Goal: Task Accomplishment & Management: Use online tool/utility

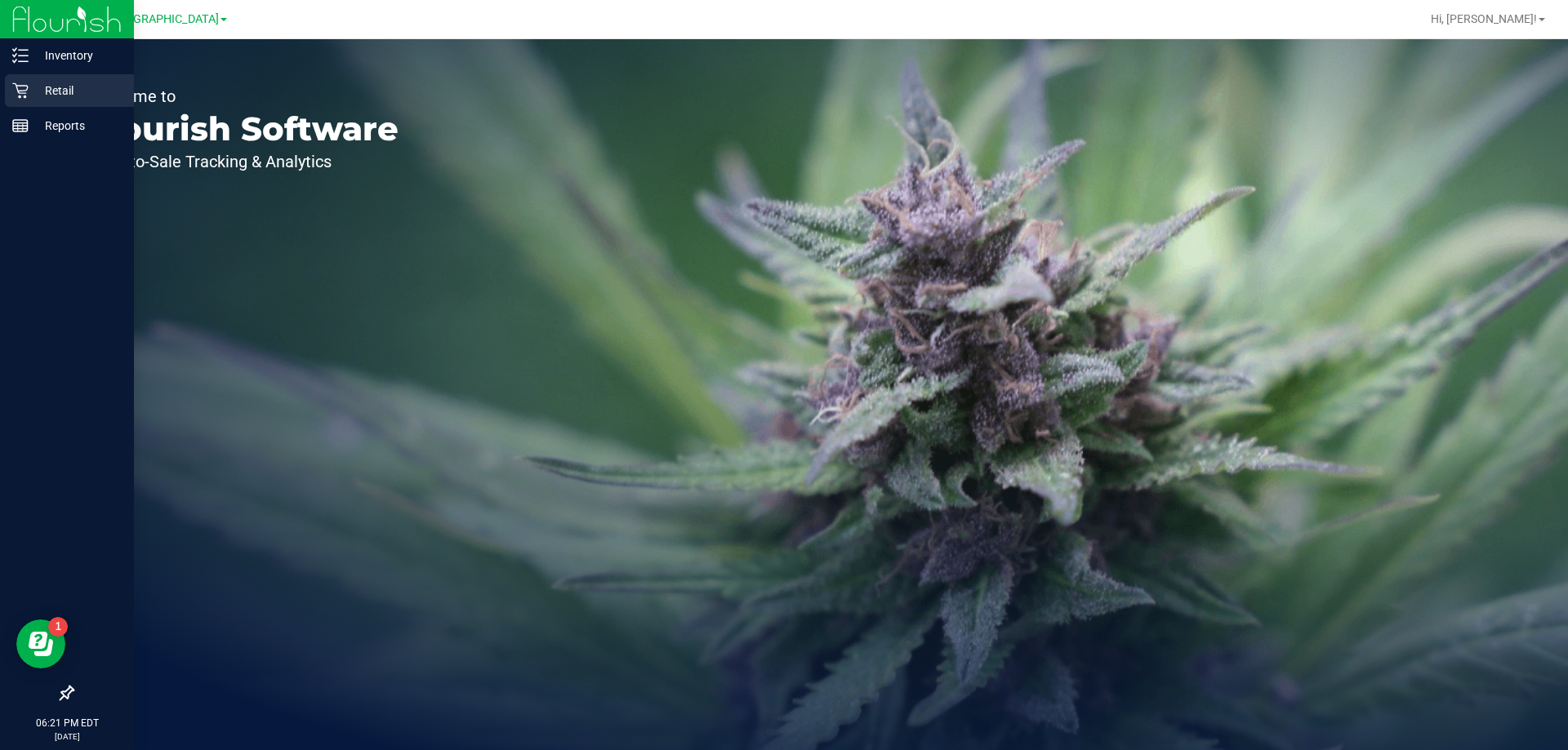
click at [64, 89] on p "Retail" at bounding box center [78, 90] width 98 height 20
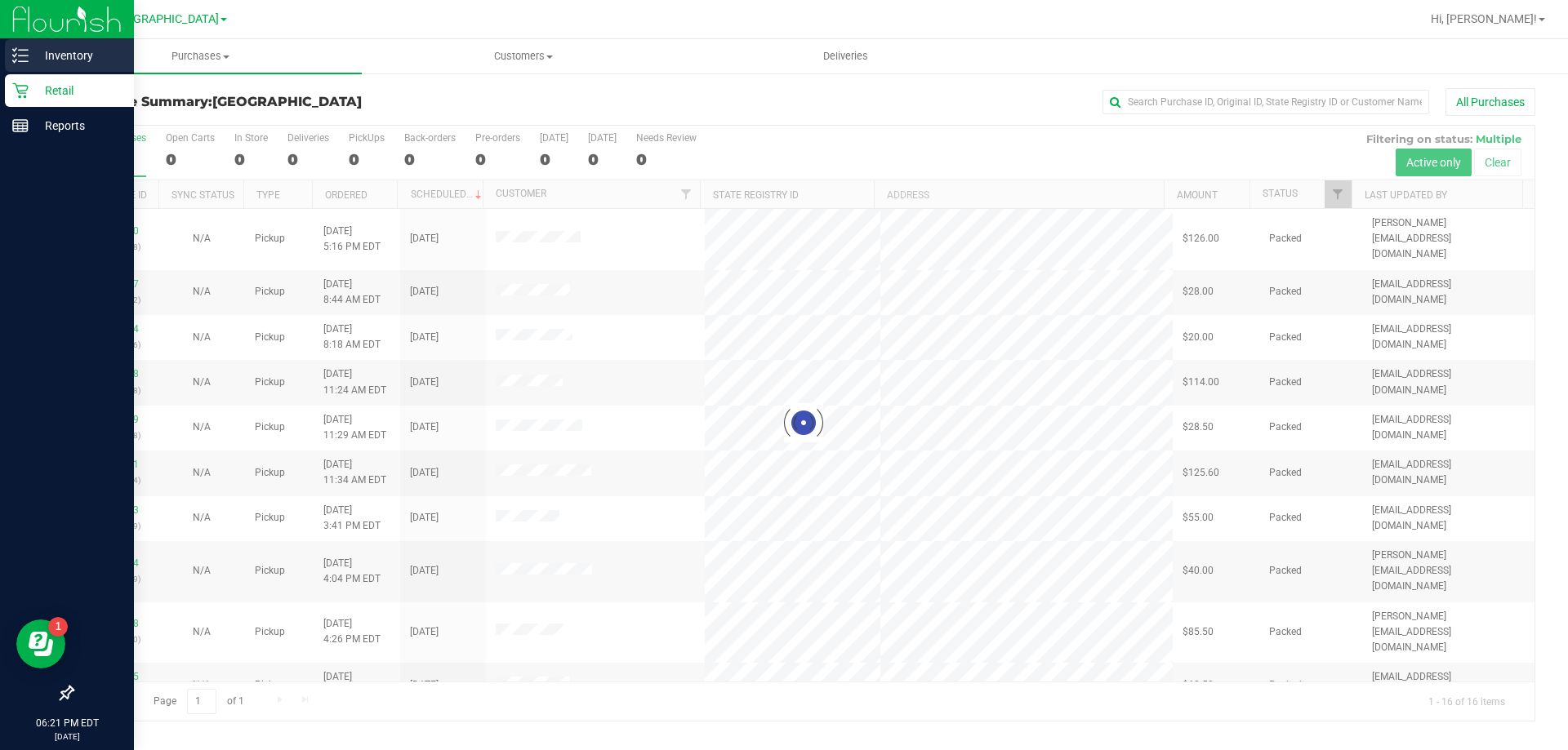
click at [74, 50] on p "Inventory" at bounding box center [78, 55] width 98 height 20
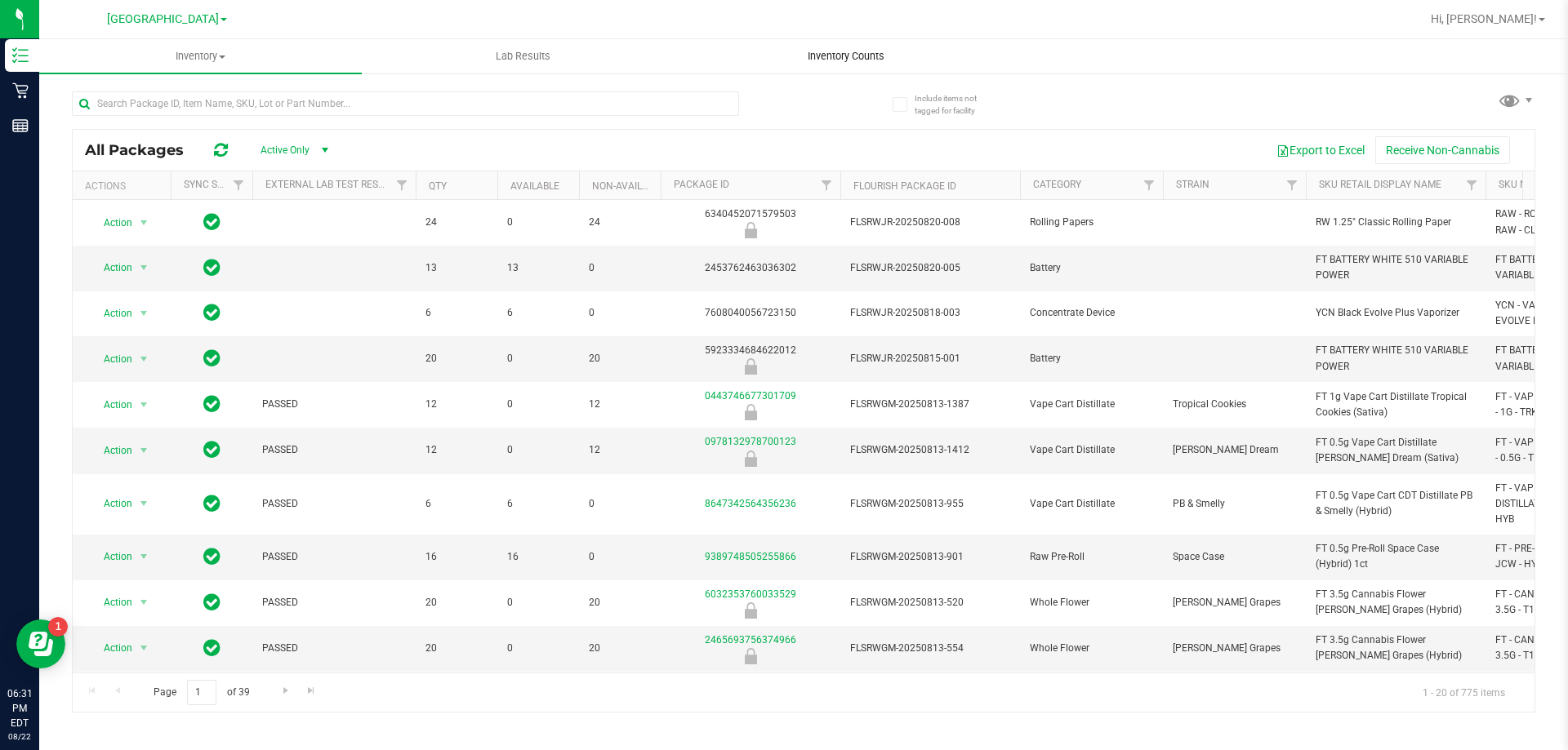
click at [818, 58] on span "Inventory Counts" at bounding box center [846, 56] width 121 height 14
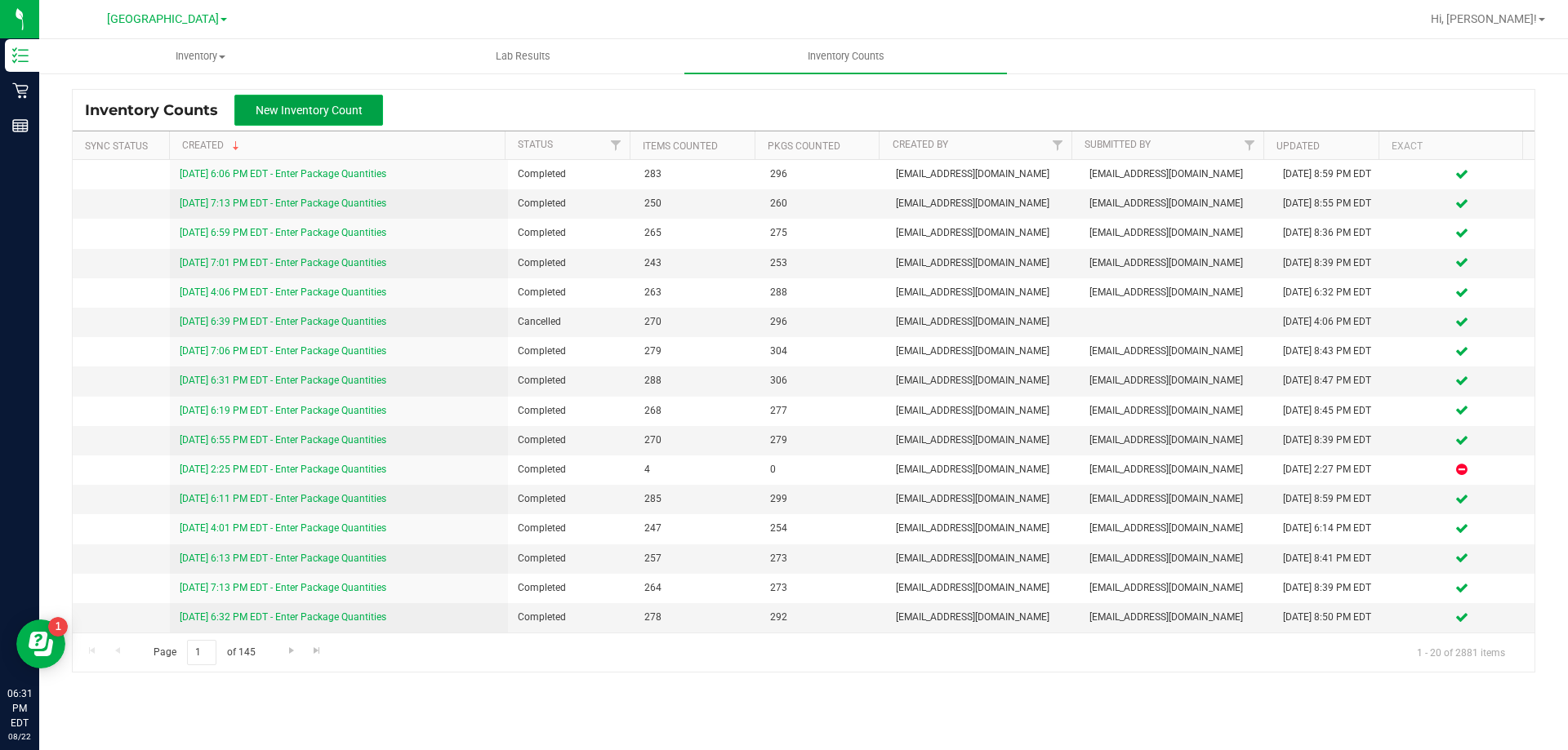
click at [335, 101] on button "New Inventory Count" at bounding box center [308, 110] width 148 height 31
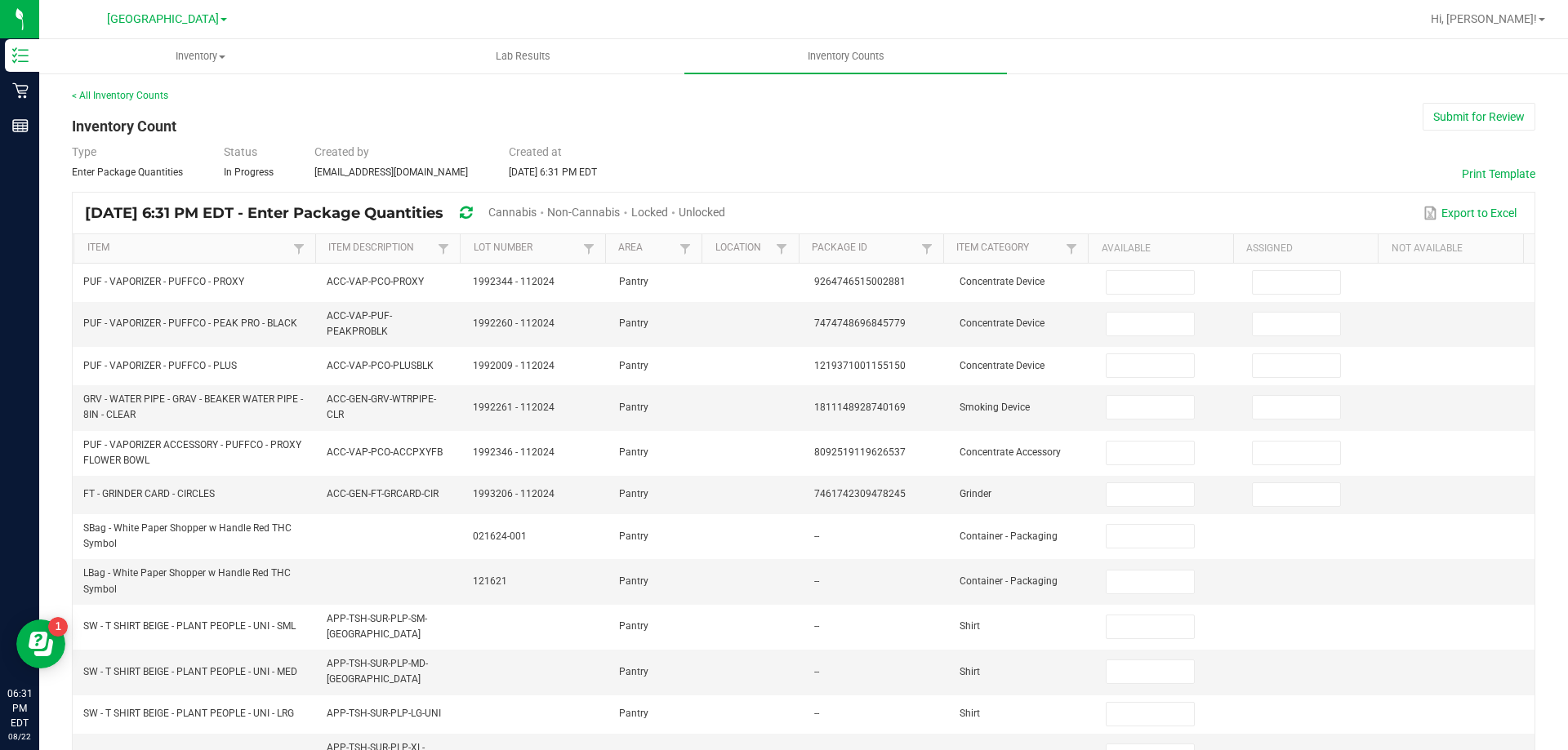
click at [536, 206] on span "Cannabis" at bounding box center [512, 212] width 48 height 13
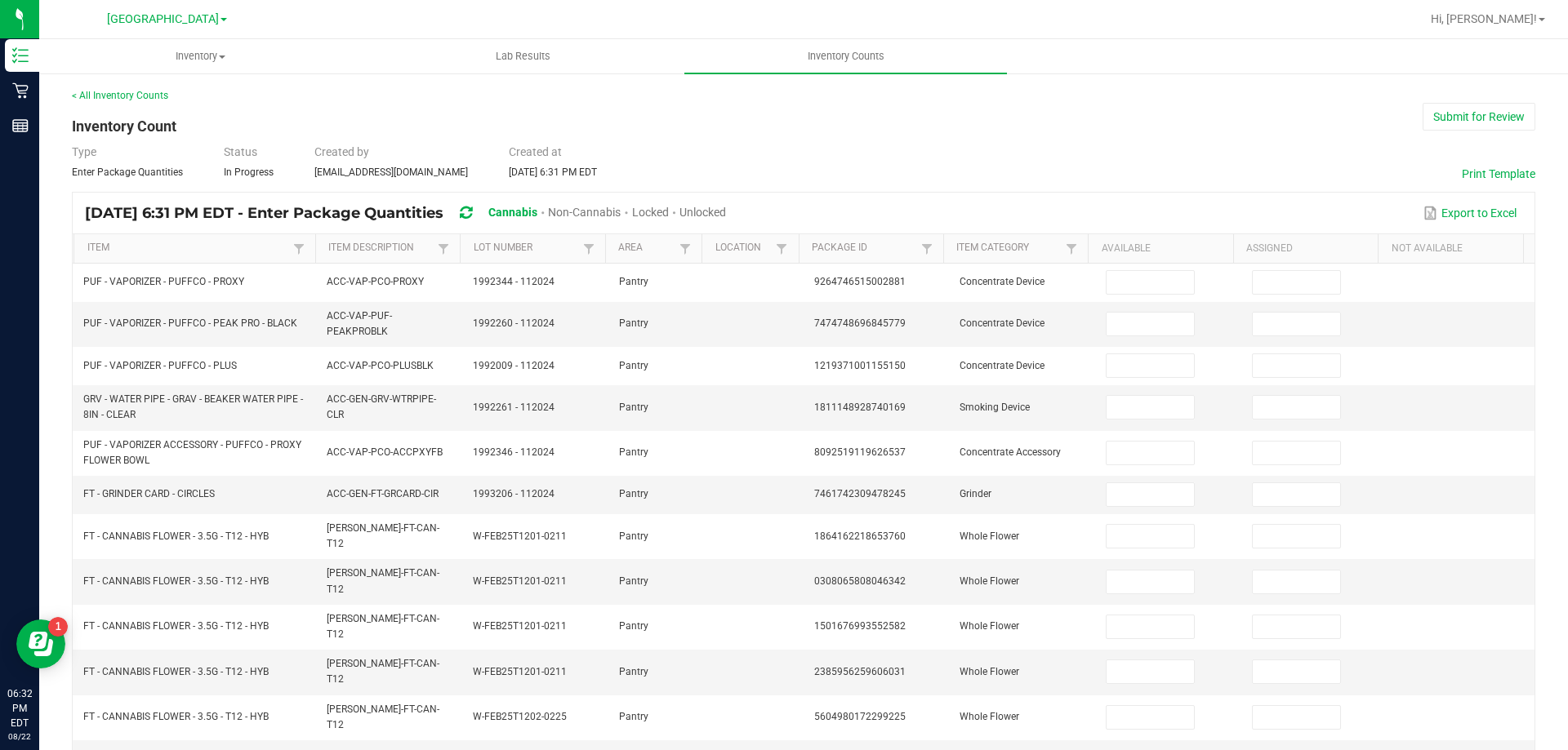
click at [726, 206] on span "Unlocked" at bounding box center [703, 212] width 46 height 13
click at [99, 240] on th "Item" at bounding box center [194, 249] width 241 height 29
click at [99, 243] on link "Item" at bounding box center [189, 248] width 202 height 13
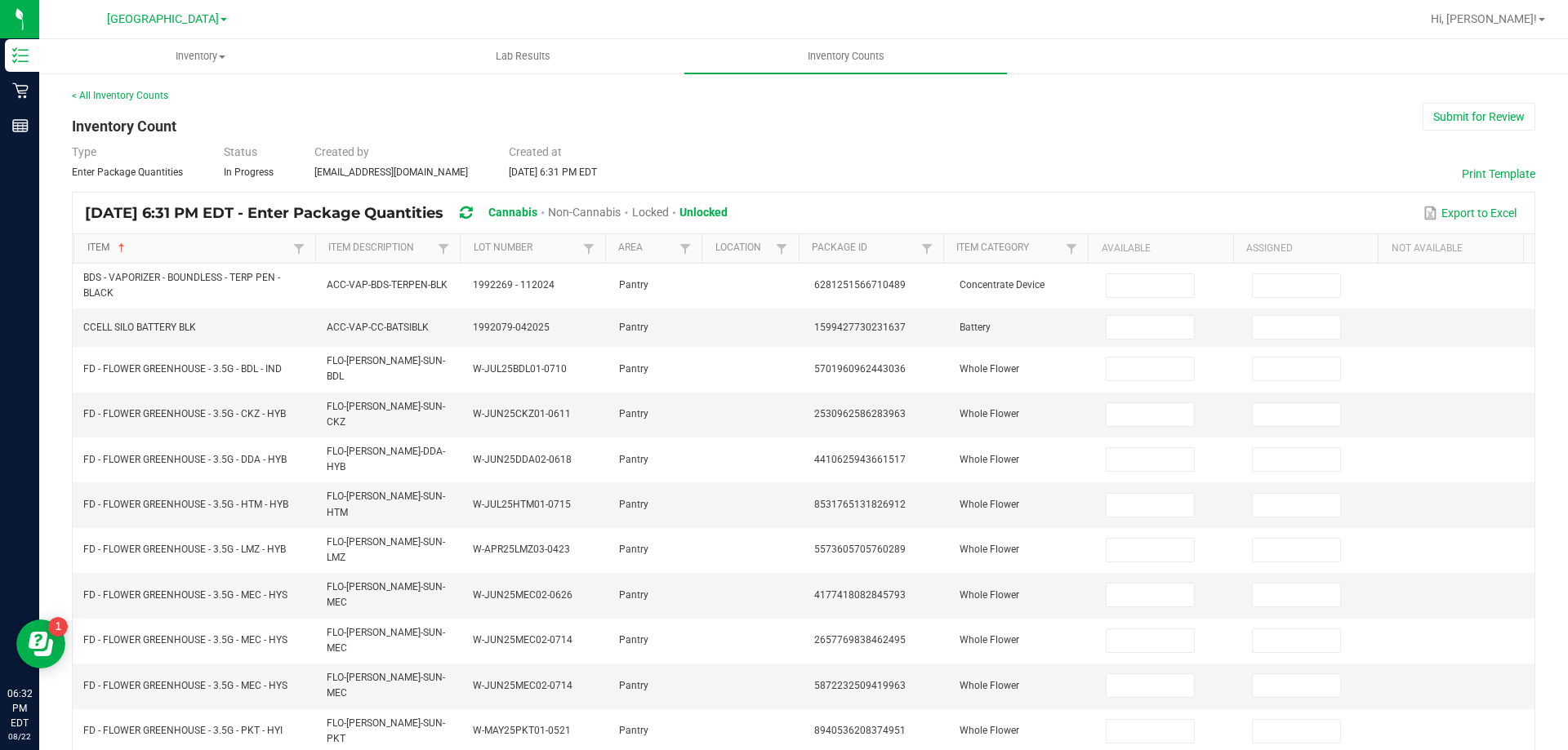
click at [99, 249] on link "Item" at bounding box center [189, 248] width 202 height 13
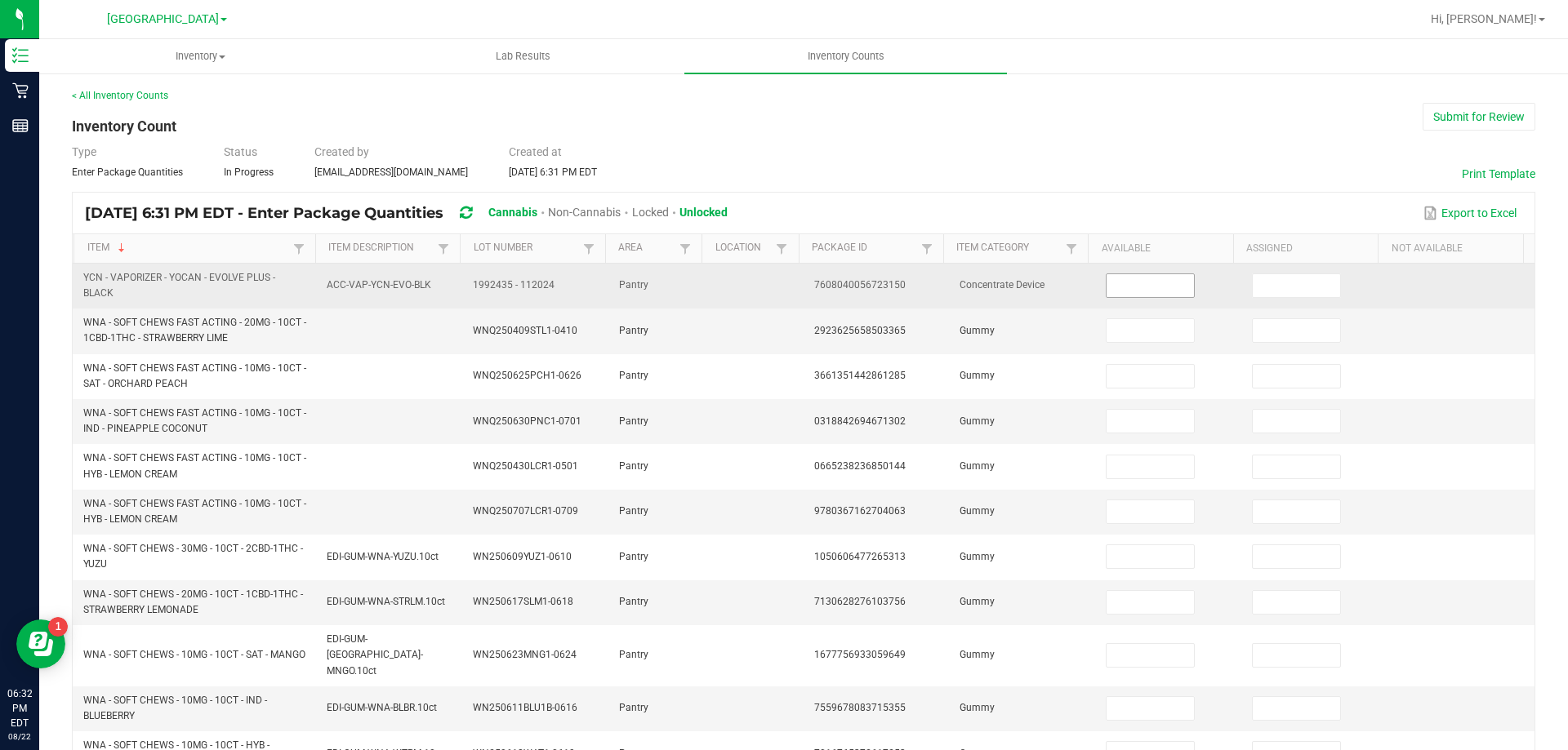
click at [1146, 289] on input at bounding box center [1150, 286] width 87 height 23
type input "1"
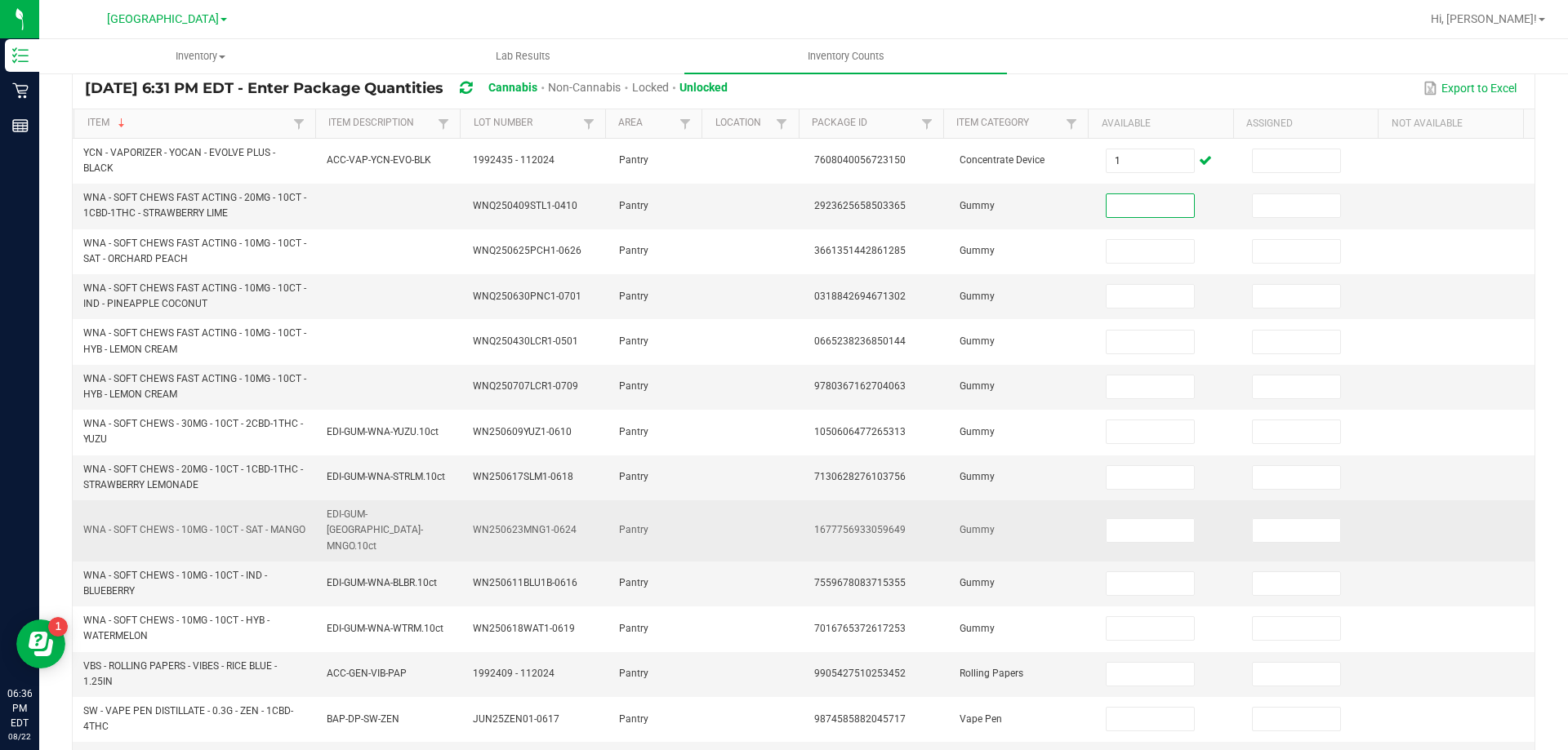
scroll to position [231, 0]
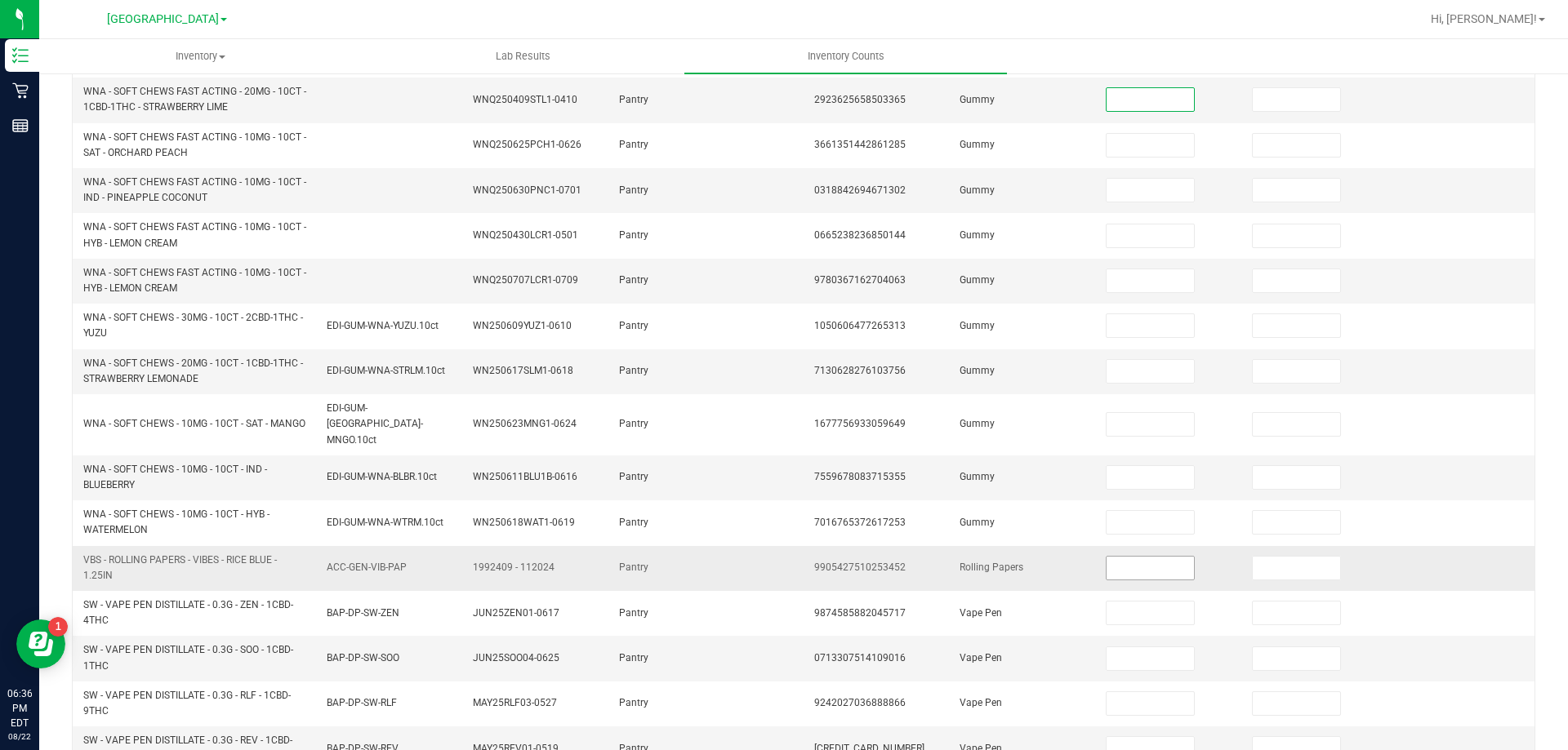
click at [1116, 557] on input at bounding box center [1150, 569] width 87 height 23
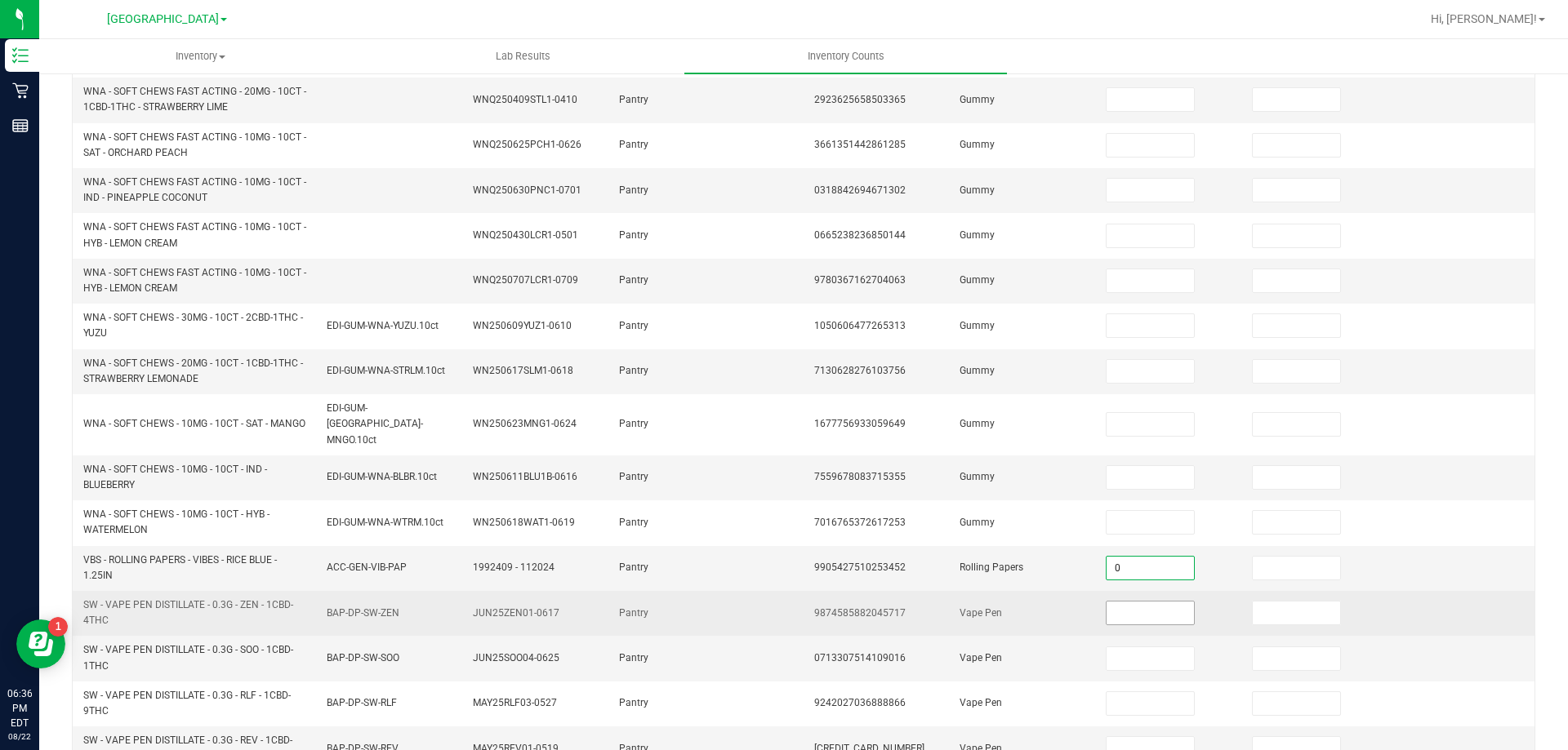
click at [1126, 602] on input at bounding box center [1150, 613] width 87 height 23
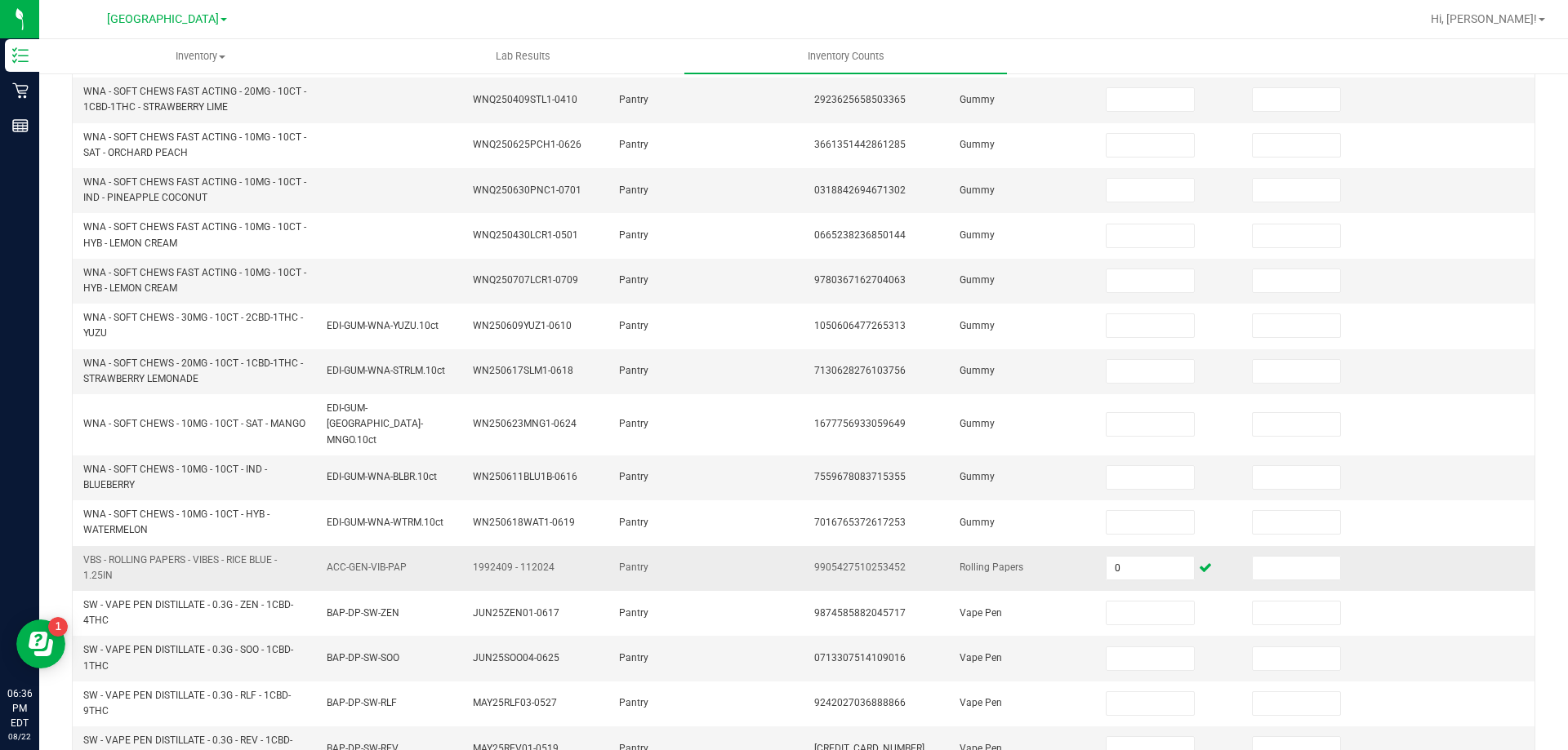
click at [1120, 546] on td "0" at bounding box center [1168, 569] width 146 height 45
click at [1121, 557] on input "0" at bounding box center [1150, 569] width 87 height 23
type input "1"
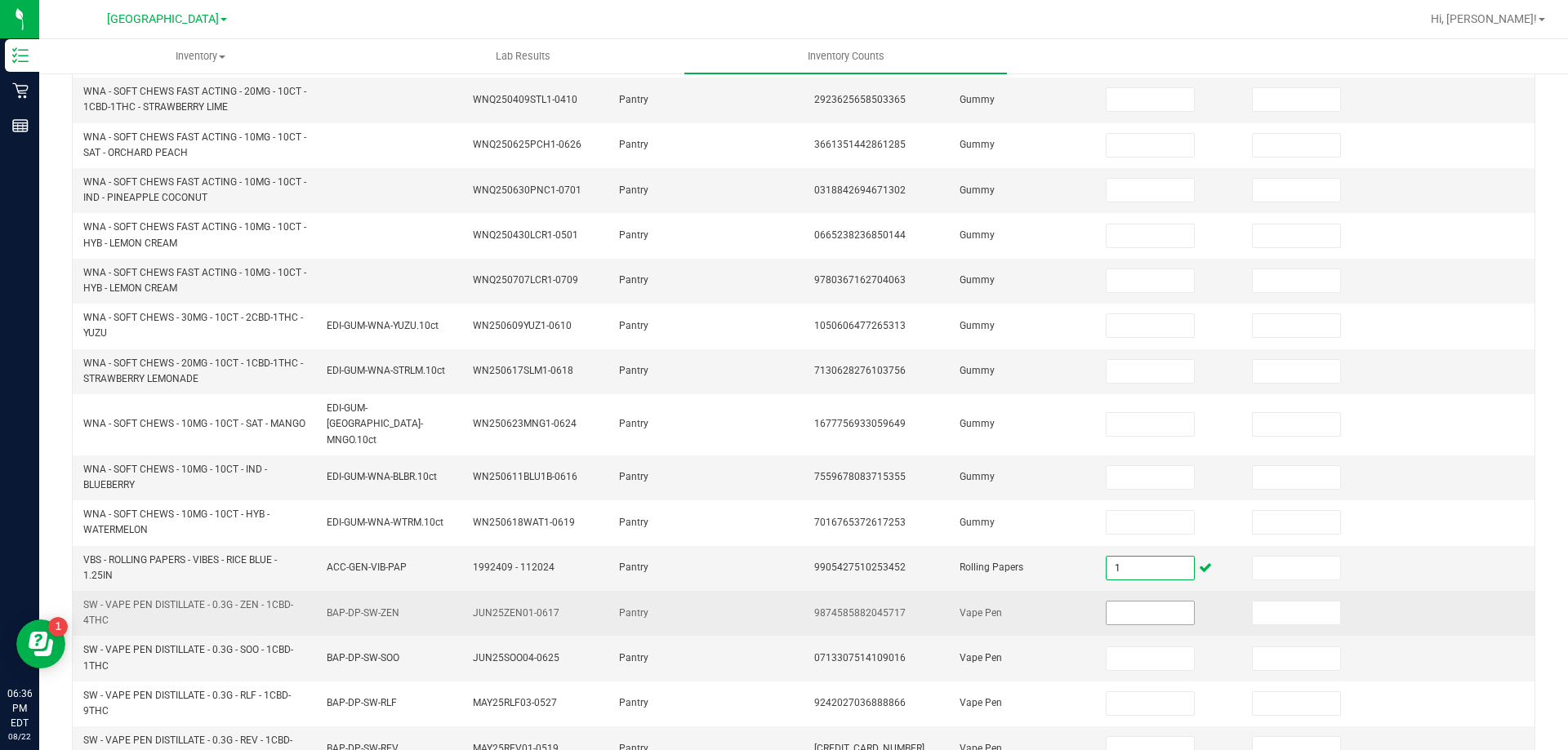
click at [1123, 602] on input at bounding box center [1150, 613] width 87 height 23
type input "1"
type input "14"
type input "16"
type input "3"
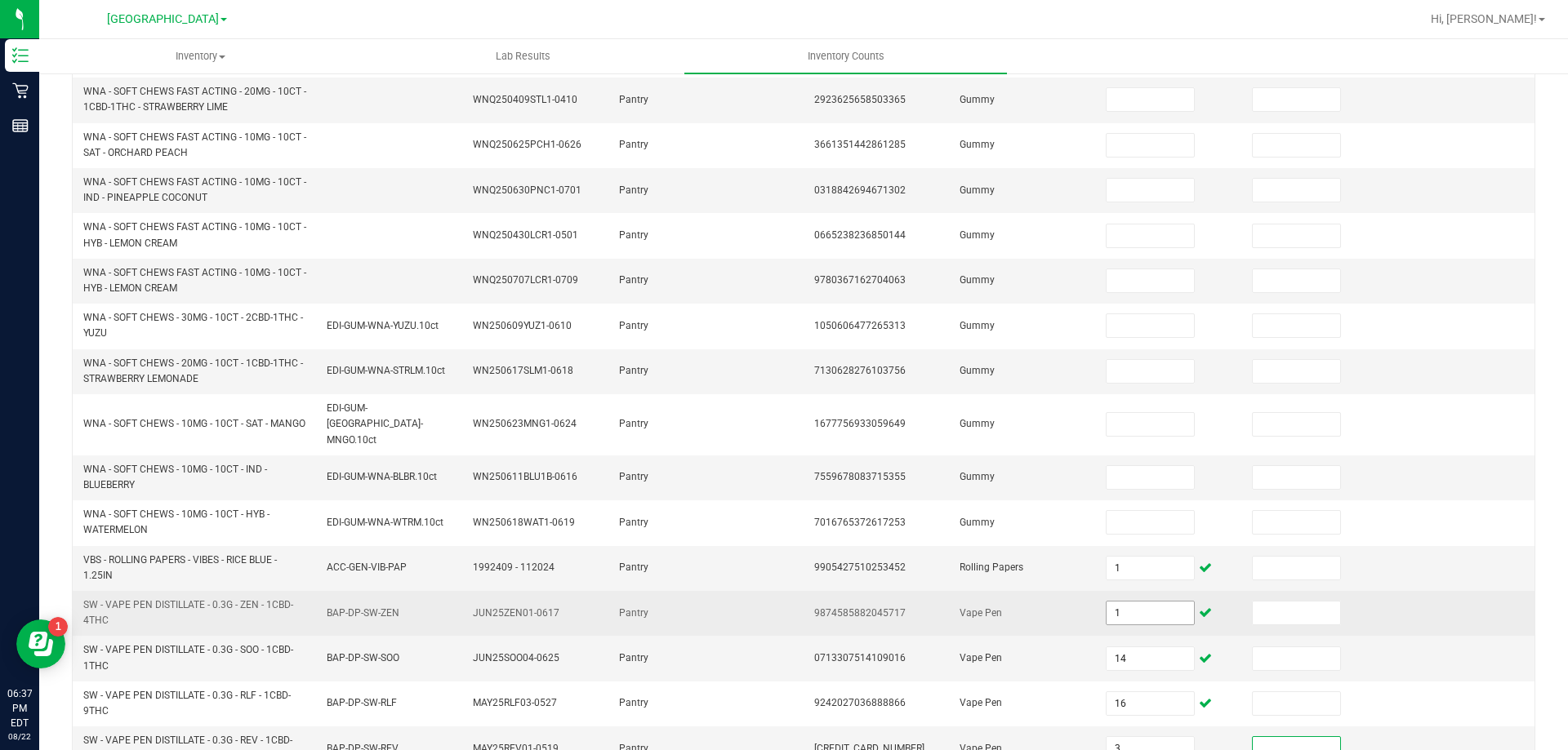
scroll to position [476, 0]
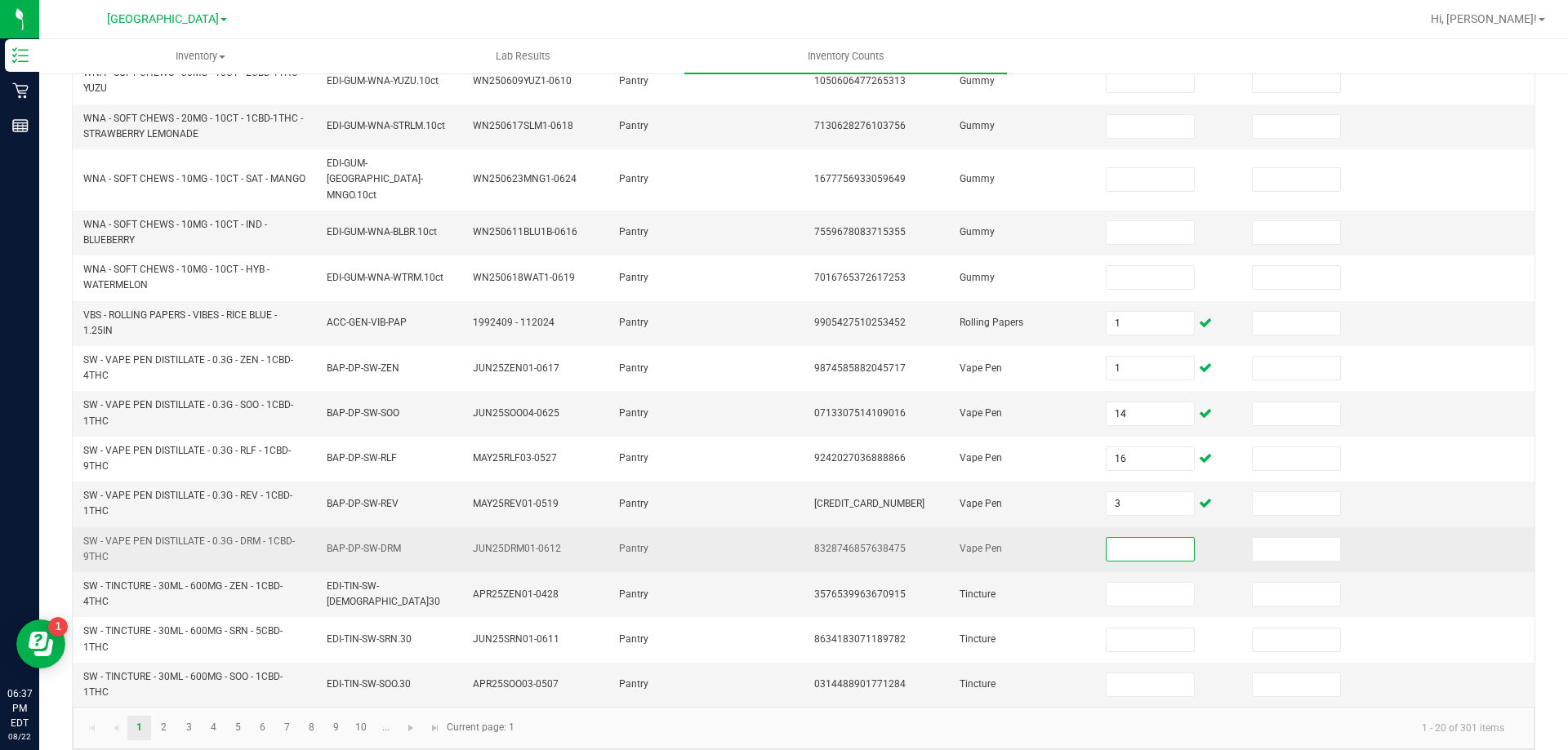
click at [1128, 542] on input at bounding box center [1150, 550] width 87 height 23
type input "15"
type input "3"
type input "12"
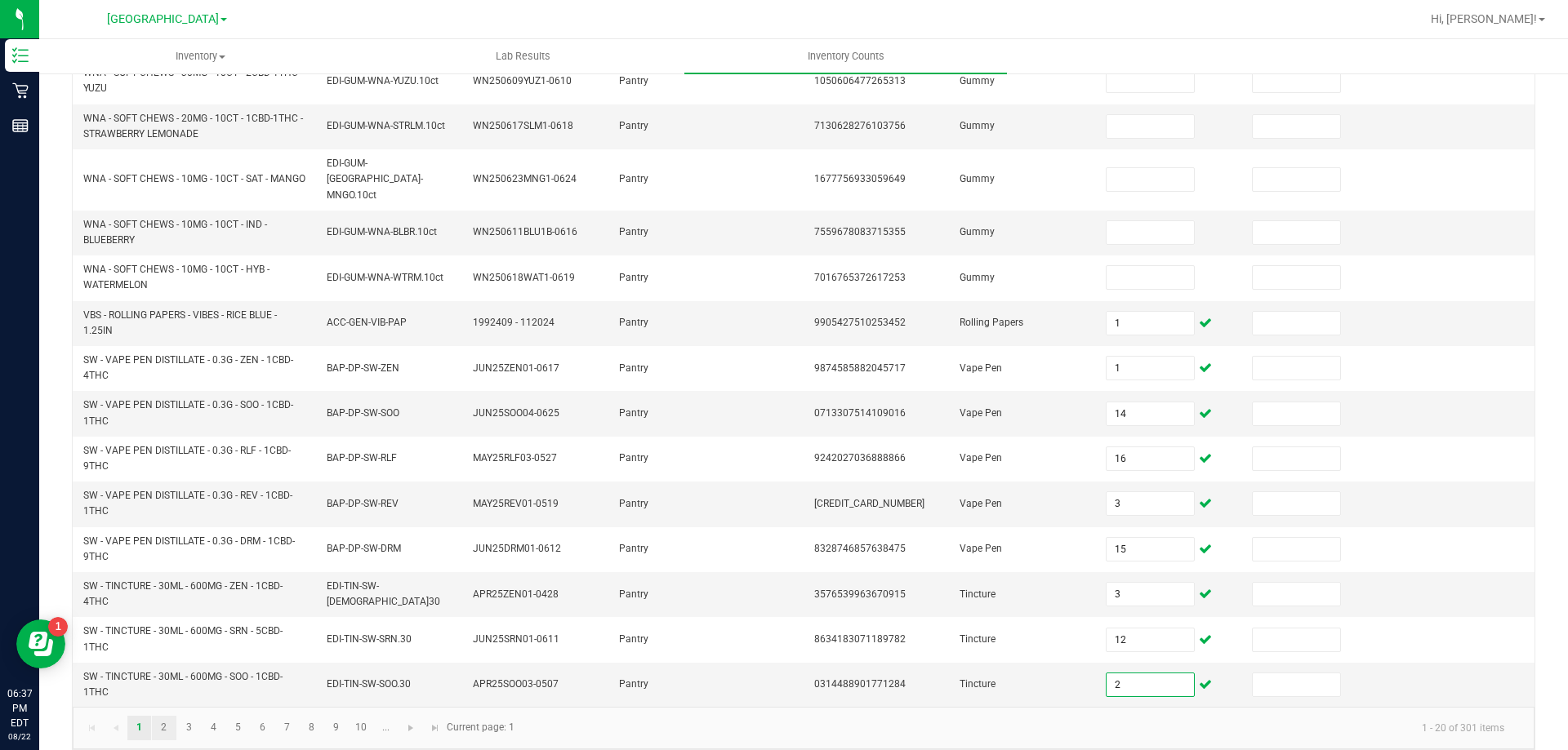
type input "2"
click at [160, 716] on link "2" at bounding box center [164, 728] width 23 height 24
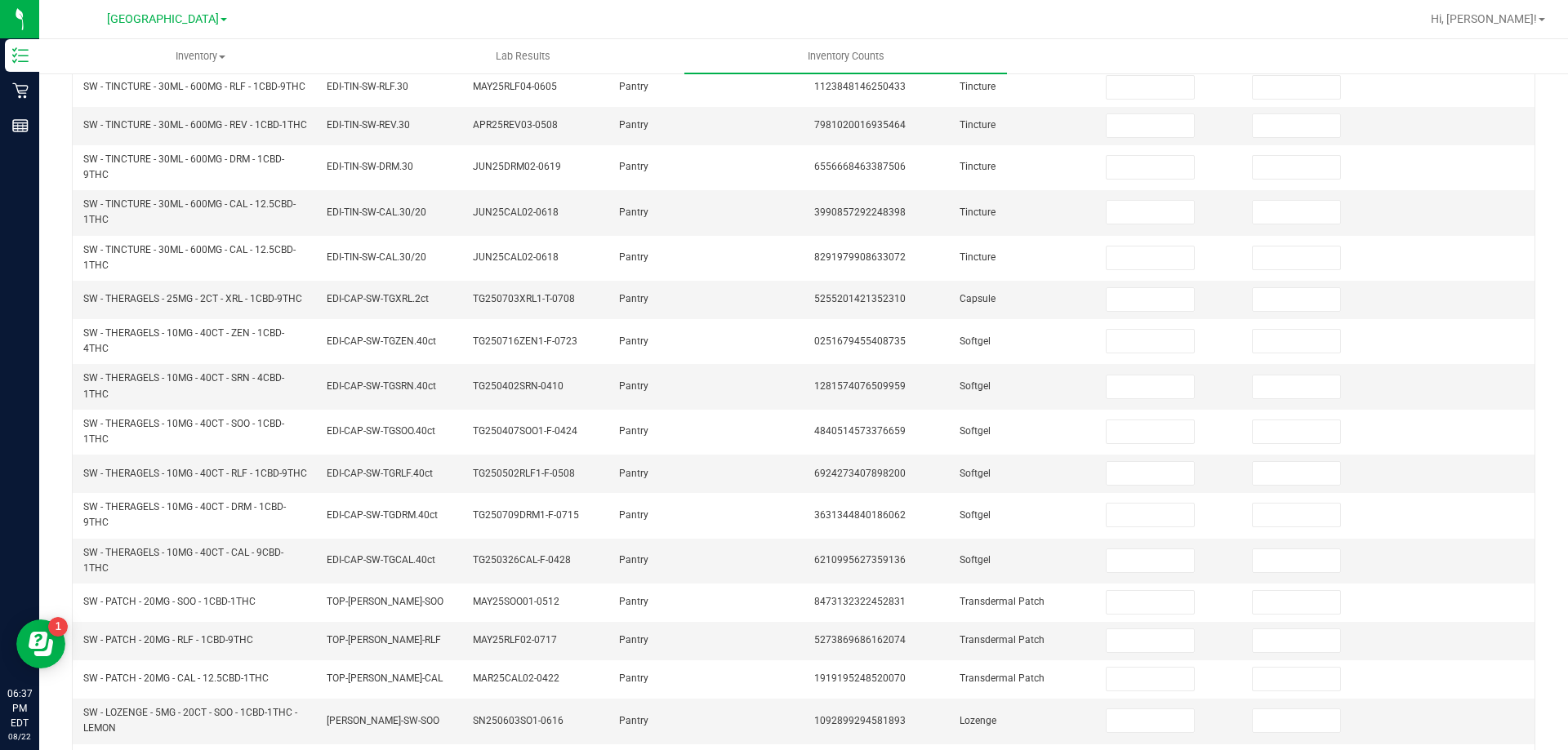
scroll to position [21, 0]
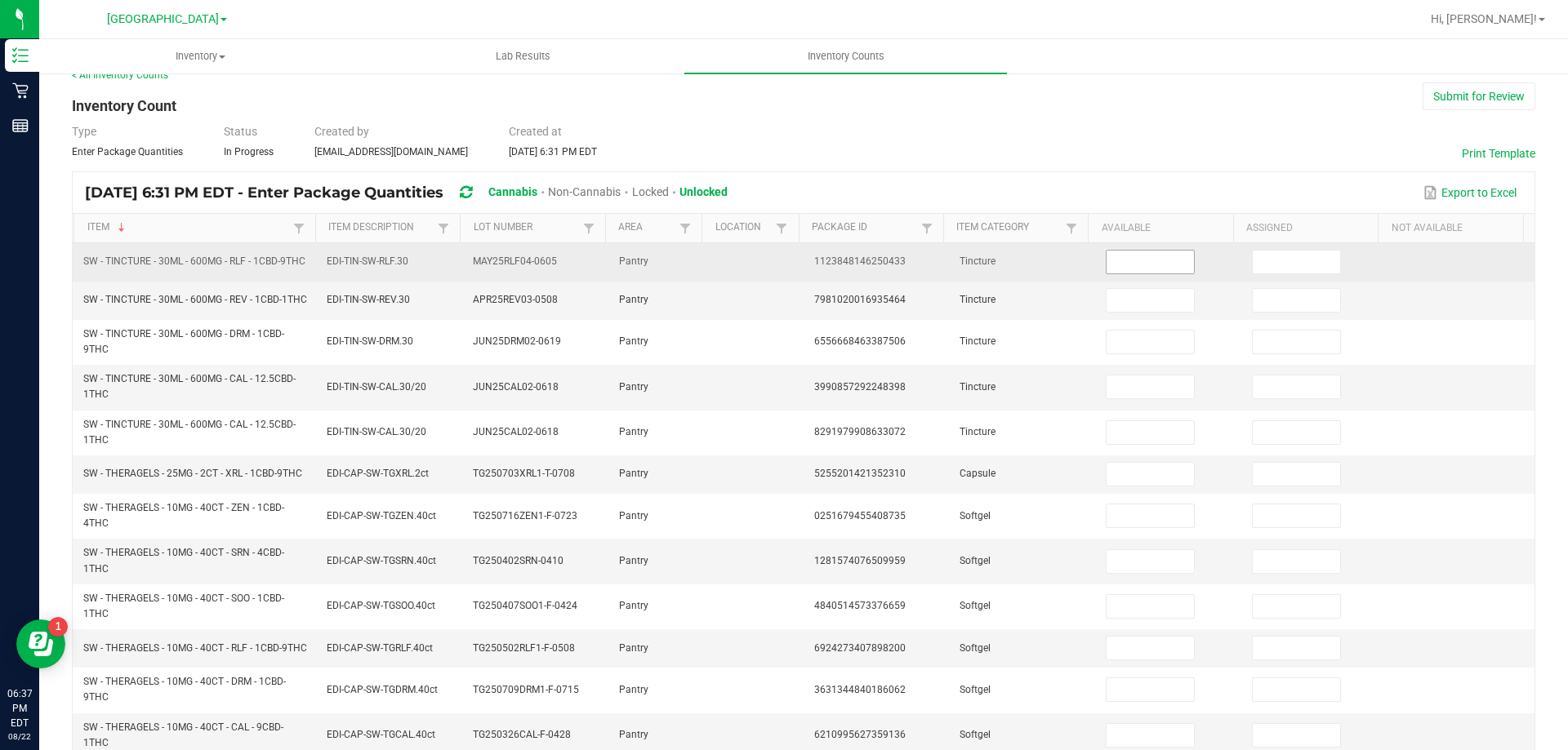
click at [1162, 266] on input at bounding box center [1150, 262] width 87 height 23
type input "4"
type input "18"
type input "11"
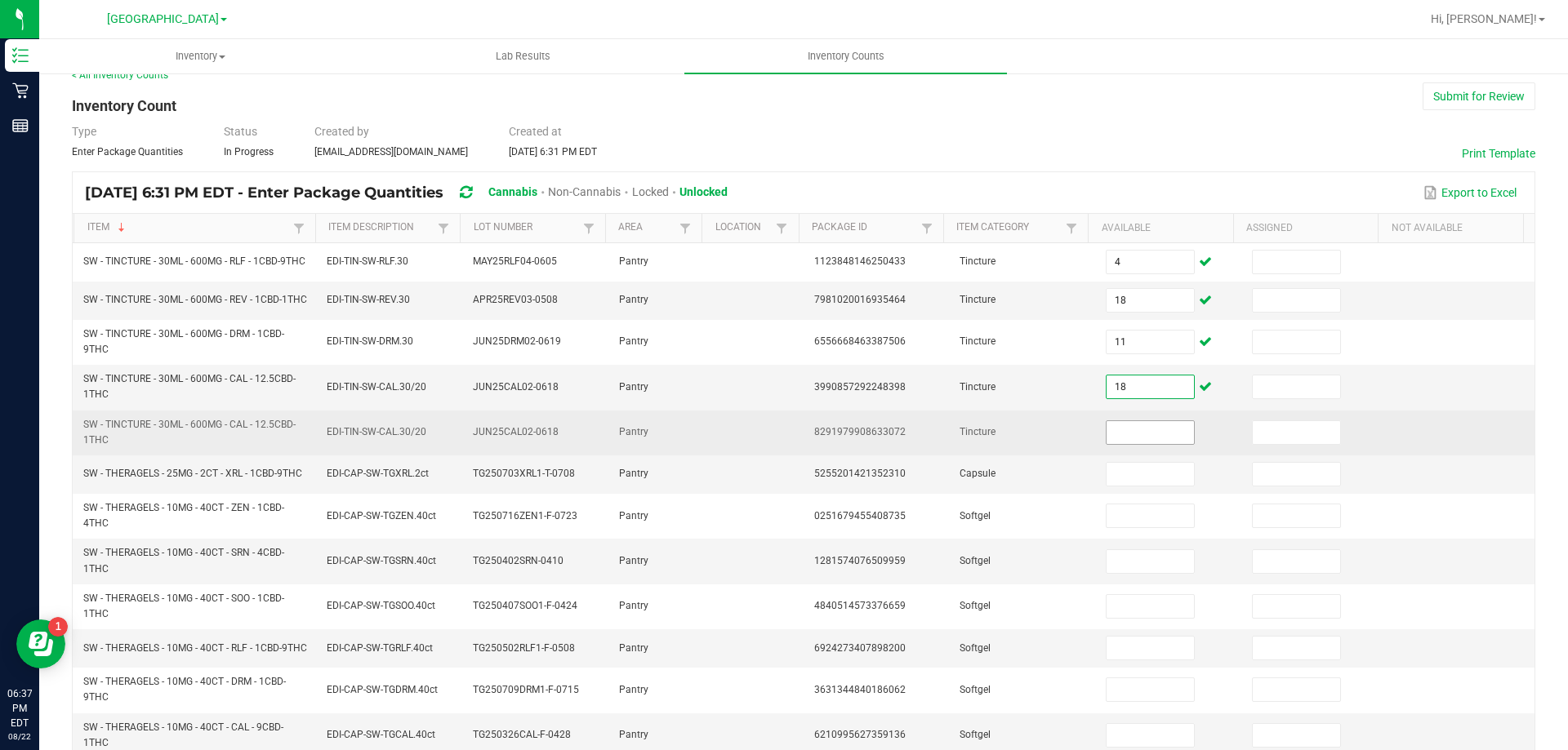
type input "18"
click at [1116, 444] on input at bounding box center [1150, 433] width 87 height 23
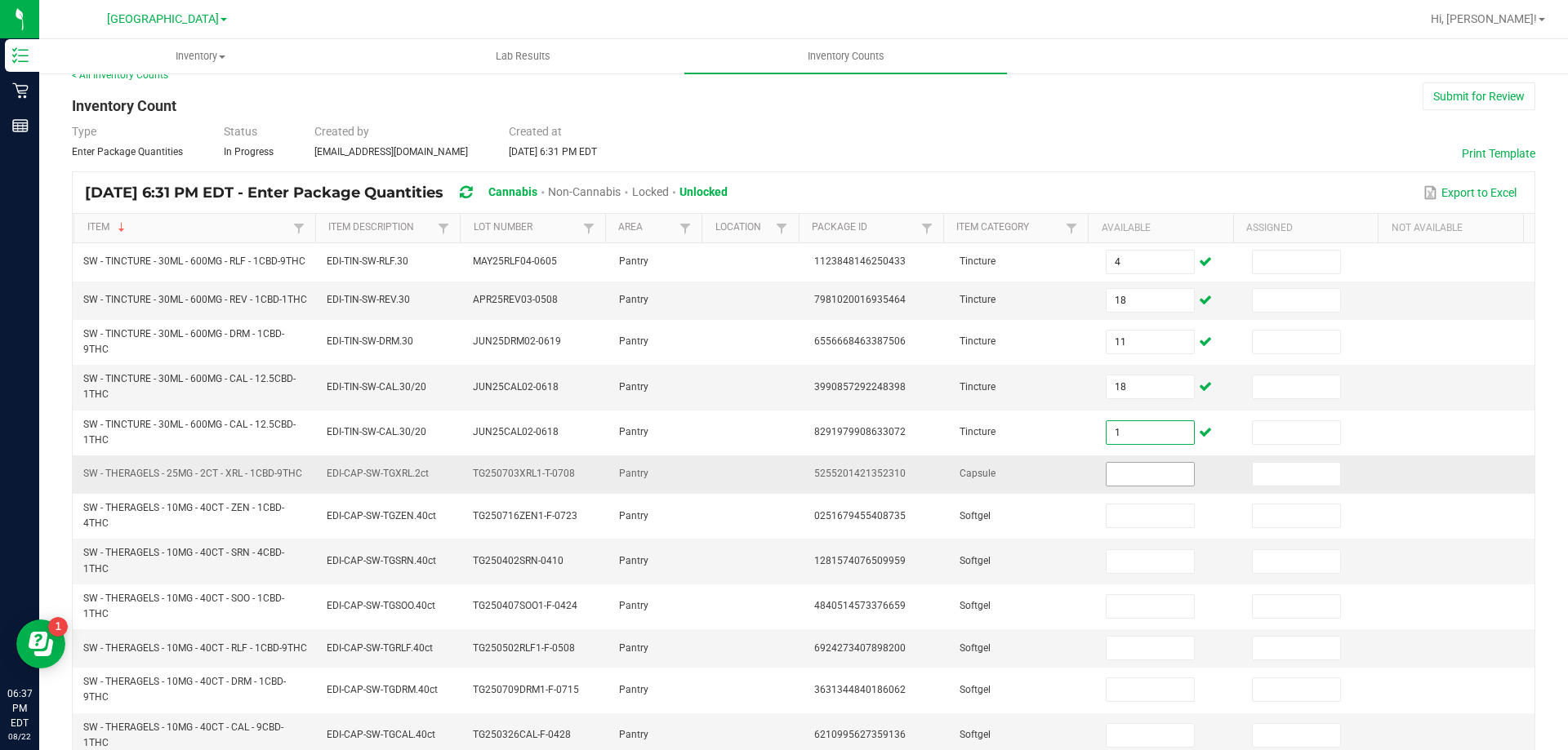
type input "1"
click at [1117, 485] on input at bounding box center [1150, 475] width 87 height 23
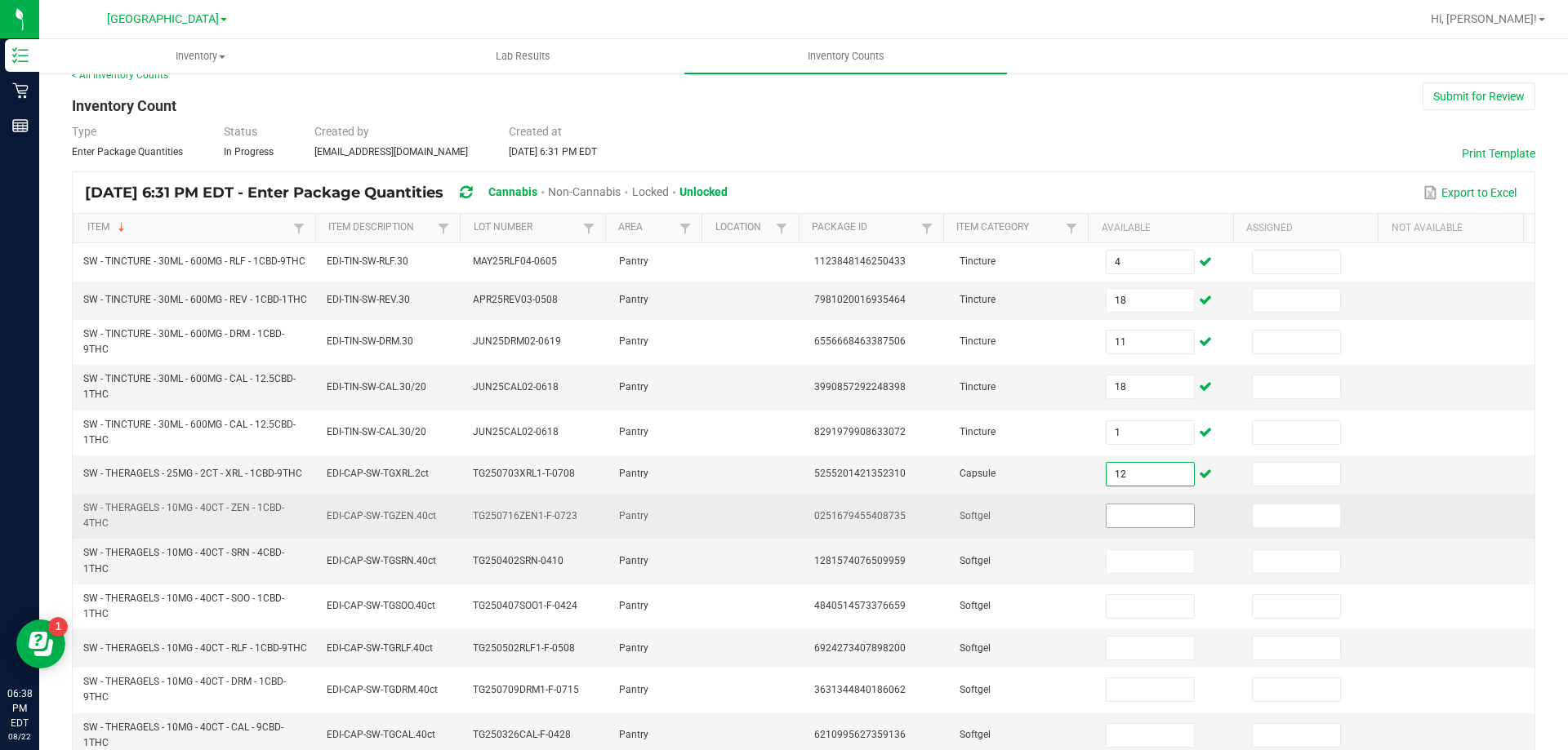
type input "12"
click at [1130, 527] on input at bounding box center [1150, 516] width 87 height 23
type input "3"
type input "4"
type input "3"
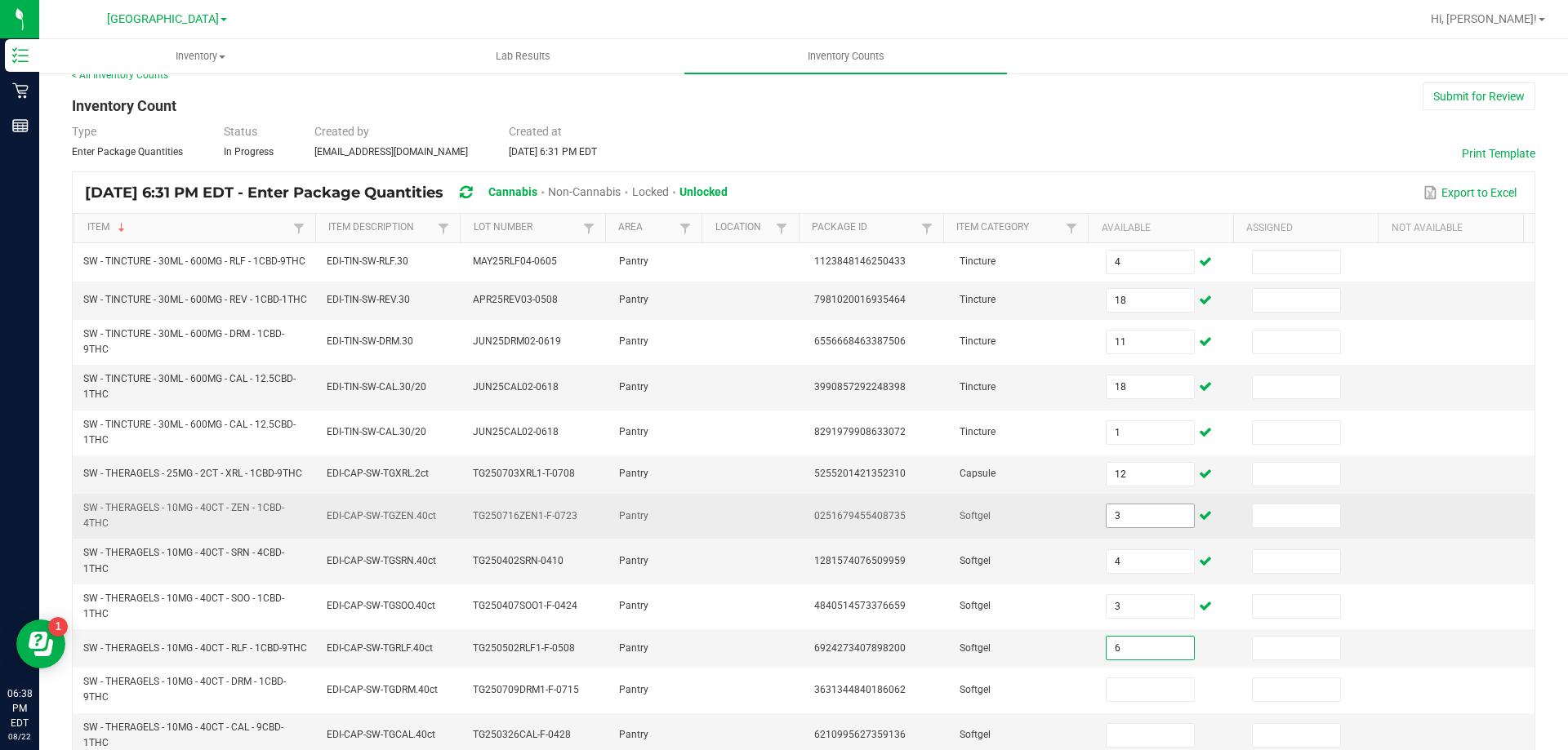
type input "6"
type input "0"
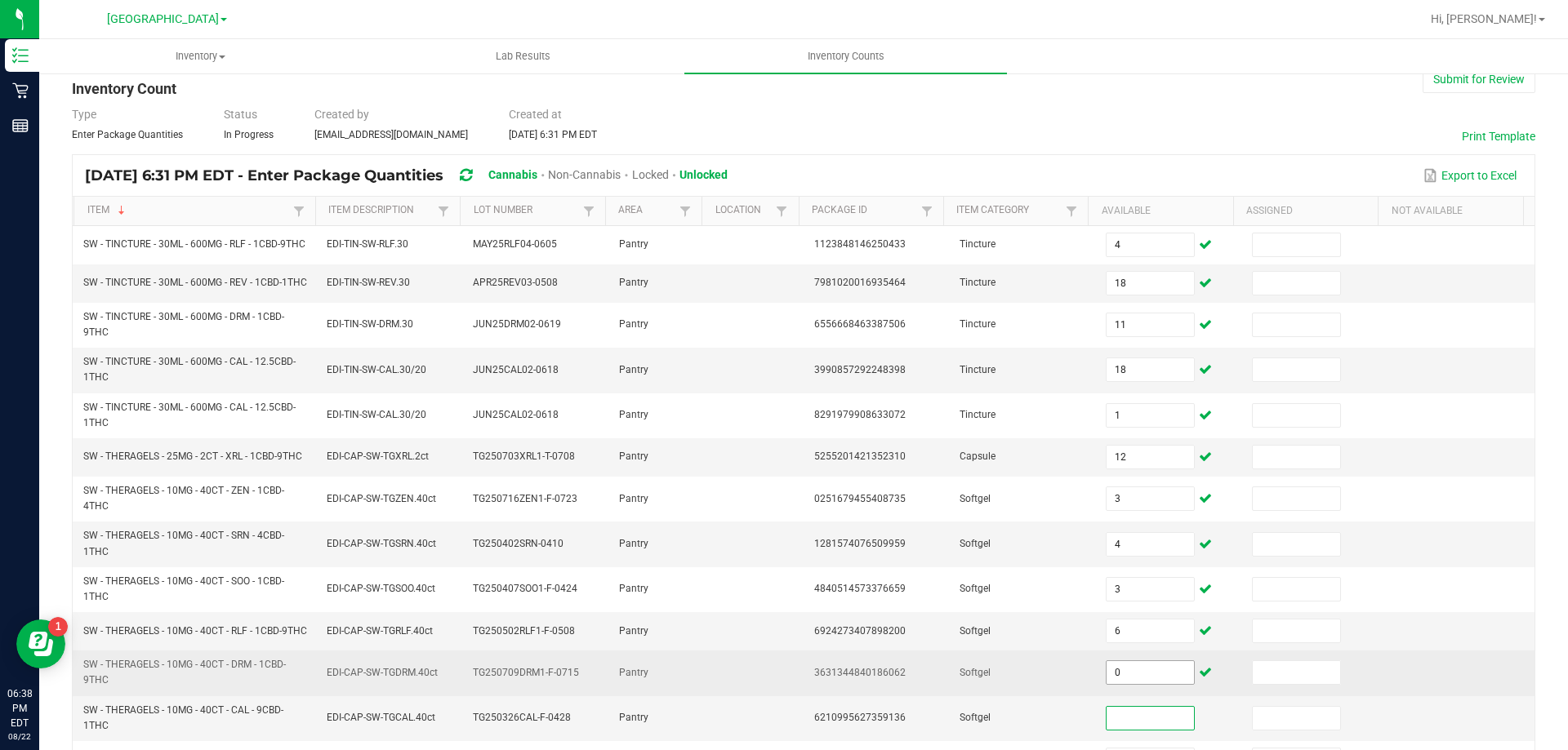
click at [1133, 684] on input "0" at bounding box center [1150, 673] width 87 height 23
type input "3"
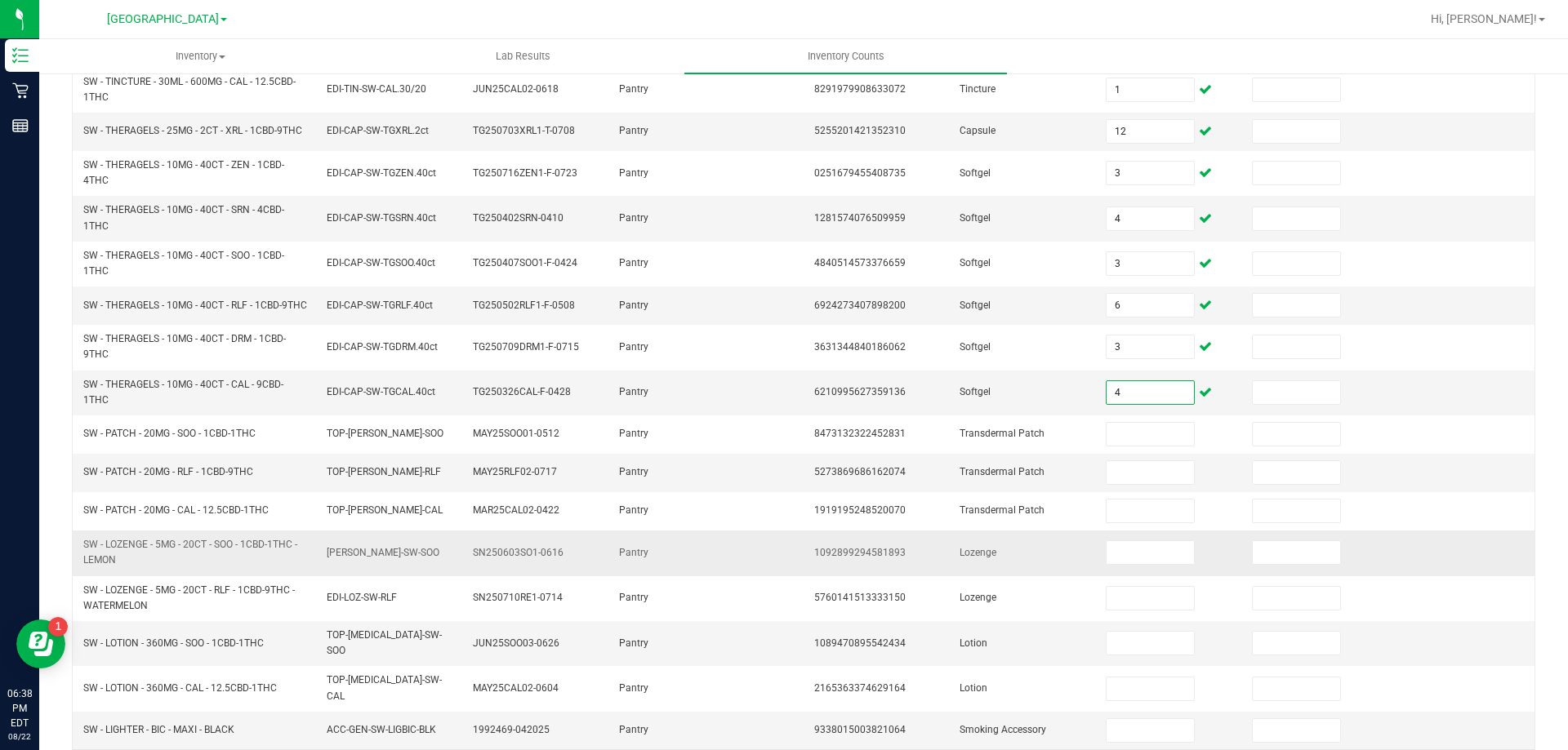
scroll to position [364, 0]
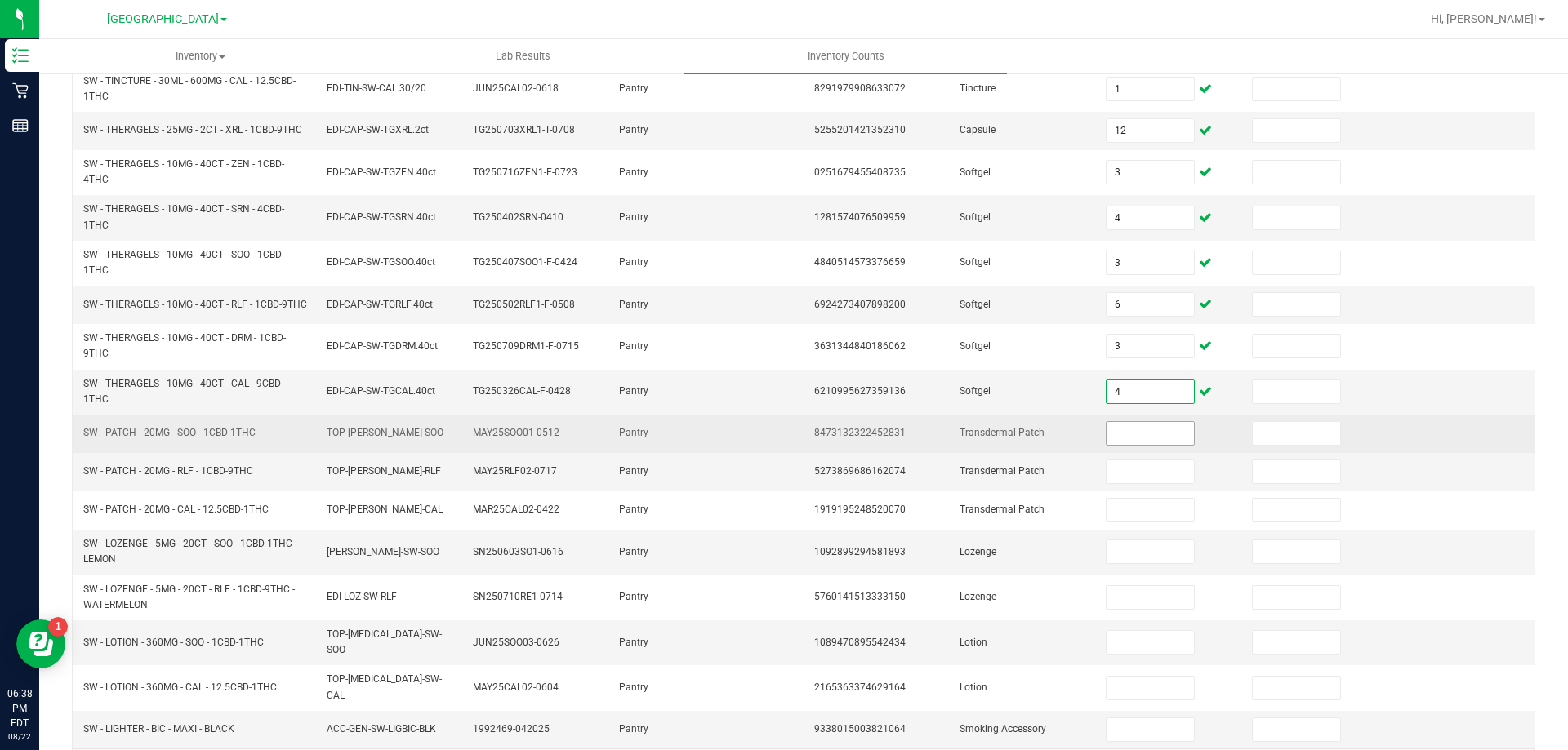
type input "4"
click at [1151, 445] on input at bounding box center [1150, 434] width 87 height 23
type input "7"
type input "19"
type input "5"
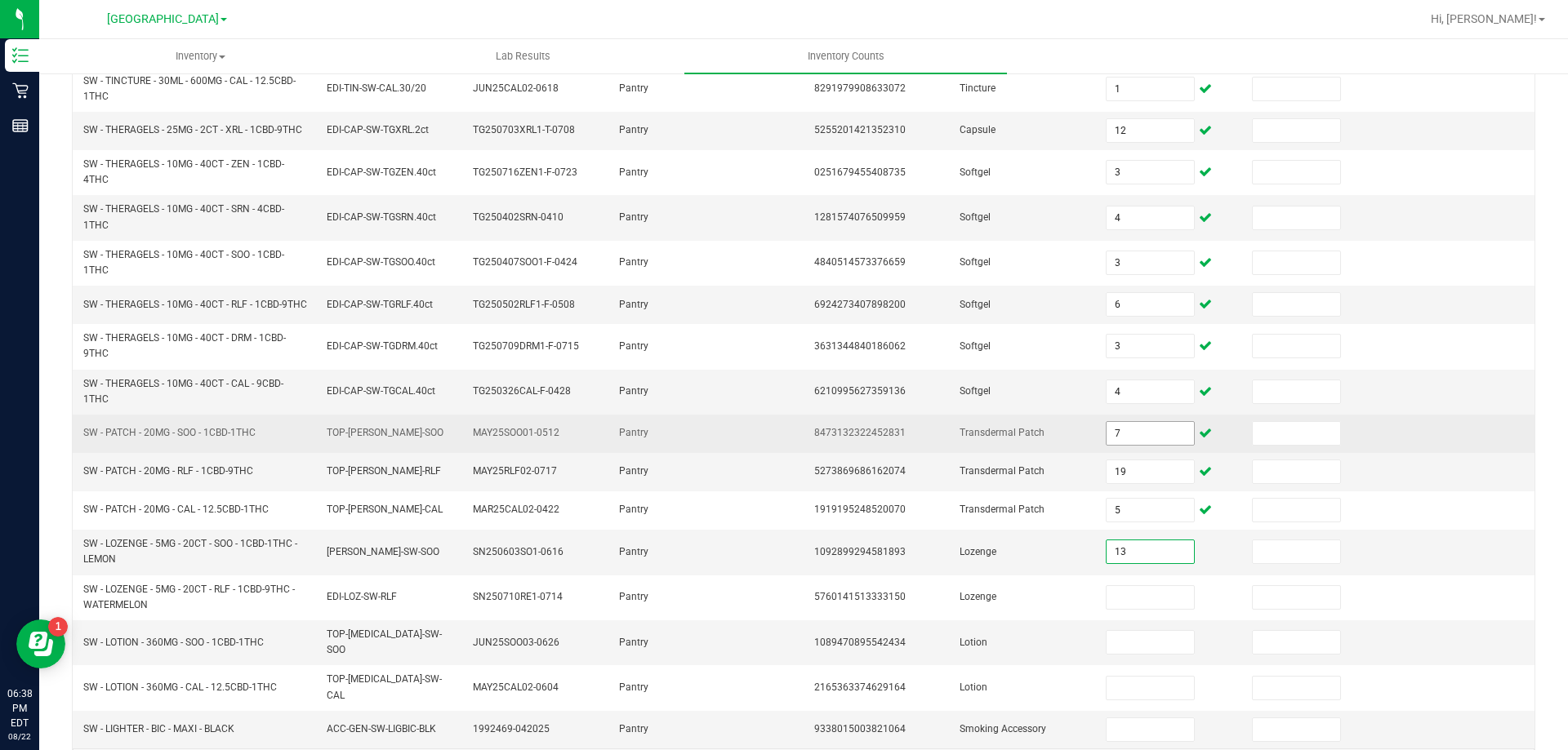
type input "13"
type input "6"
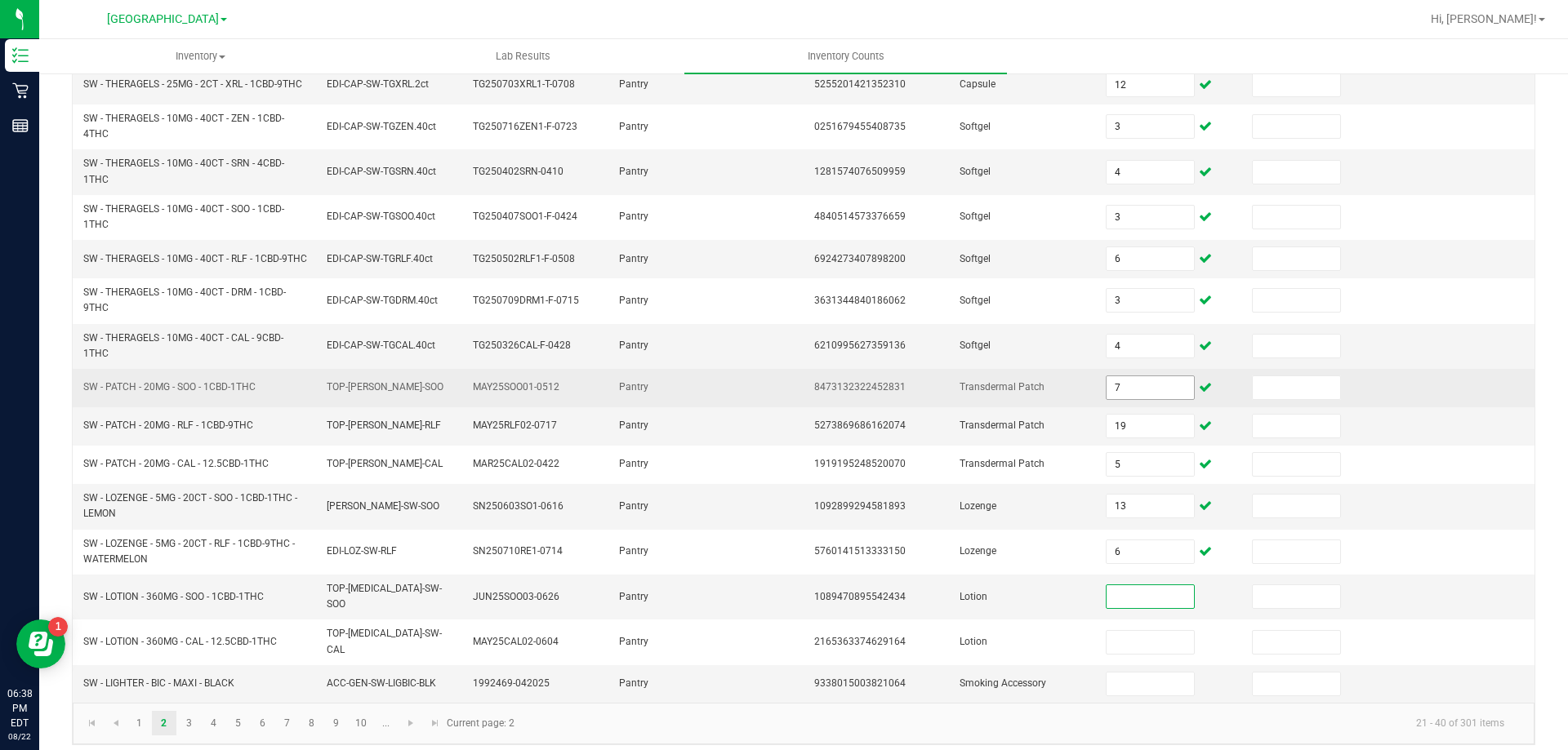
scroll to position [429, 0]
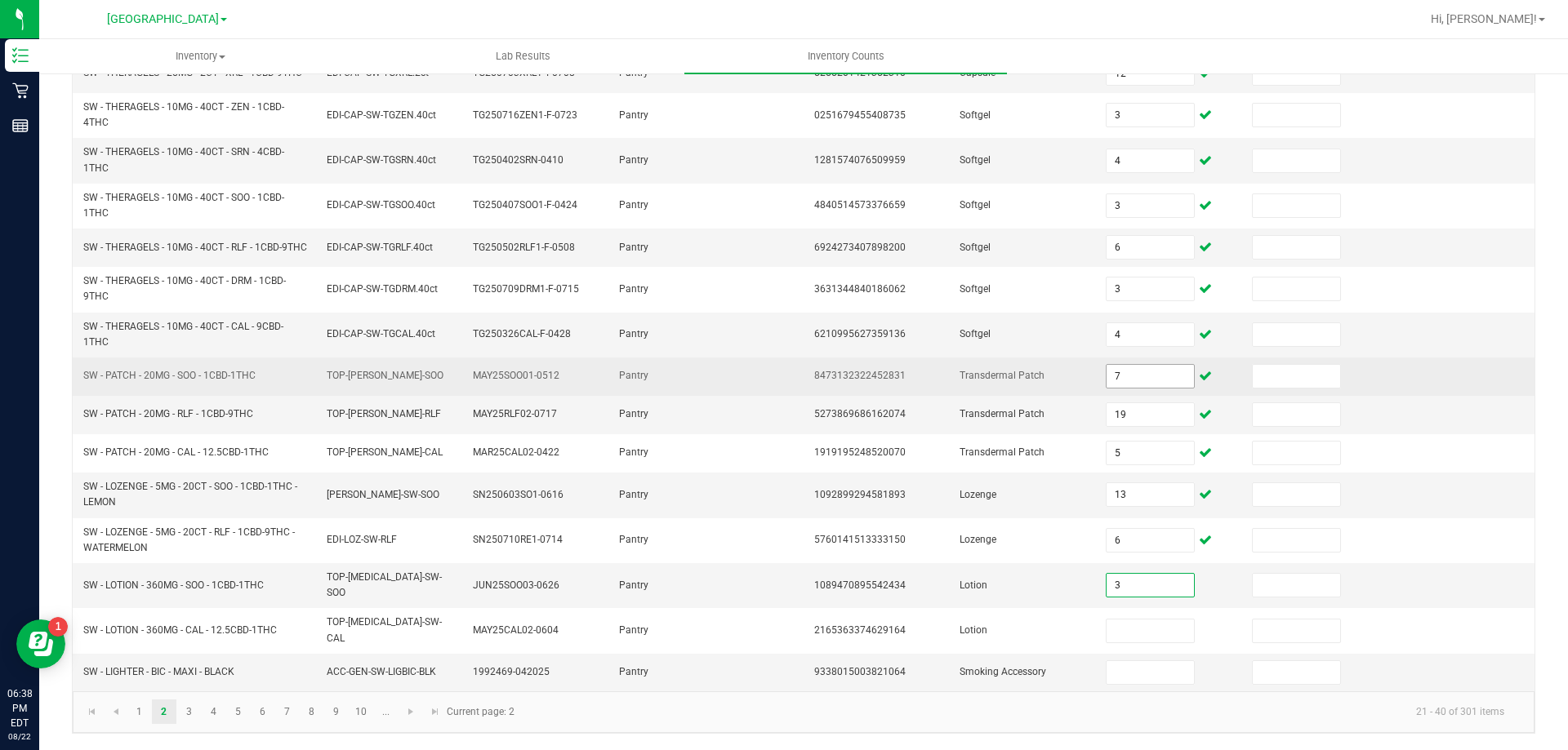
type input "3"
type input "6"
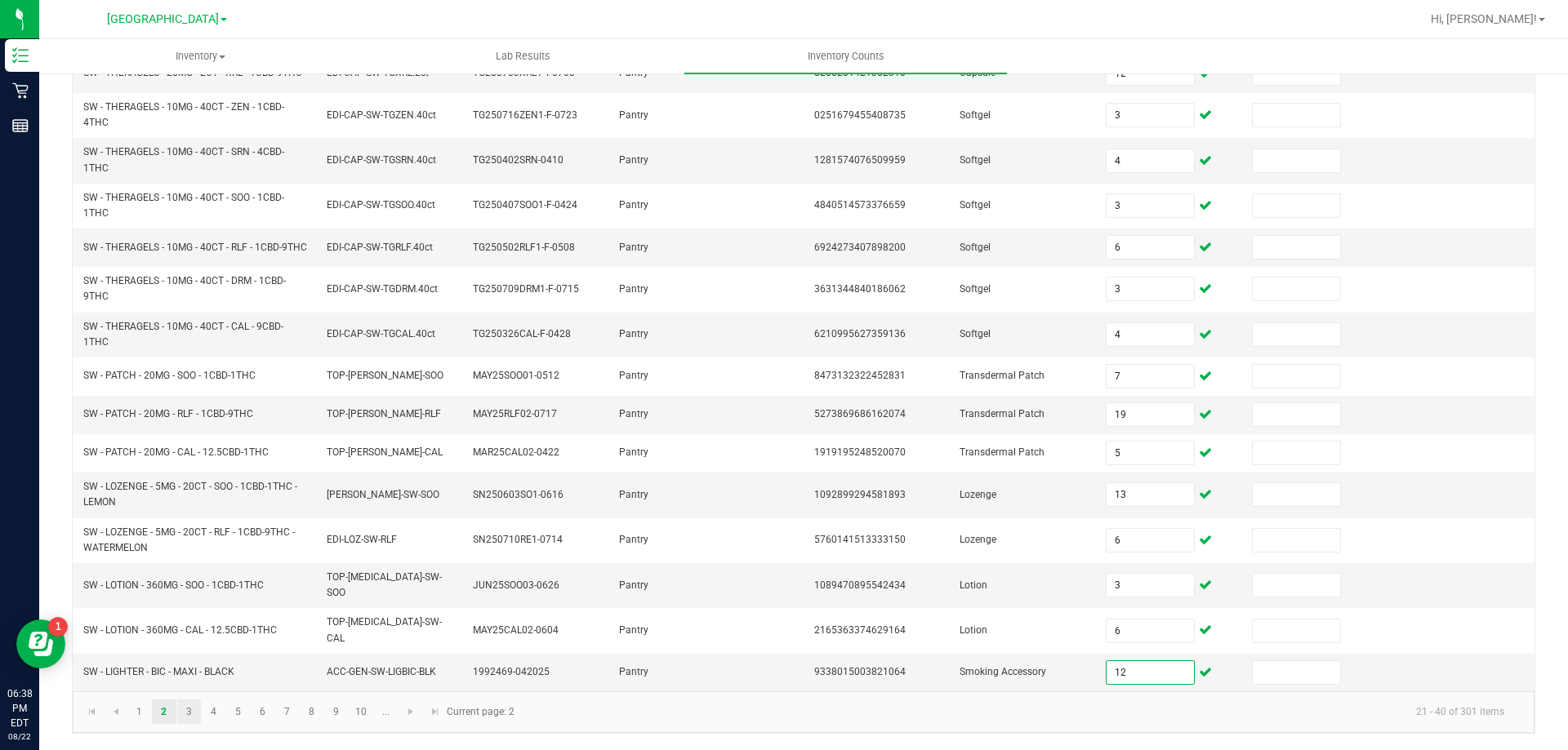
type input "12"
click at [190, 716] on link "3" at bounding box center [189, 712] width 23 height 24
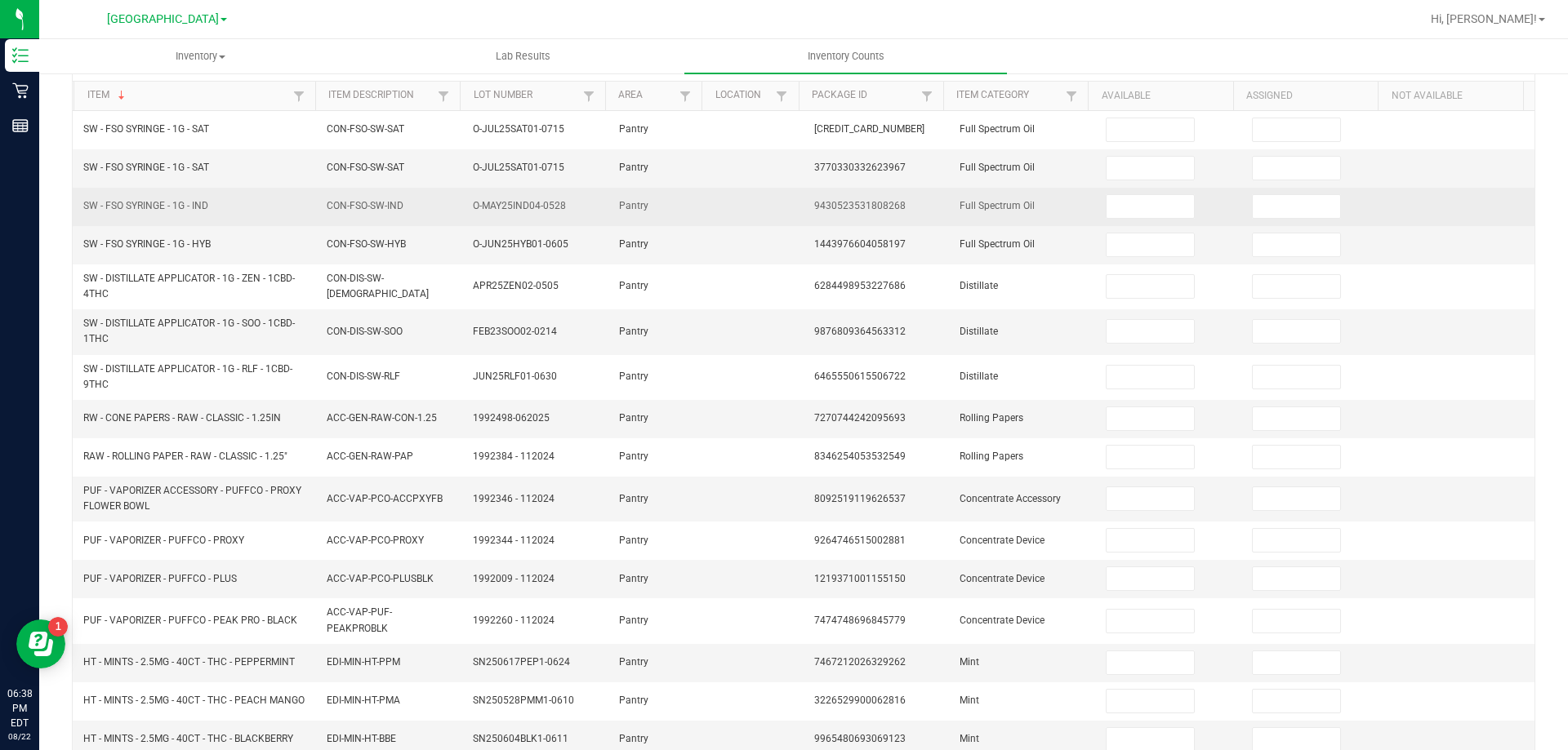
scroll to position [0, 0]
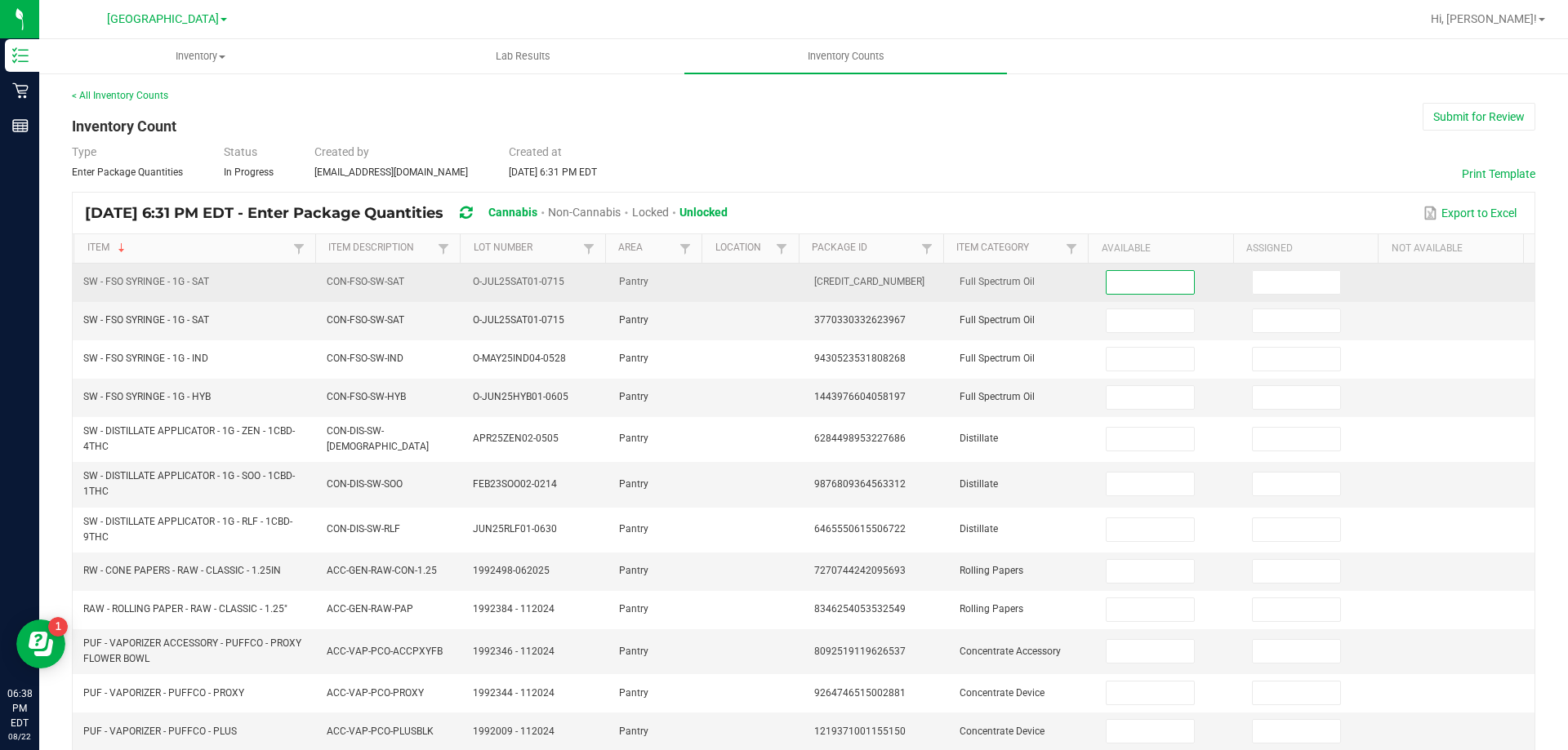
click at [1126, 282] on input at bounding box center [1150, 282] width 87 height 23
type input "9"
type input "1"
type input "8"
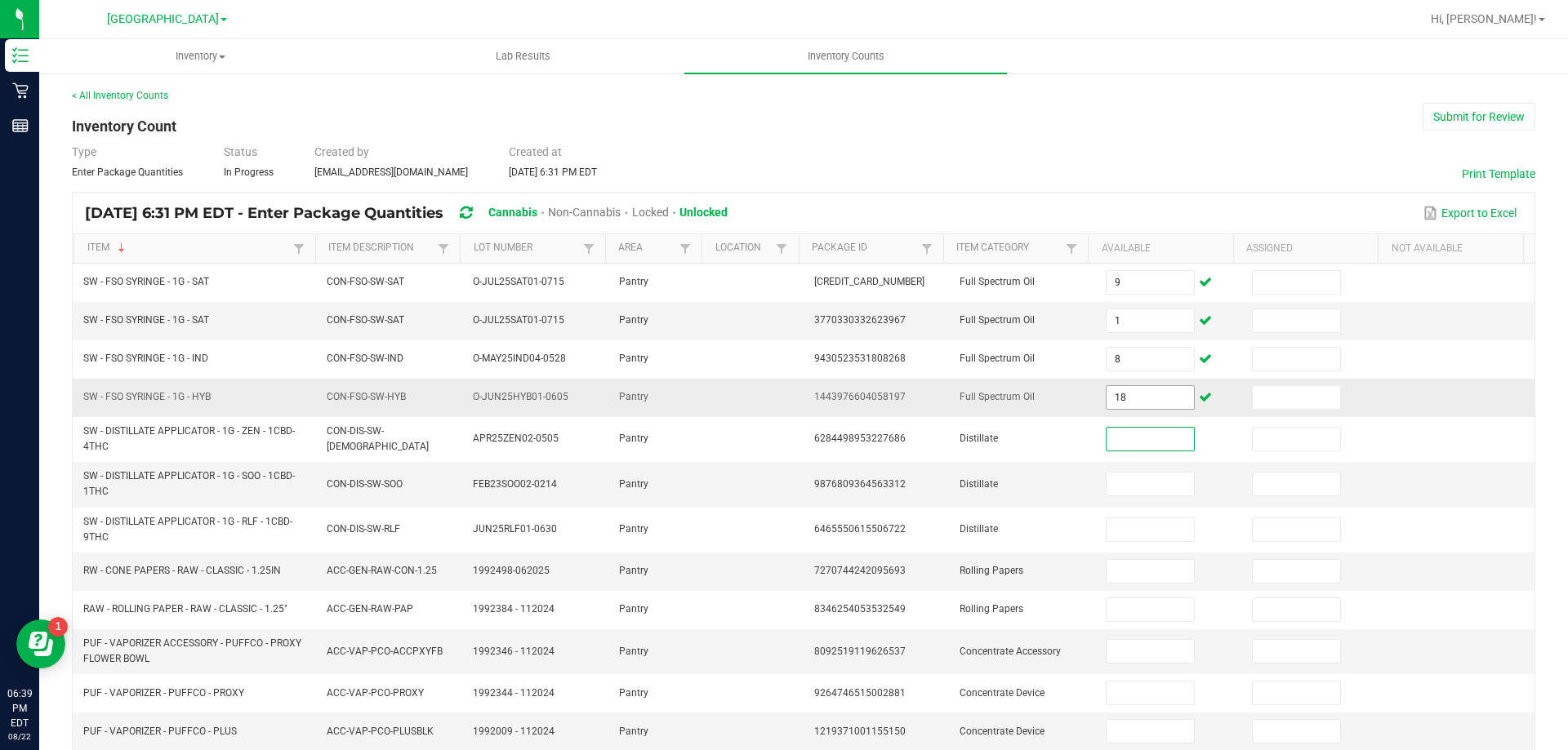
click at [1134, 399] on input "18" at bounding box center [1150, 398] width 87 height 23
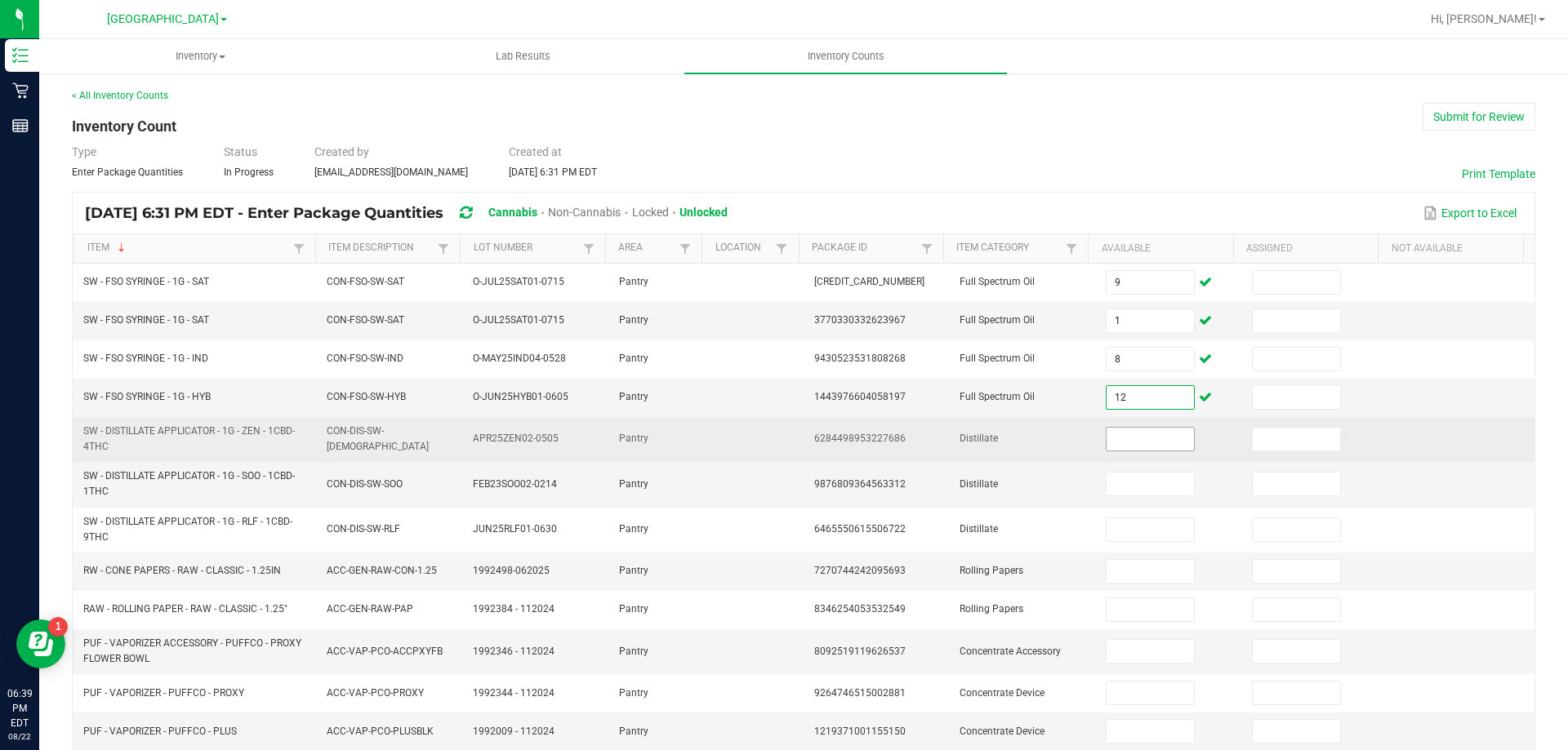
type input "12"
click at [1162, 438] on input at bounding box center [1150, 440] width 87 height 23
type input "9"
type input "7"
type input "8"
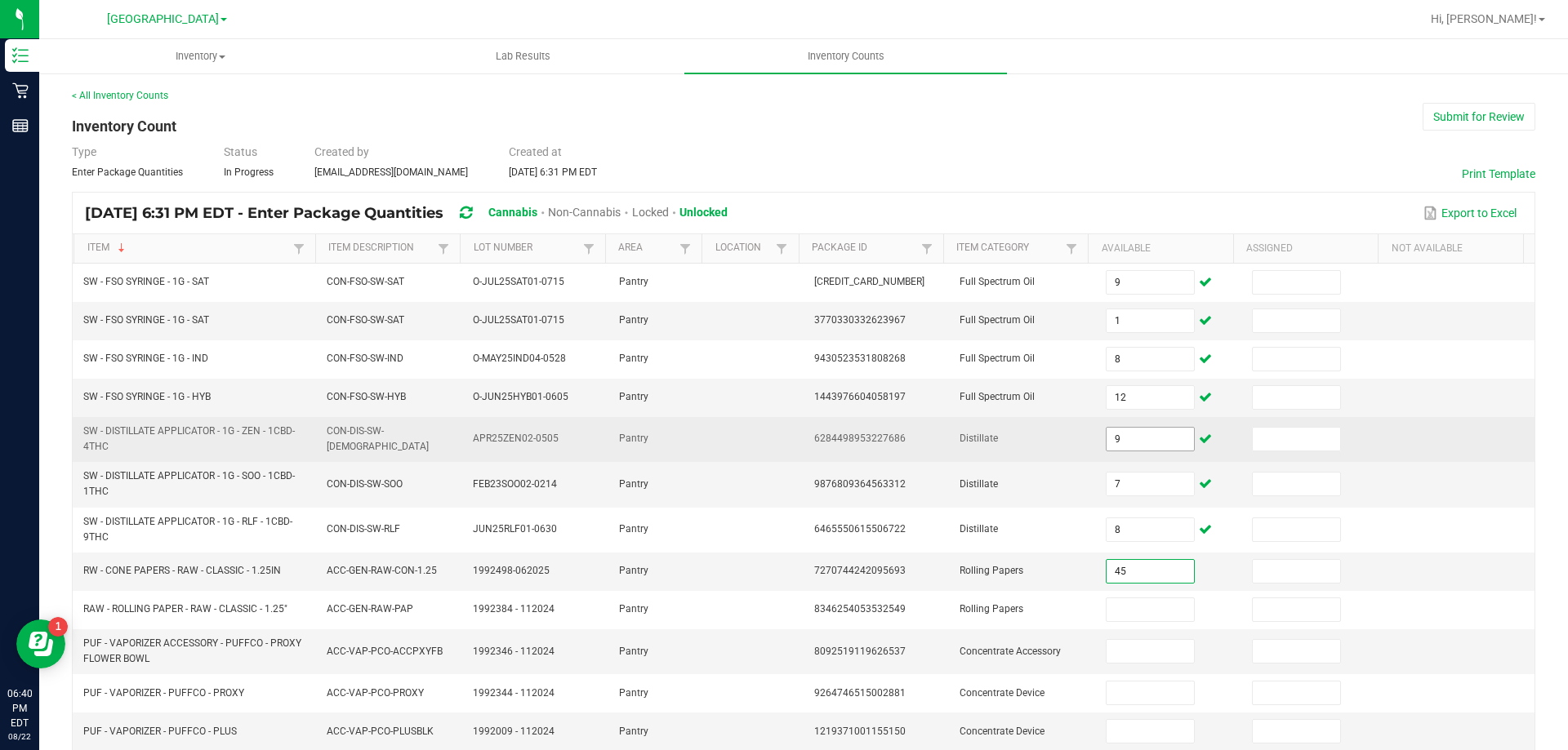
type input "45"
type input "1"
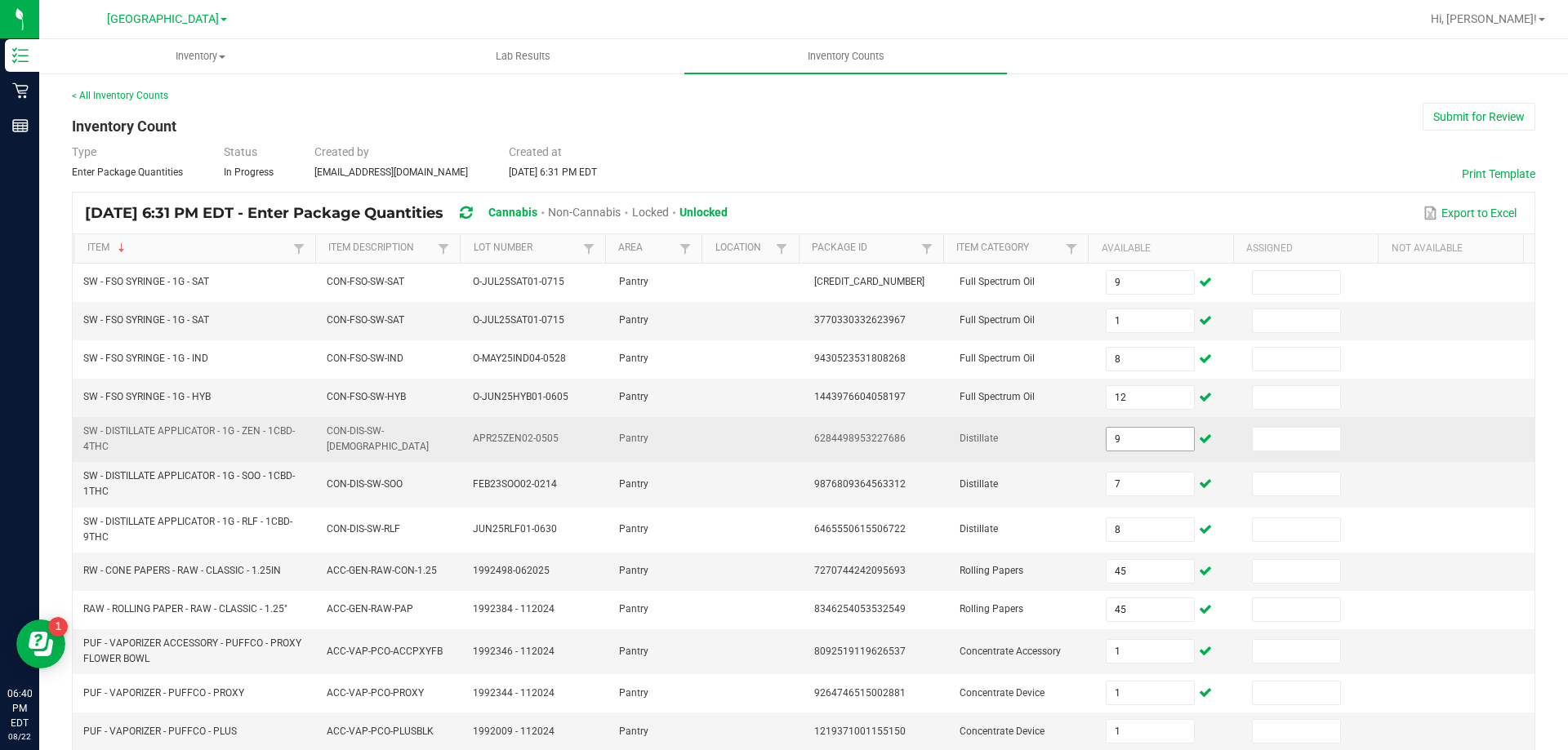
scroll to position [379, 0]
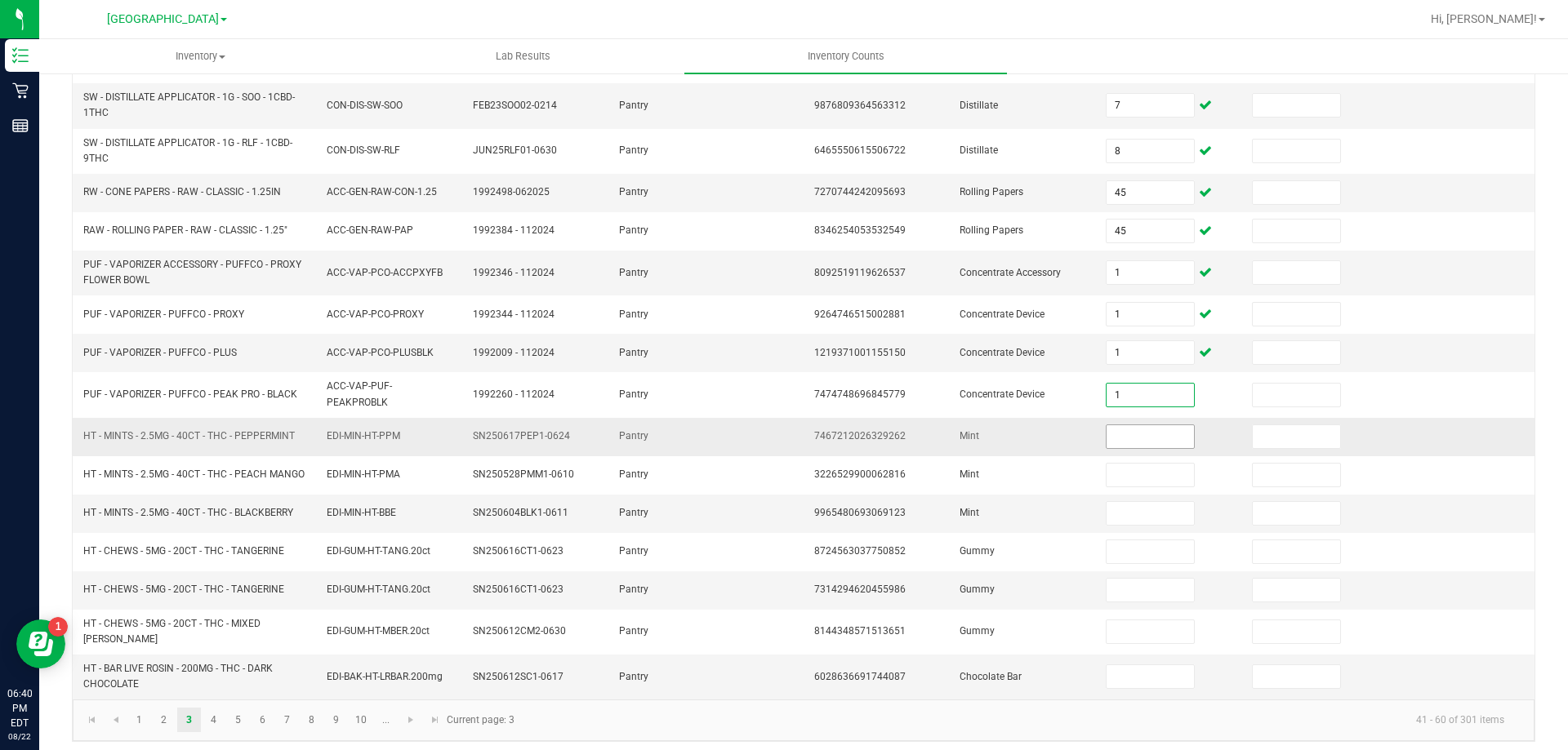
type input "1"
type input "9"
type input "5"
type input "7"
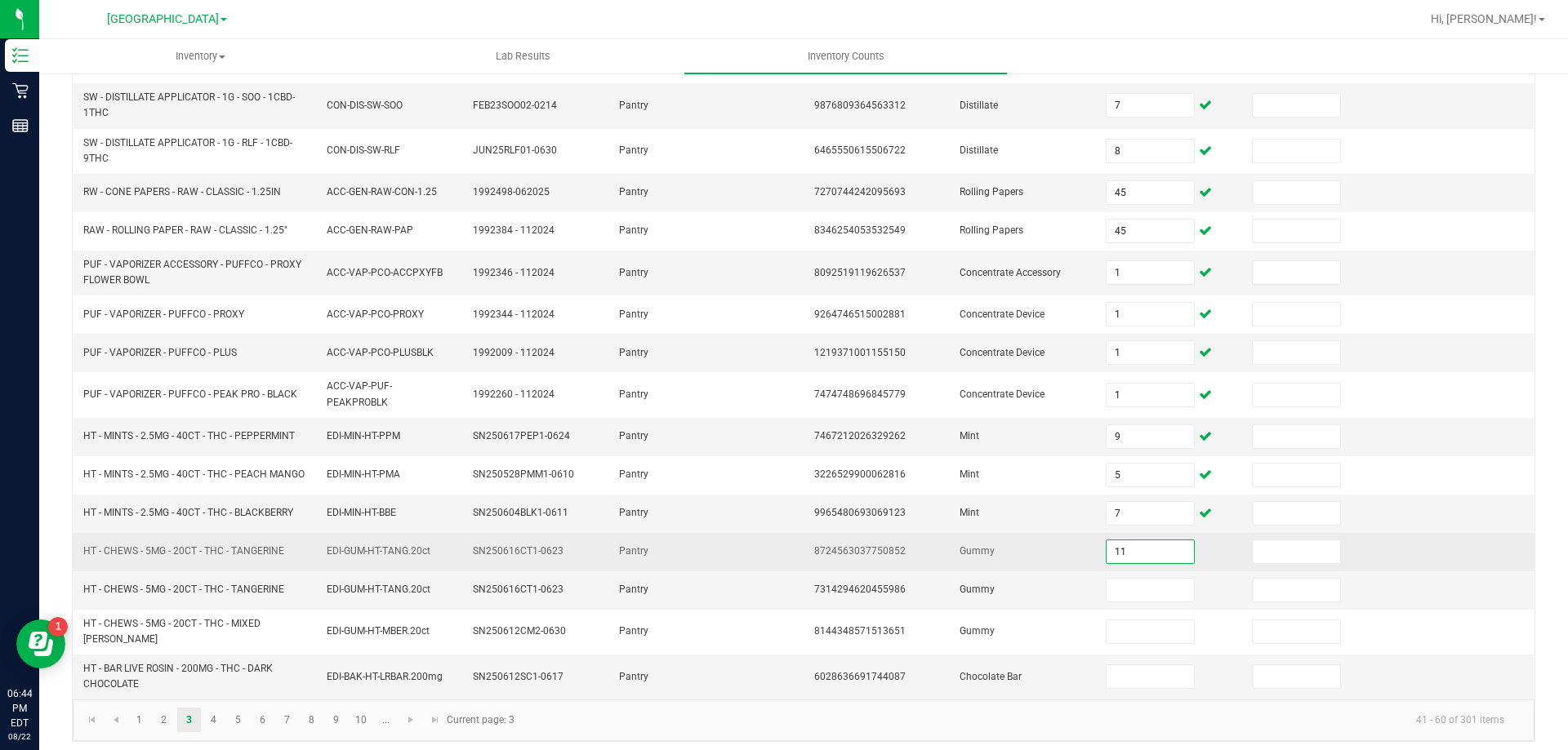
type input "11"
type input "1"
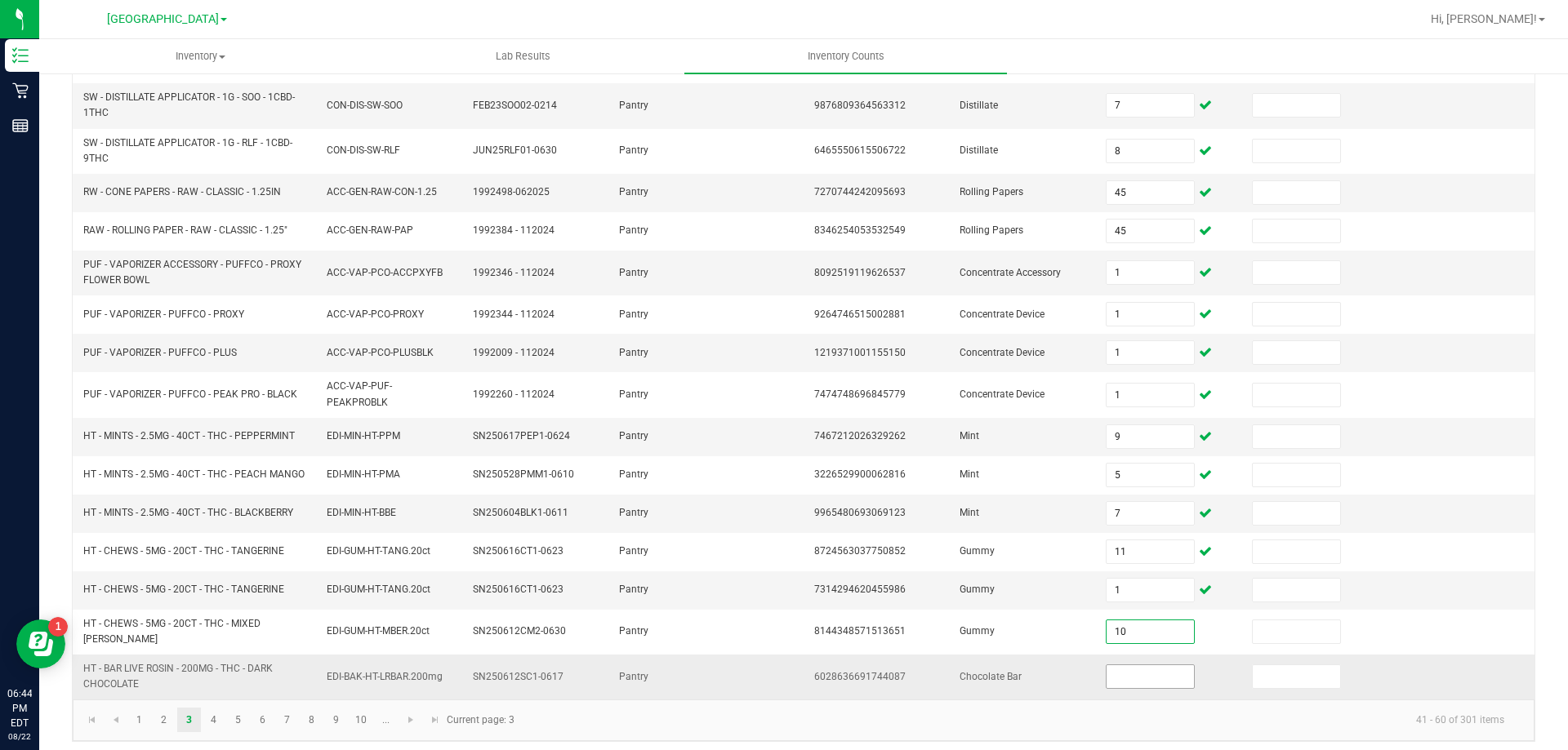
type input "10"
type input "16"
click at [220, 727] on link "4" at bounding box center [214, 720] width 23 height 24
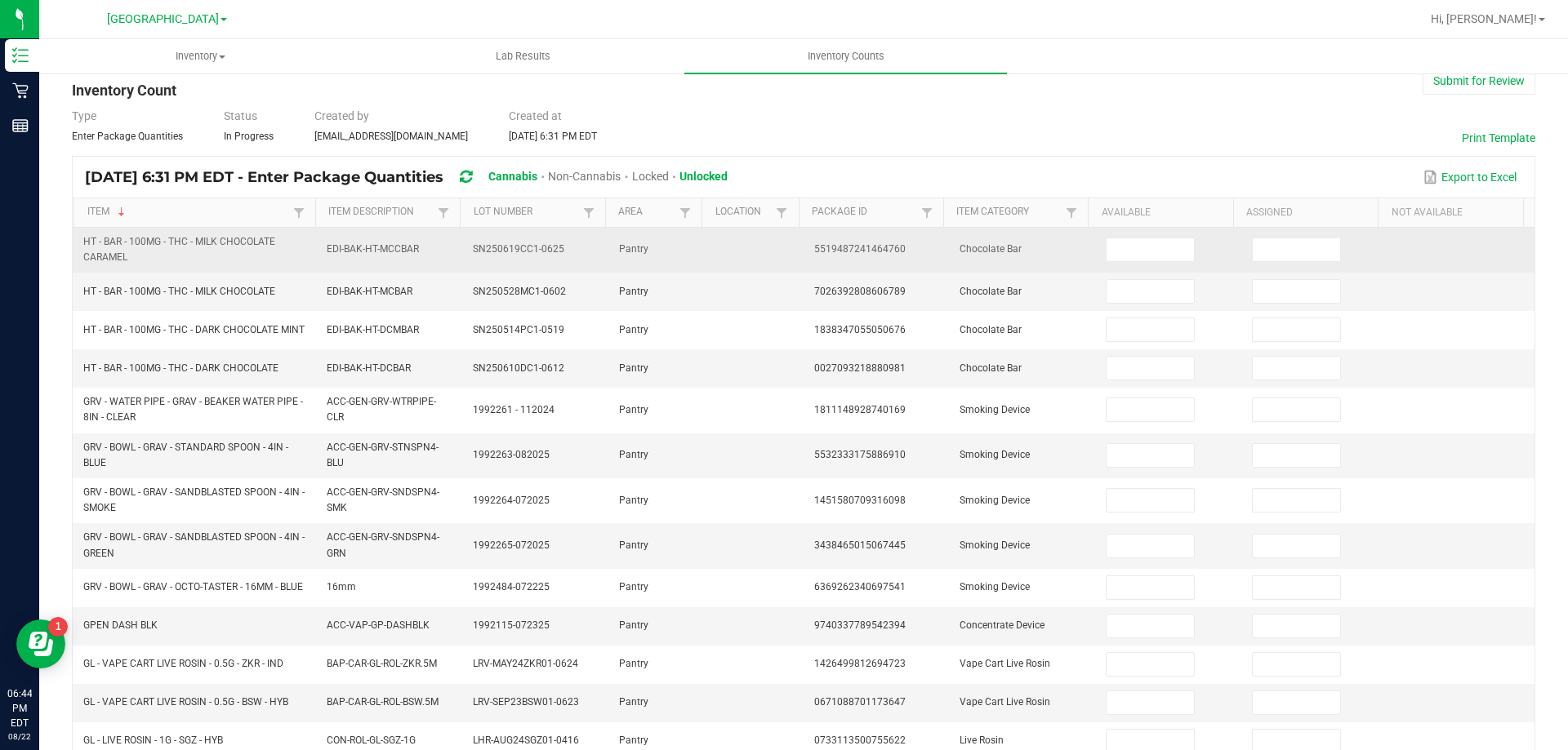
scroll to position [0, 0]
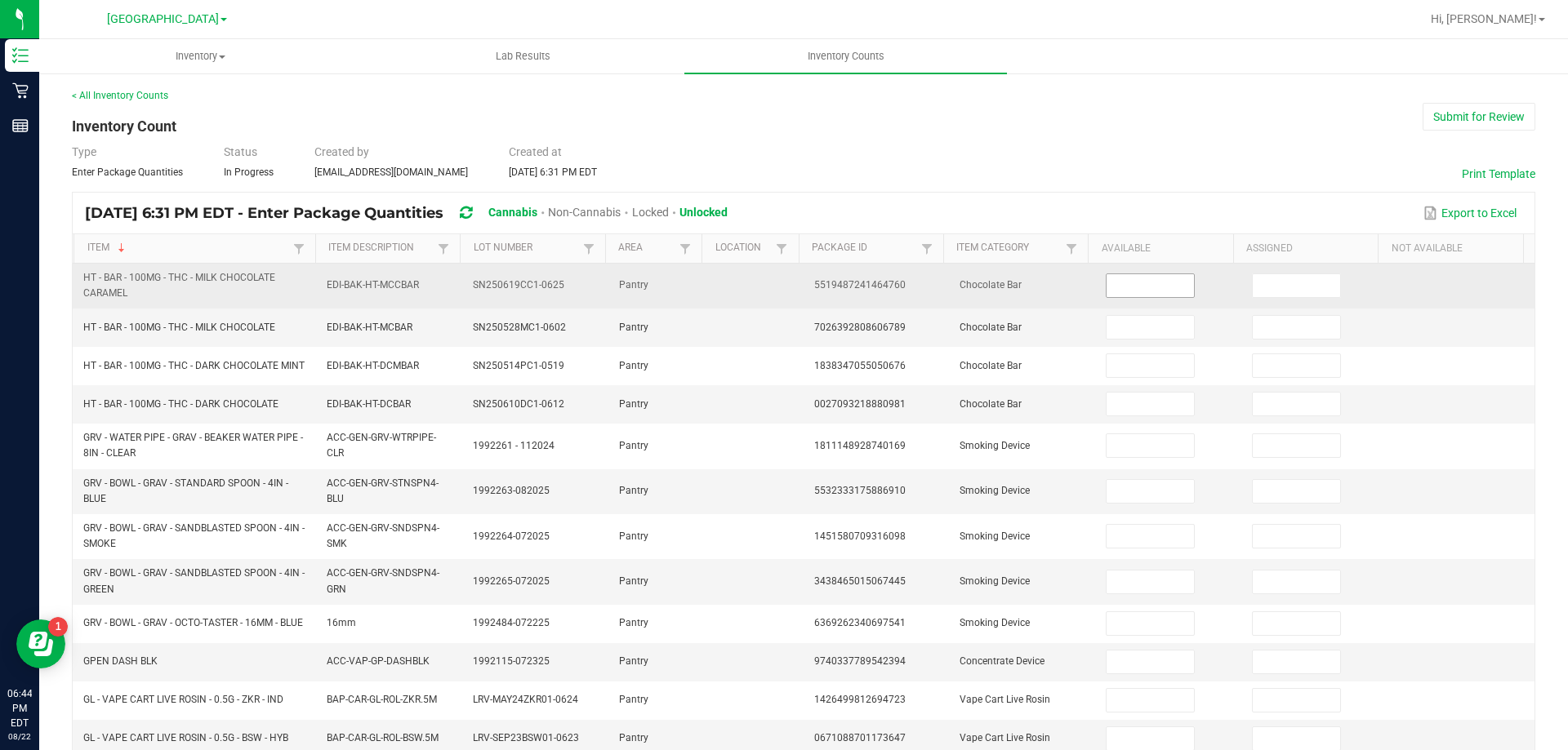
click at [1126, 283] on input at bounding box center [1150, 286] width 87 height 23
type input "31"
type input "18"
type input "44"
type input "22"
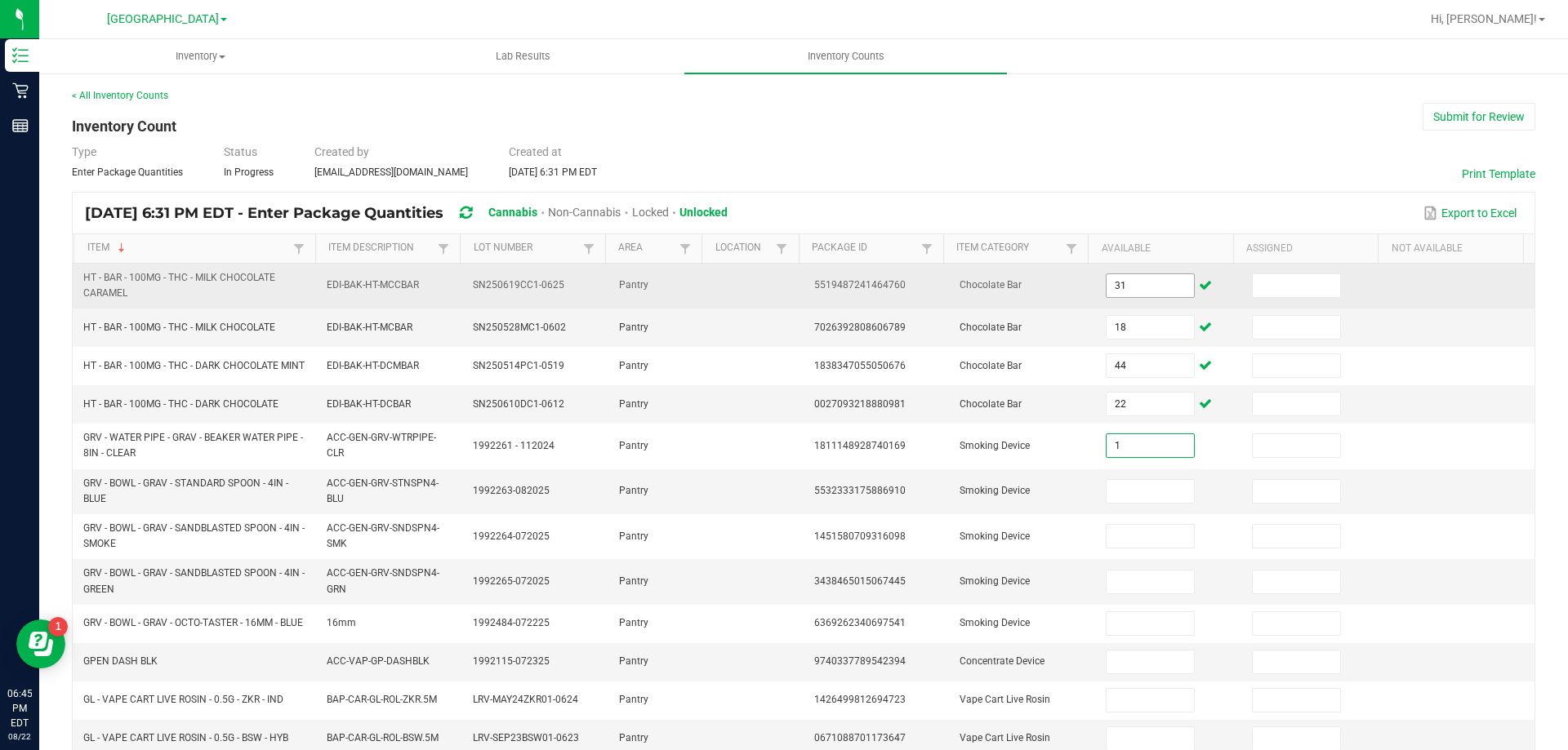
type input "1"
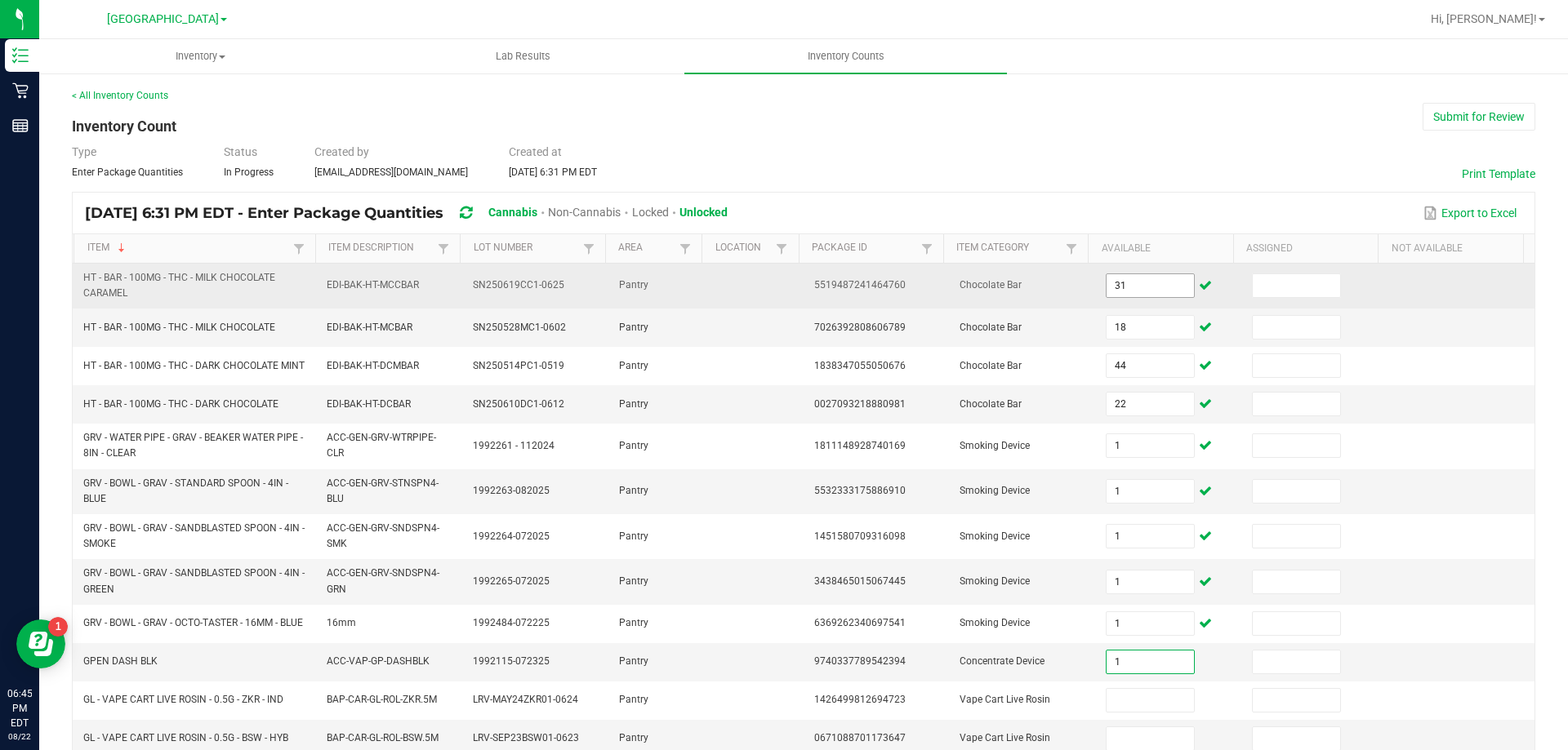
type input "1"
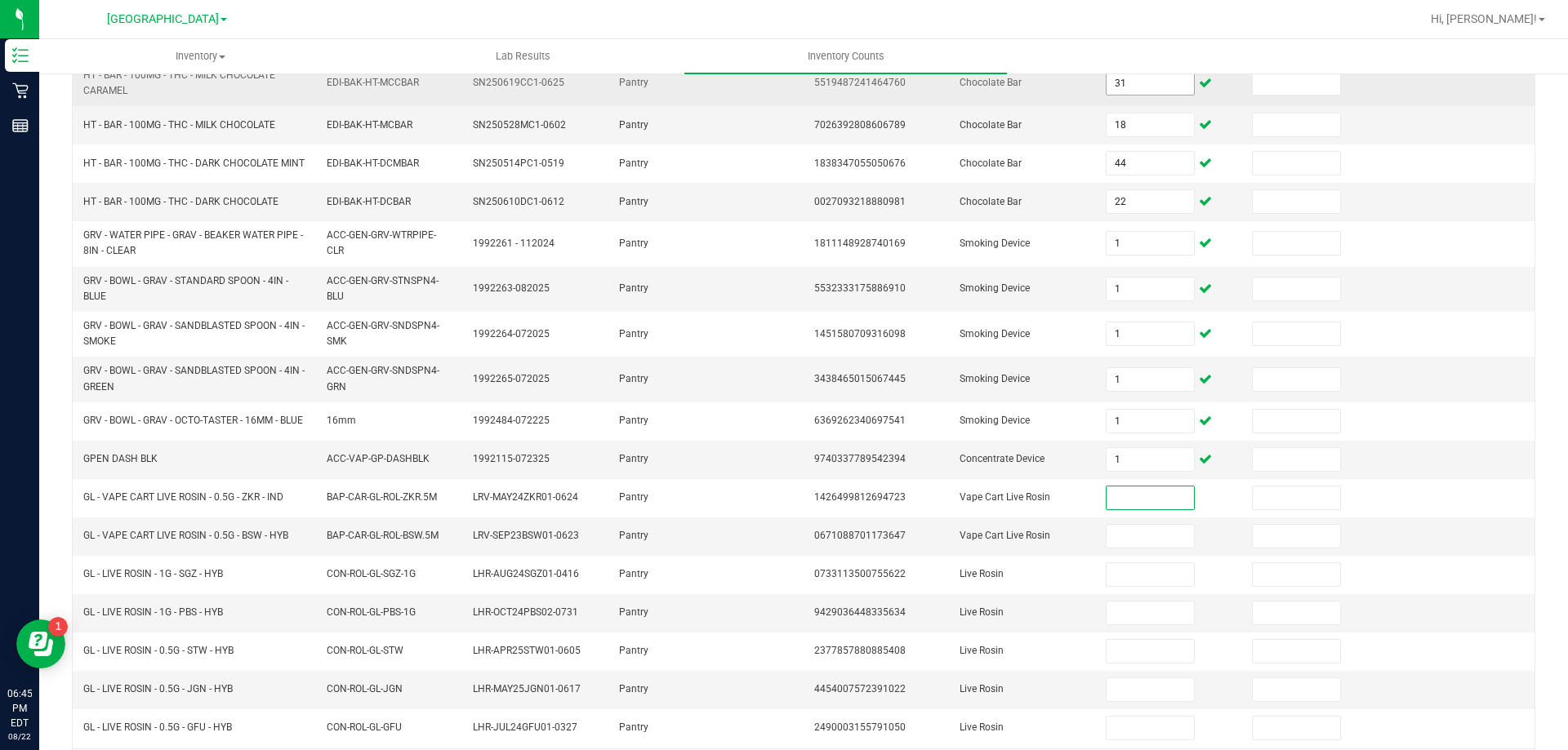
scroll to position [387, 0]
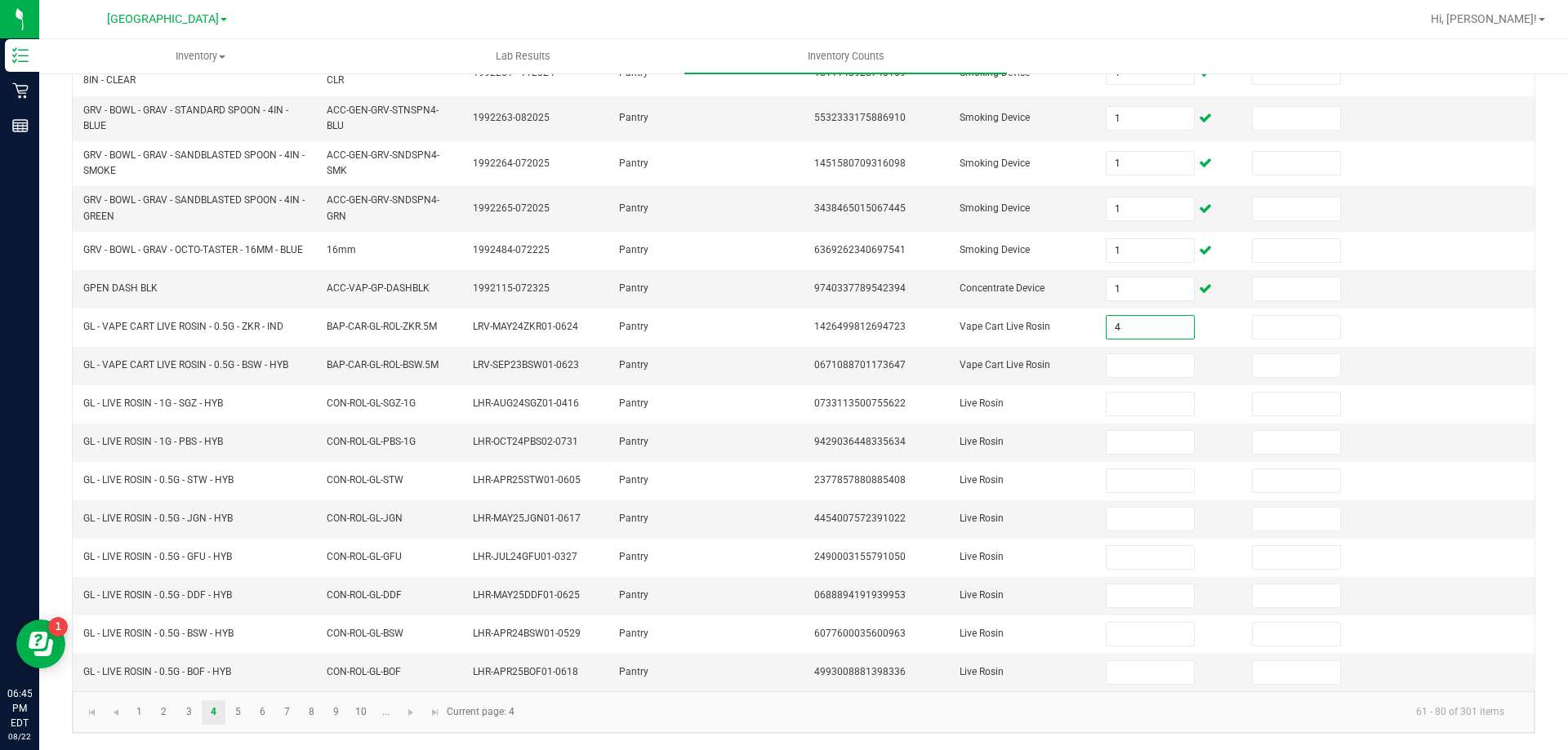
type input "4"
type input "2"
type input "3"
type input "5"
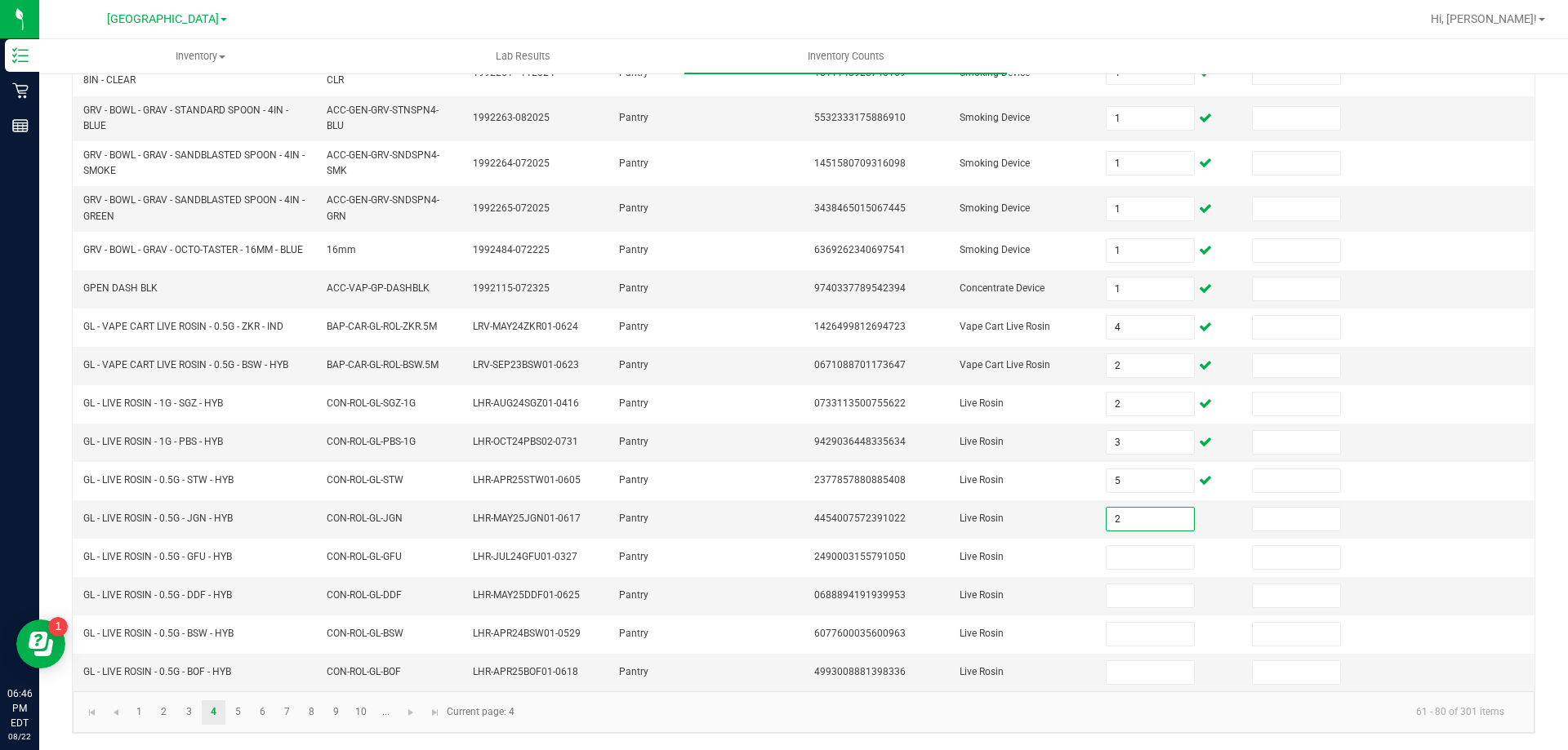
type input "2"
type input "1"
type input "5"
type input "2"
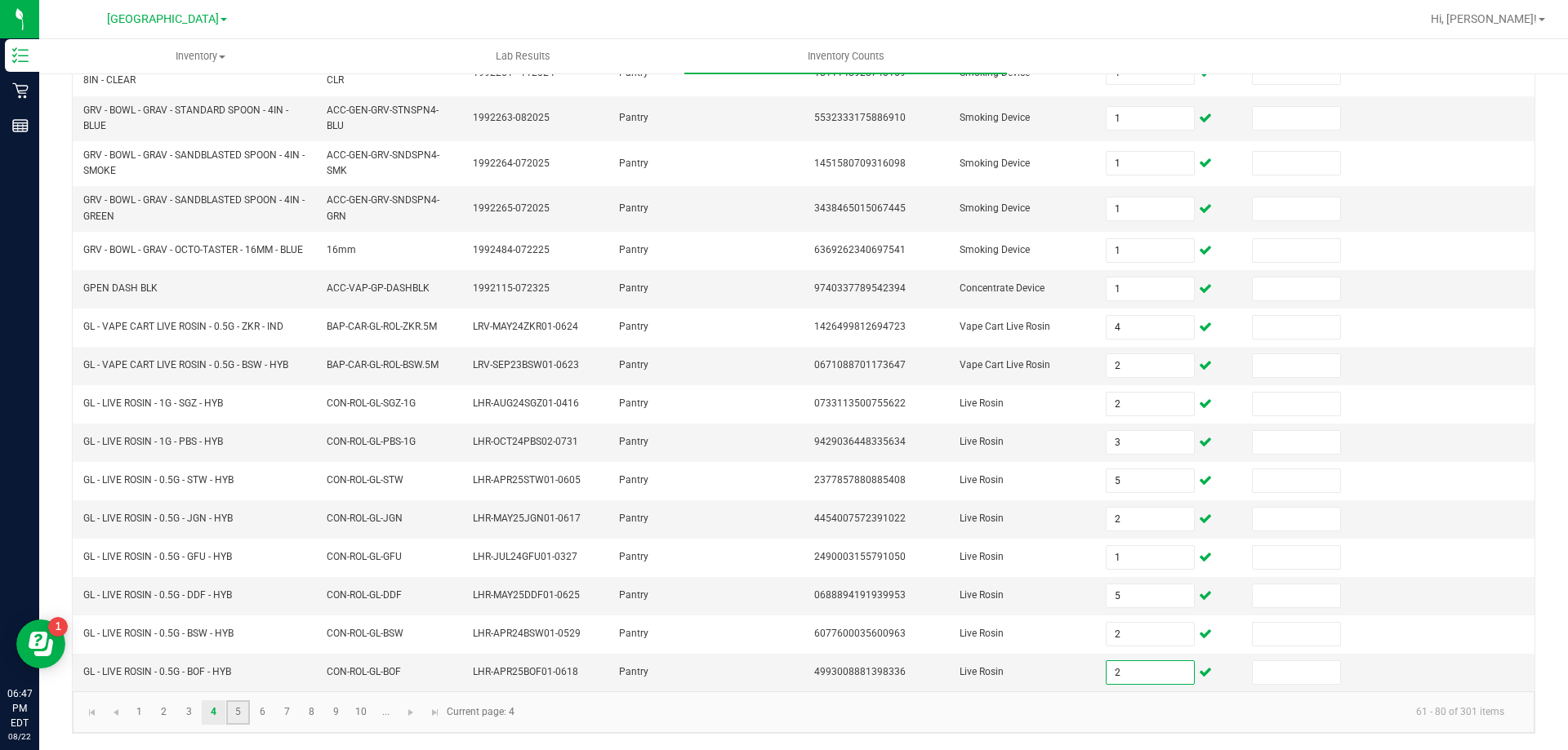
click at [243, 712] on link "5" at bounding box center [238, 712] width 23 height 24
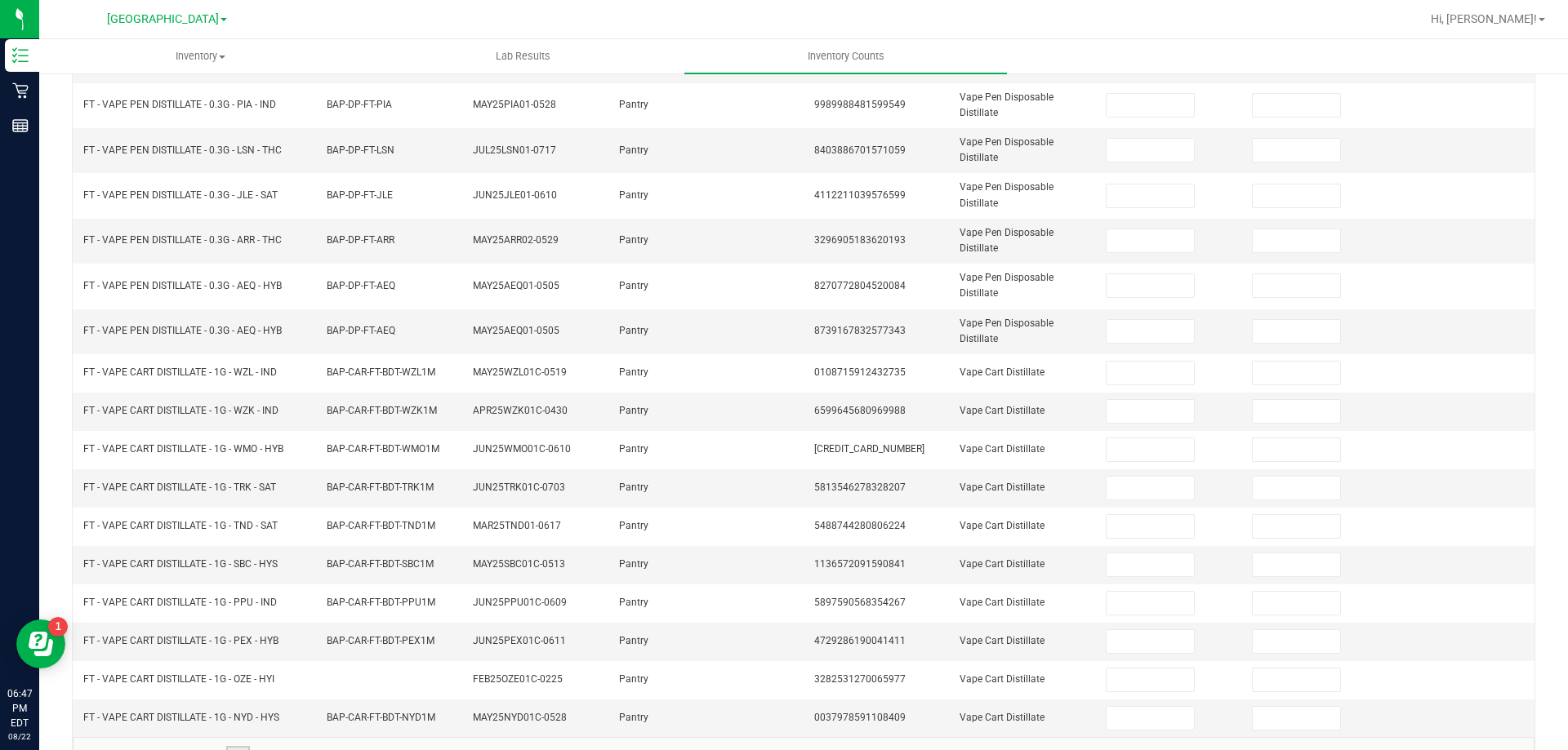
scroll to position [0, 0]
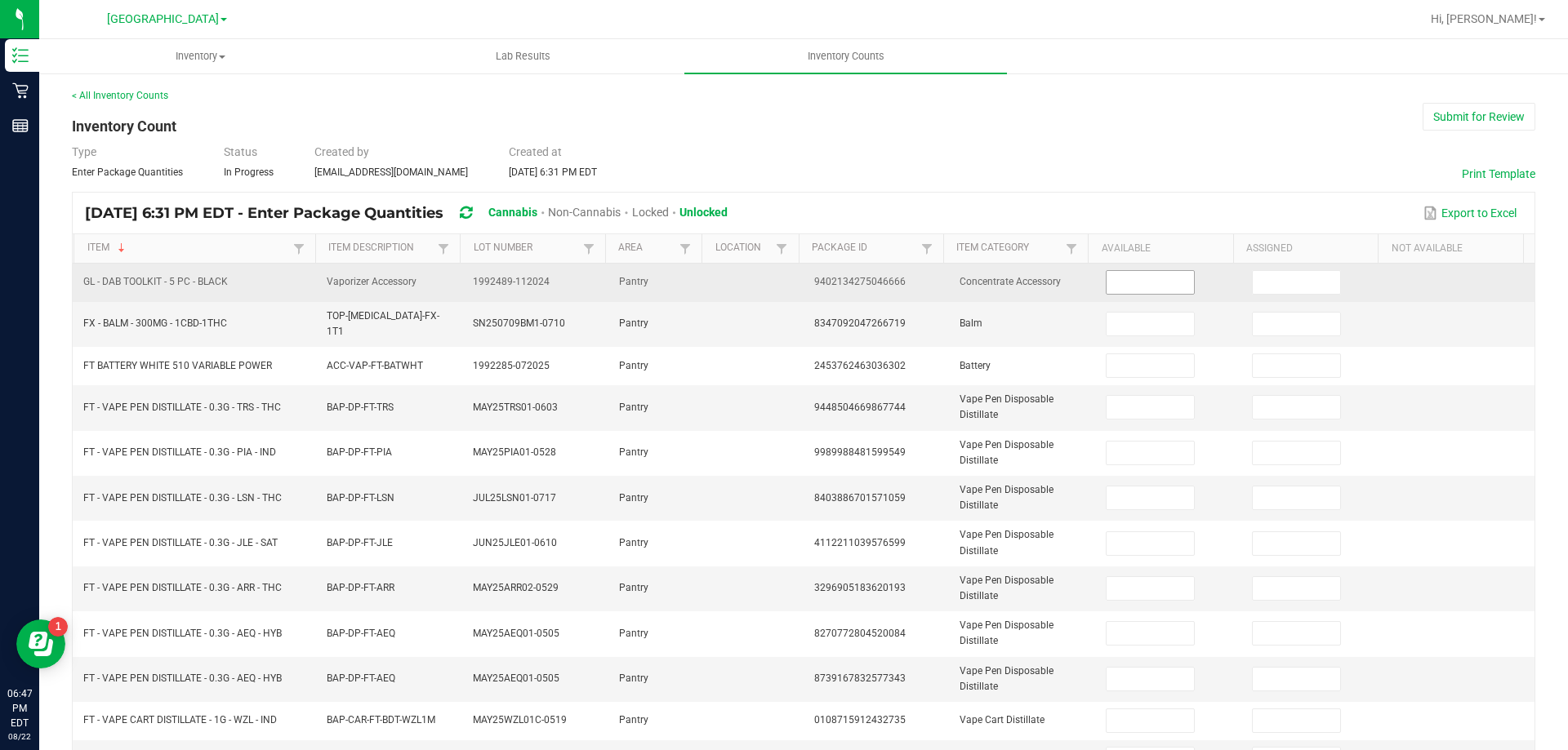
click at [1126, 283] on input at bounding box center [1150, 282] width 87 height 23
type input "1"
type input "5"
type input "1"
type input "8"
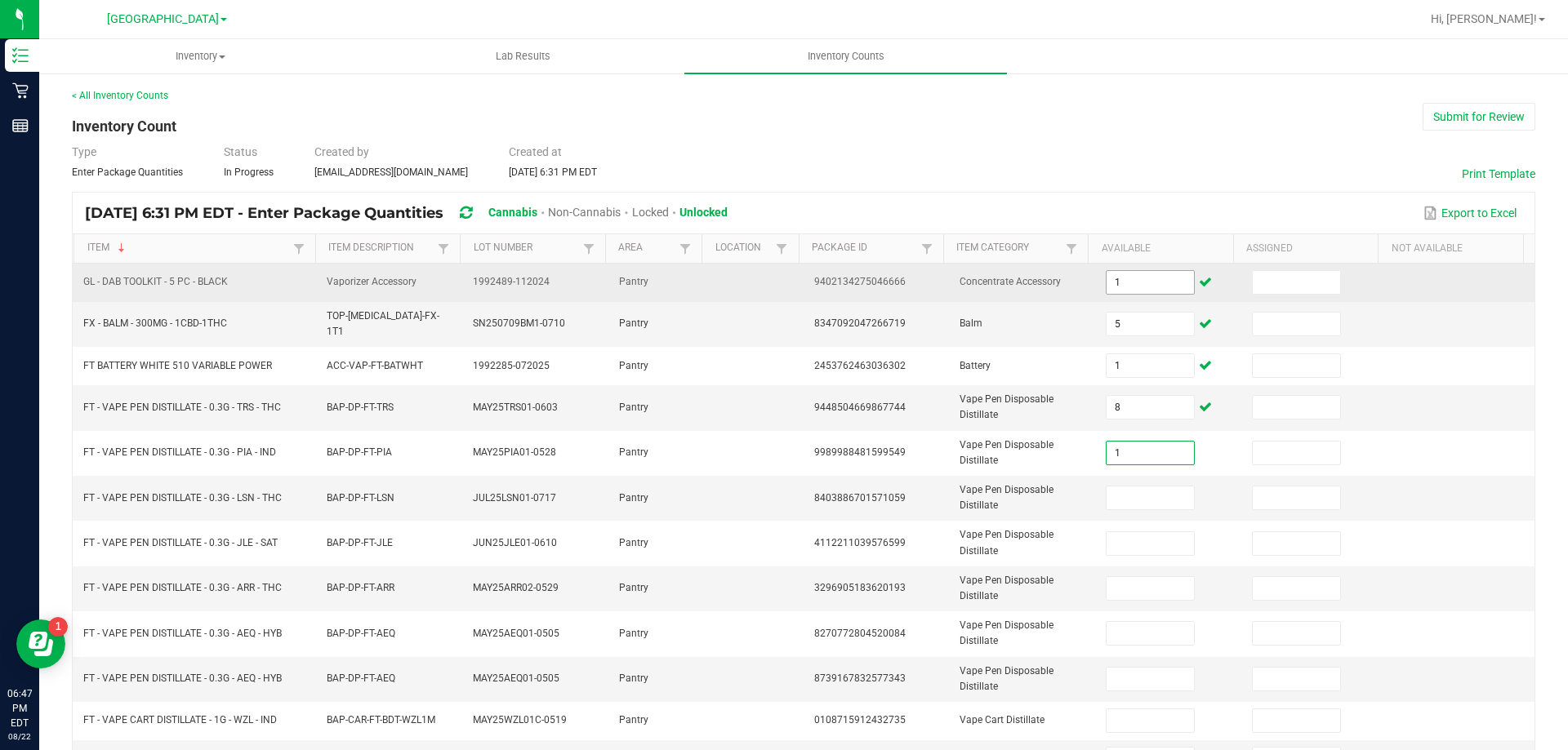
type input "1"
type input "8"
type input "2"
type input "7"
type input "3"
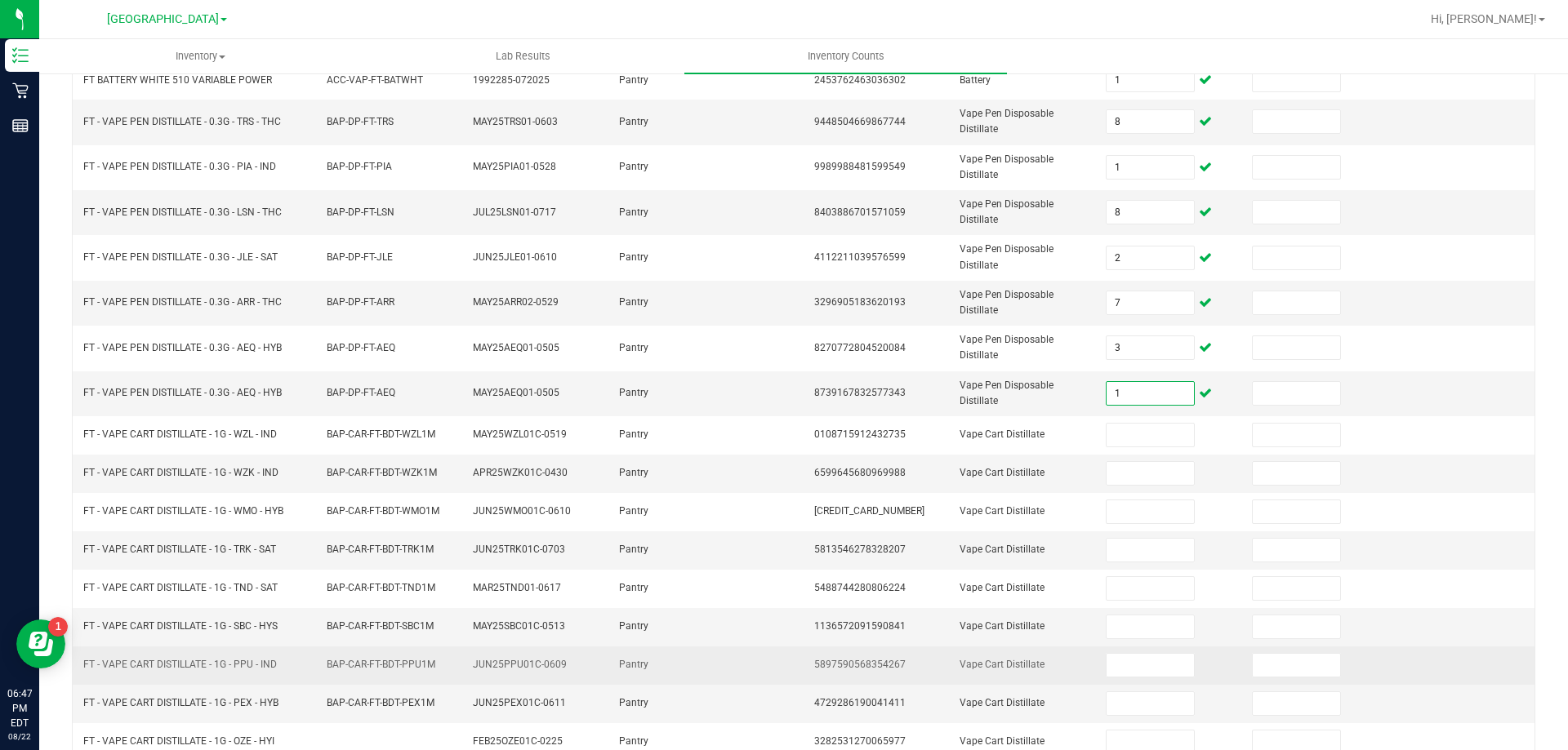
scroll to position [326, 0]
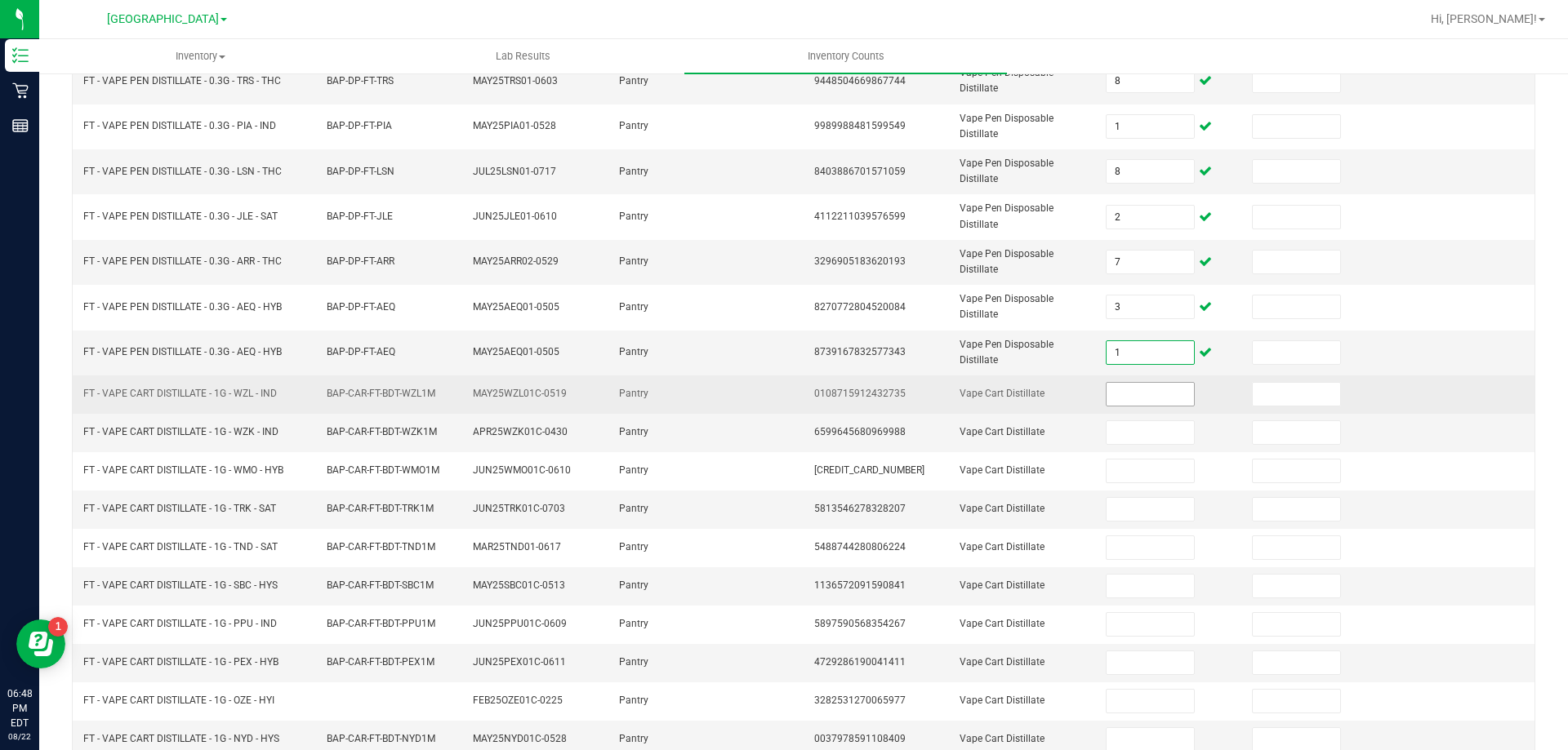
type input "1"
click at [1115, 387] on input at bounding box center [1150, 394] width 87 height 23
type input "11"
type input "4"
type input "7"
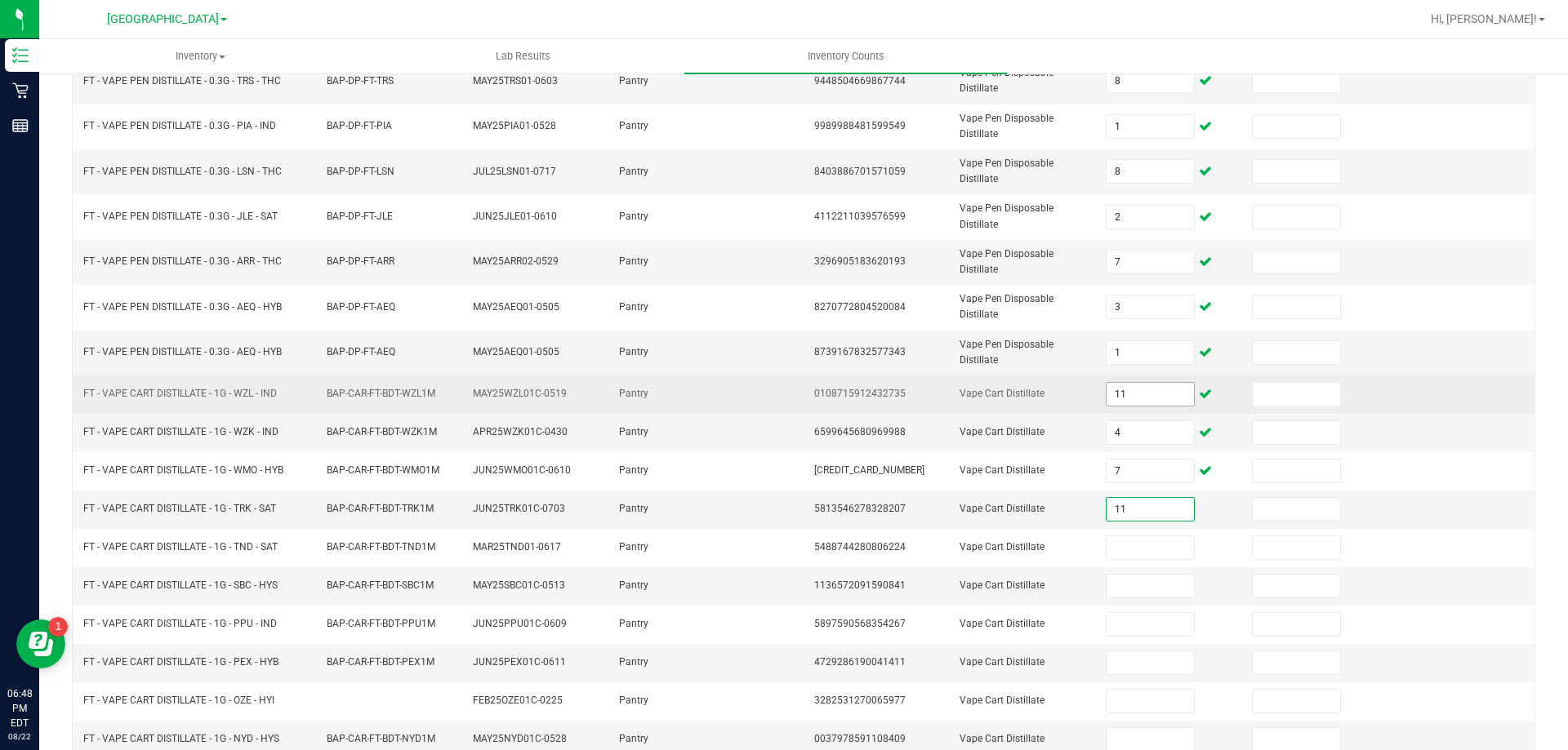
type input "11"
type input "33"
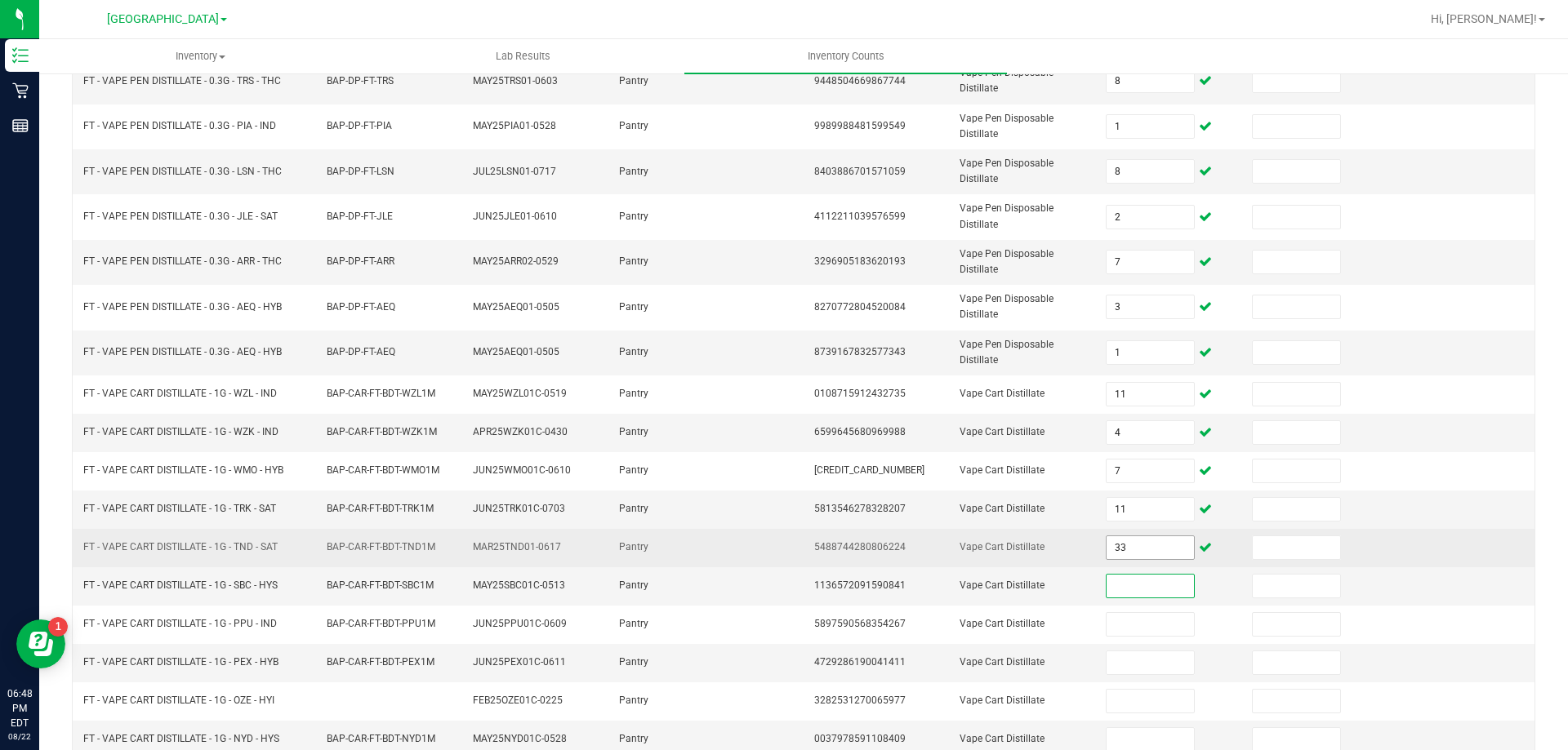
click at [1107, 542] on input "33" at bounding box center [1150, 548] width 87 height 23
type input "3"
type input "9"
type input "4"
type input "7"
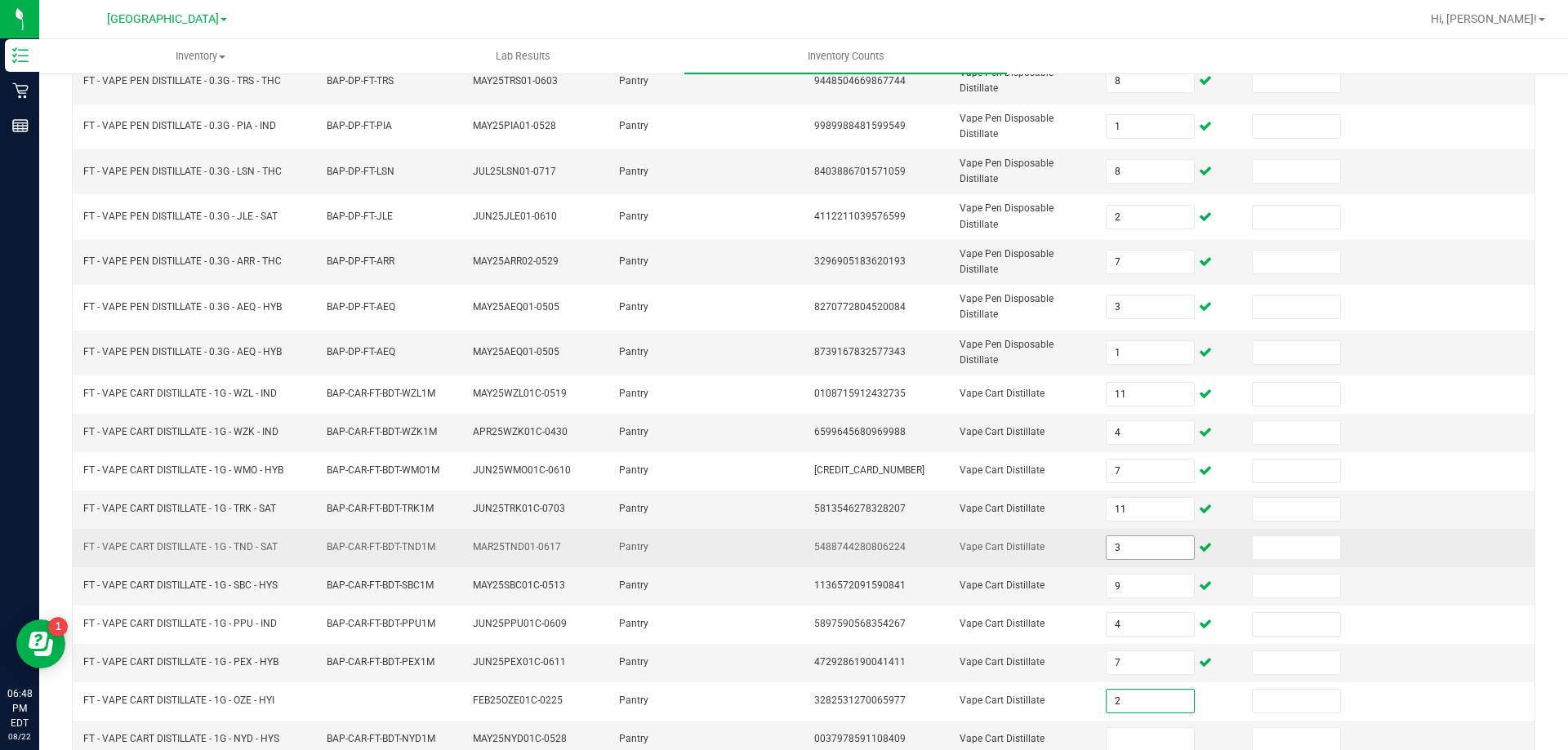
type input "2"
type input "1"
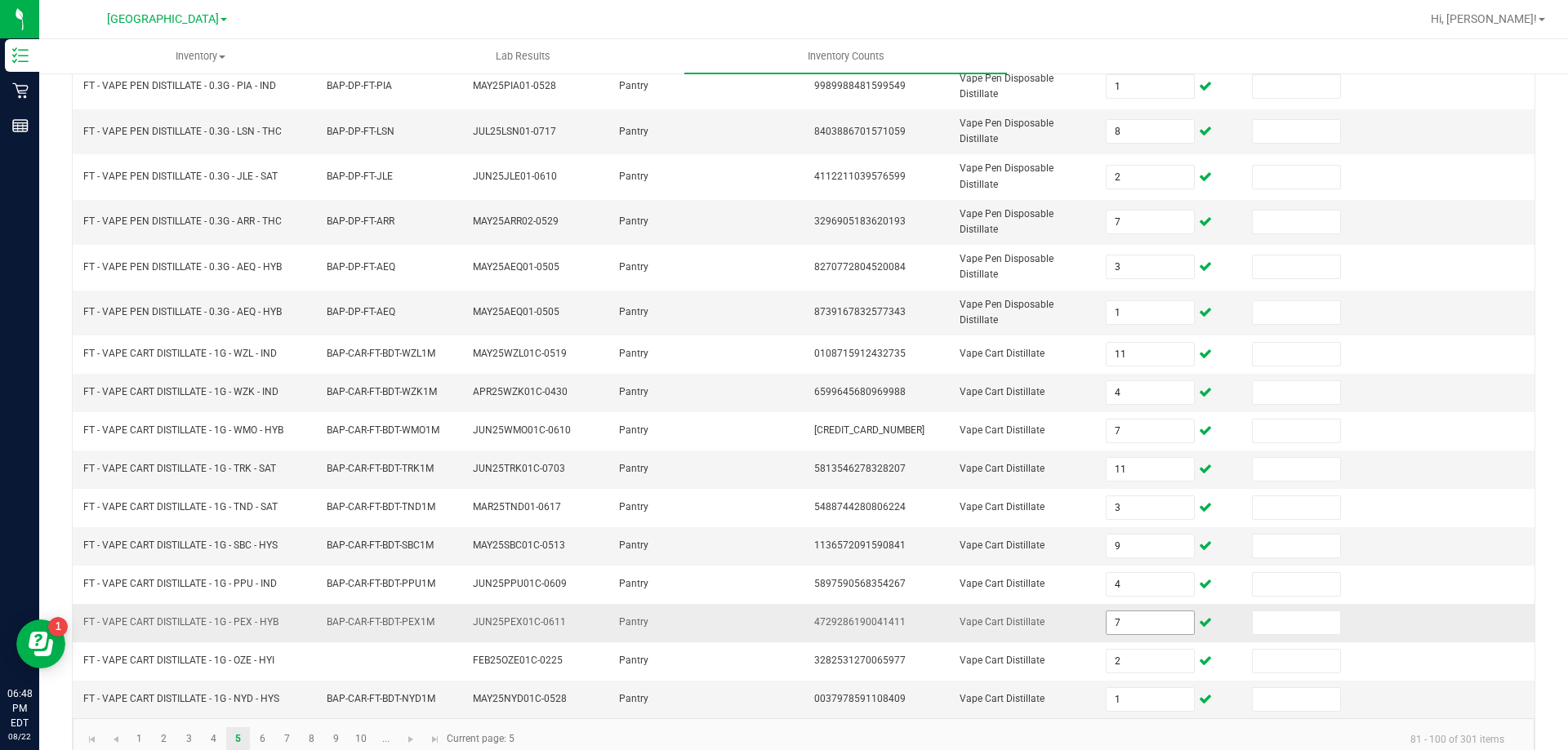
scroll to position [387, 0]
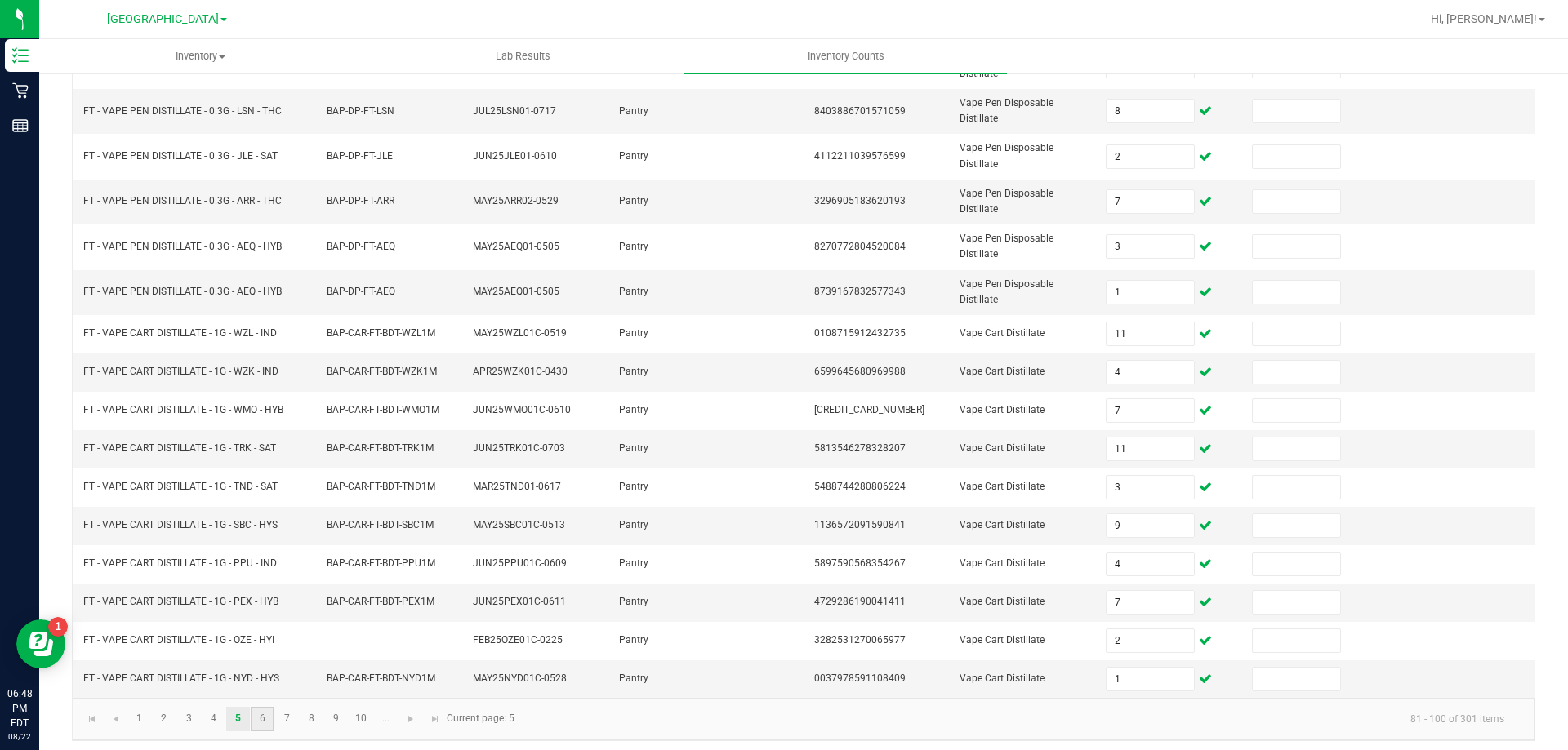
click at [260, 712] on link "6" at bounding box center [262, 719] width 23 height 24
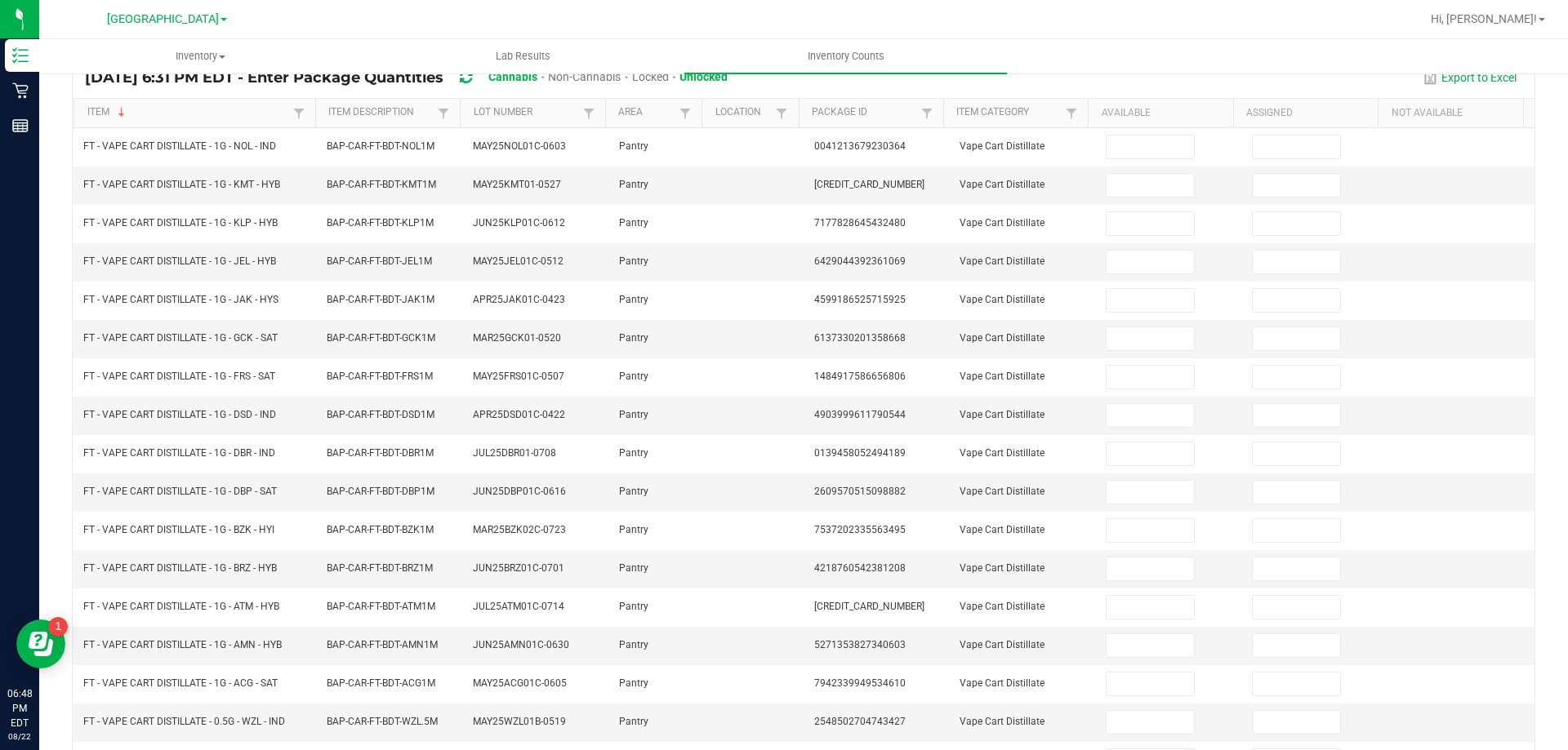
scroll to position [0, 0]
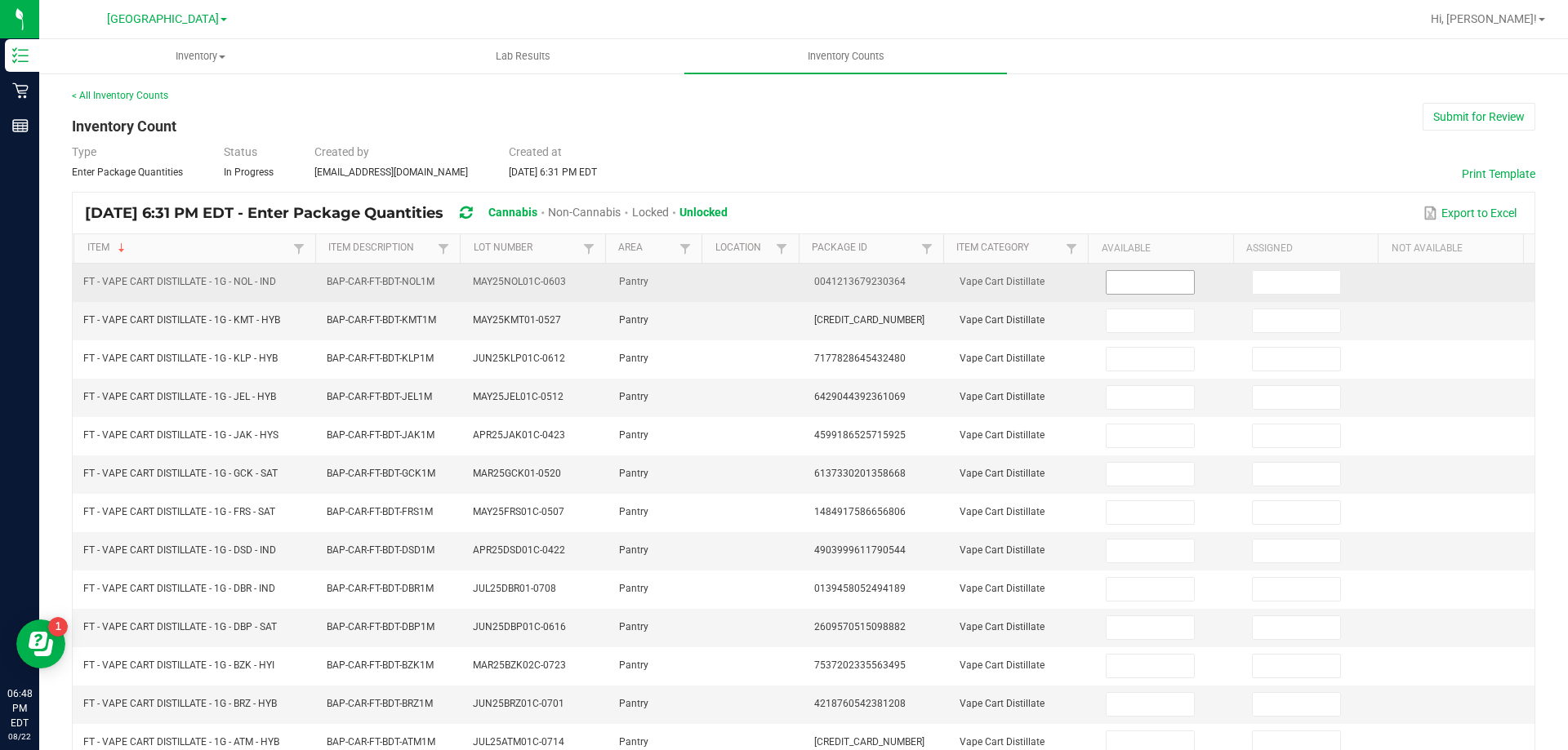
click at [1128, 275] on input at bounding box center [1150, 282] width 87 height 23
type input "2"
type input "8"
type input "11"
type input "2"
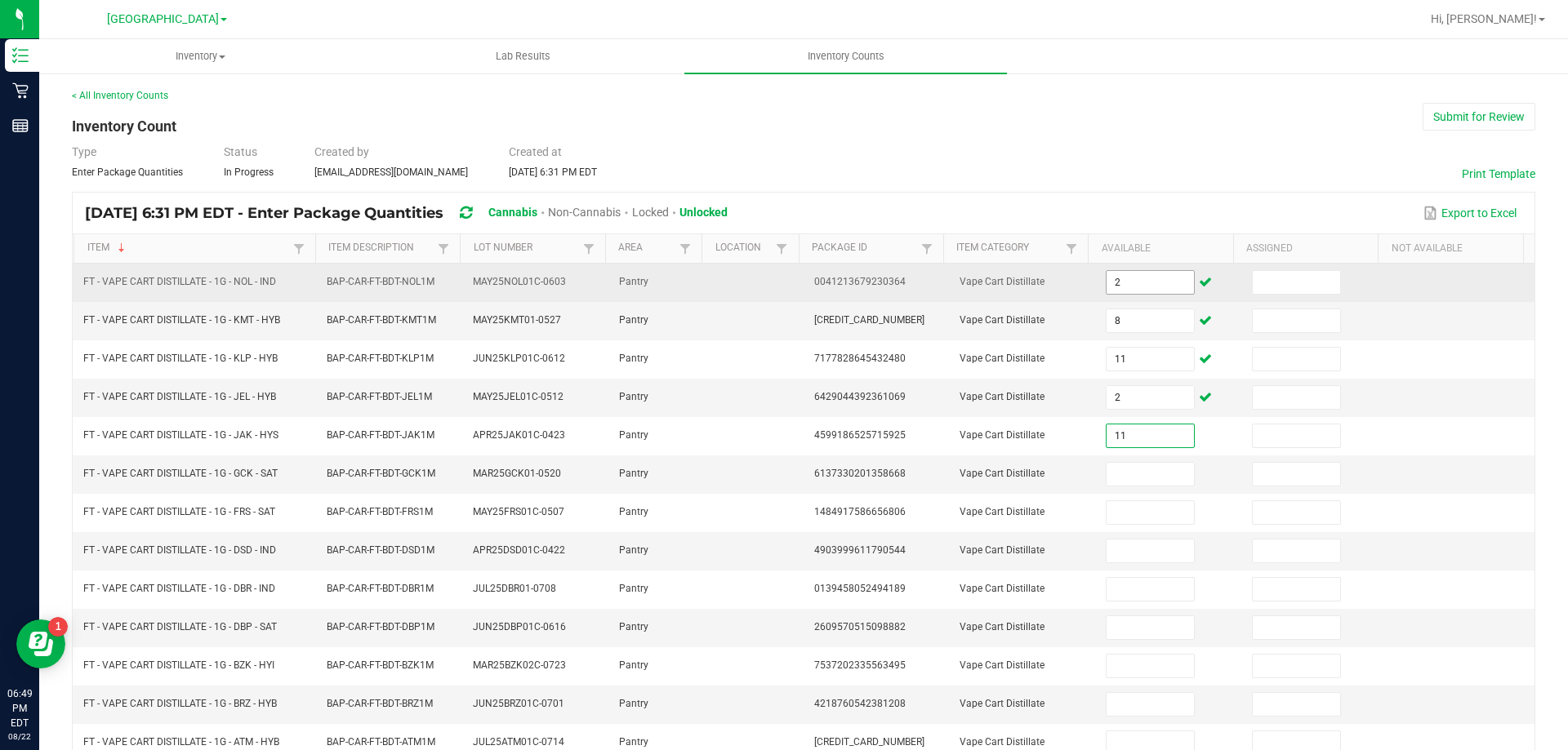
type input "11"
type input "12"
type input "9"
type input "4"
type input "10"
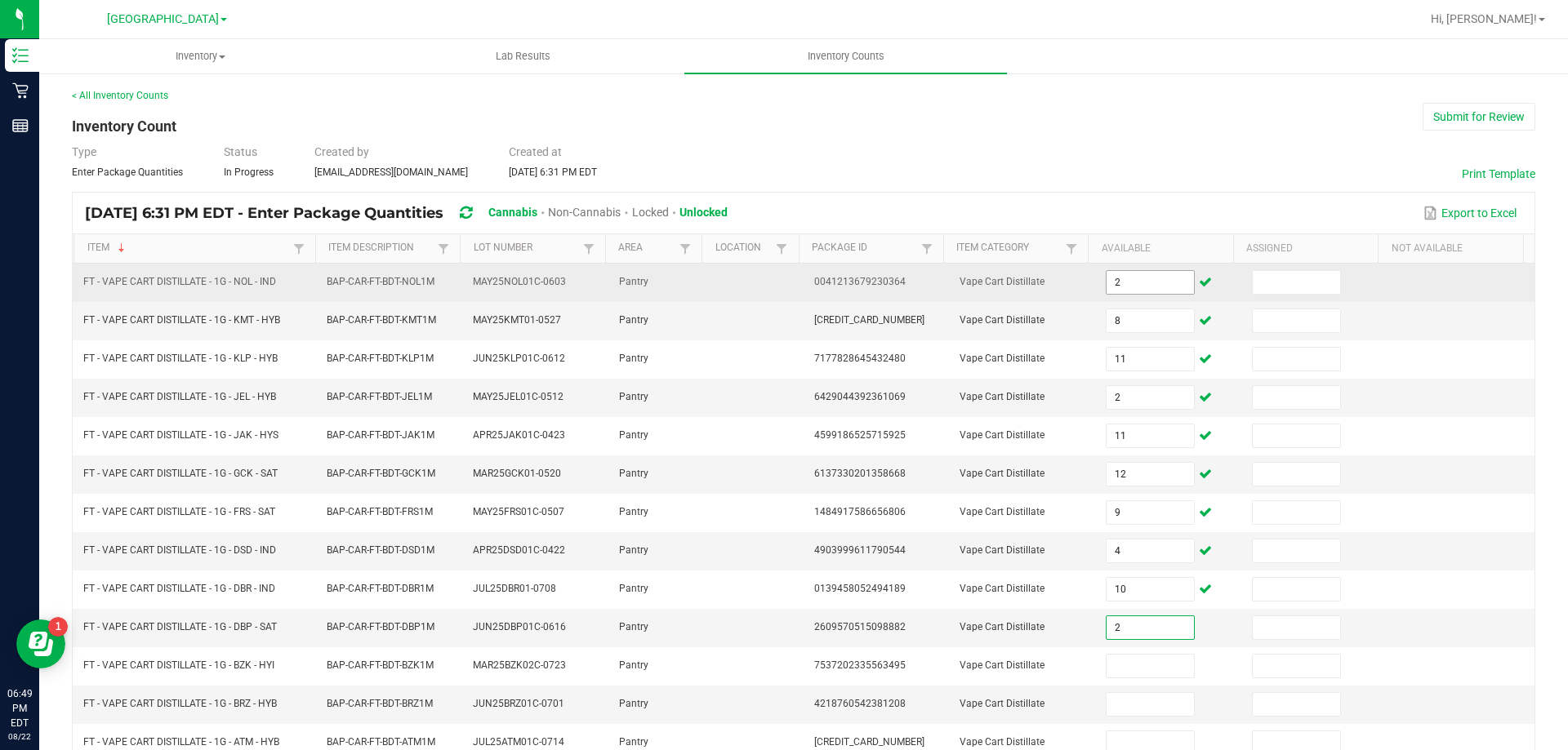
type input "2"
type input "7"
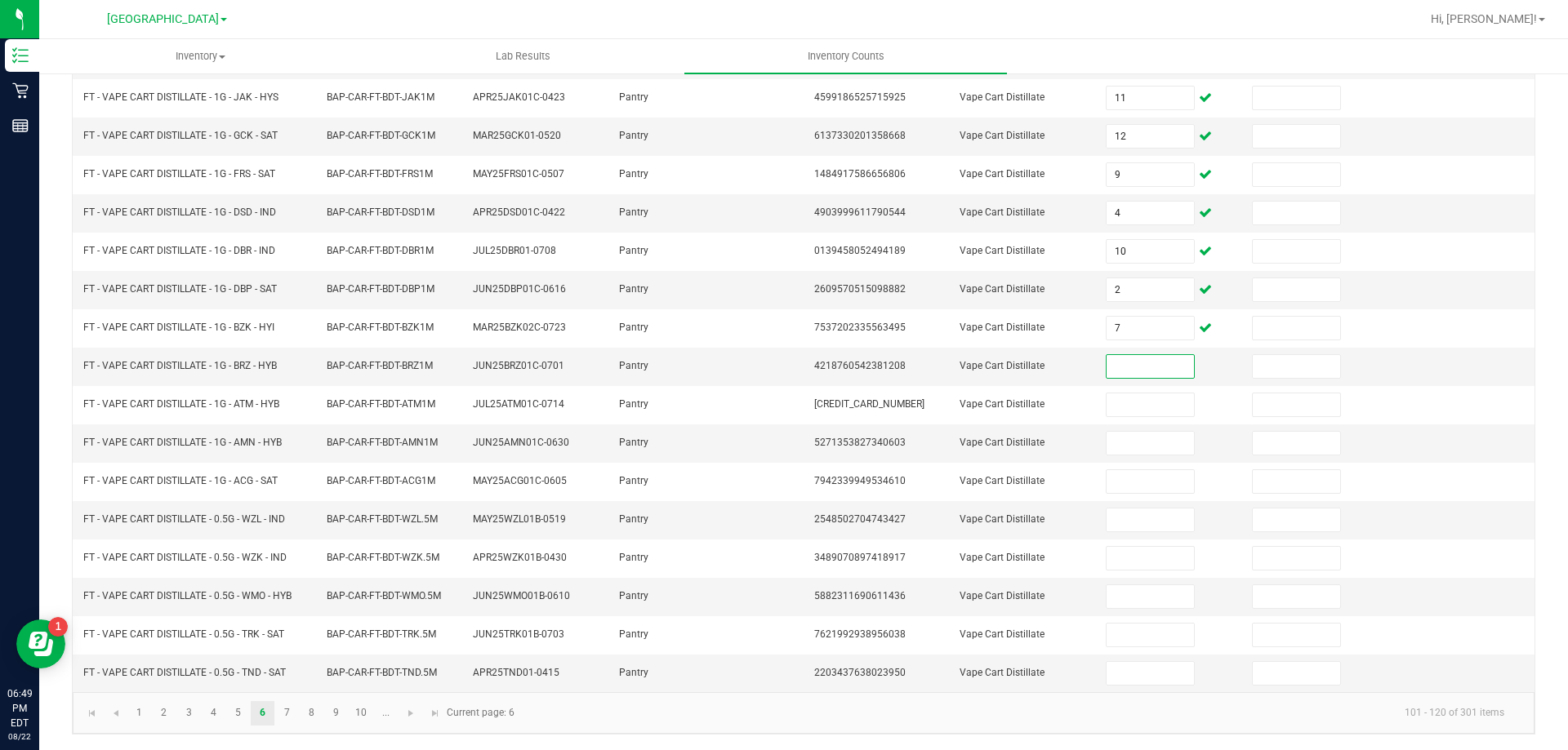
scroll to position [339, 0]
type input "8"
type input "3"
type input "6"
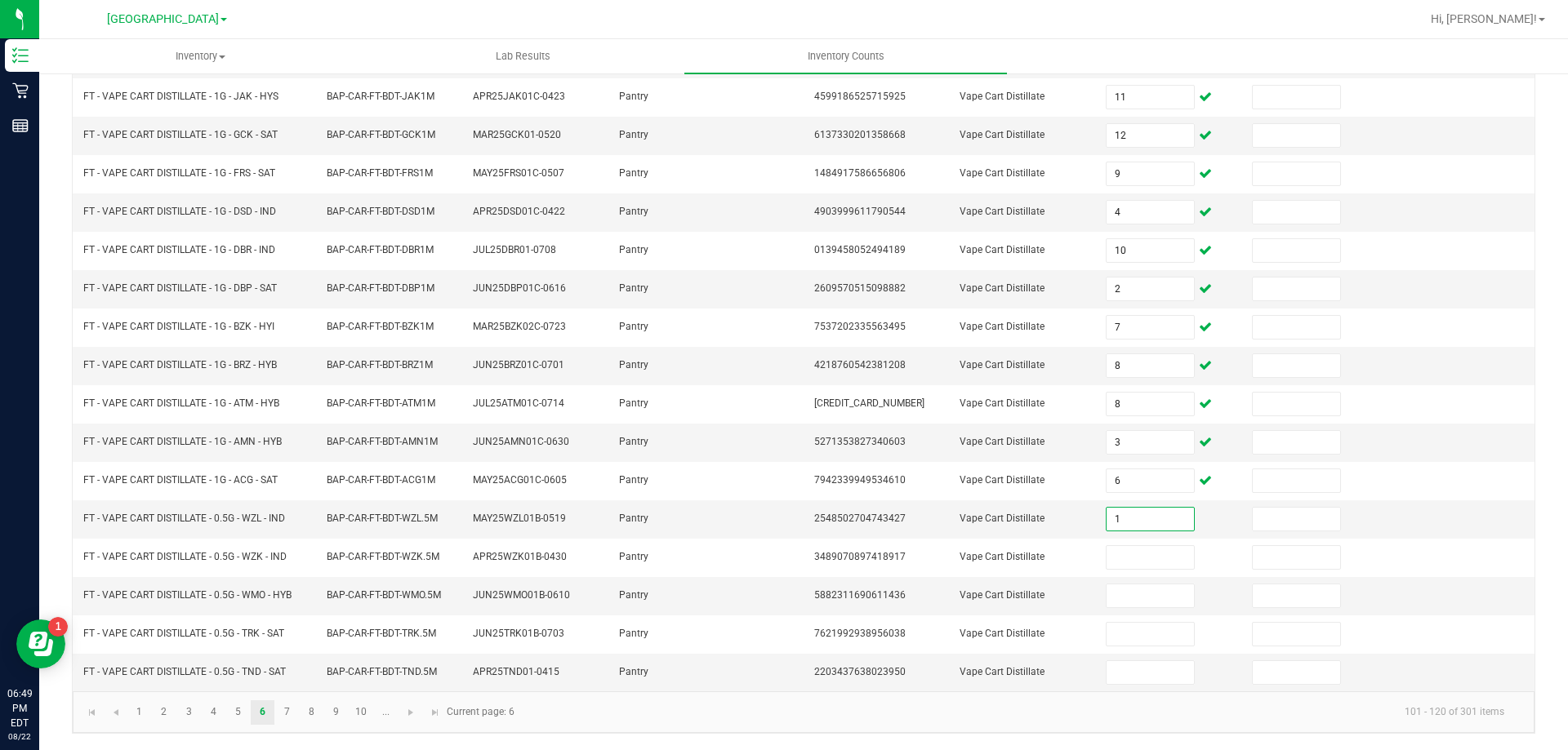
type input "1"
type input "2"
click at [288, 717] on link "7" at bounding box center [287, 712] width 23 height 24
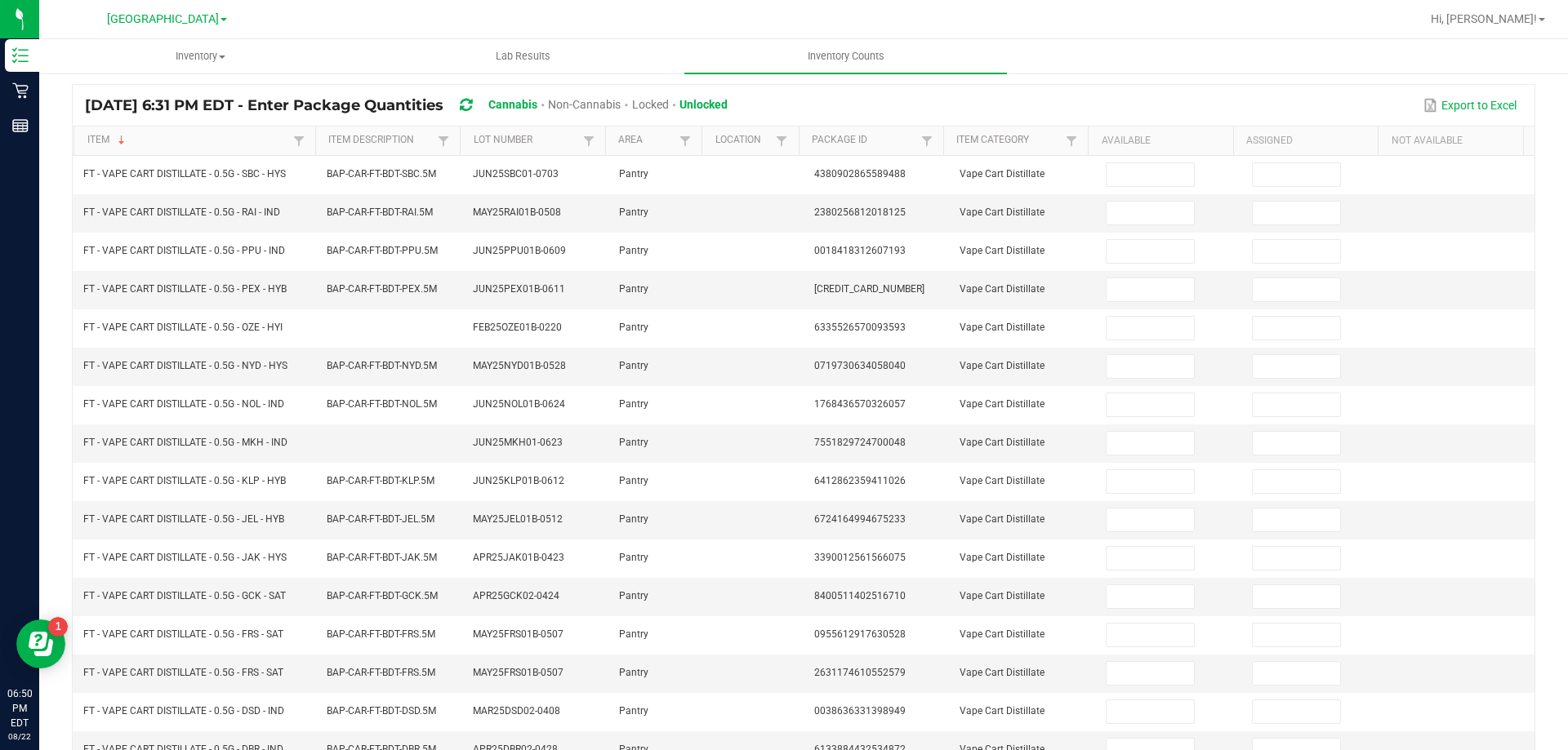
scroll to position [0, 0]
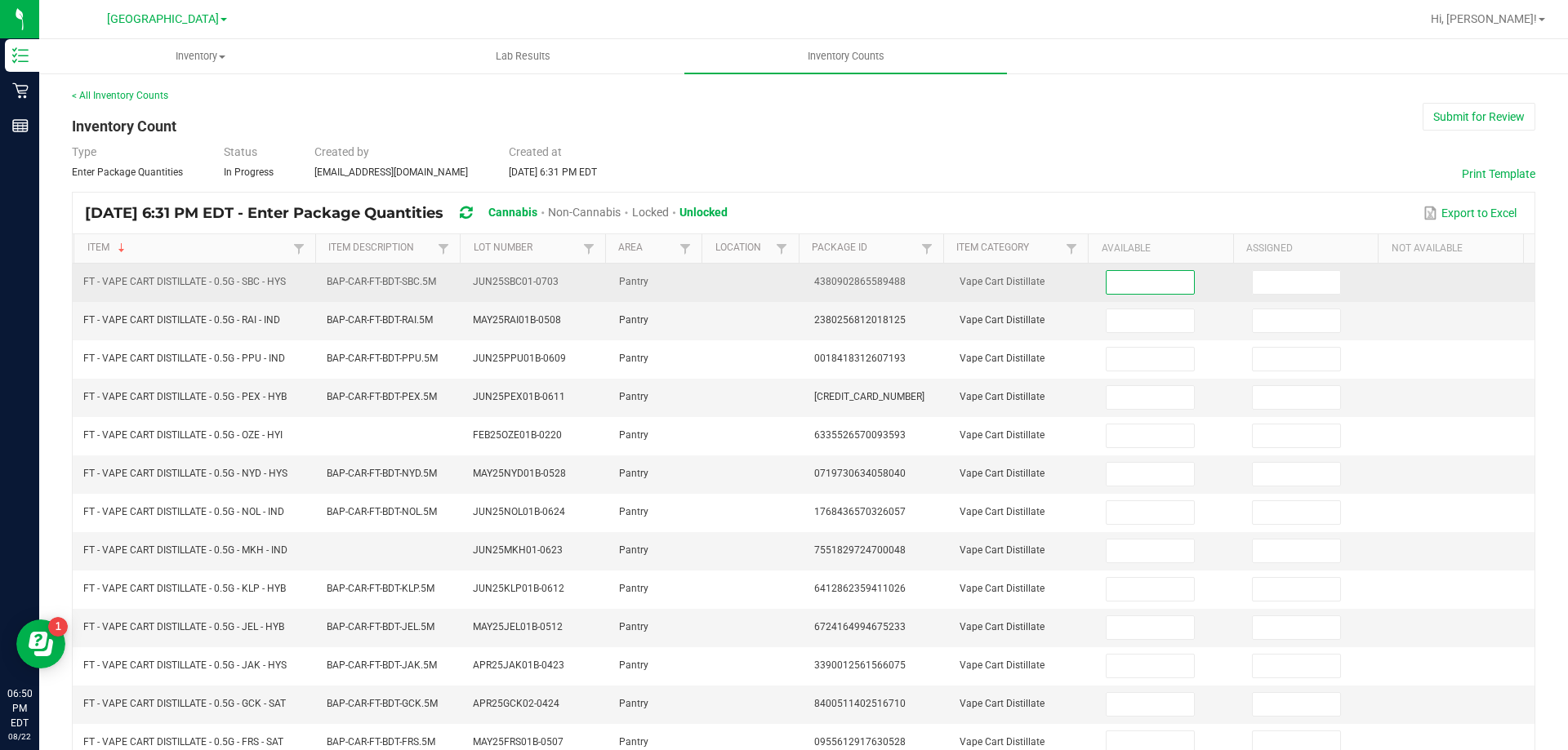
click at [1155, 274] on input at bounding box center [1150, 282] width 87 height 23
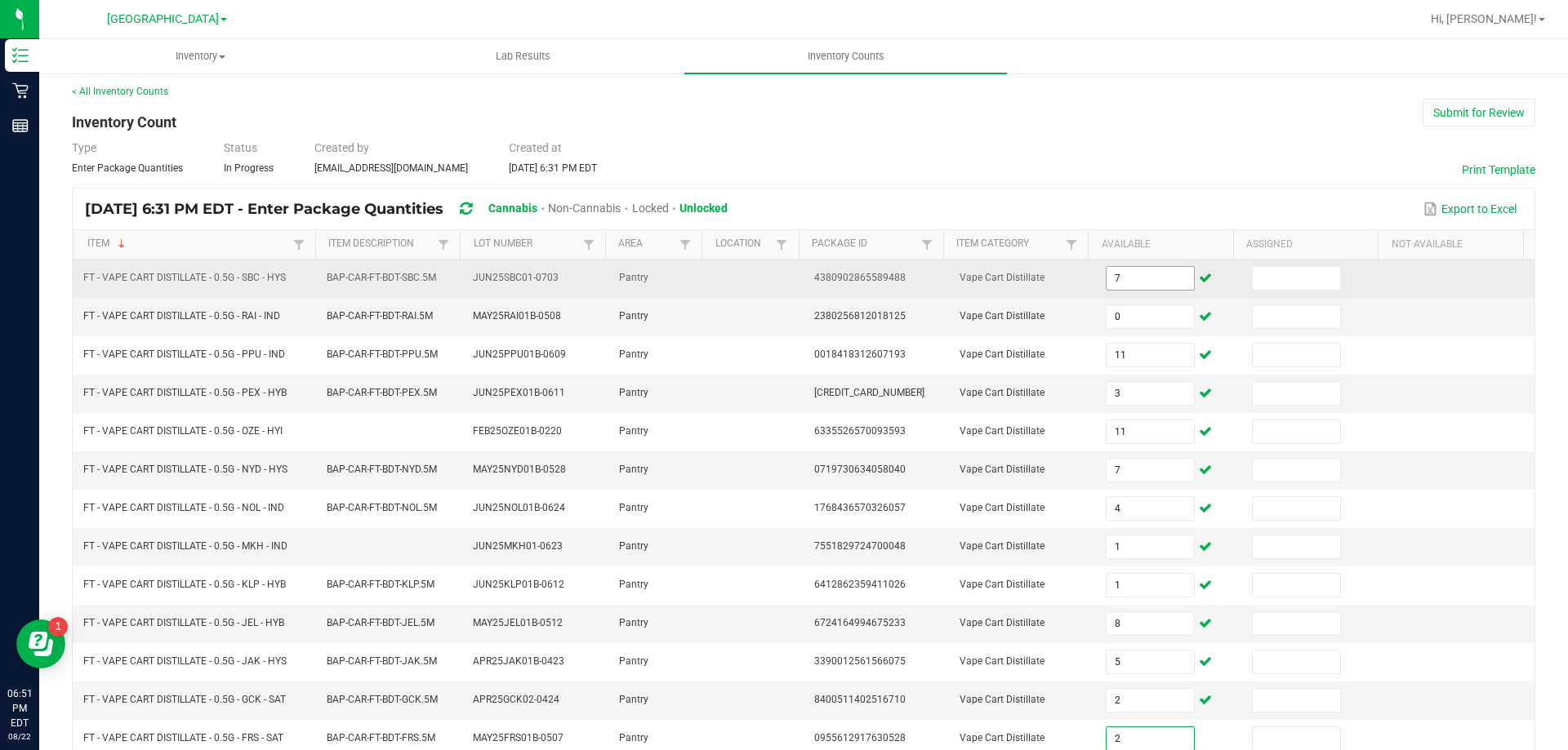
scroll to position [339, 0]
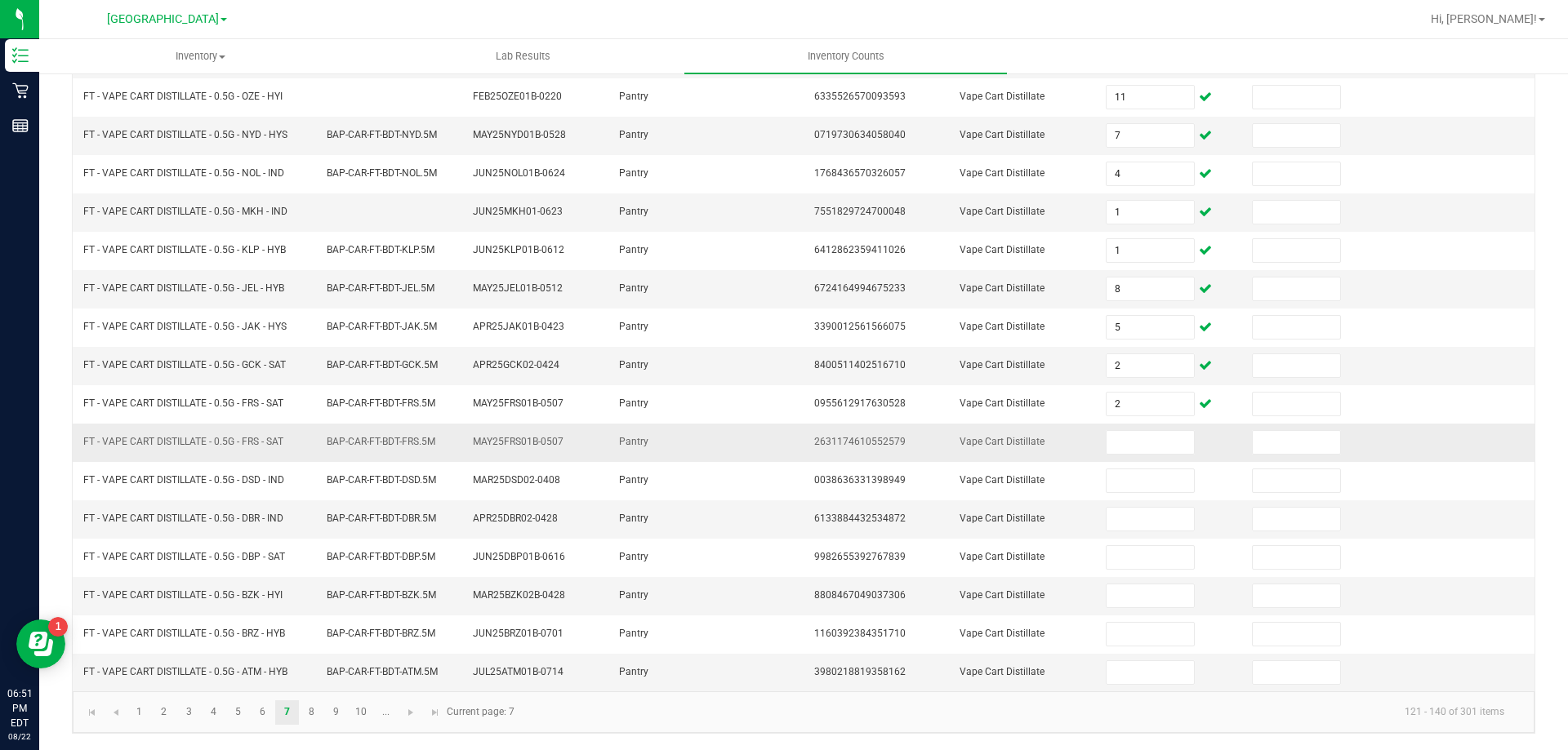
click at [1108, 429] on td at bounding box center [1168, 442] width 146 height 38
click at [1118, 444] on input at bounding box center [1150, 442] width 87 height 23
click at [316, 717] on link "8" at bounding box center [311, 712] width 23 height 24
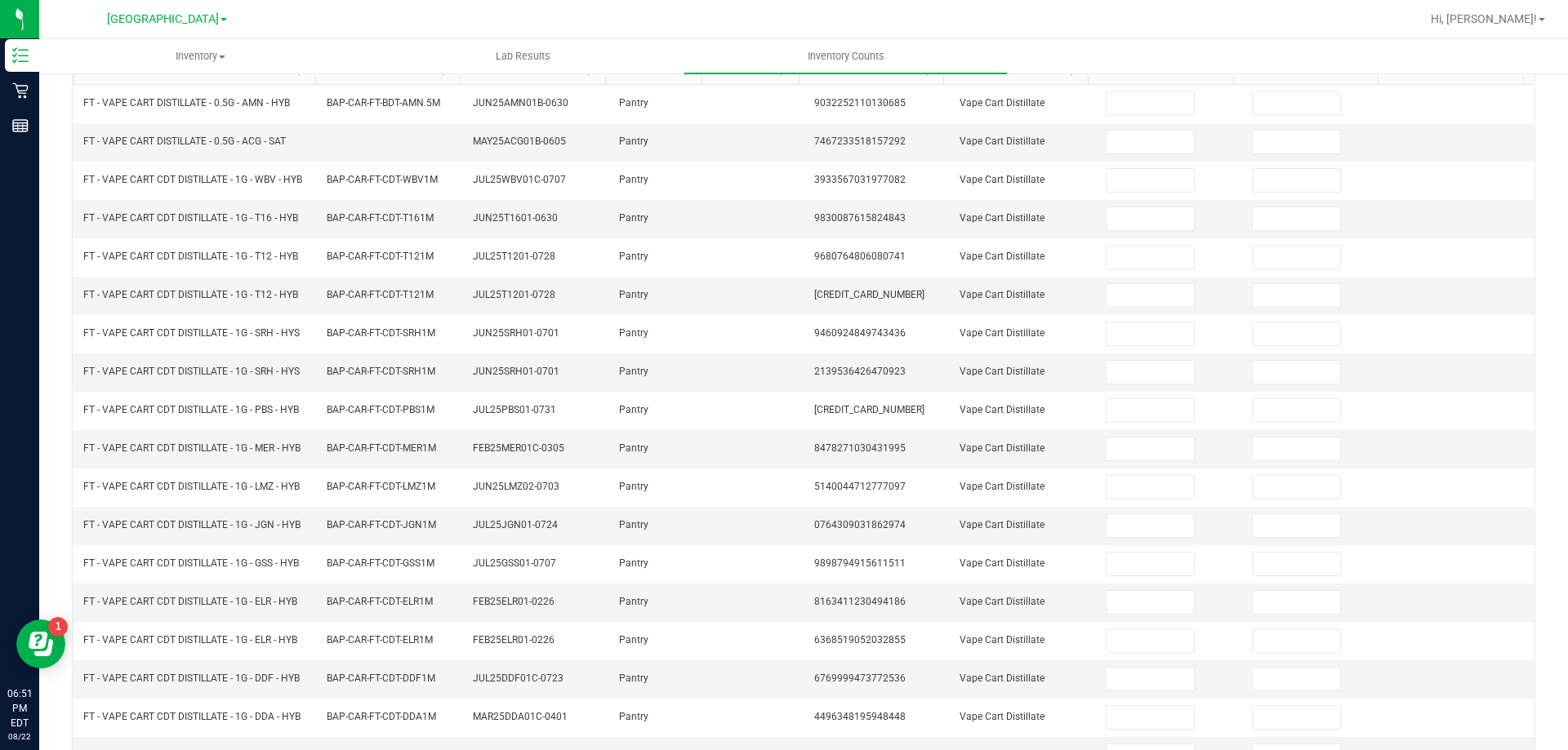
scroll to position [0, 0]
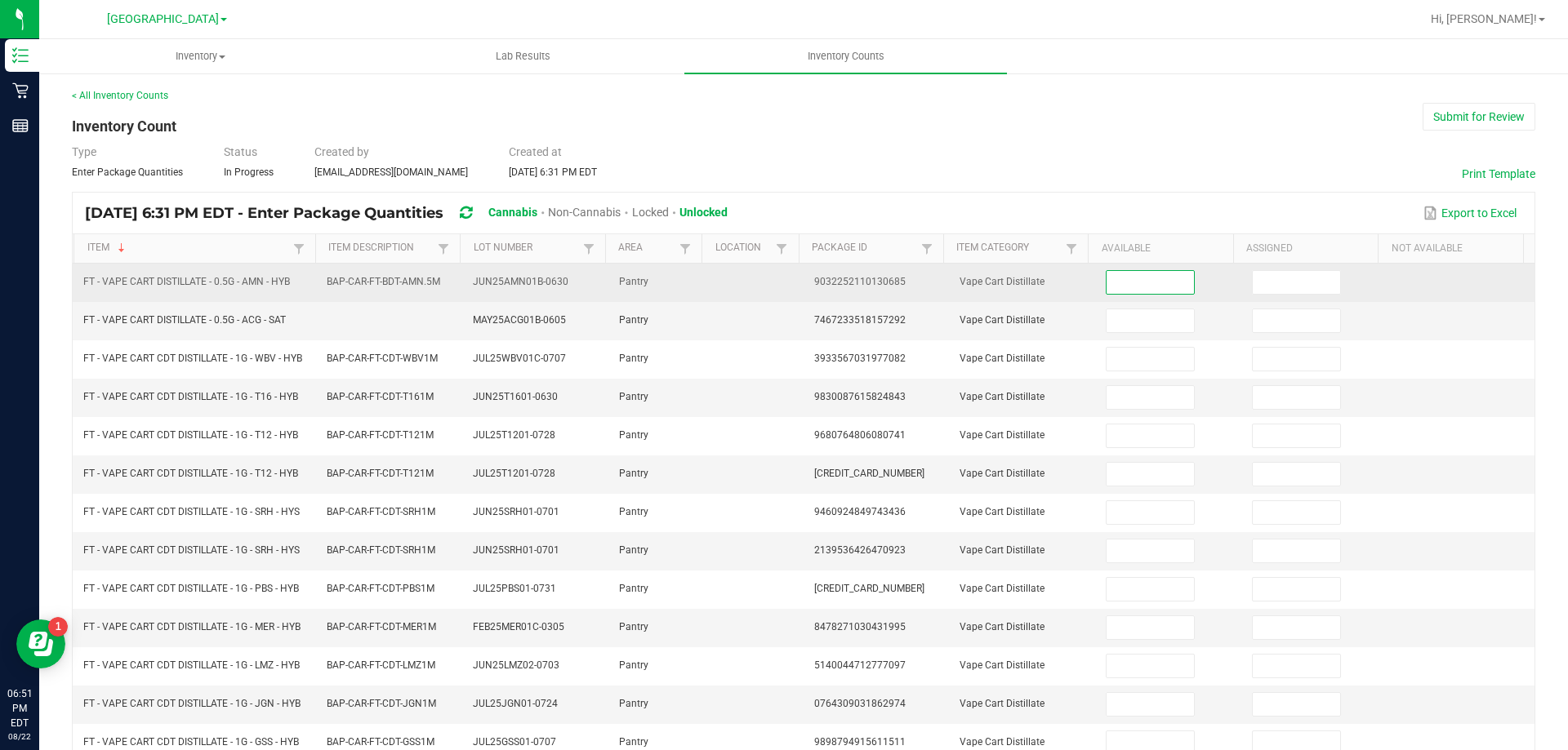
click at [1127, 272] on input at bounding box center [1150, 282] width 87 height 23
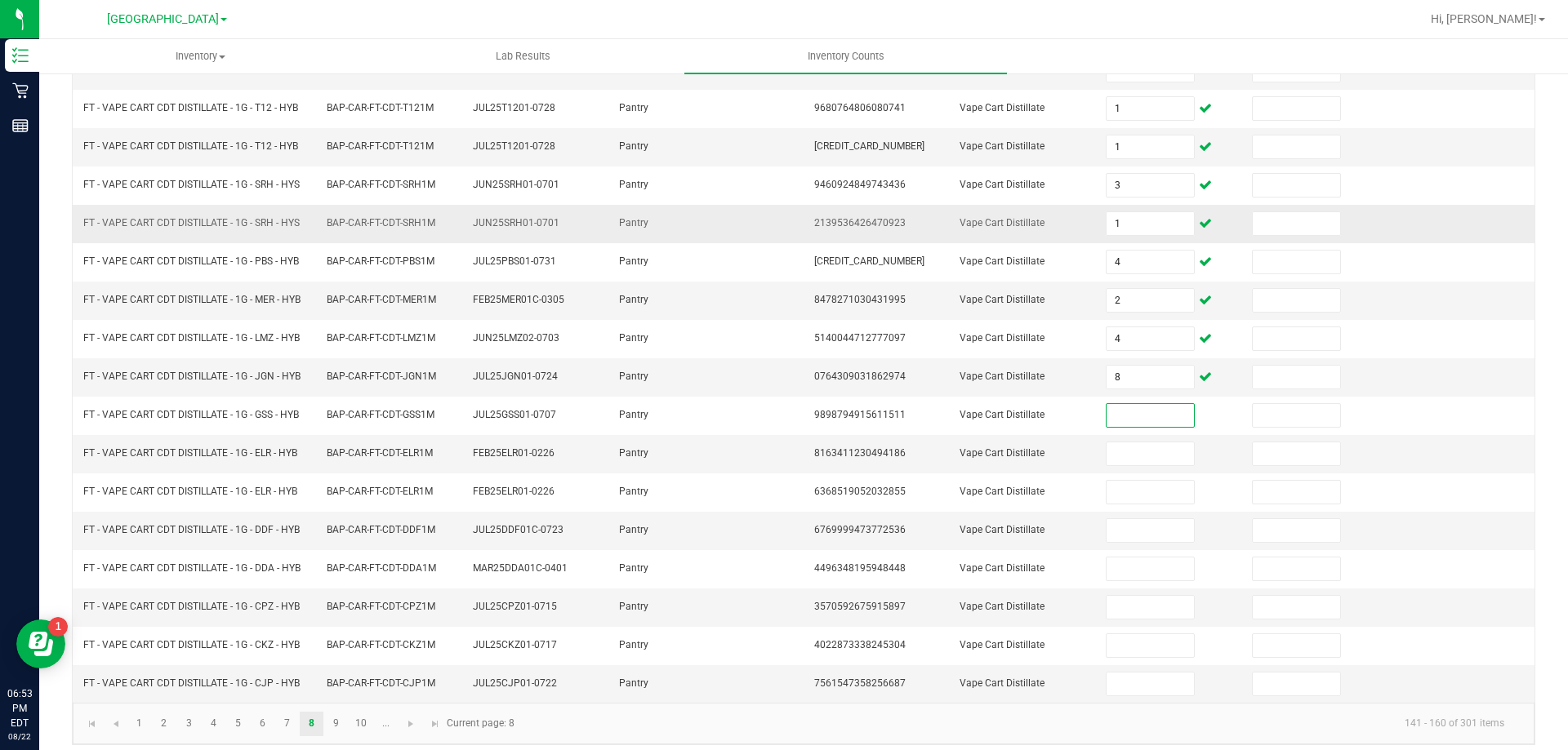
scroll to position [339, 0]
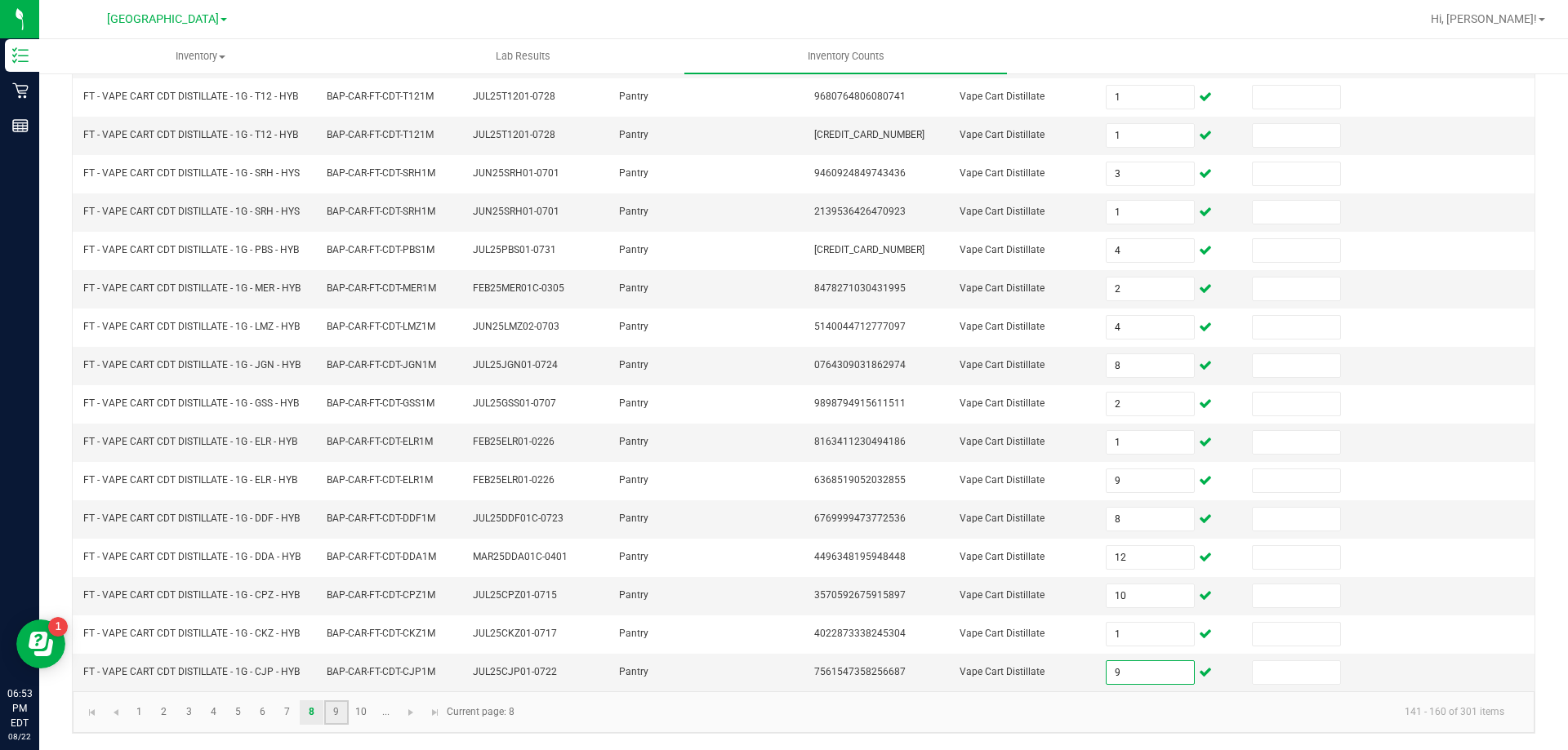
click at [338, 719] on link "9" at bounding box center [336, 712] width 23 height 24
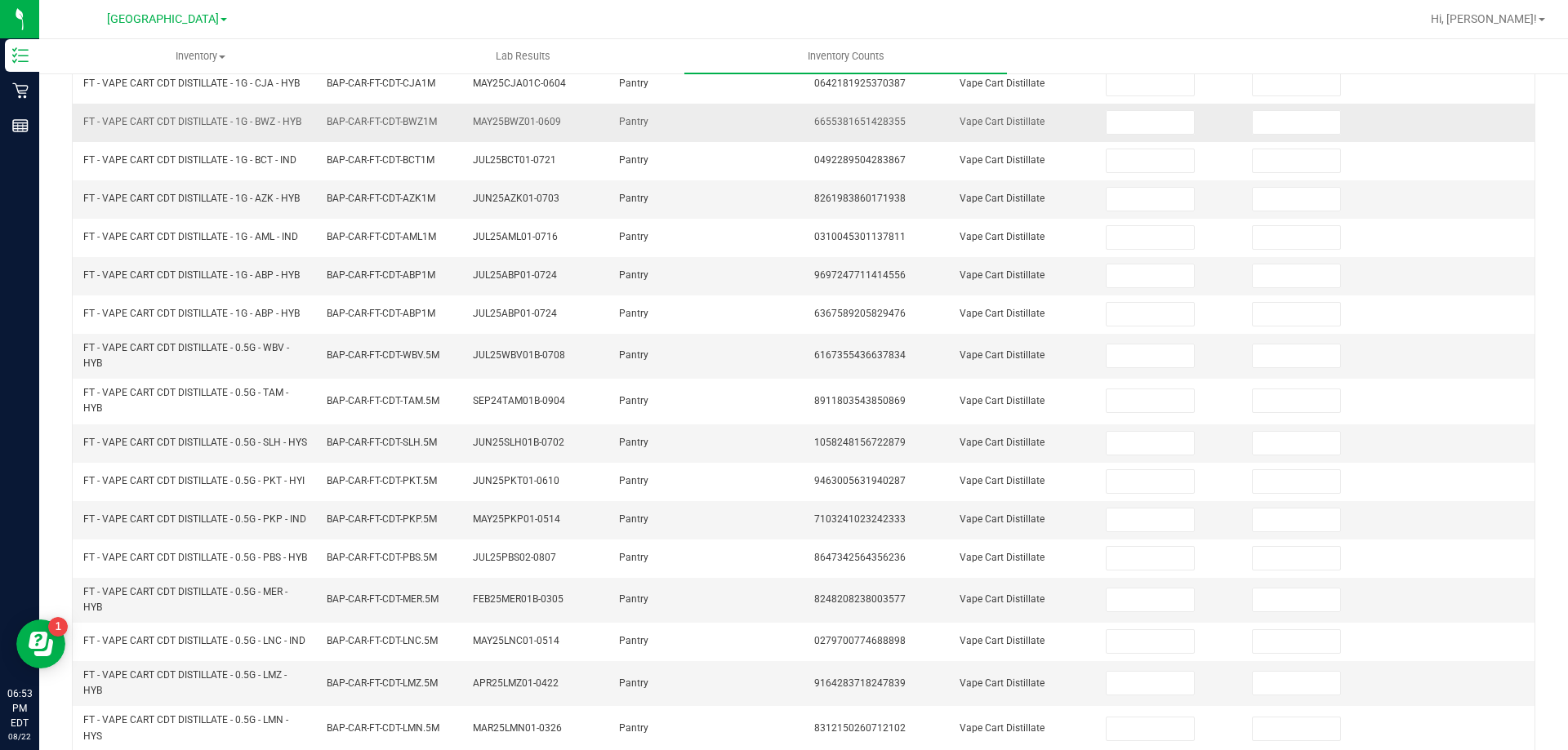
scroll to position [13, 0]
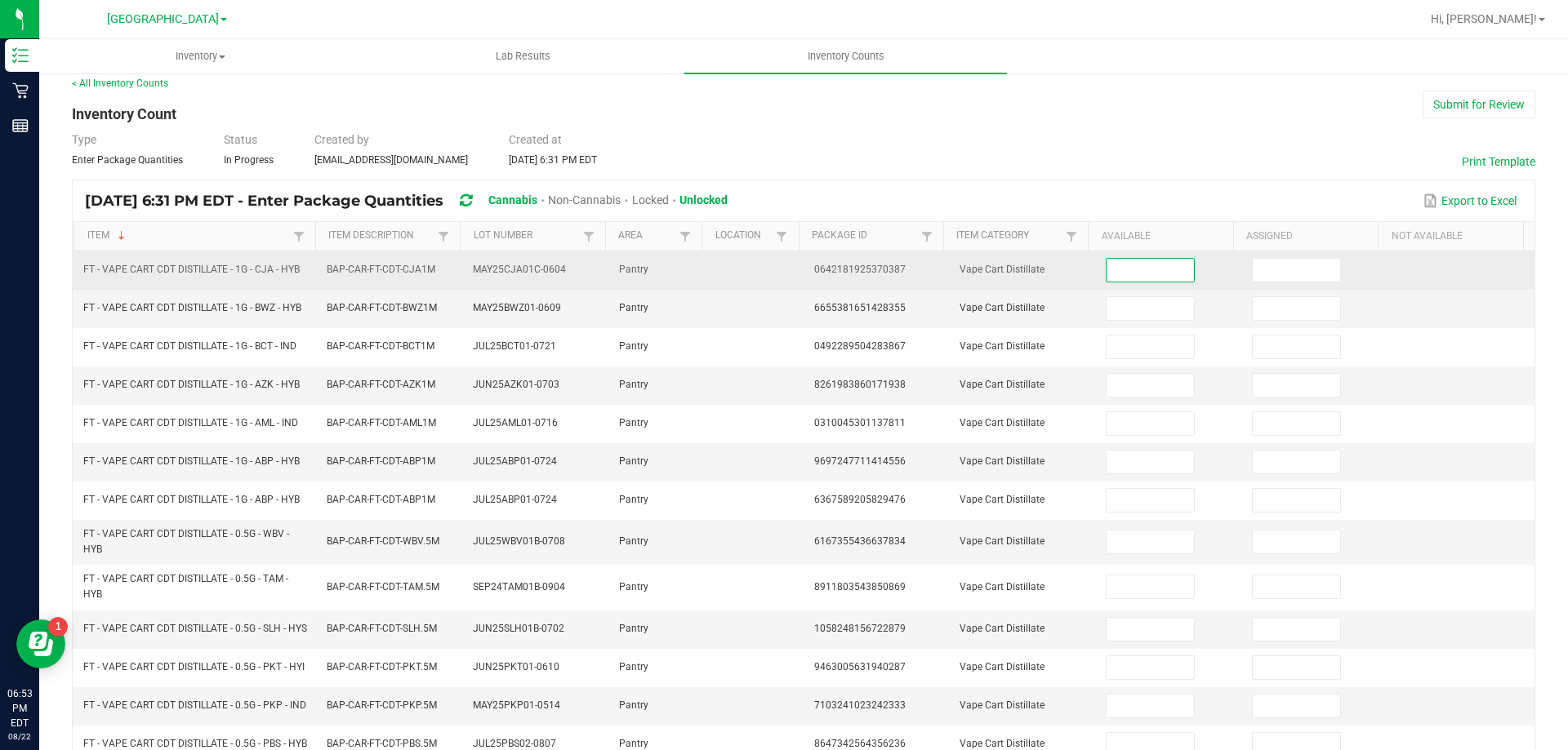
click at [1150, 269] on input at bounding box center [1150, 271] width 87 height 23
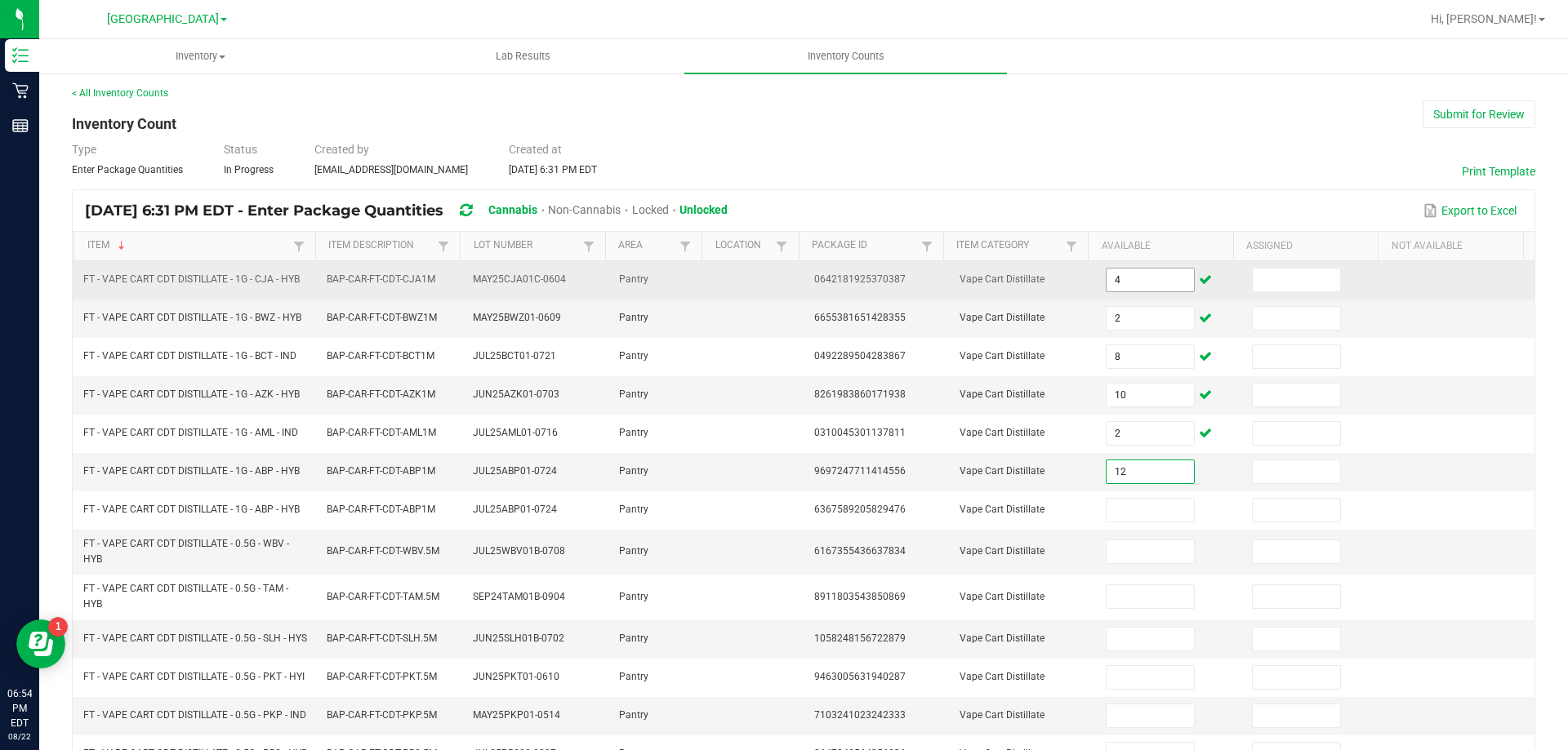
scroll to position [0, 0]
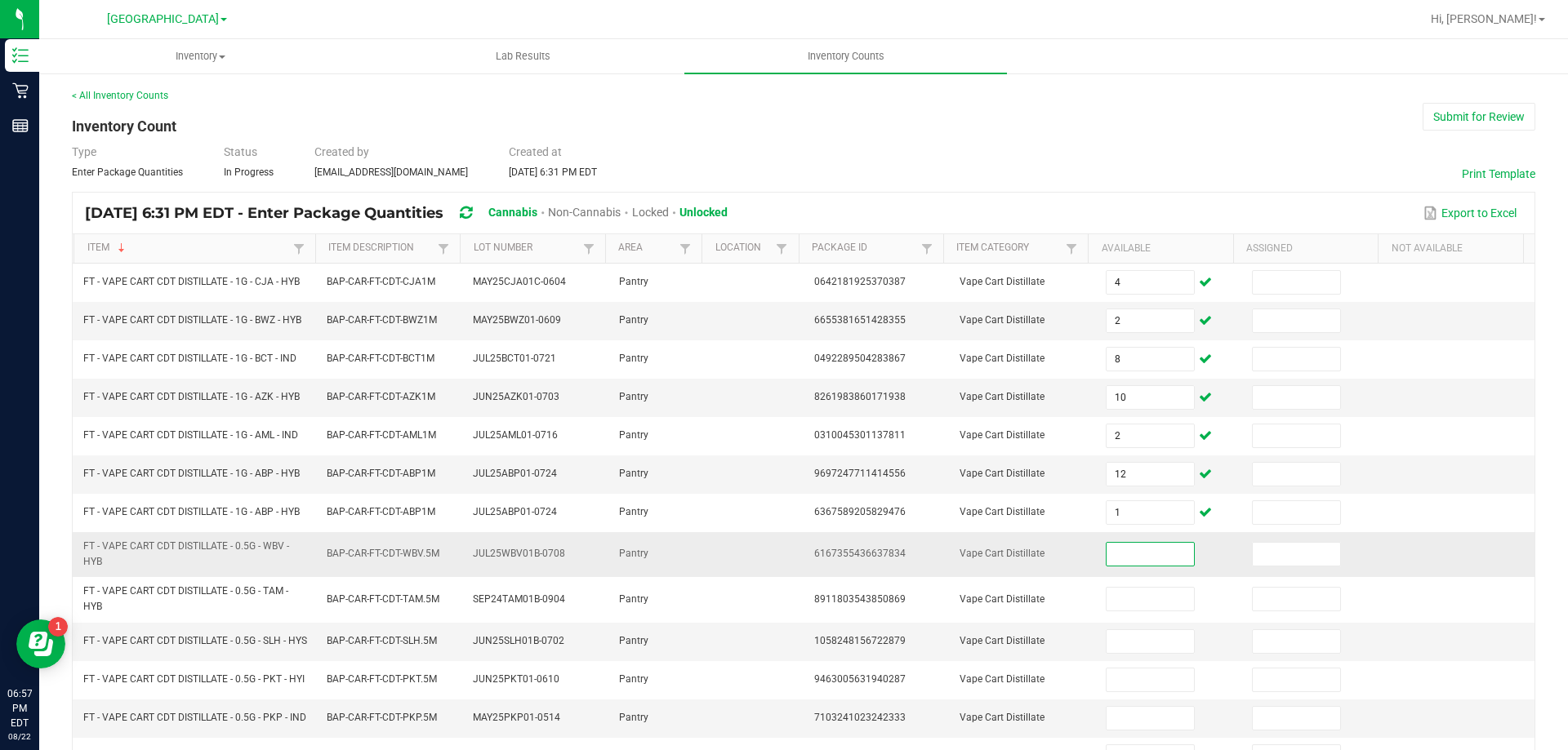
click at [1117, 560] on input at bounding box center [1150, 554] width 87 height 23
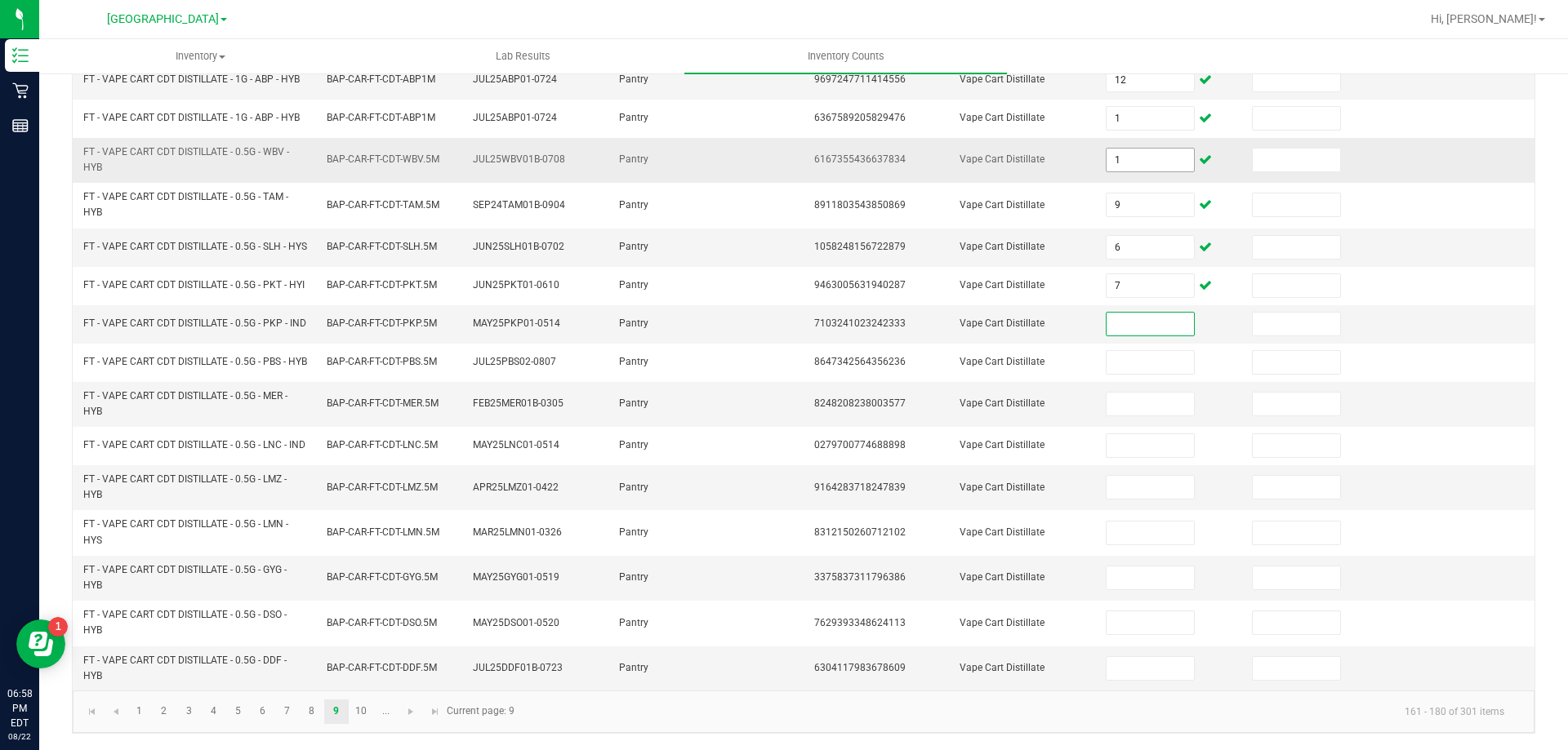
scroll to position [429, 0]
click at [373, 707] on ul "1 2 3 4 5 6 7 8 9 10 ..." at bounding box center [262, 712] width 271 height 24
click at [353, 715] on link "10" at bounding box center [361, 712] width 23 height 24
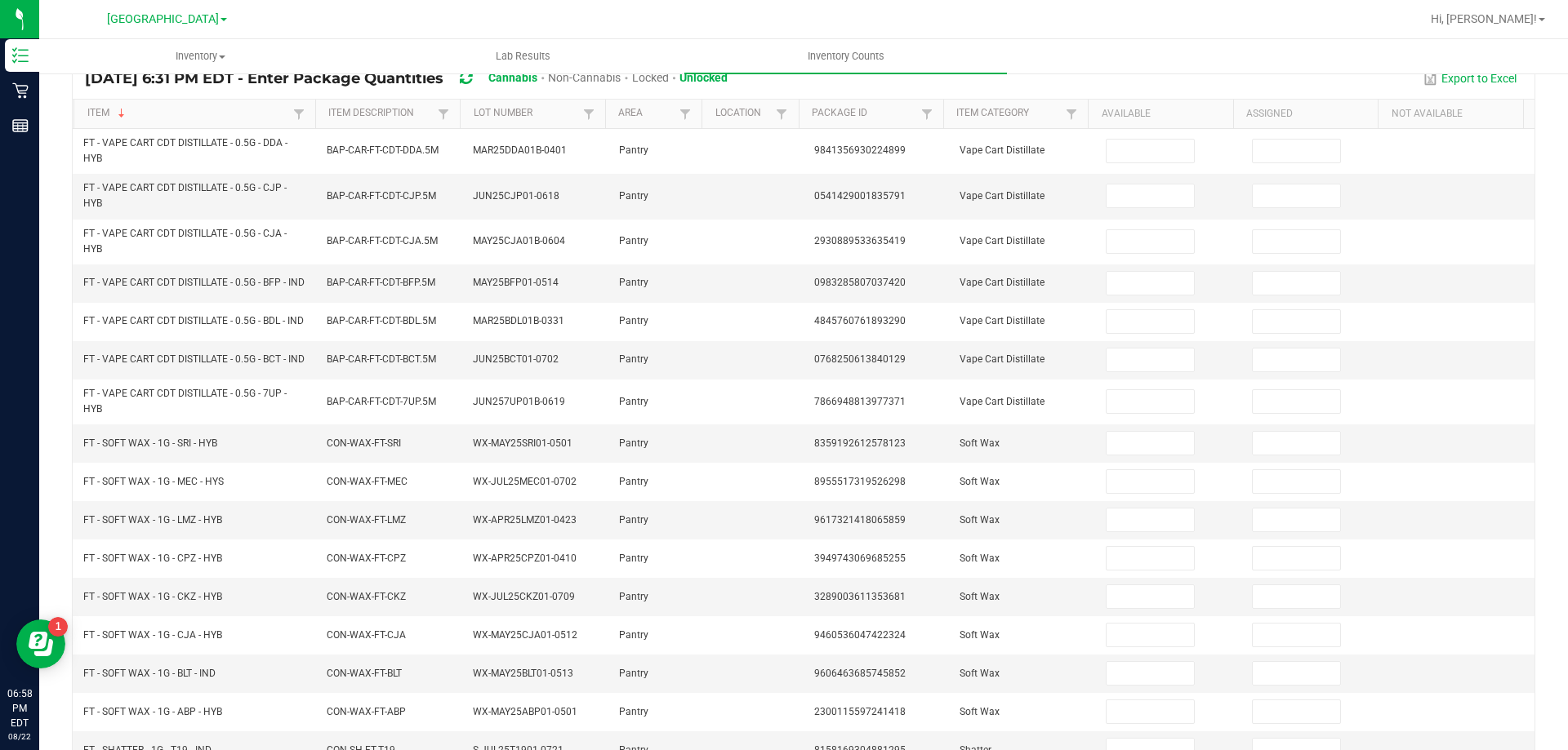
scroll to position [0, 0]
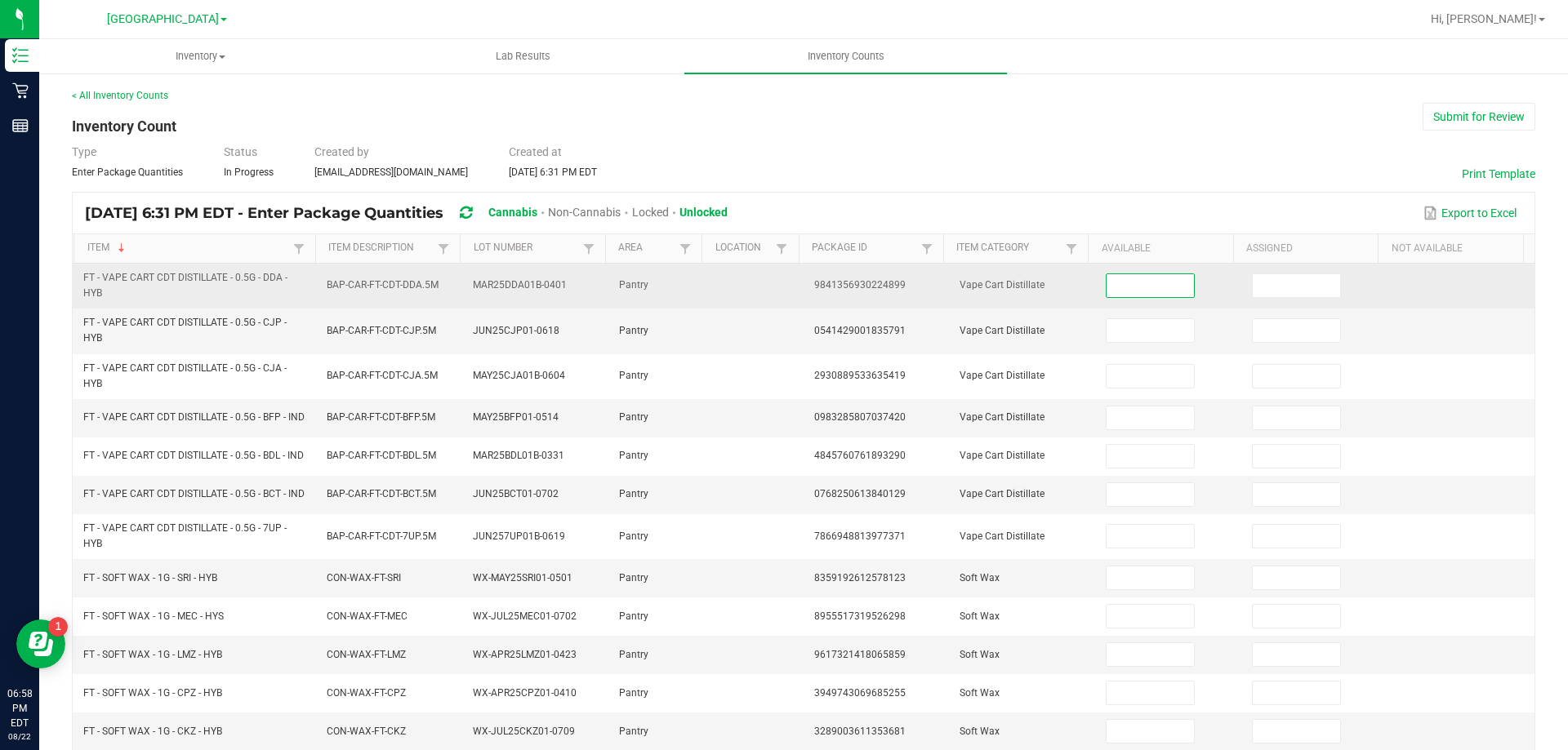
click at [1107, 282] on input at bounding box center [1150, 286] width 87 height 23
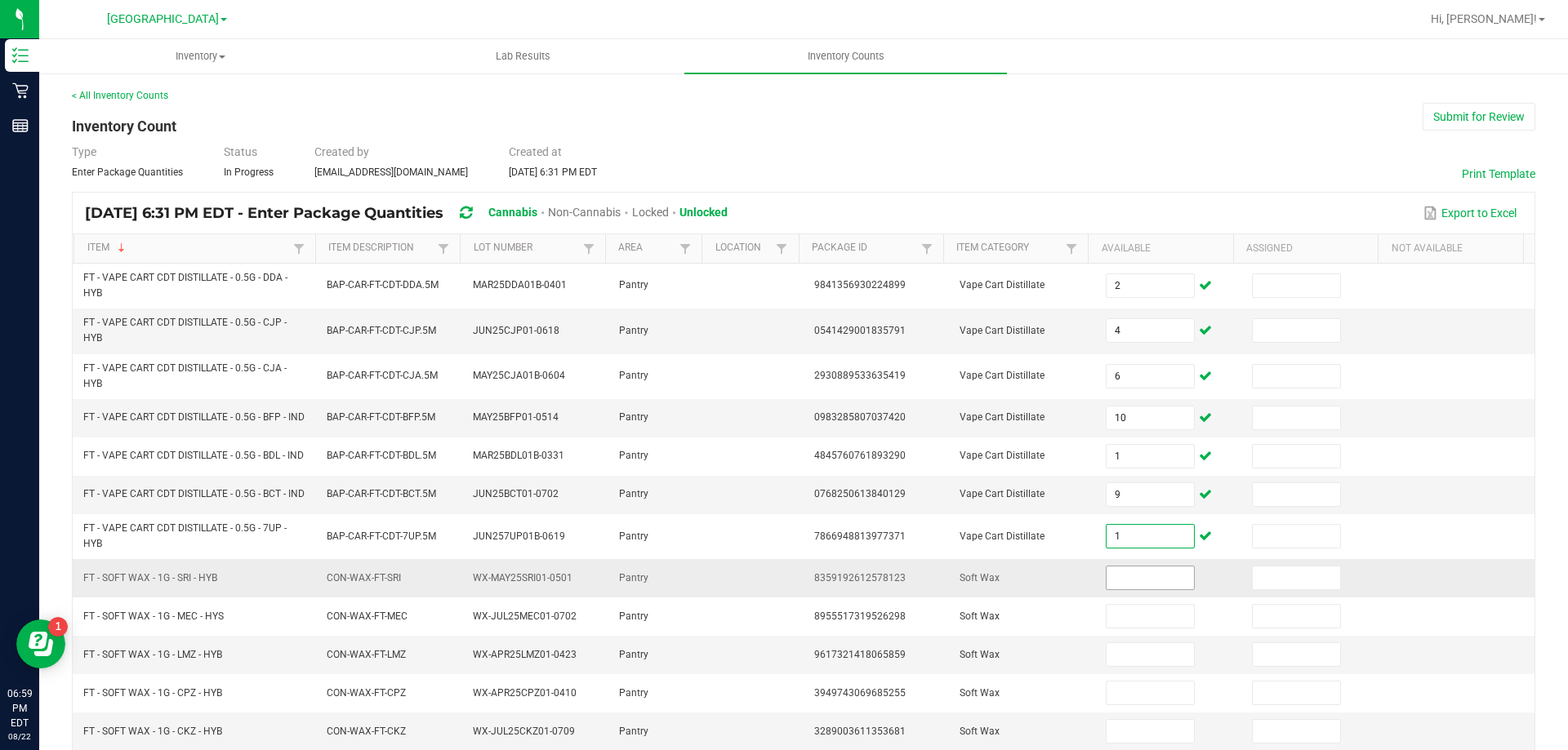
click at [1148, 589] on input at bounding box center [1150, 578] width 87 height 23
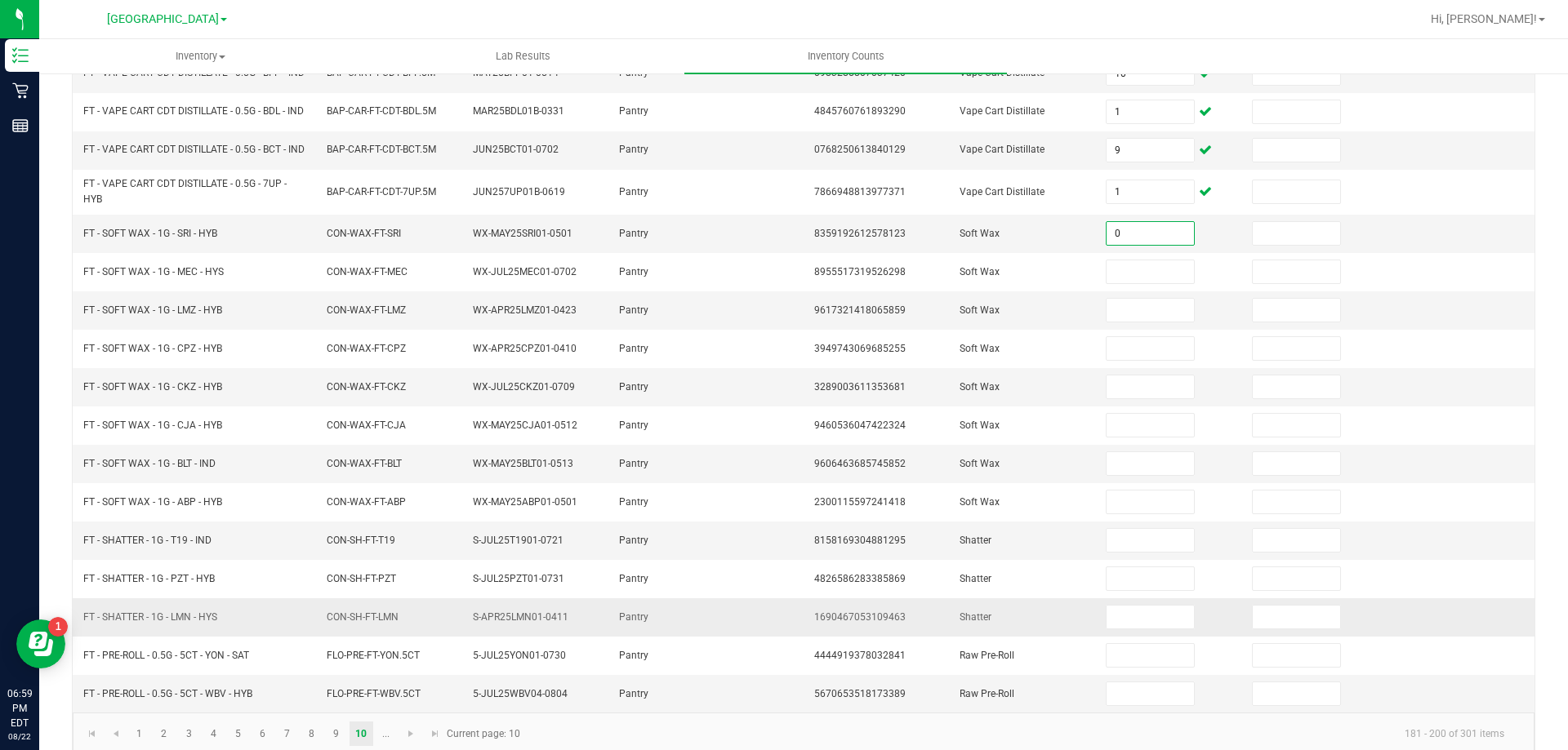
scroll to position [387, 0]
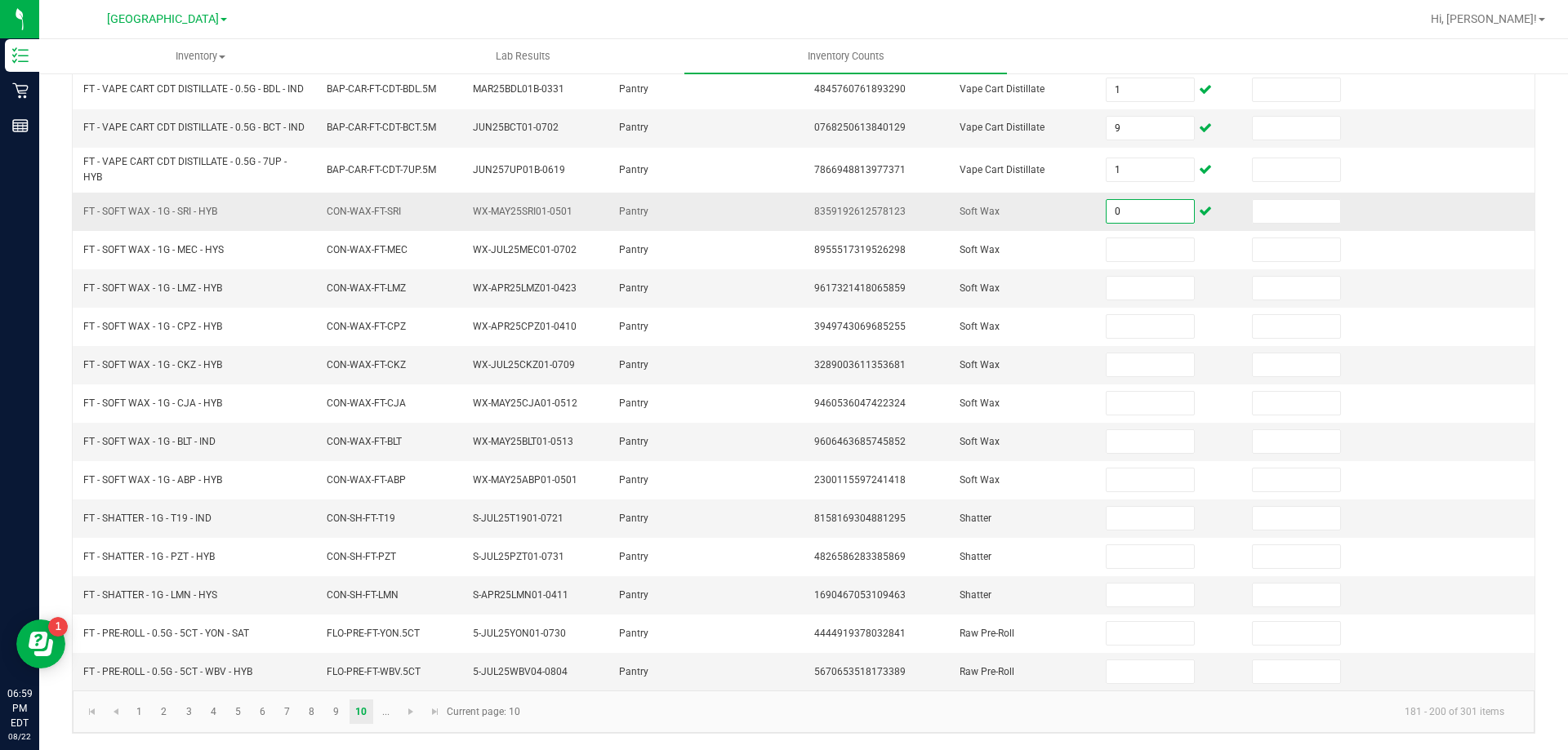
click at [1142, 206] on input "0" at bounding box center [1150, 212] width 87 height 23
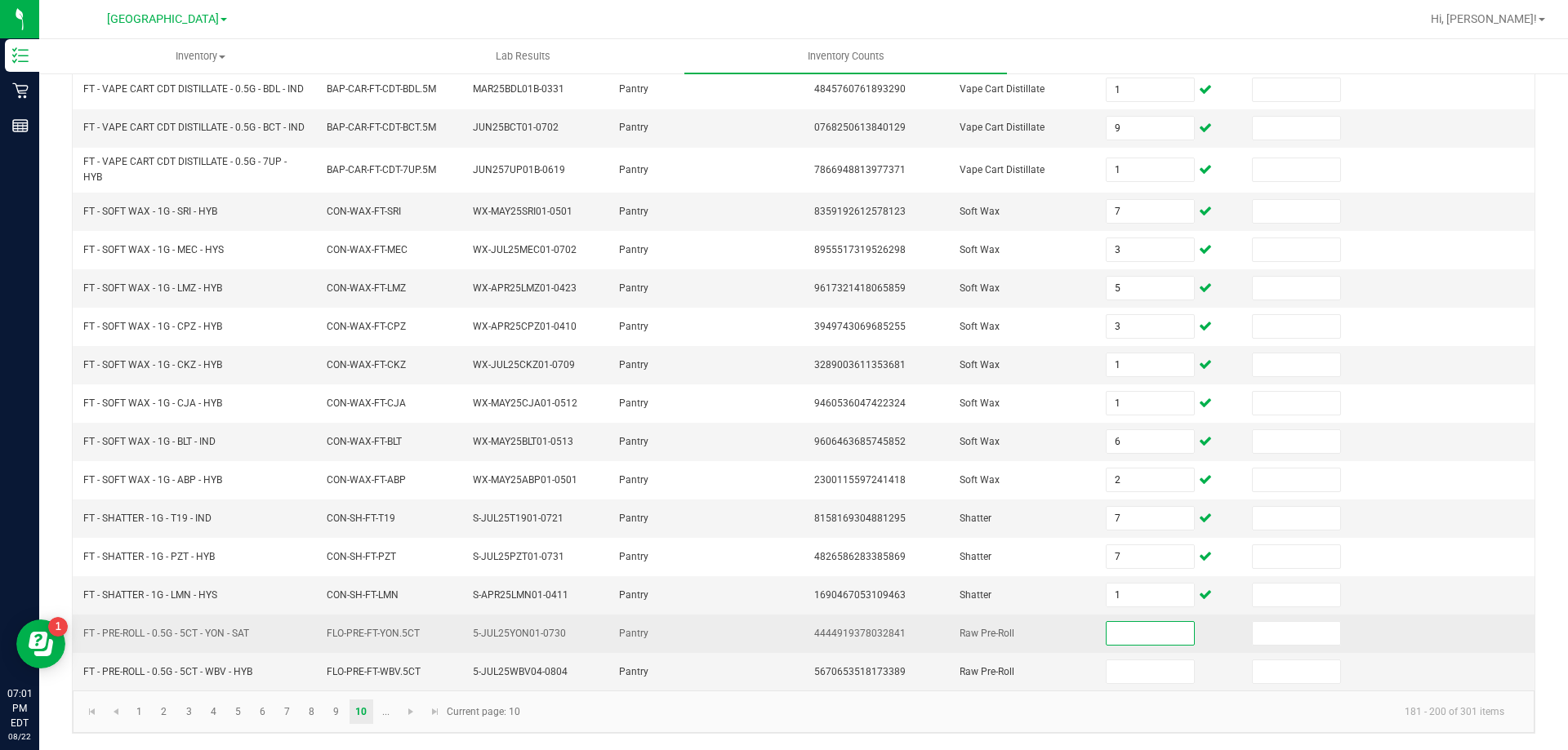
click at [1149, 632] on input at bounding box center [1150, 634] width 87 height 23
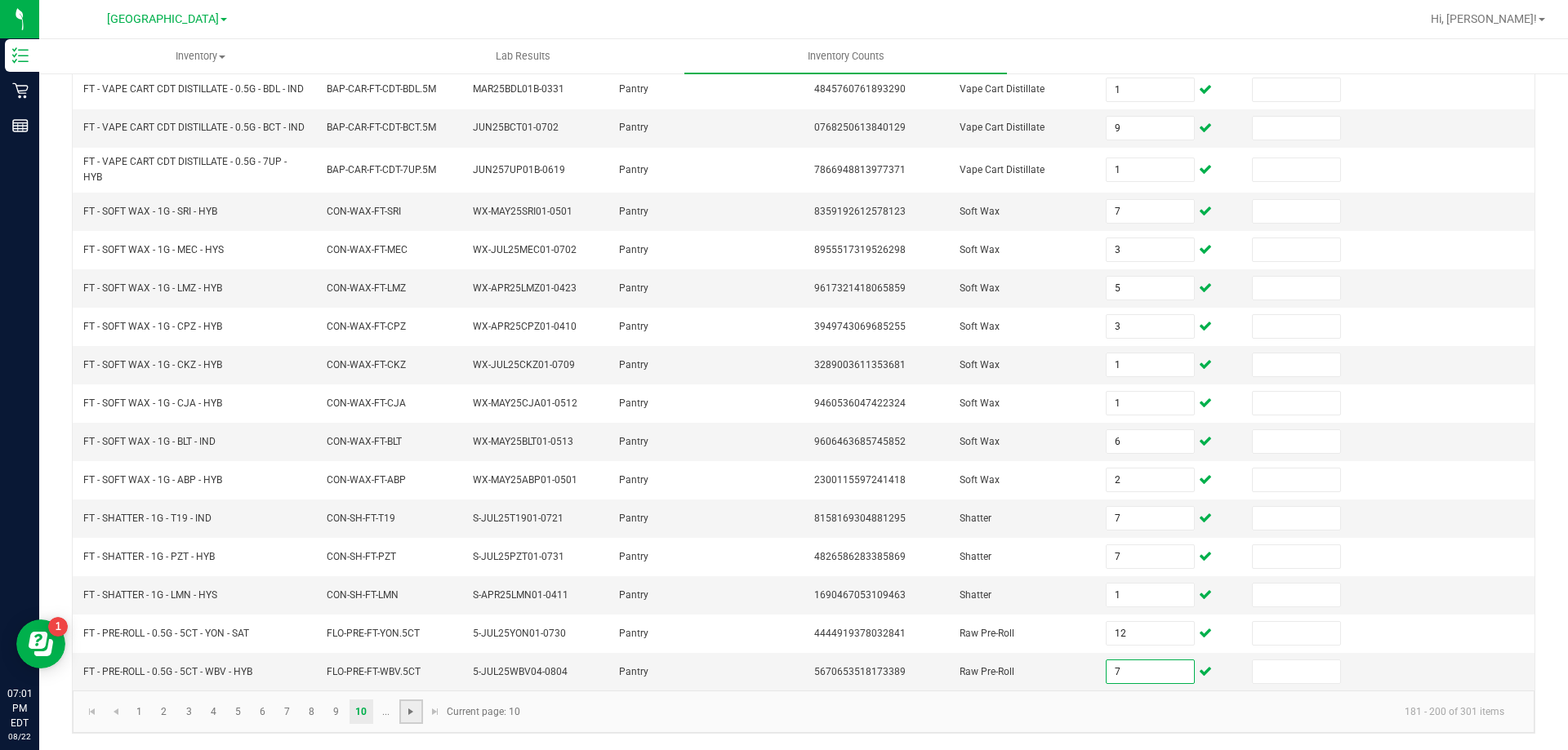
click at [416, 715] on span "Go to the next page" at bounding box center [410, 712] width 13 height 13
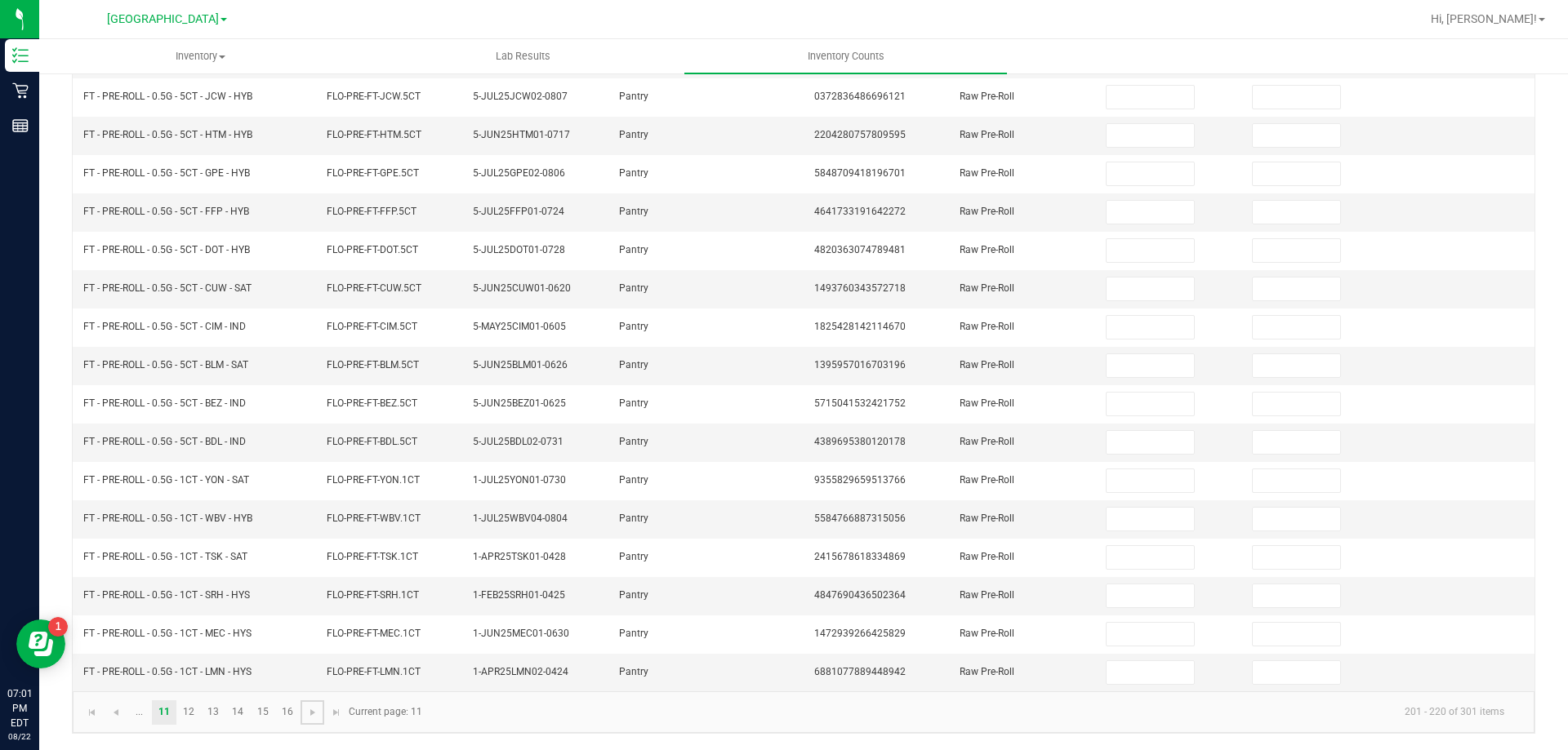
scroll to position [0, 0]
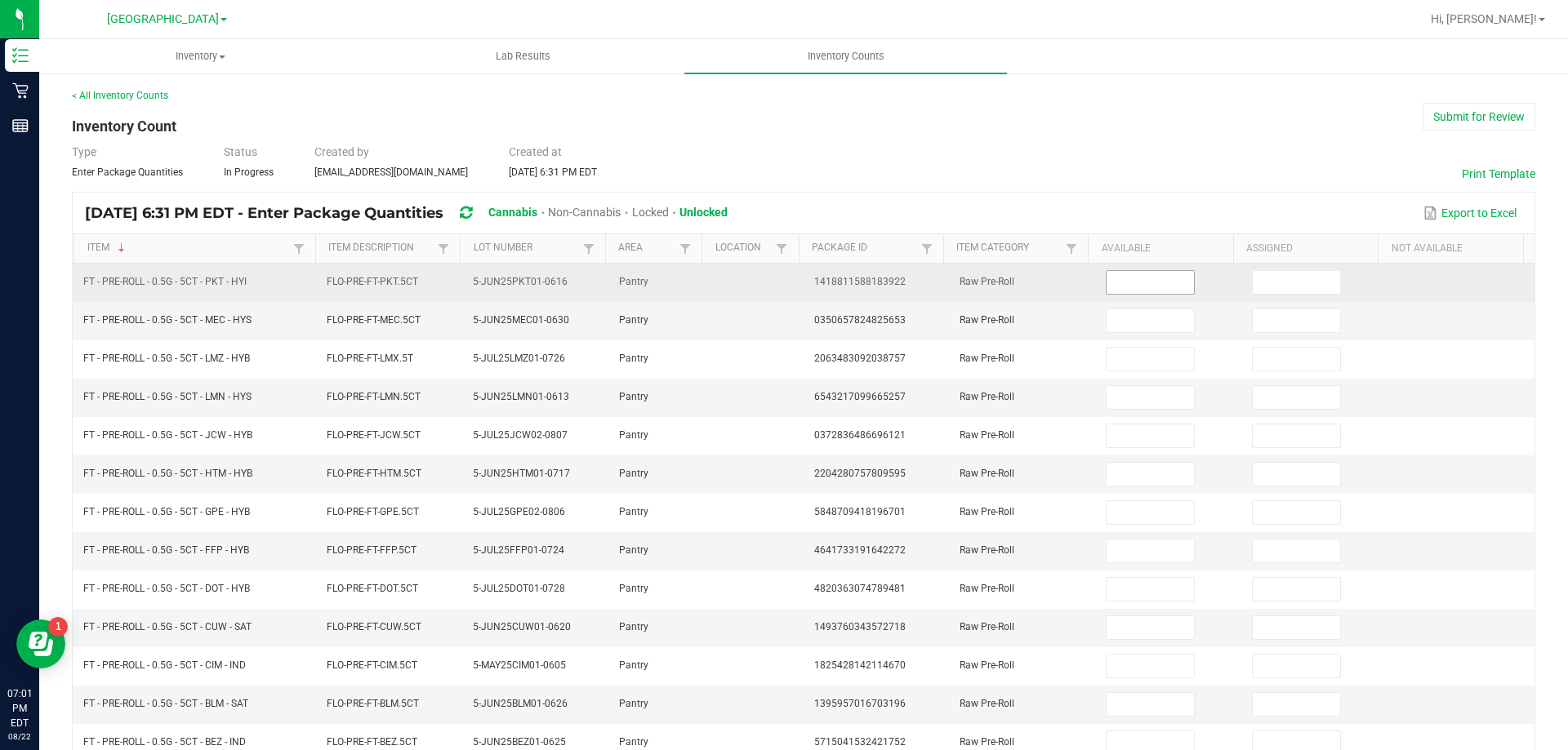
click at [1126, 294] on span at bounding box center [1150, 282] width 89 height 24
click at [1125, 289] on input at bounding box center [1150, 282] width 87 height 23
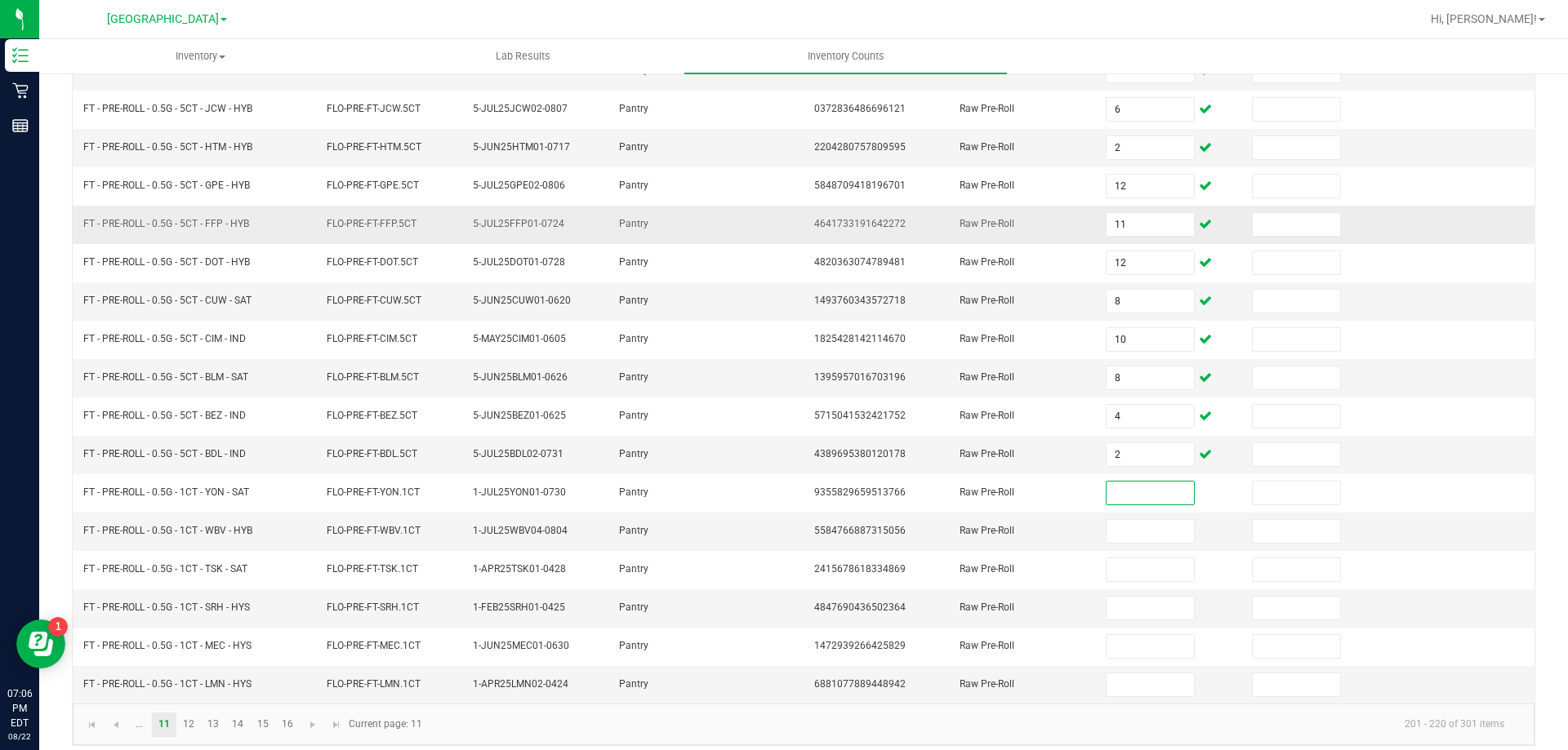
scroll to position [339, 0]
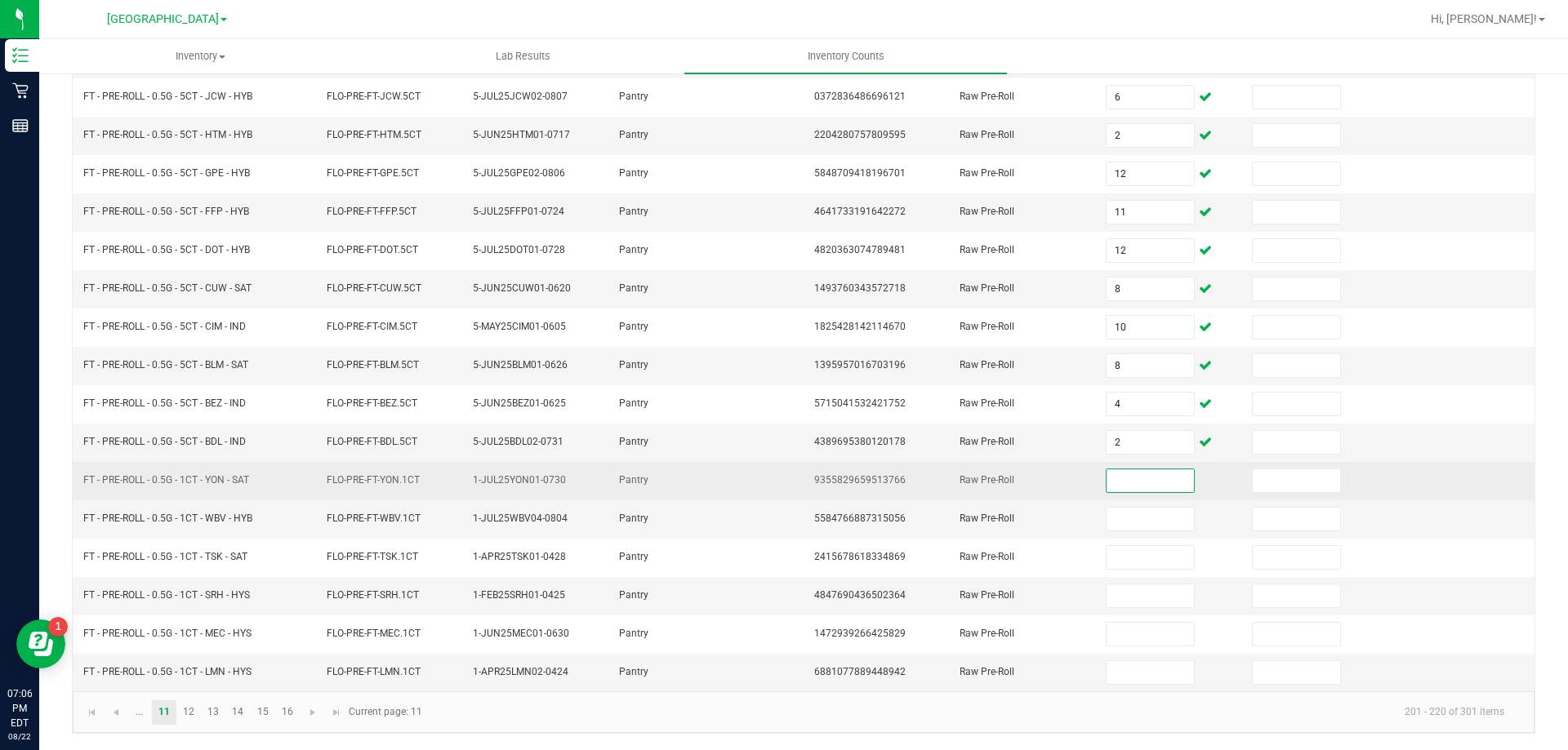
click at [1111, 481] on input at bounding box center [1150, 481] width 87 height 23
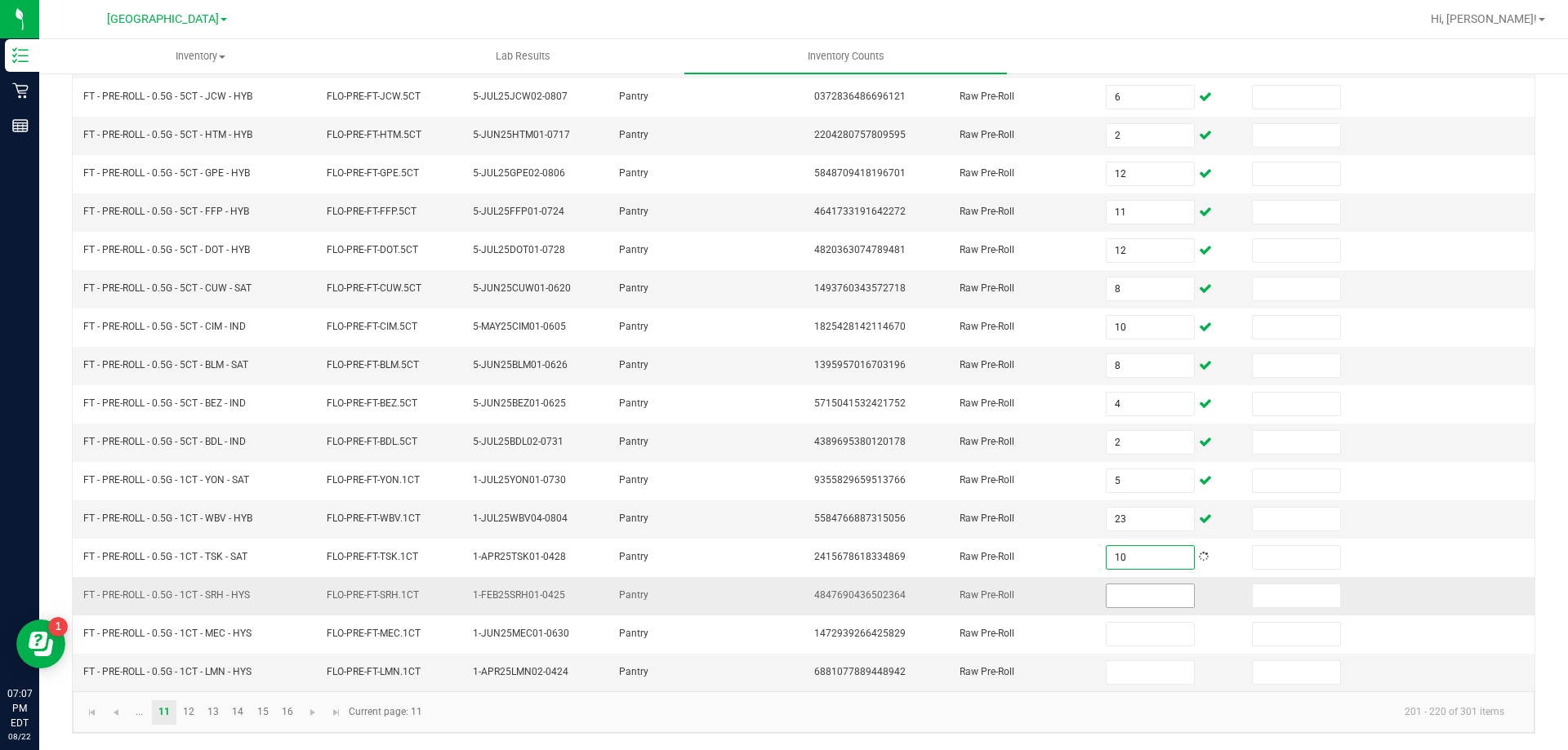
click at [1126, 597] on input at bounding box center [1150, 596] width 87 height 23
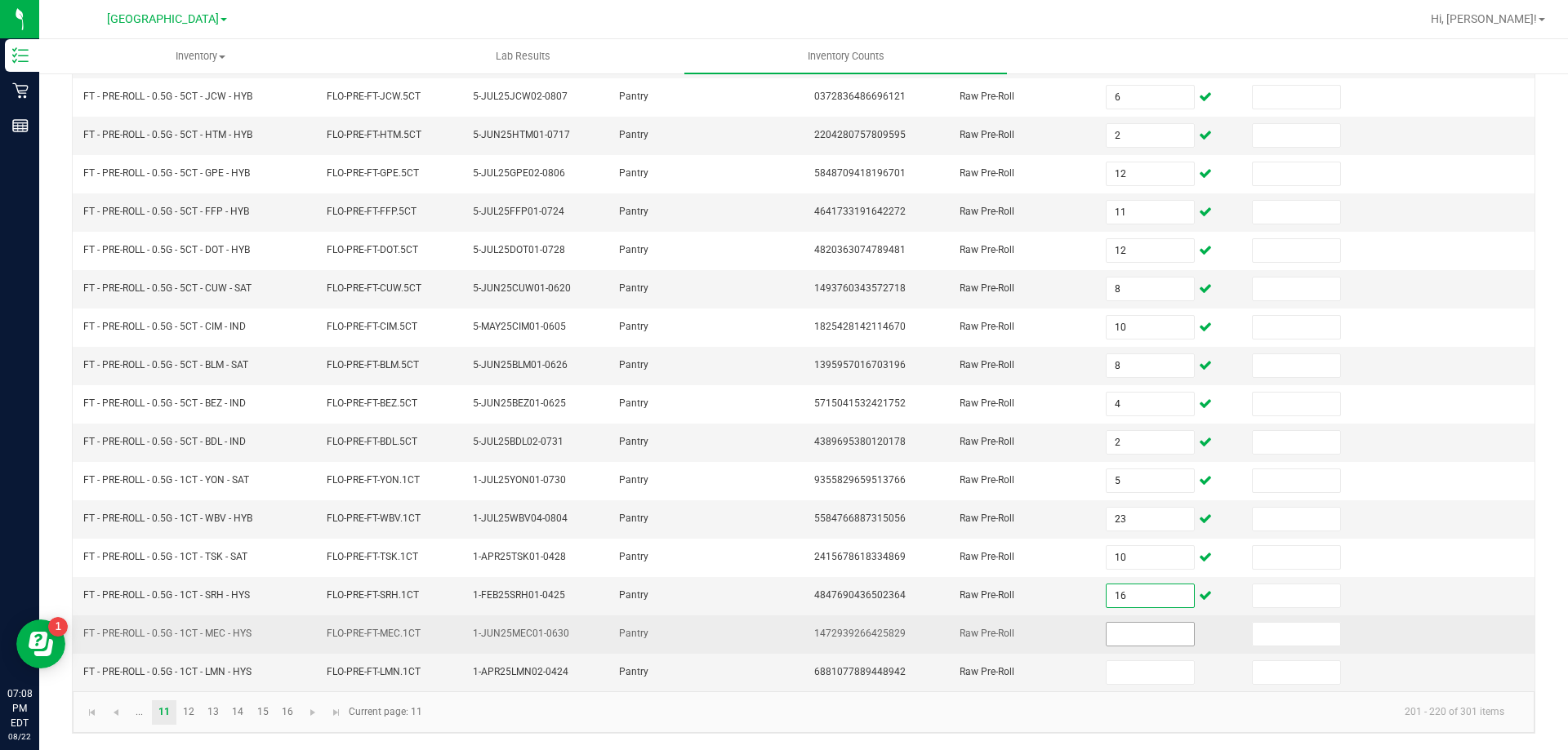
click at [1134, 635] on input at bounding box center [1150, 635] width 87 height 23
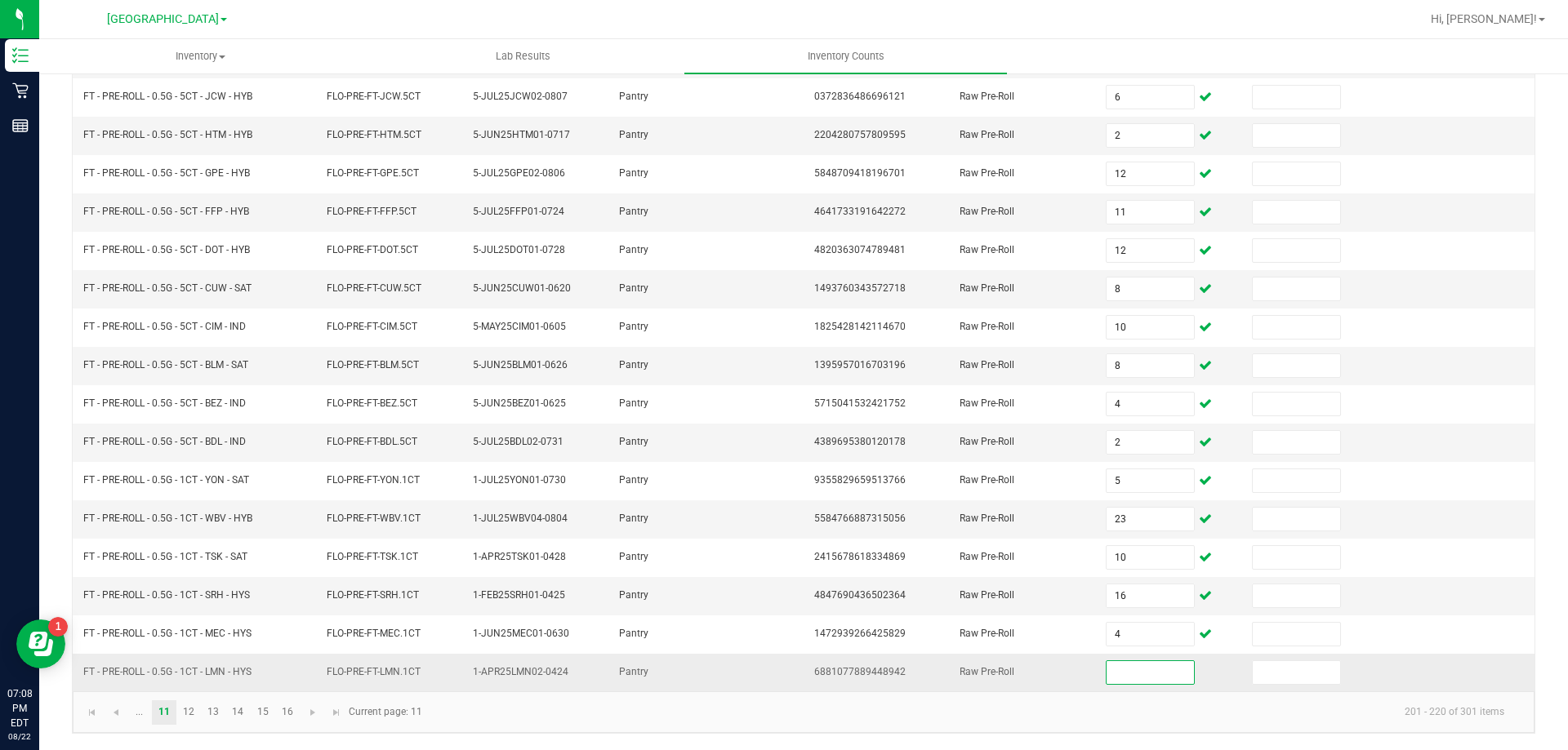
click at [1116, 666] on input at bounding box center [1150, 673] width 87 height 23
drag, startPoint x: 1125, startPoint y: 697, endPoint x: 1109, endPoint y: 702, distance: 16.8
click at [1125, 697] on kendo-pager "... 11 12 13 14 15 16 201 - 220 of 301 items Current page: 11" at bounding box center [803, 712] width 1462 height 42
click at [181, 703] on link "12" at bounding box center [189, 712] width 23 height 24
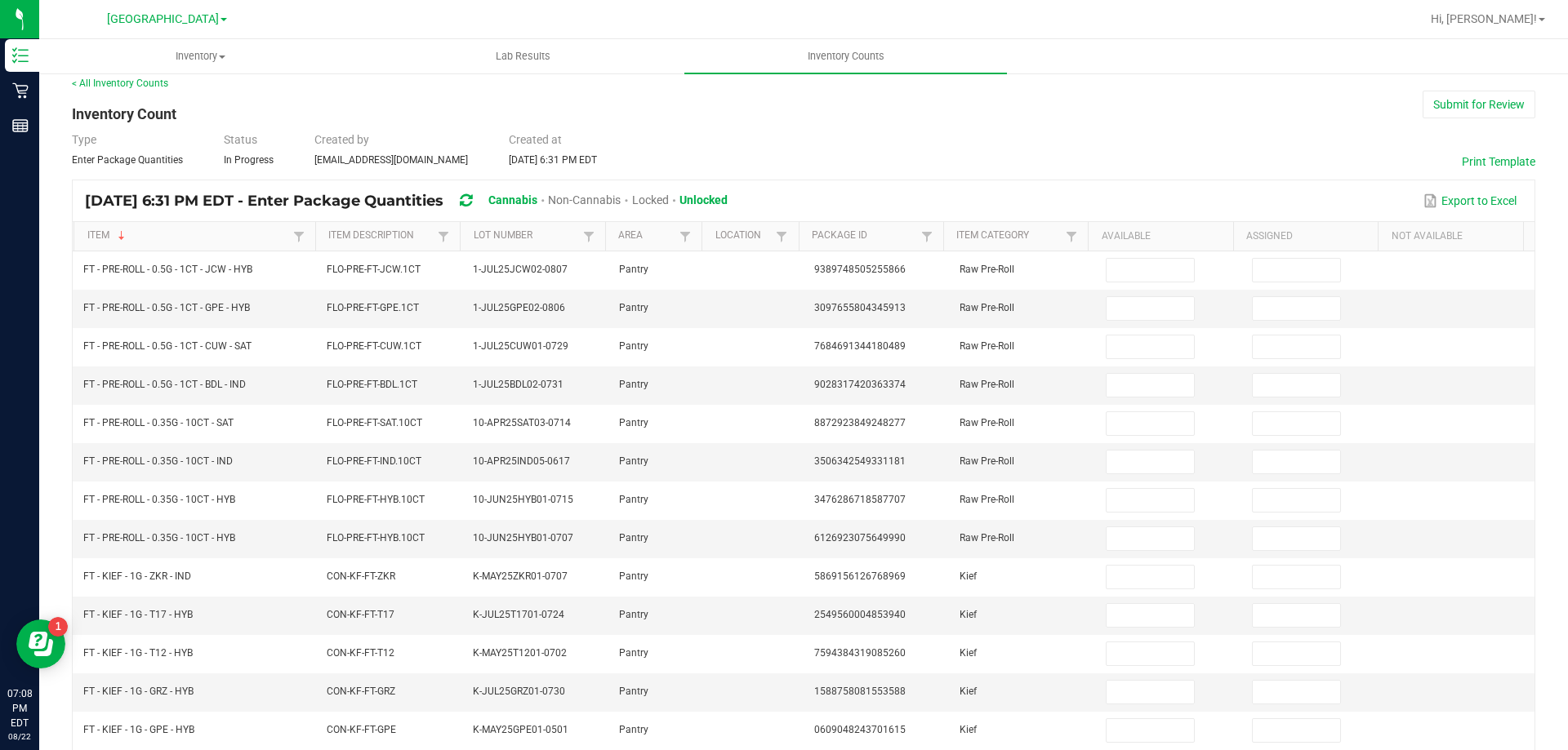
scroll to position [0, 0]
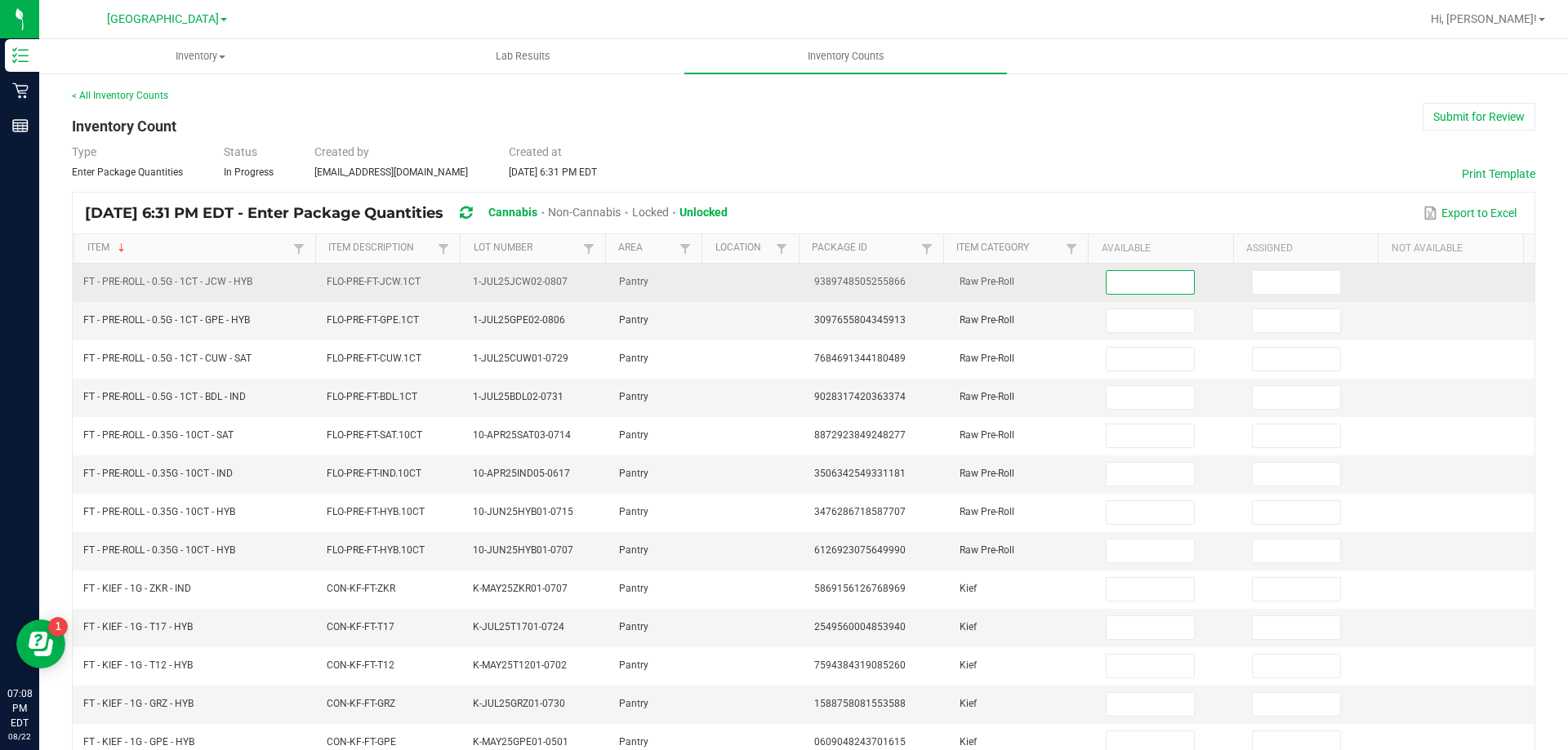
click at [1158, 278] on input at bounding box center [1150, 282] width 87 height 23
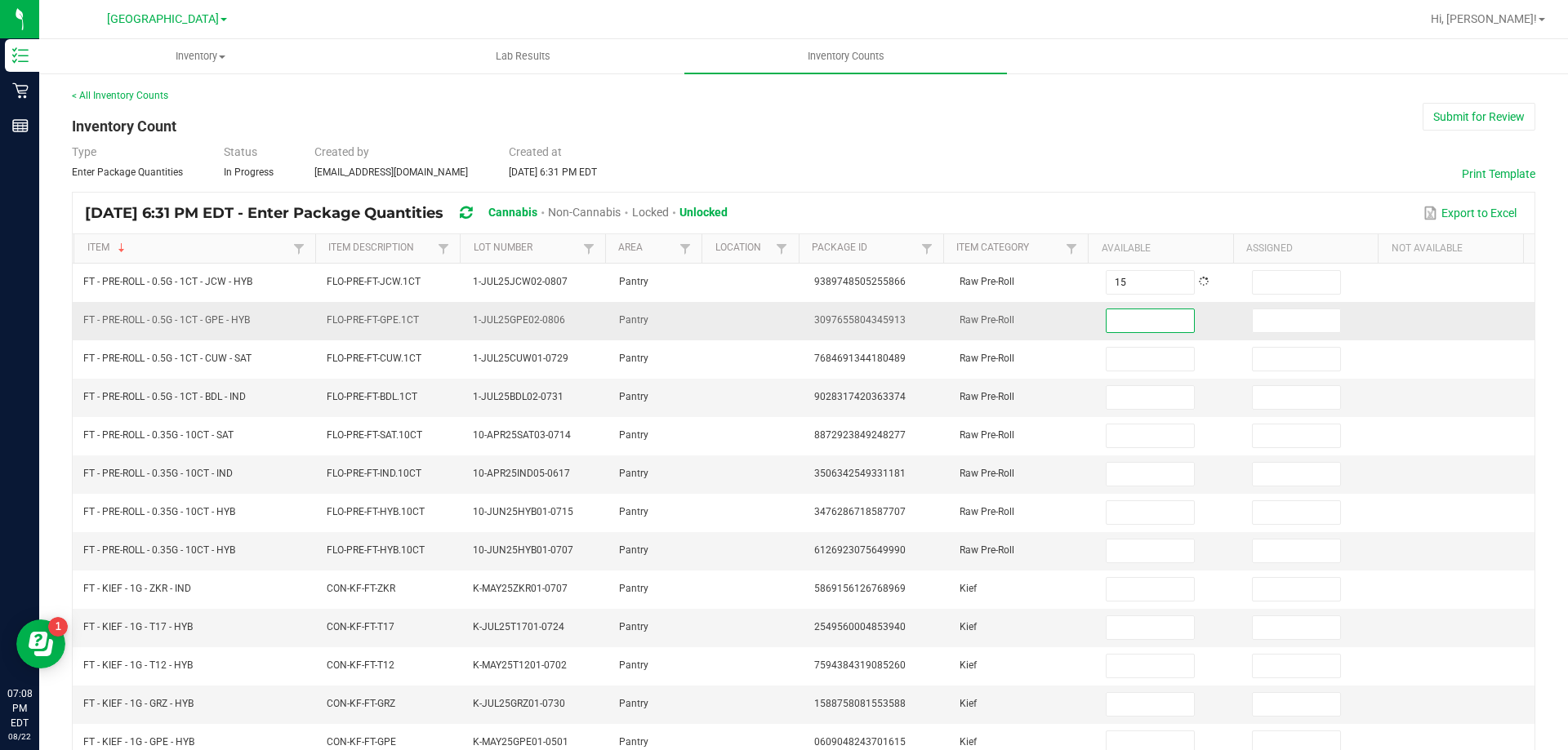
click at [1137, 316] on input at bounding box center [1150, 321] width 87 height 23
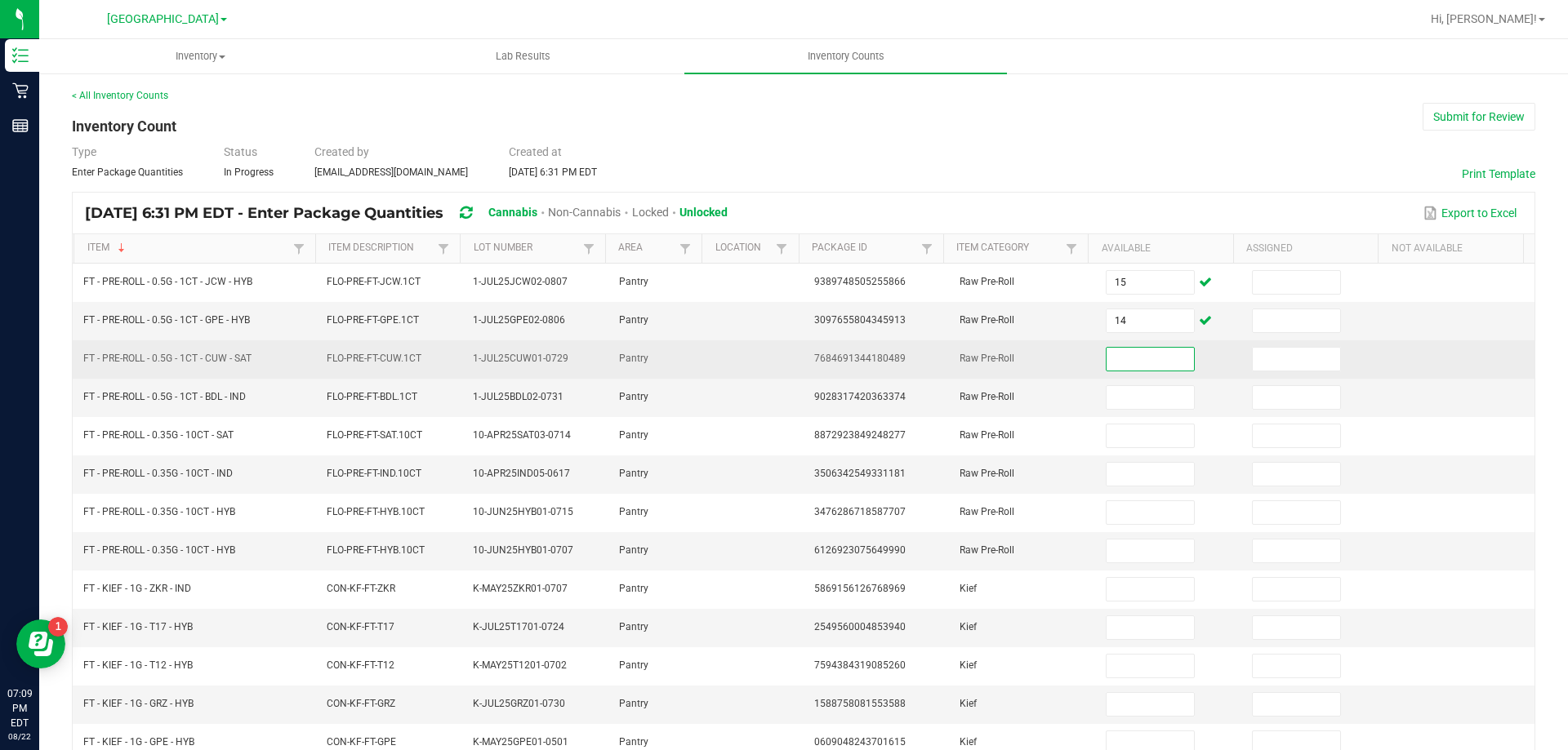
click at [1125, 364] on input at bounding box center [1150, 359] width 87 height 23
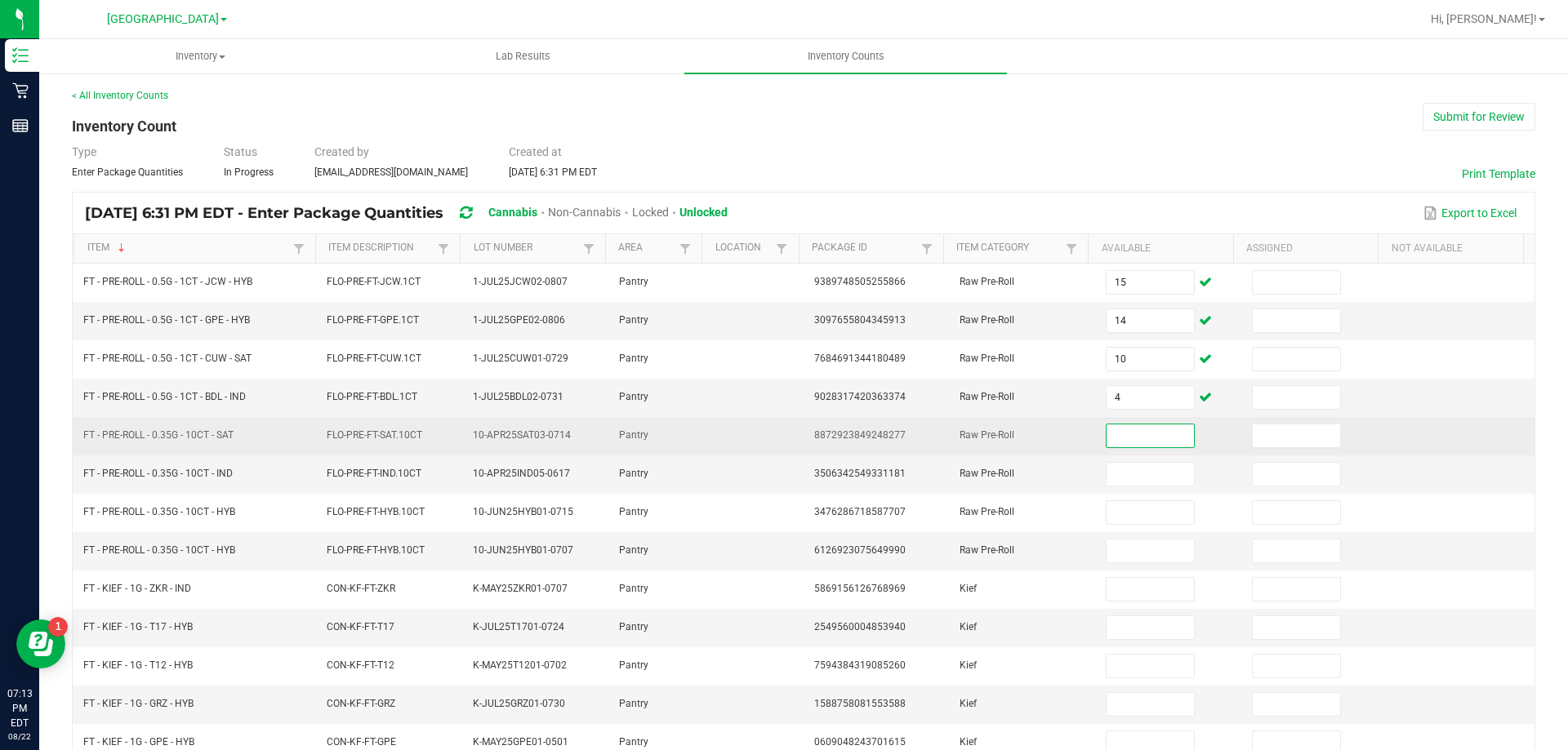
click at [1134, 434] on input at bounding box center [1150, 436] width 87 height 23
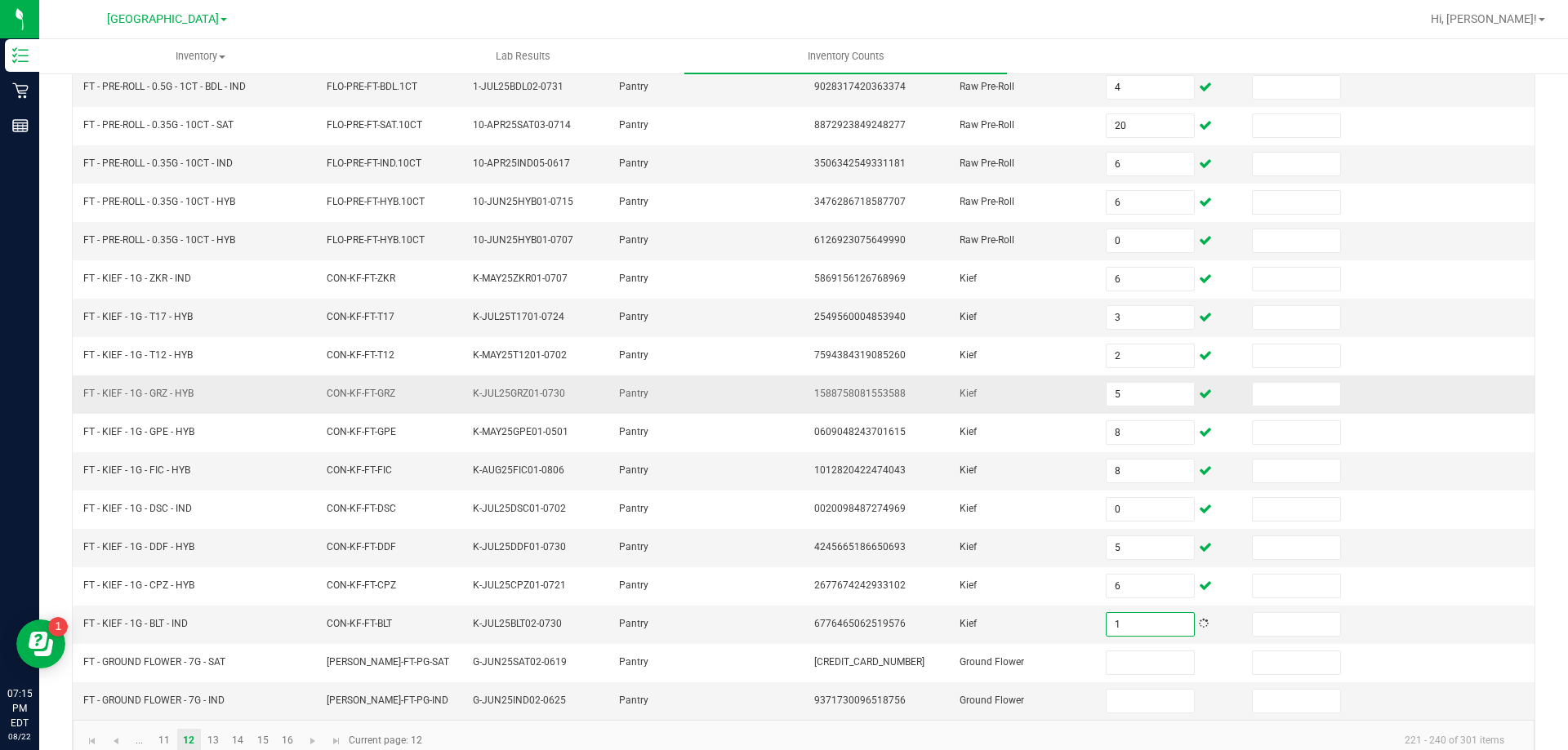
scroll to position [339, 0]
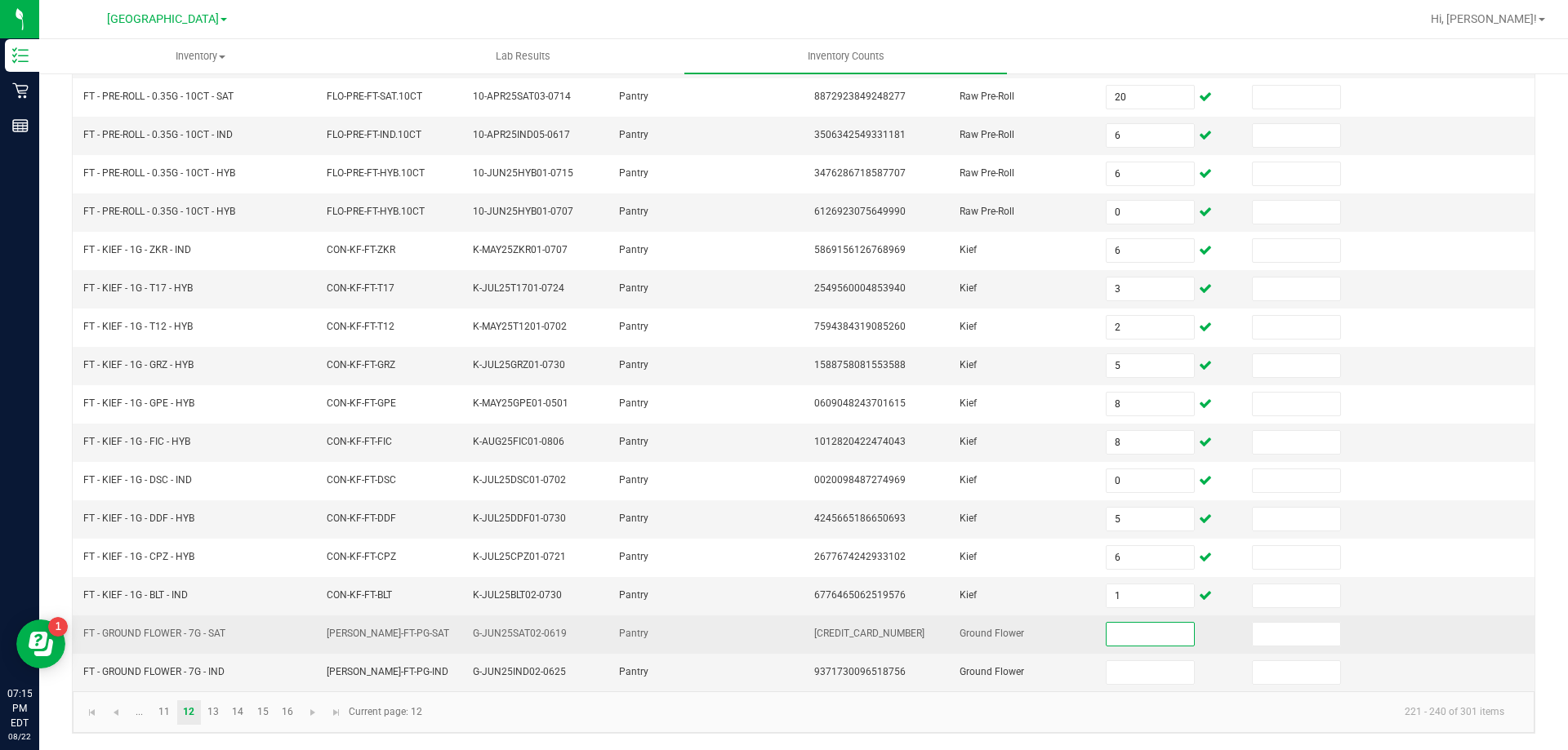
click at [1128, 636] on input at bounding box center [1150, 635] width 87 height 23
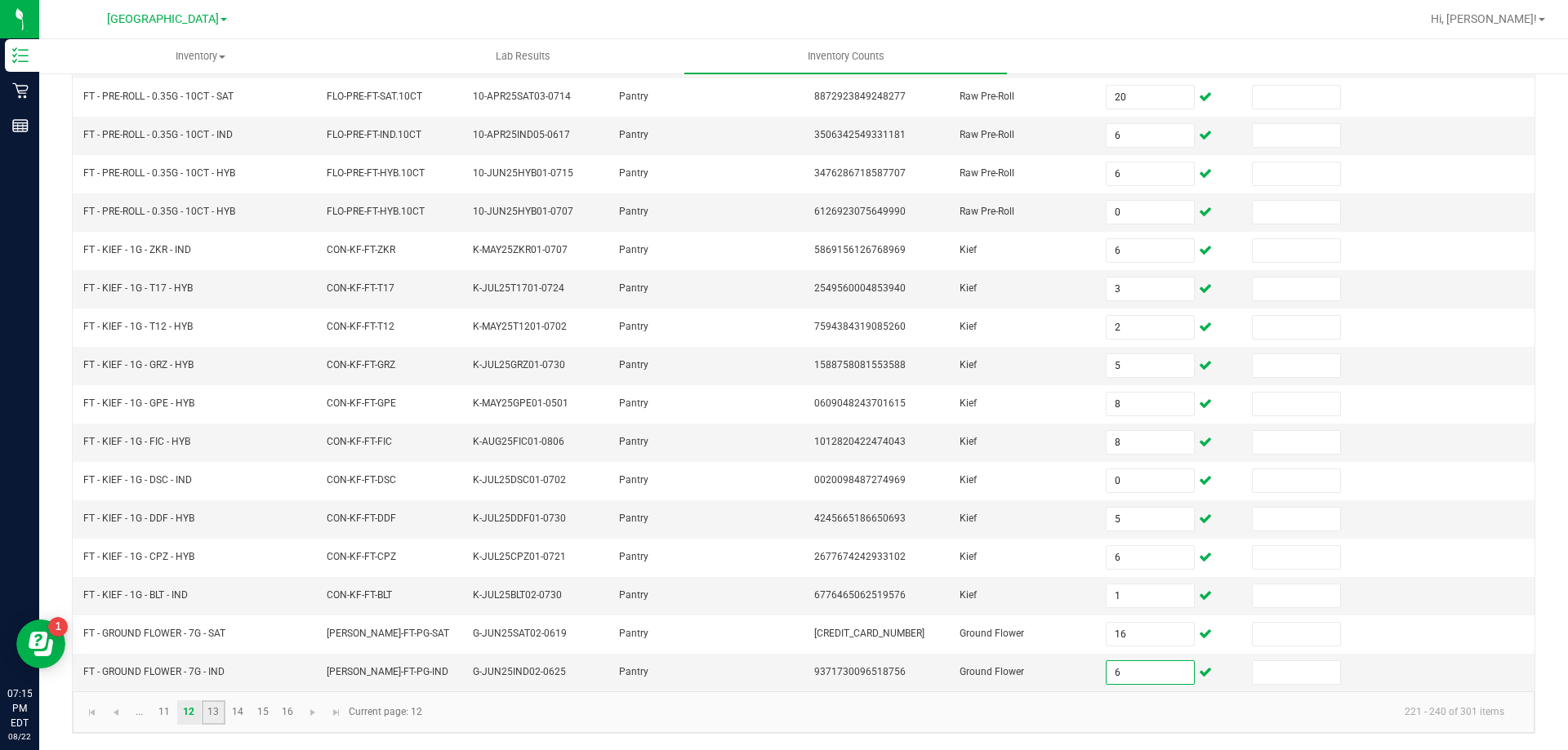
click at [209, 712] on link "13" at bounding box center [214, 712] width 23 height 24
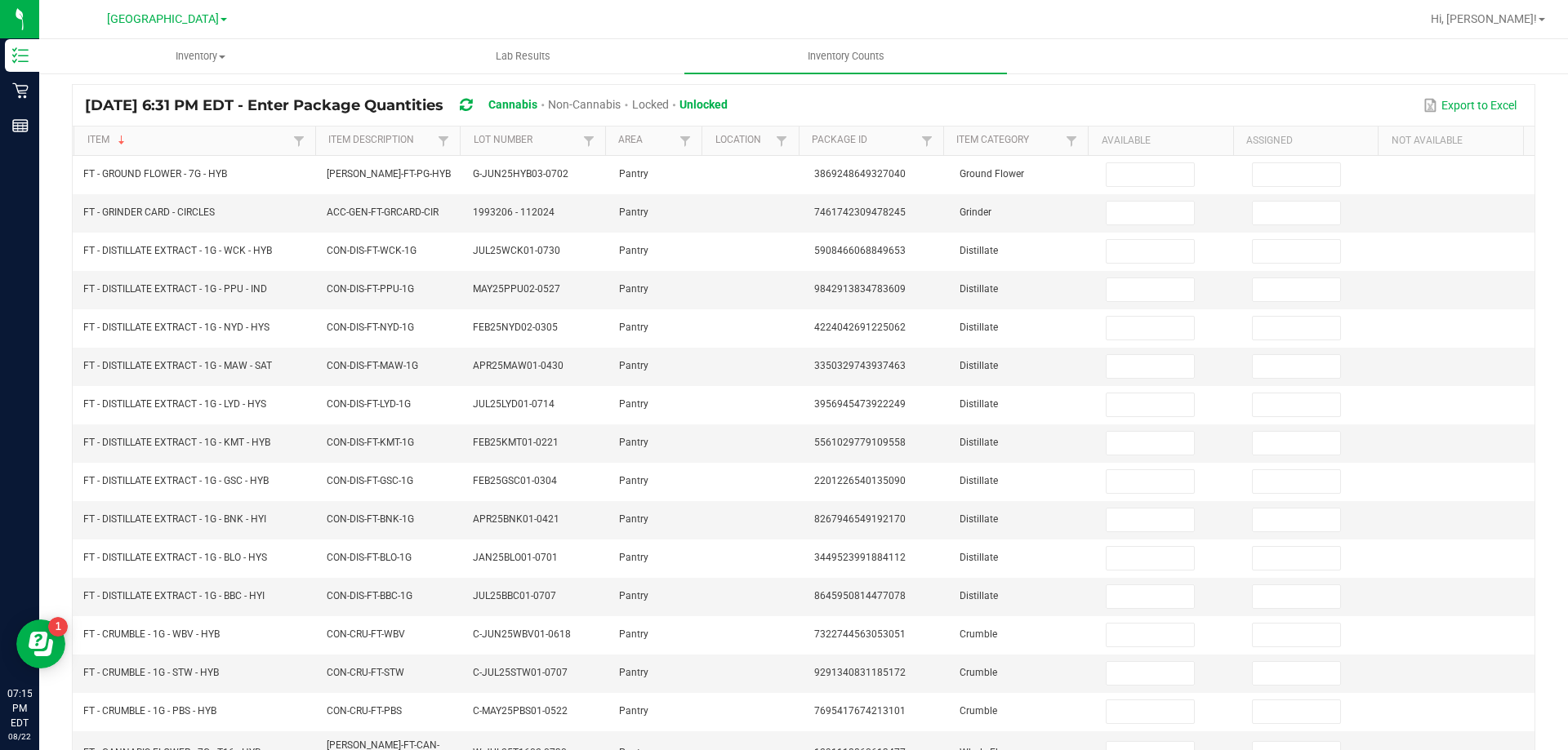
scroll to position [0, 0]
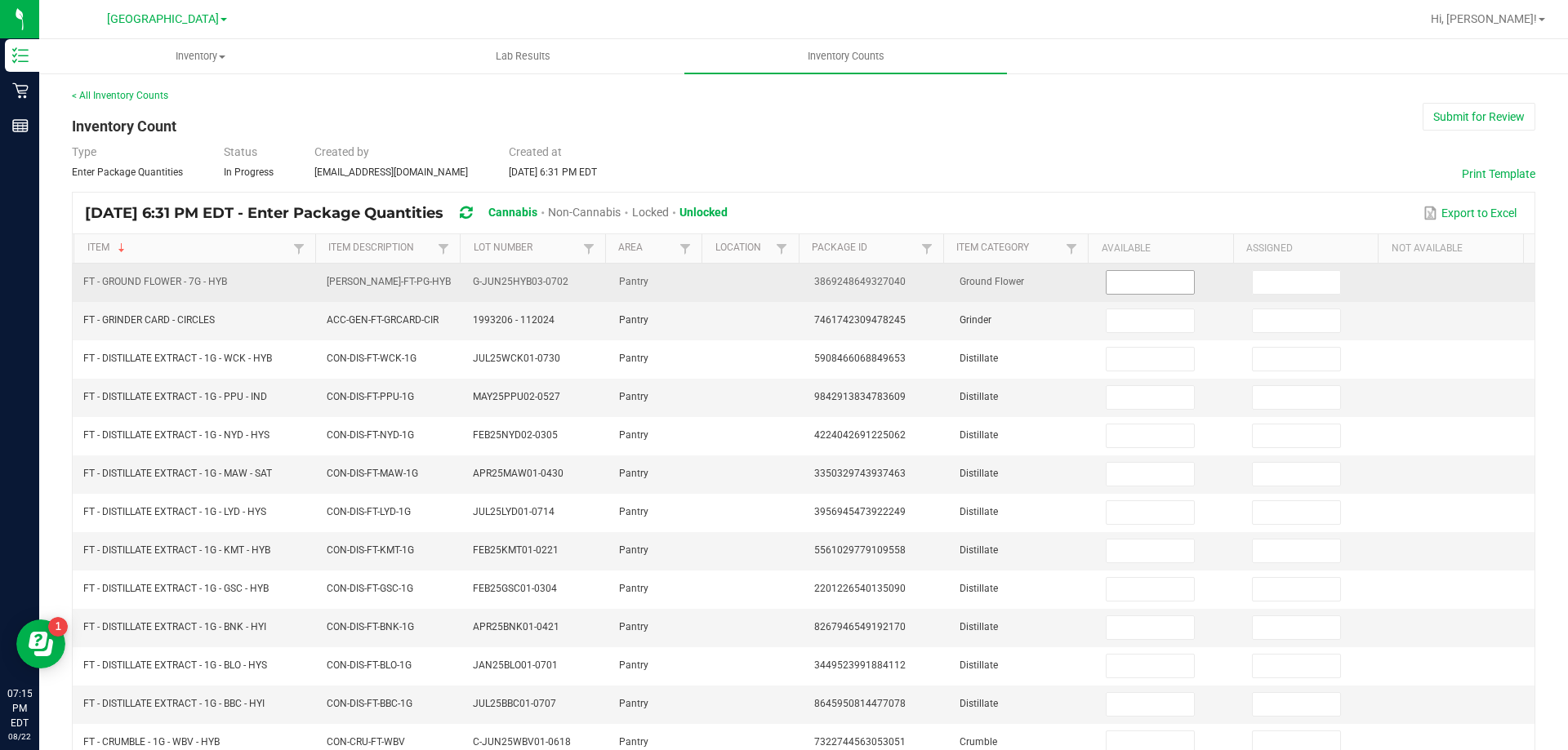
click at [1108, 282] on input at bounding box center [1150, 282] width 87 height 23
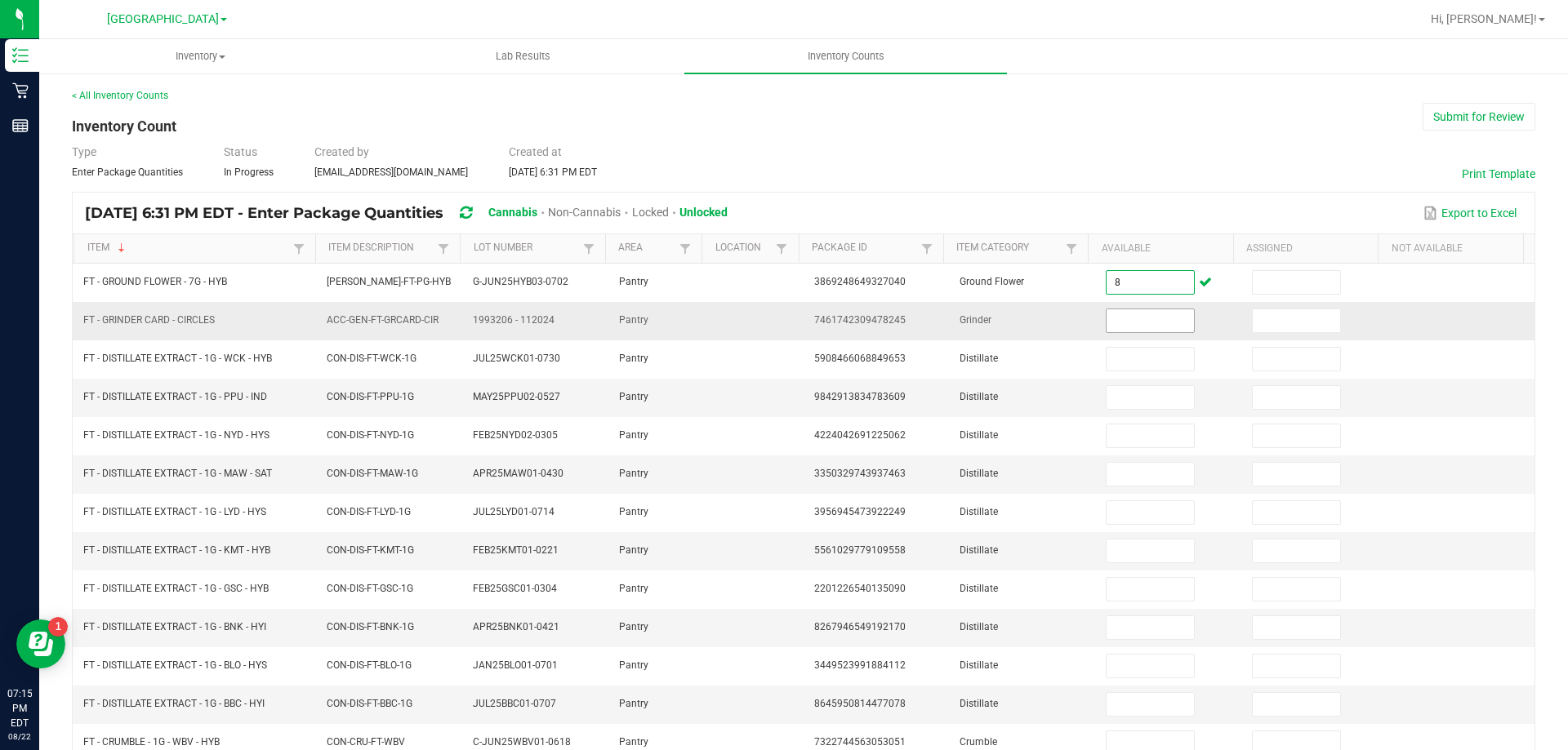
click at [1113, 317] on input at bounding box center [1150, 321] width 87 height 23
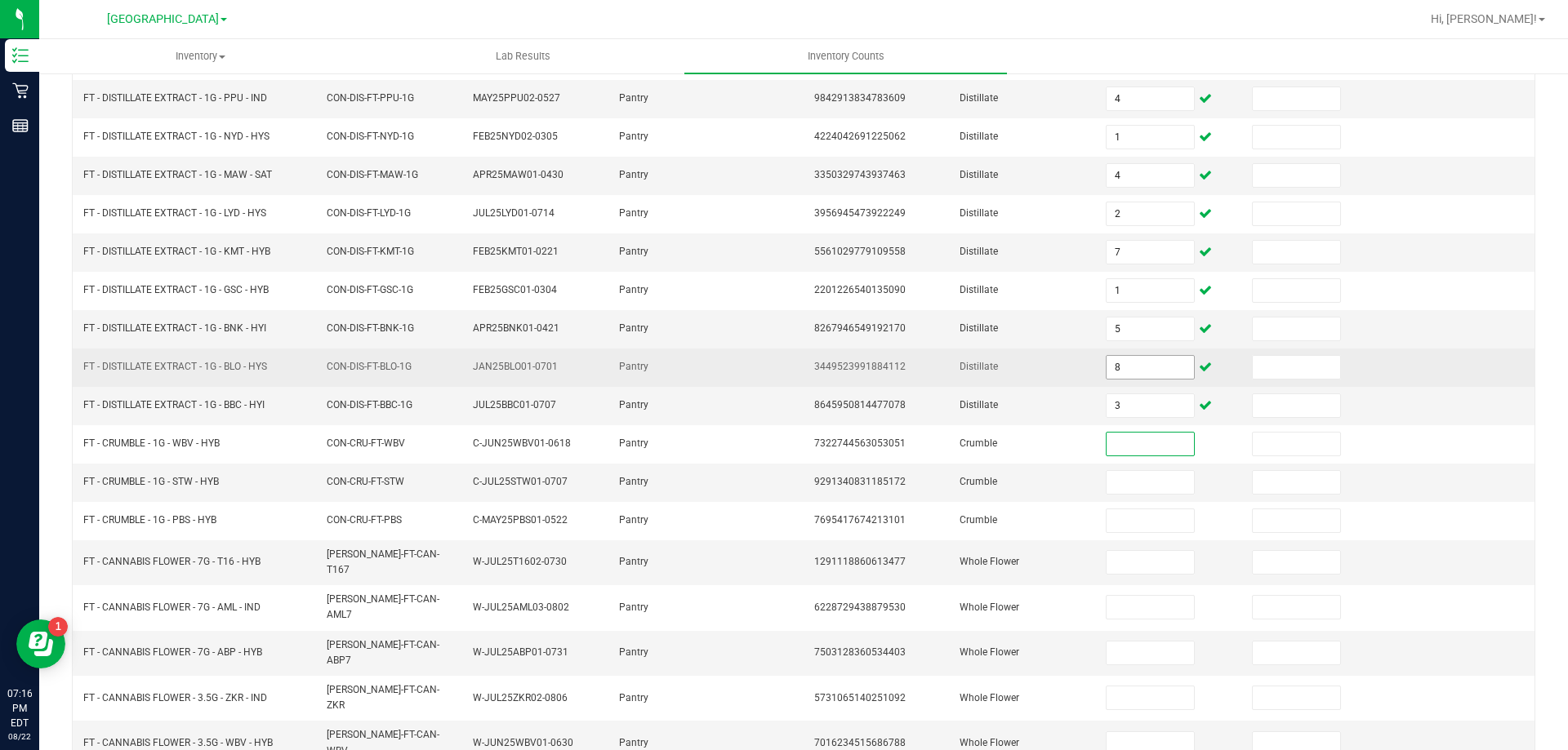
scroll to position [339, 0]
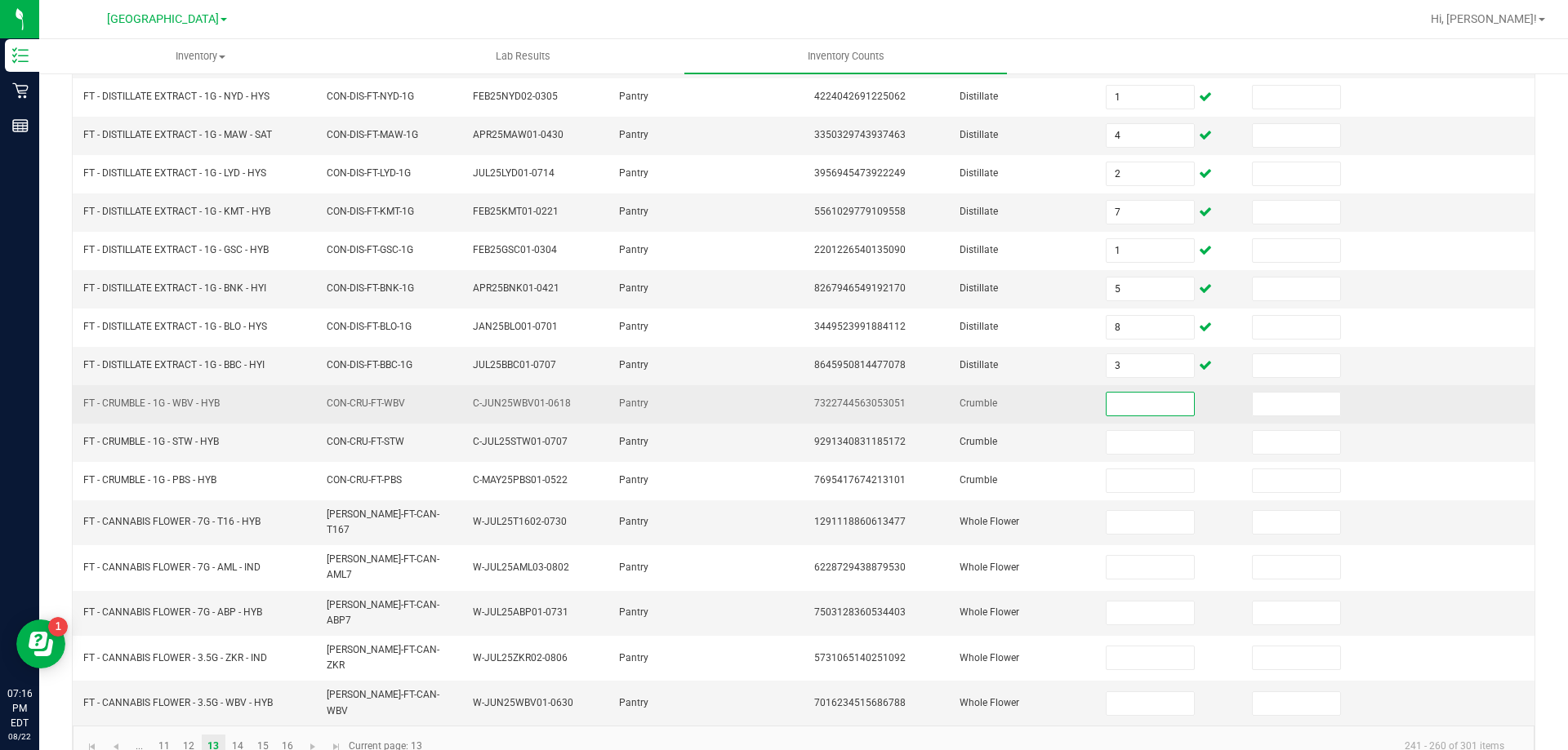
click at [1125, 414] on input at bounding box center [1150, 404] width 87 height 23
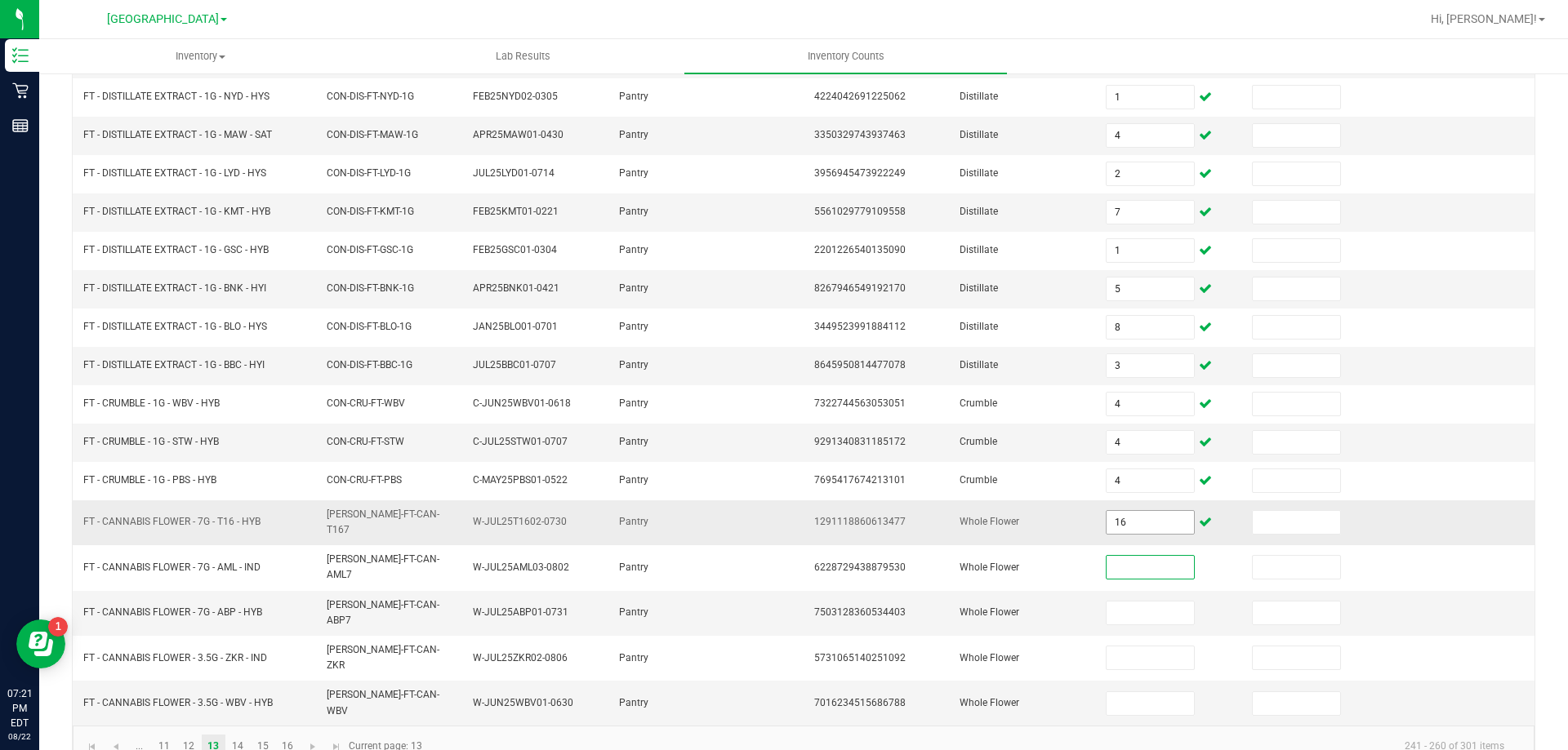
click at [1125, 521] on input "16" at bounding box center [1150, 523] width 87 height 23
click at [245, 735] on link "14" at bounding box center [238, 746] width 23 height 24
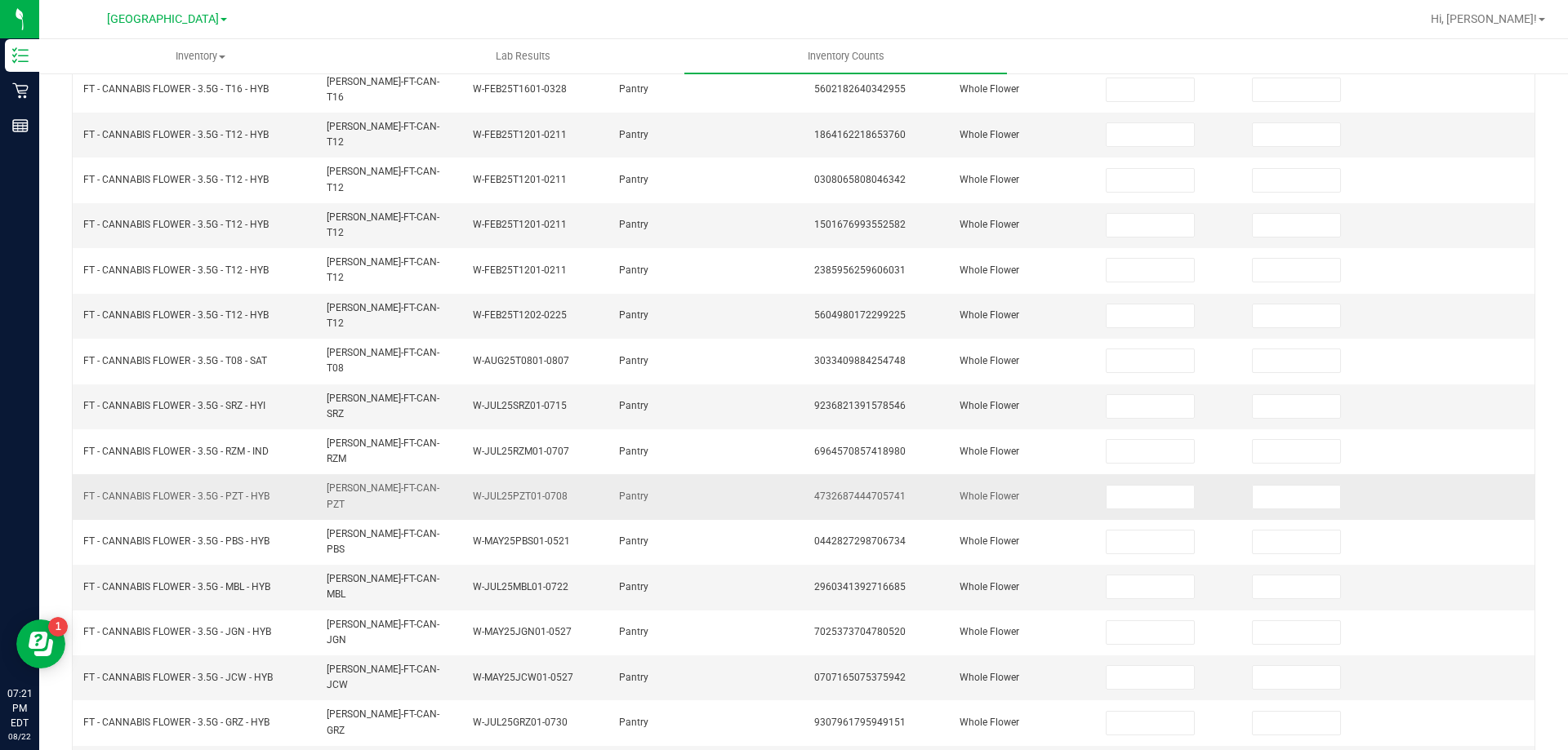
scroll to position [257, 0]
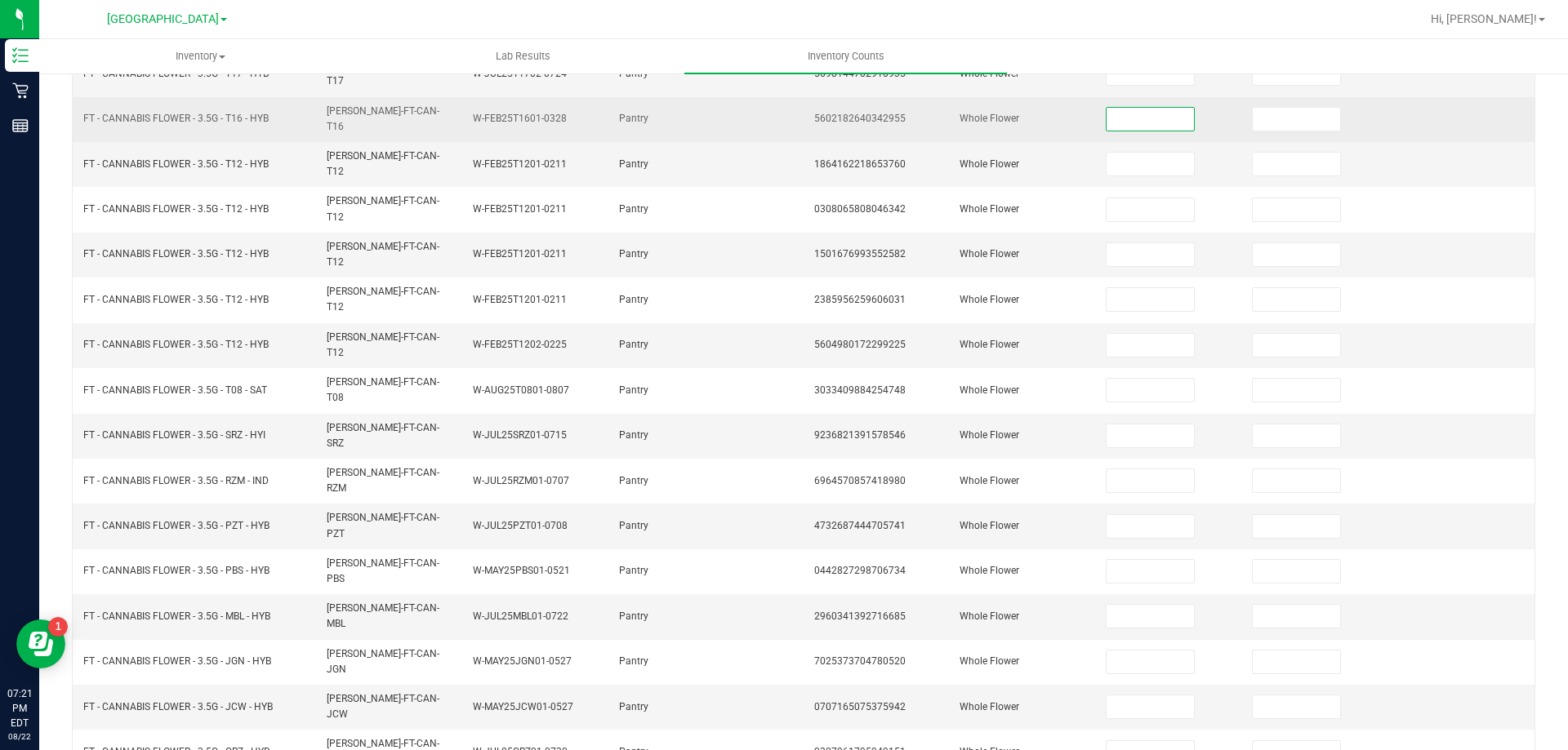
click at [1132, 108] on input at bounding box center [1150, 120] width 87 height 23
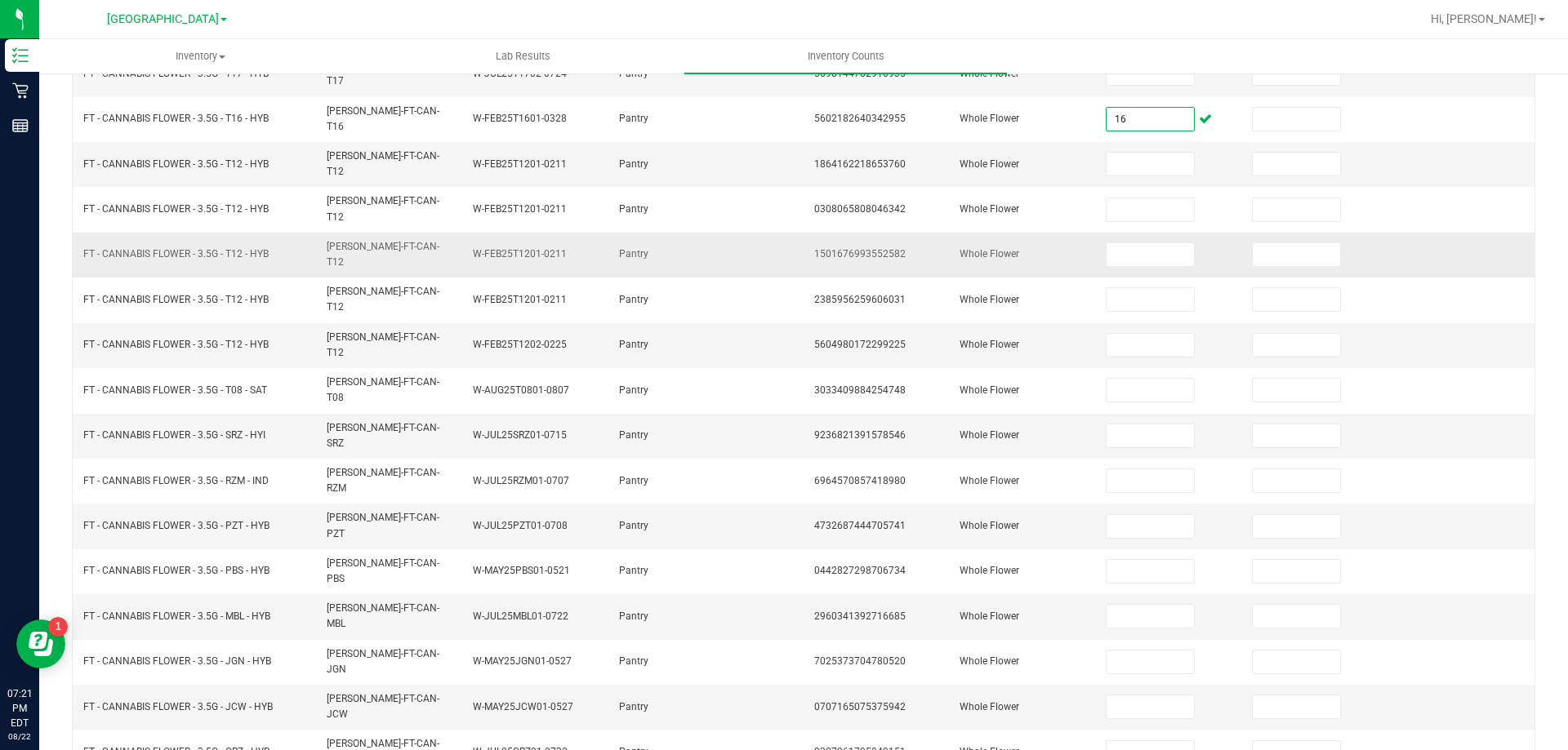
click at [1388, 233] on td at bounding box center [1461, 255] width 146 height 45
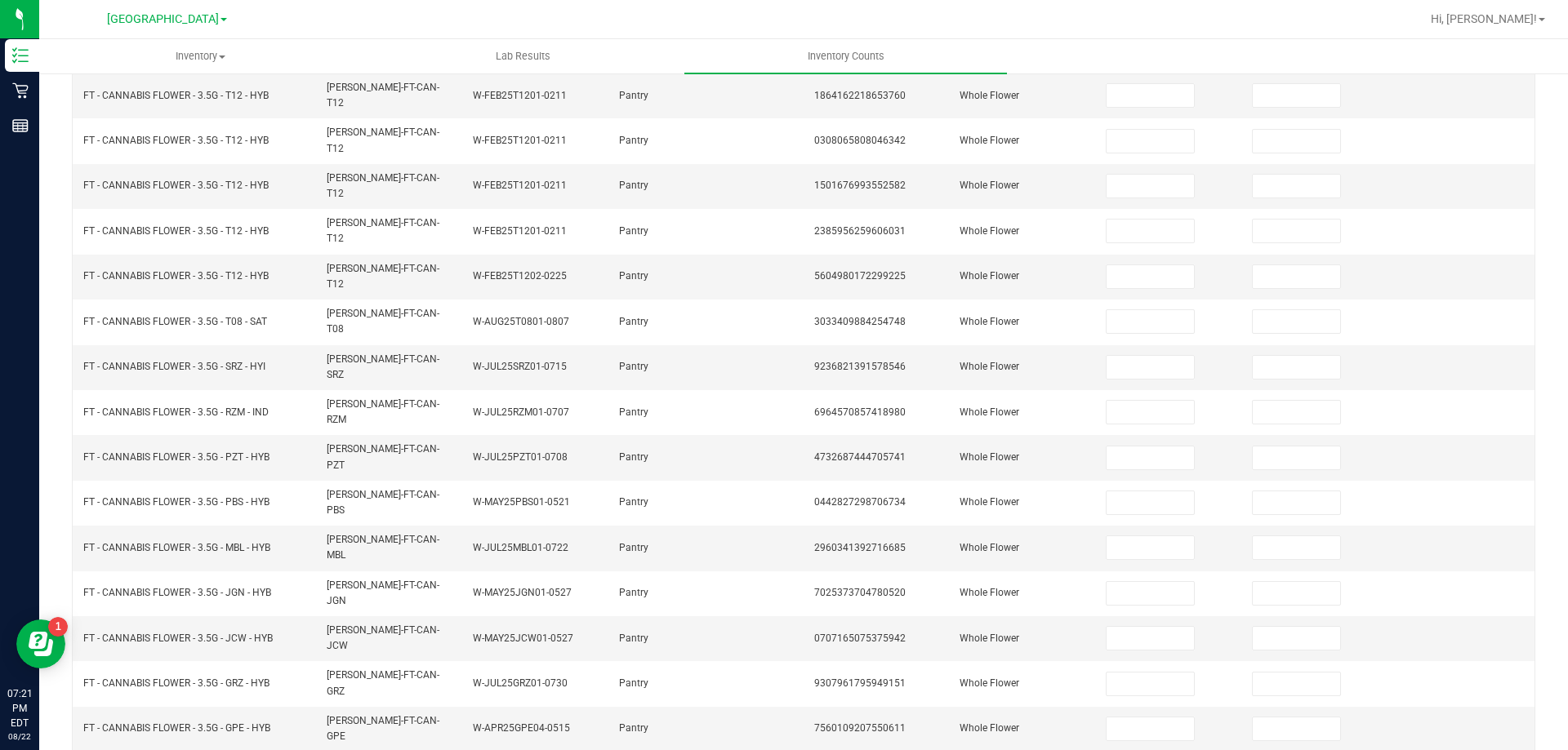
scroll to position [339, 0]
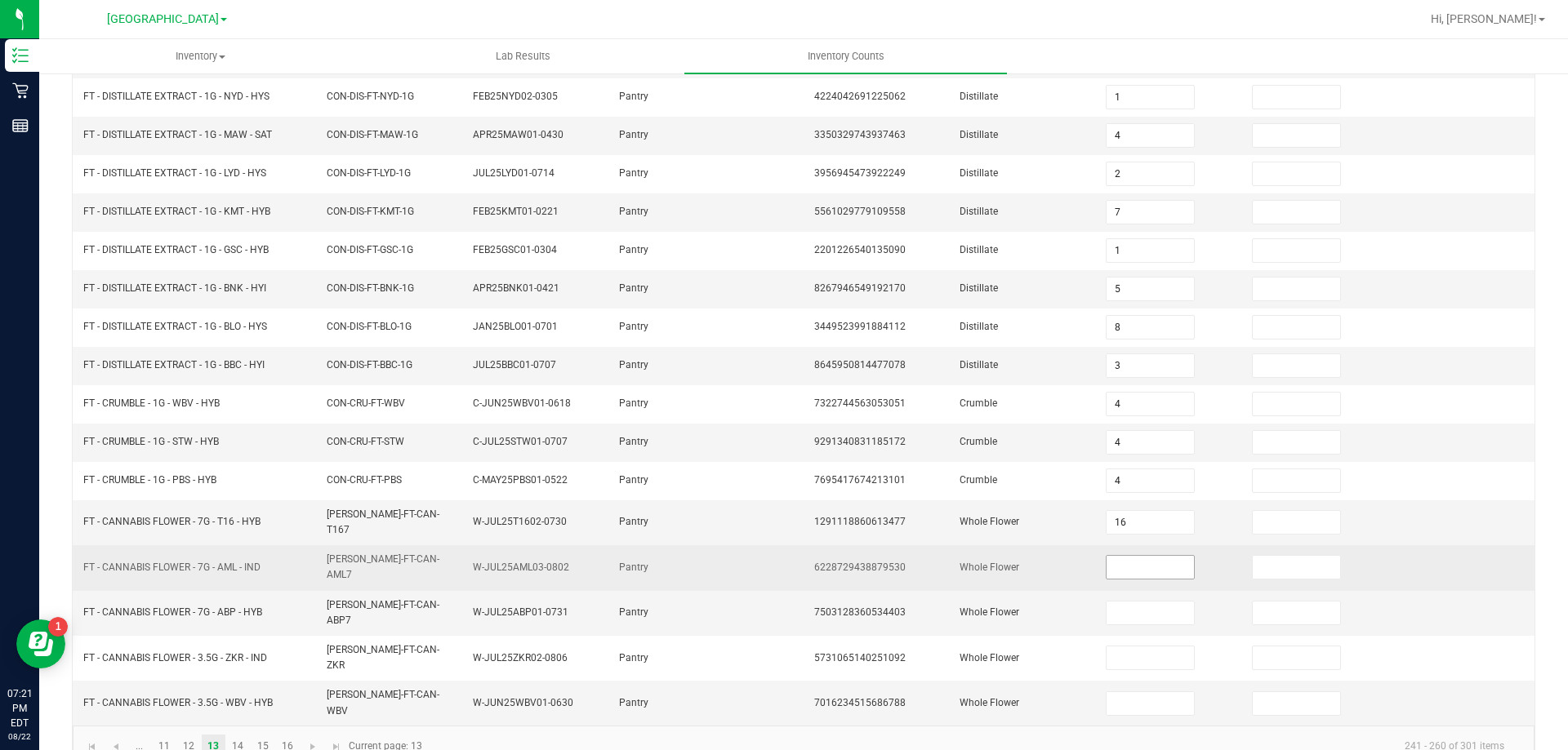
click at [1164, 565] on input at bounding box center [1150, 568] width 87 height 23
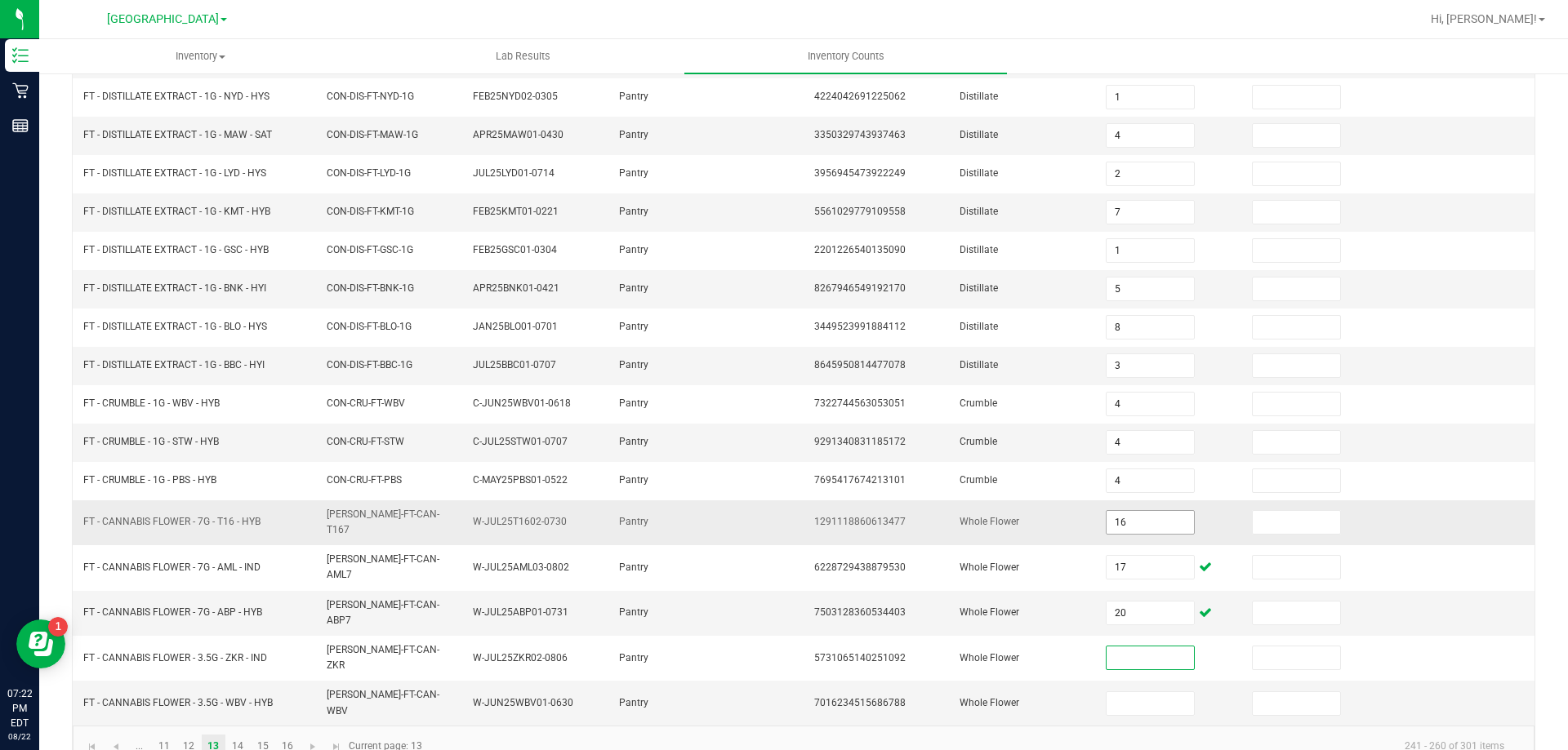
click at [1151, 522] on input "16" at bounding box center [1150, 523] width 87 height 23
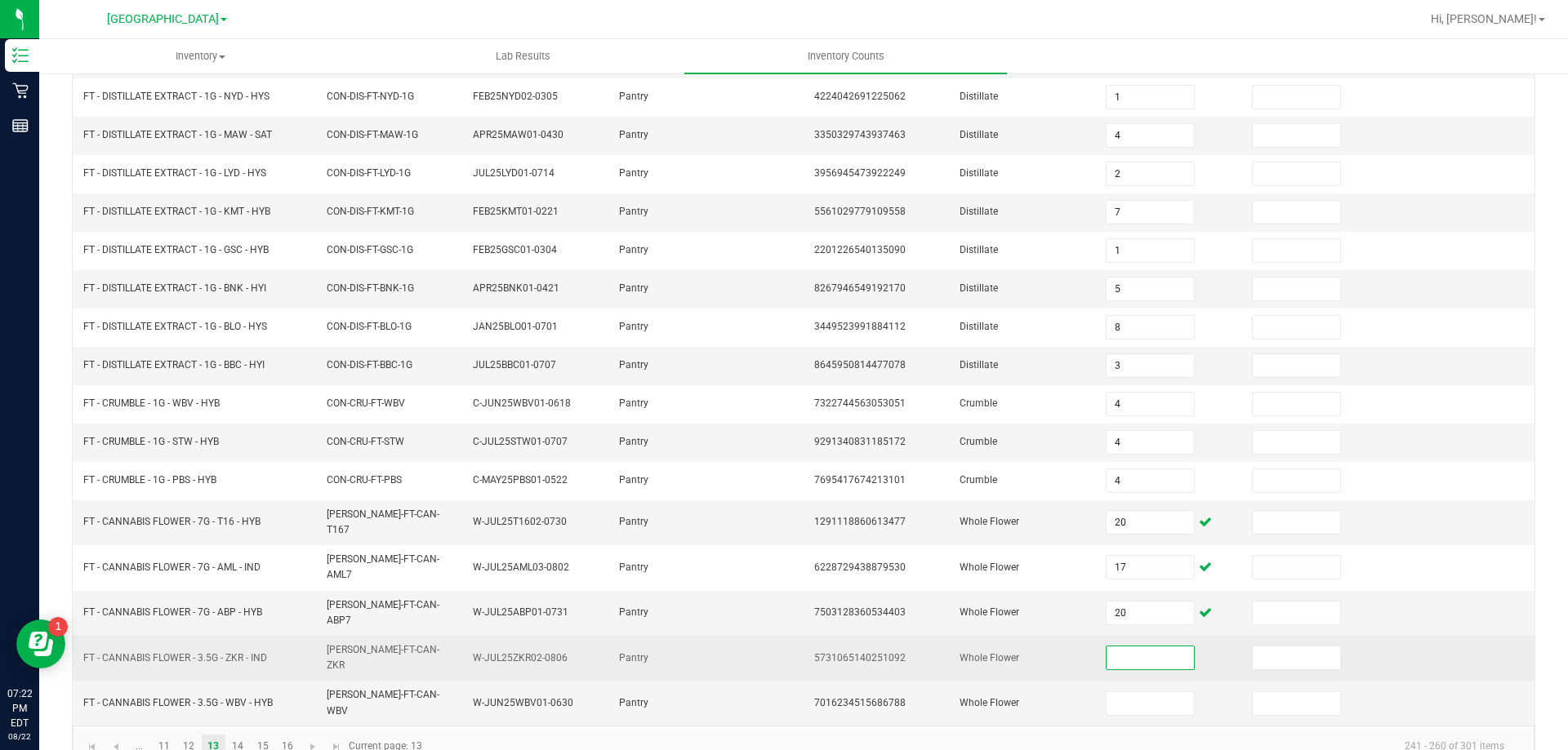
click at [1140, 646] on input at bounding box center [1150, 658] width 87 height 23
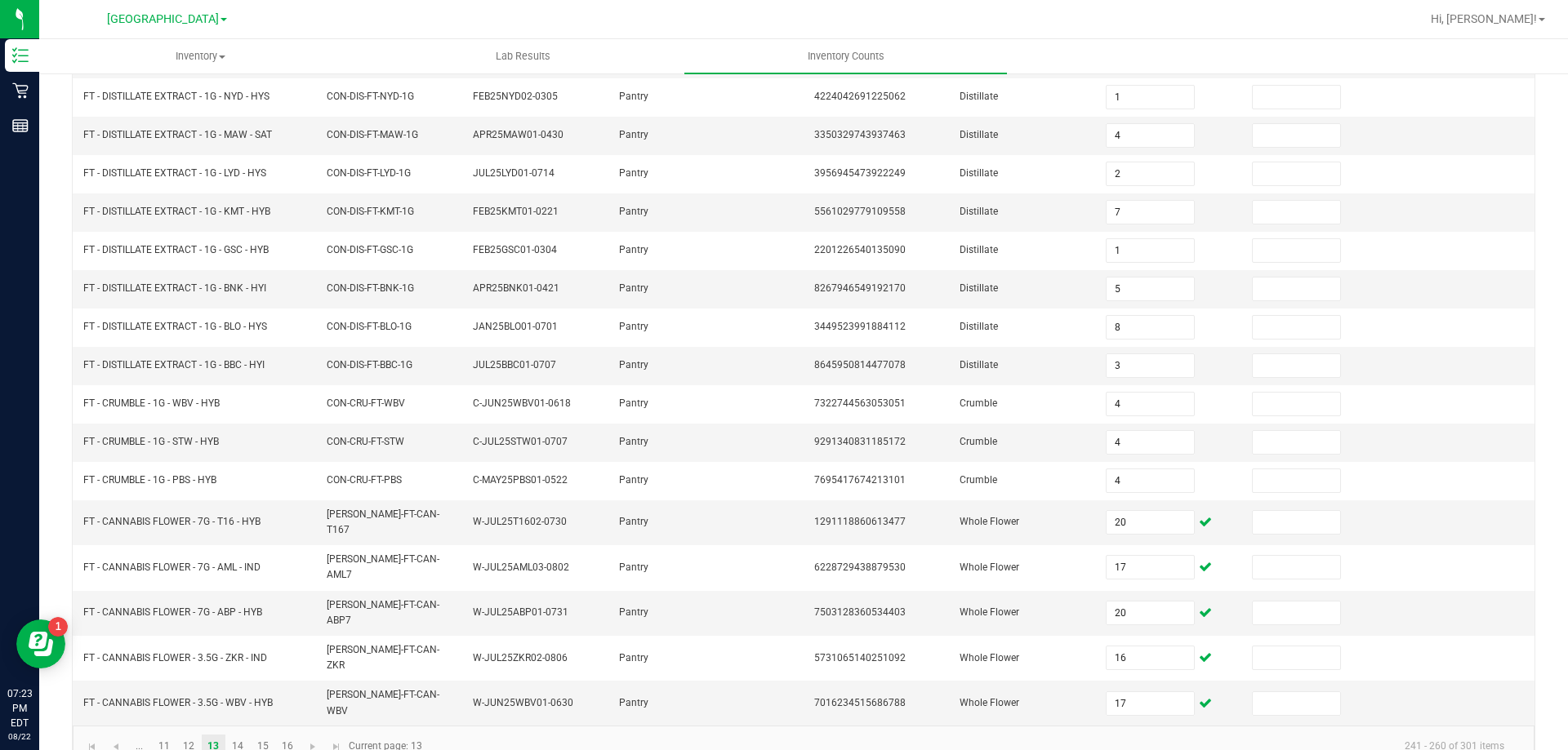
click at [1168, 736] on div "< All Inventory Counts Inventory Count Submit for Review Type Enter Package Qua…" at bounding box center [804, 258] width 1529 height 1051
click at [239, 735] on link "14" at bounding box center [238, 746] width 23 height 24
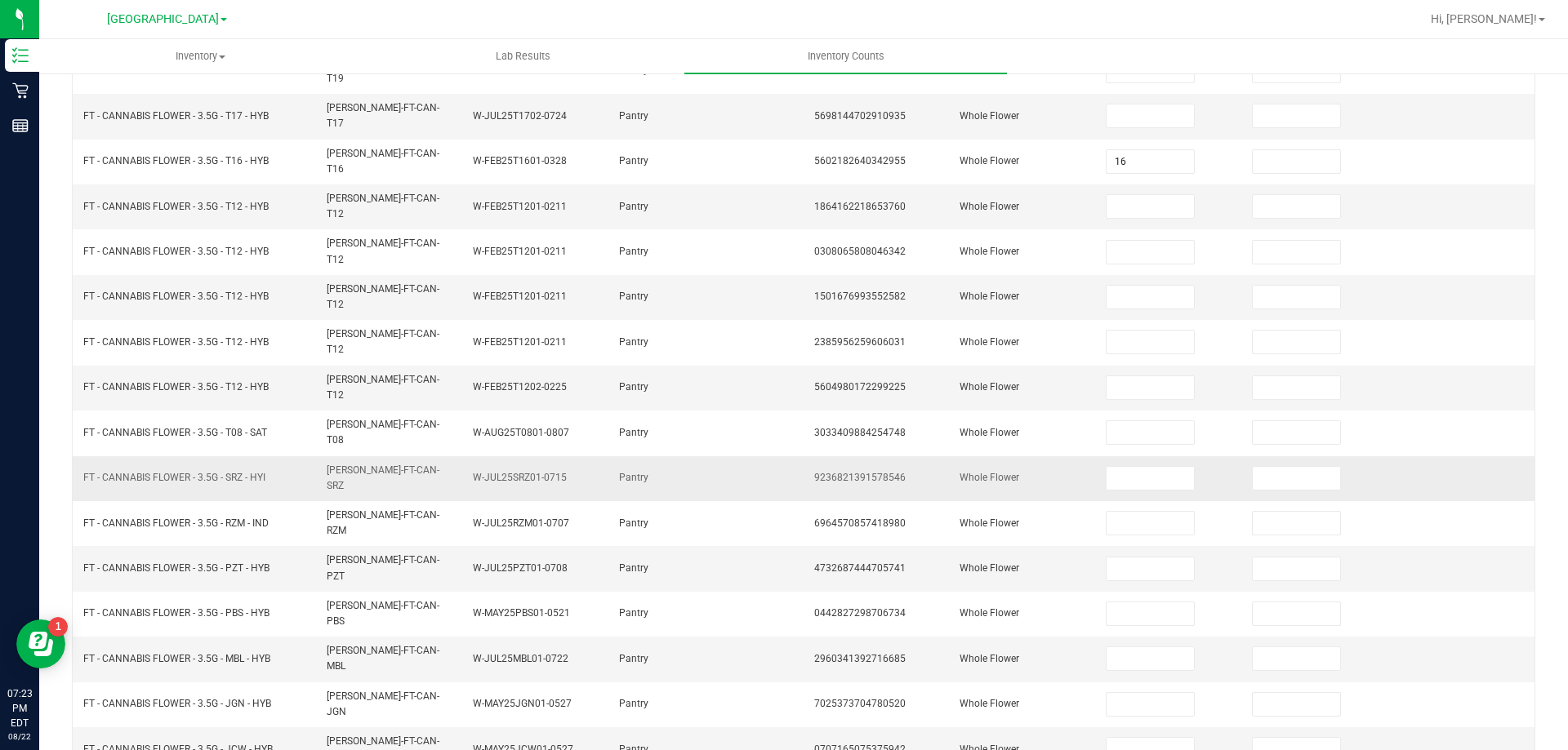
scroll to position [13, 0]
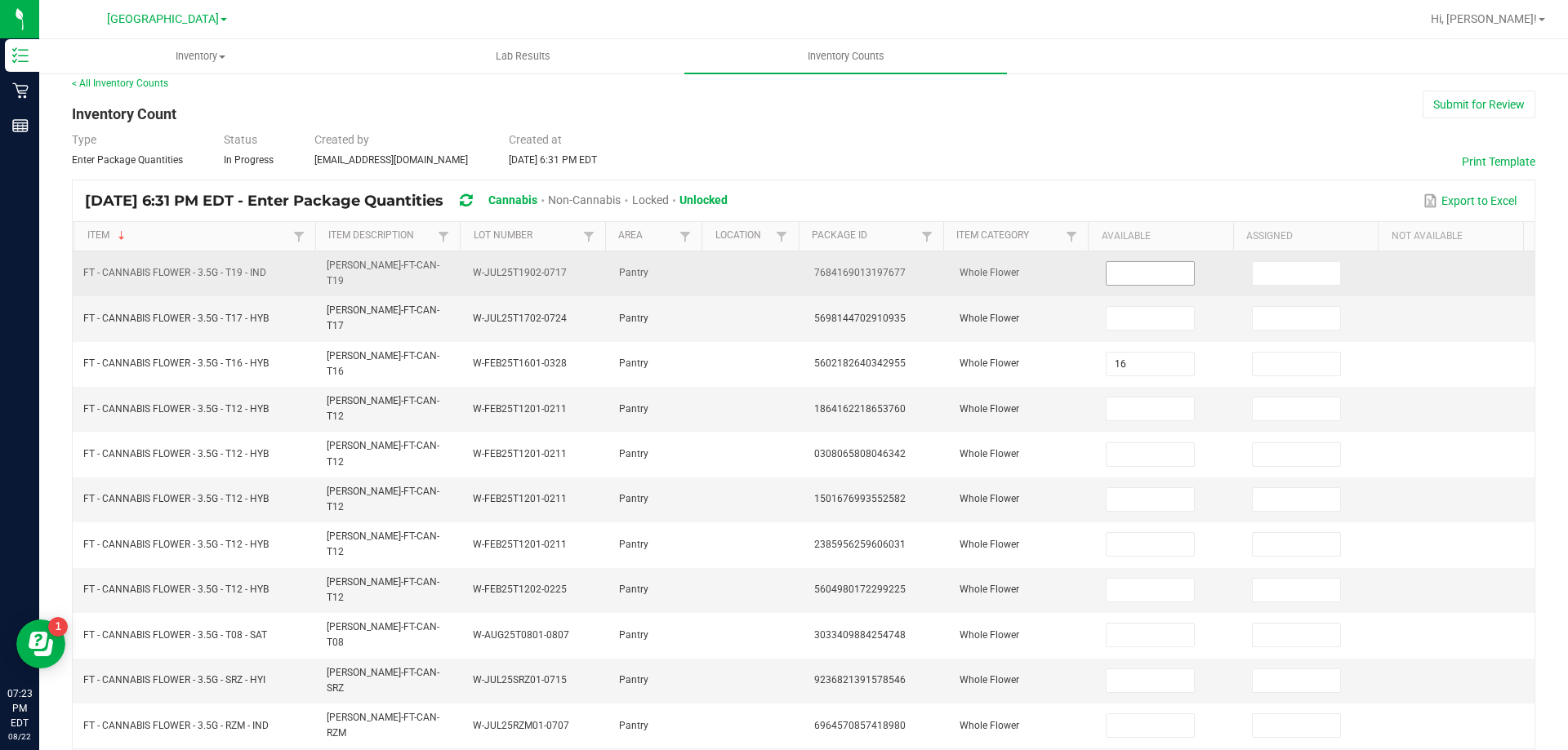
click at [1136, 266] on input at bounding box center [1150, 274] width 87 height 23
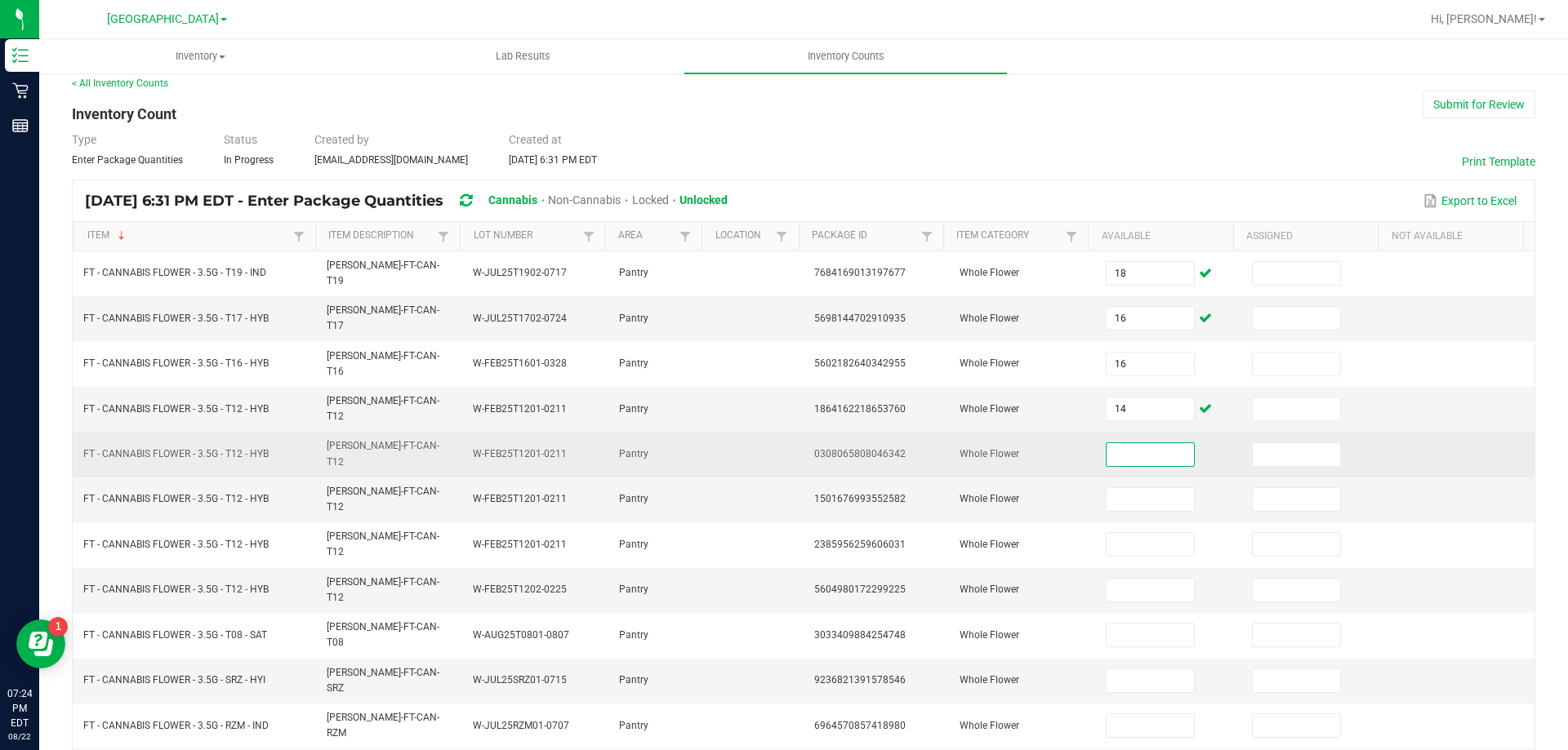
click at [1107, 443] on input at bounding box center [1150, 455] width 87 height 23
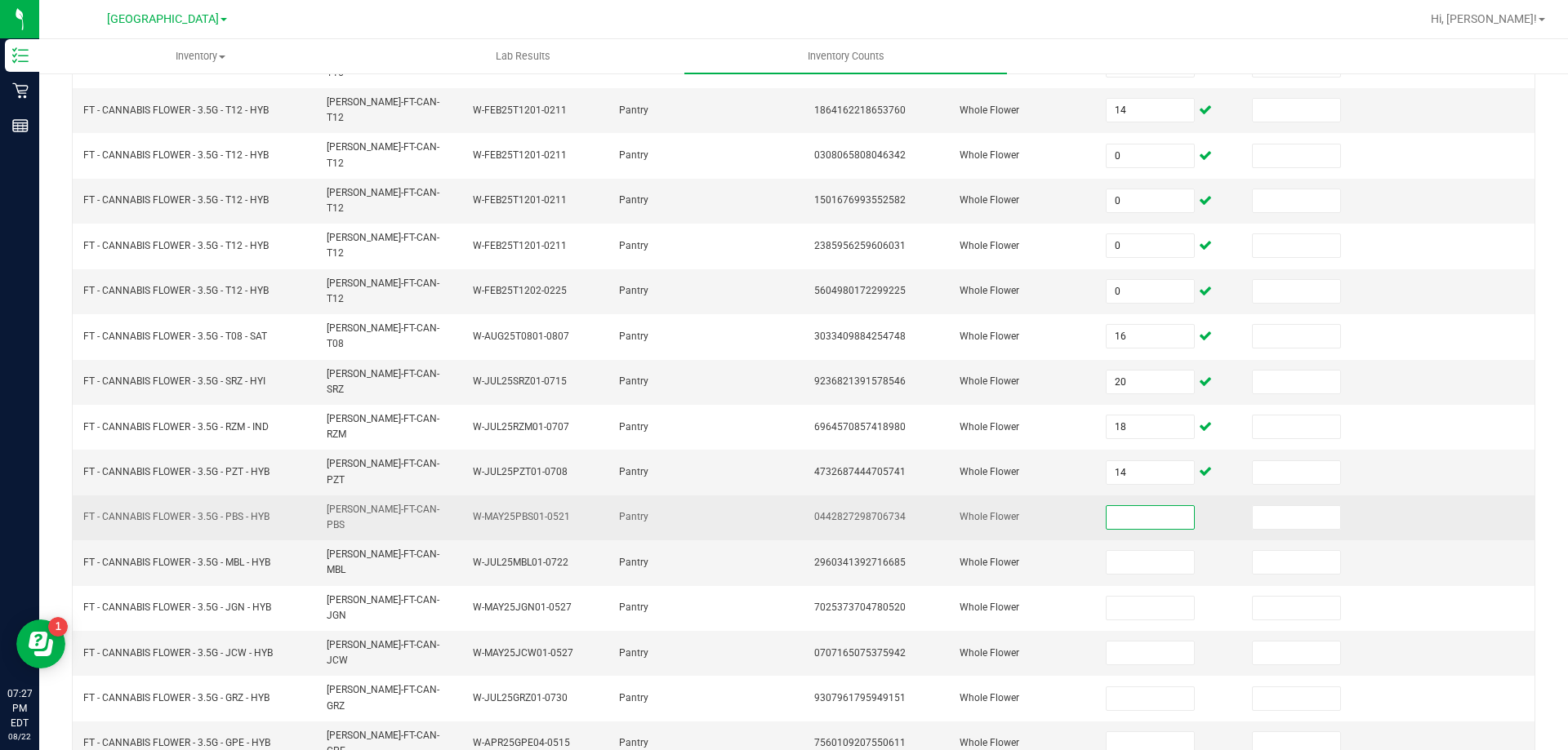
scroll to position [339, 0]
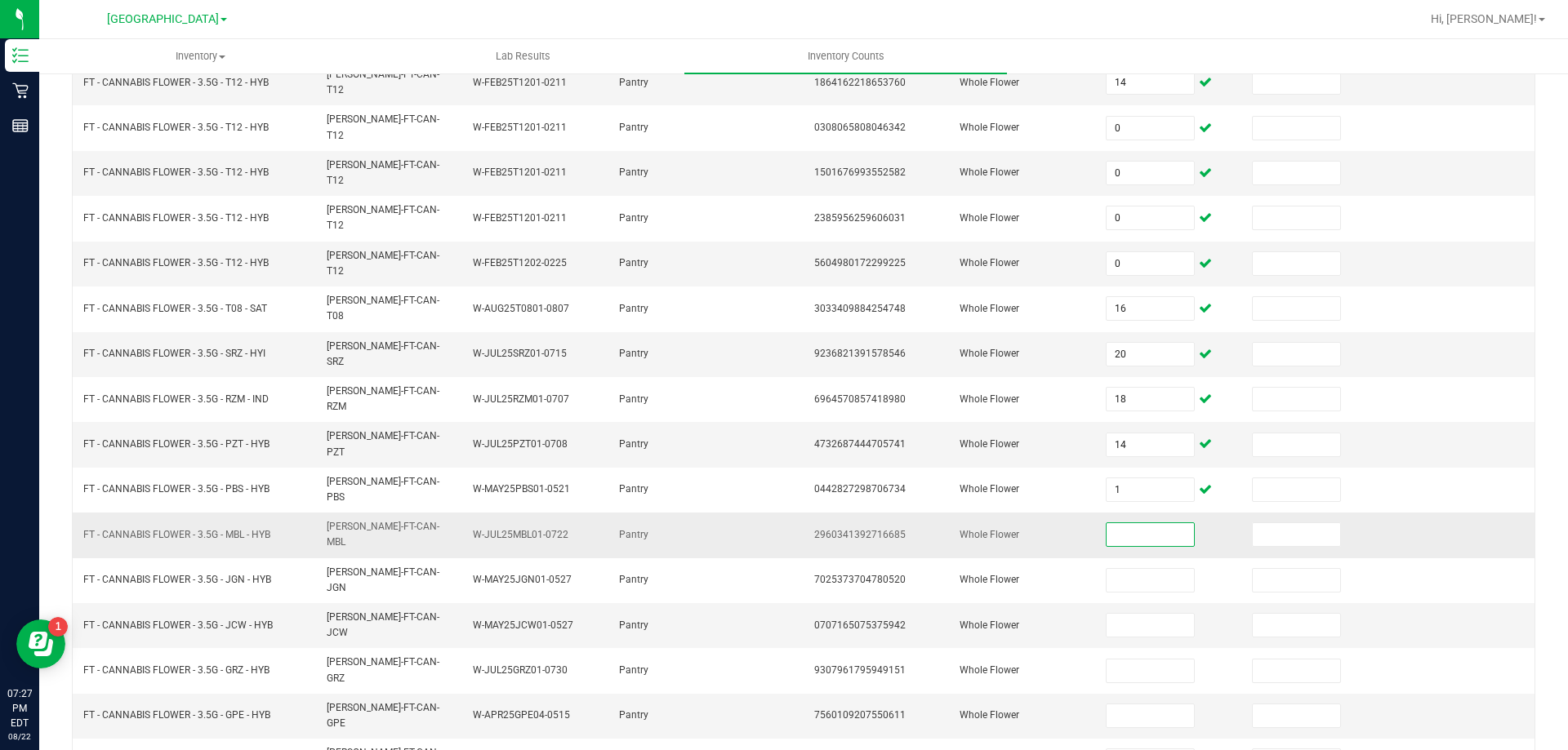
click at [1139, 523] on input at bounding box center [1150, 535] width 87 height 23
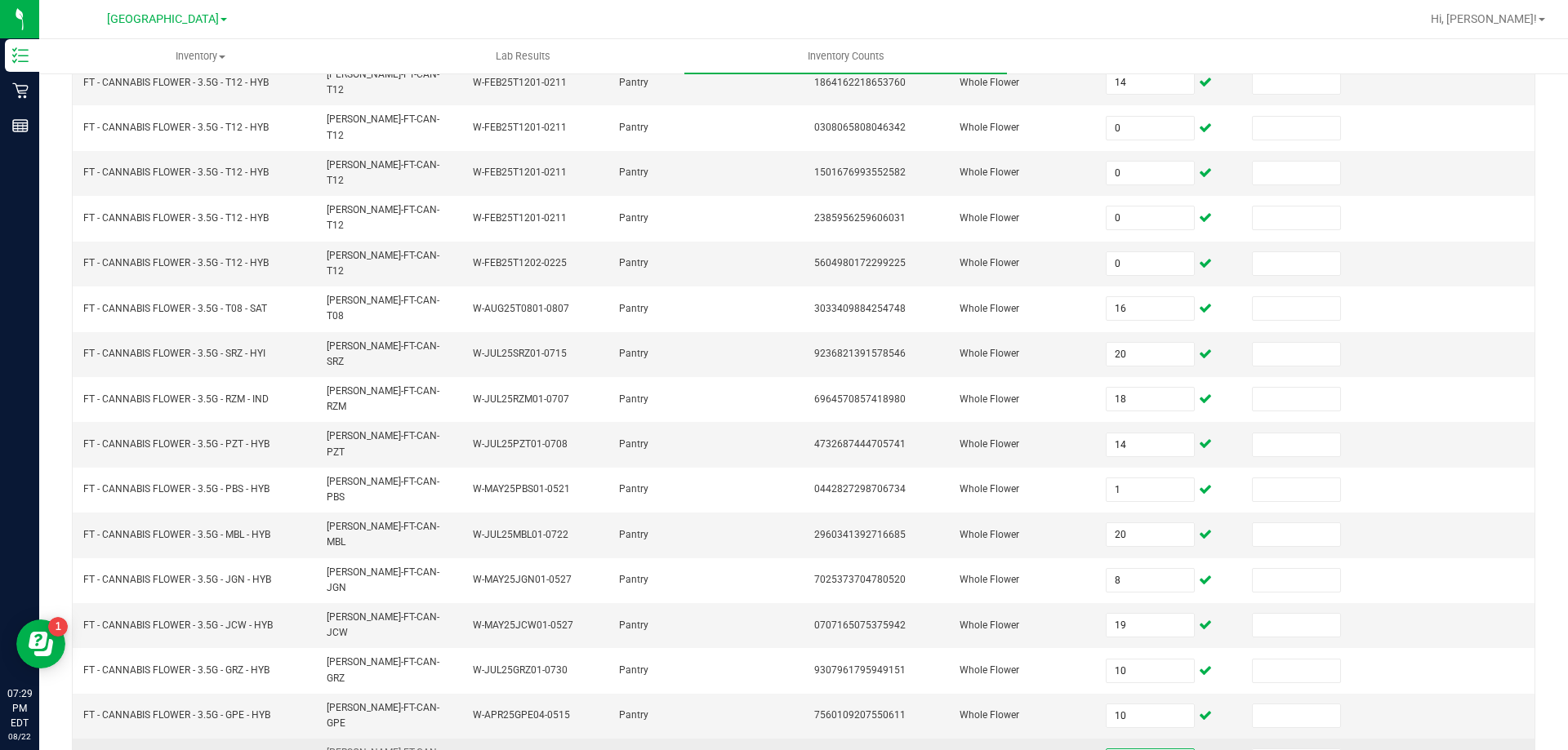
click at [1117, 750] on input at bounding box center [1150, 762] width 87 height 23
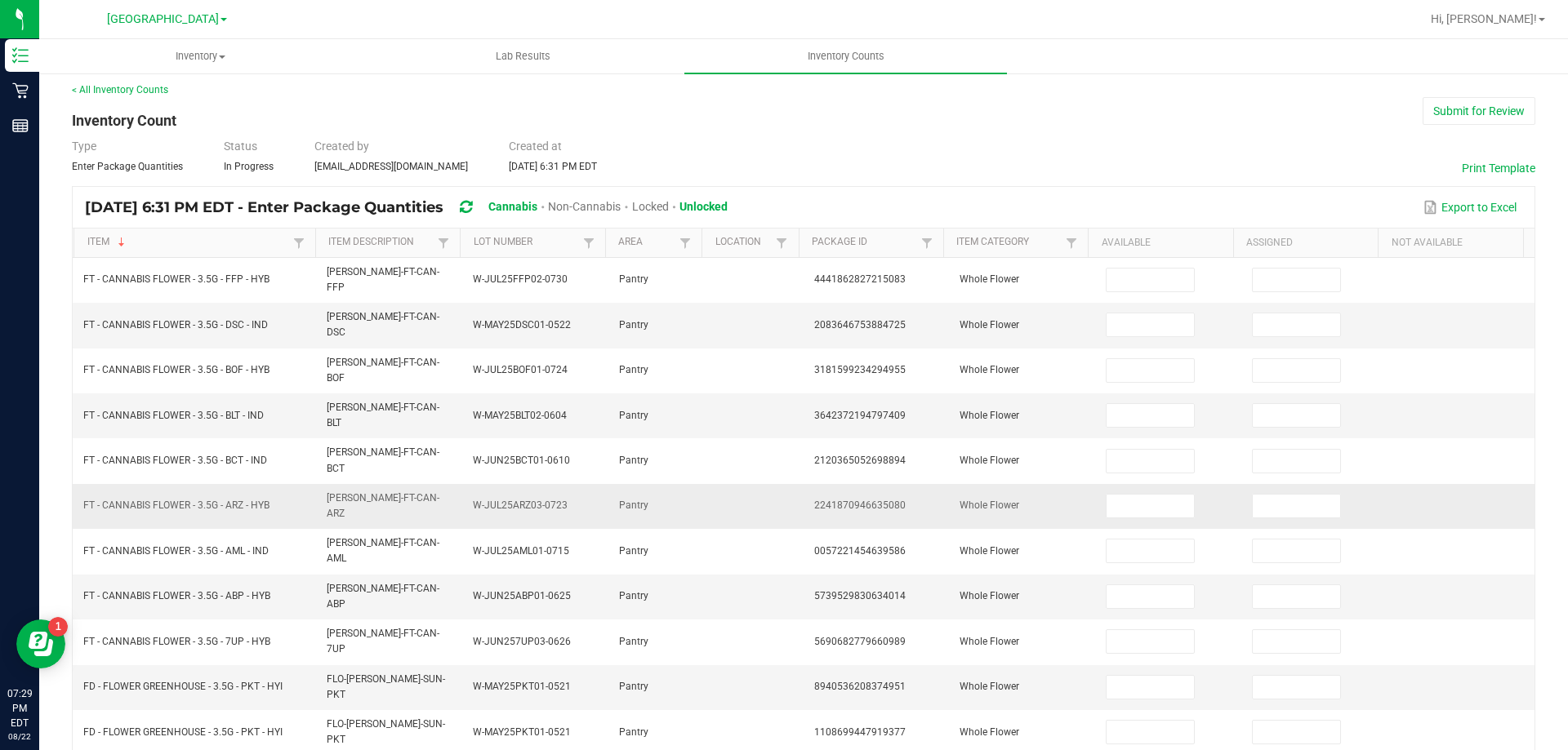
scroll to position [0, 0]
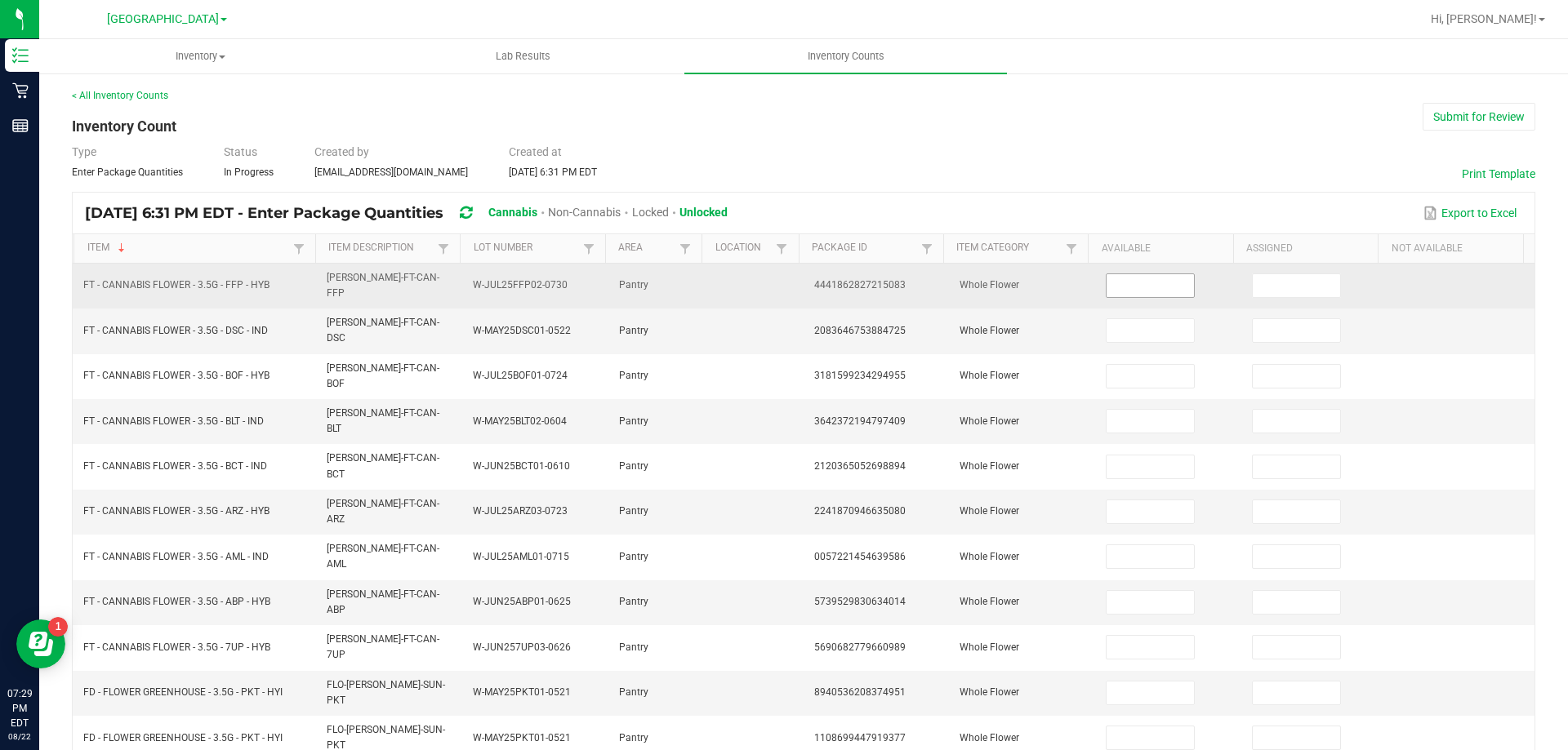
click at [1116, 282] on input at bounding box center [1150, 286] width 87 height 23
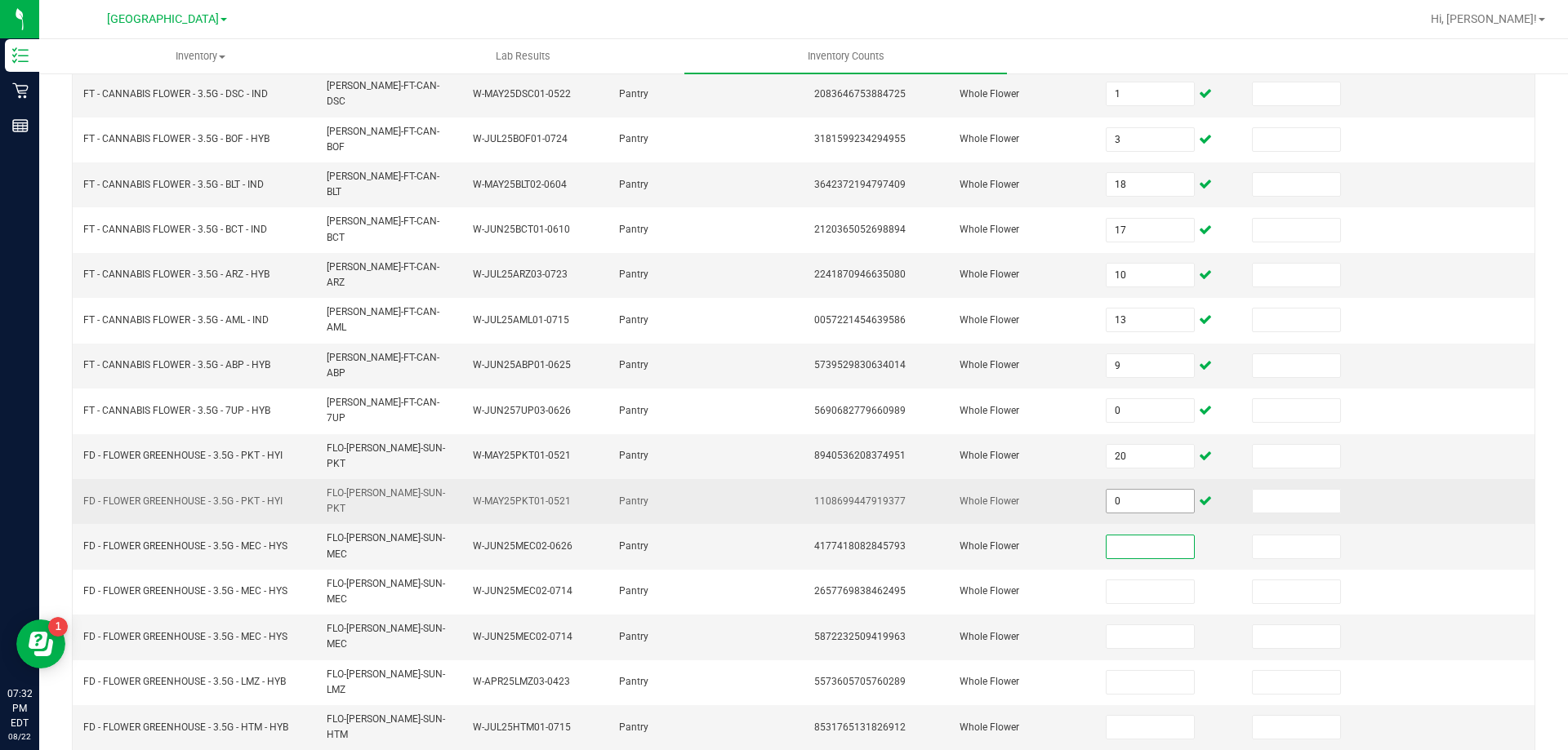
scroll to position [245, 0]
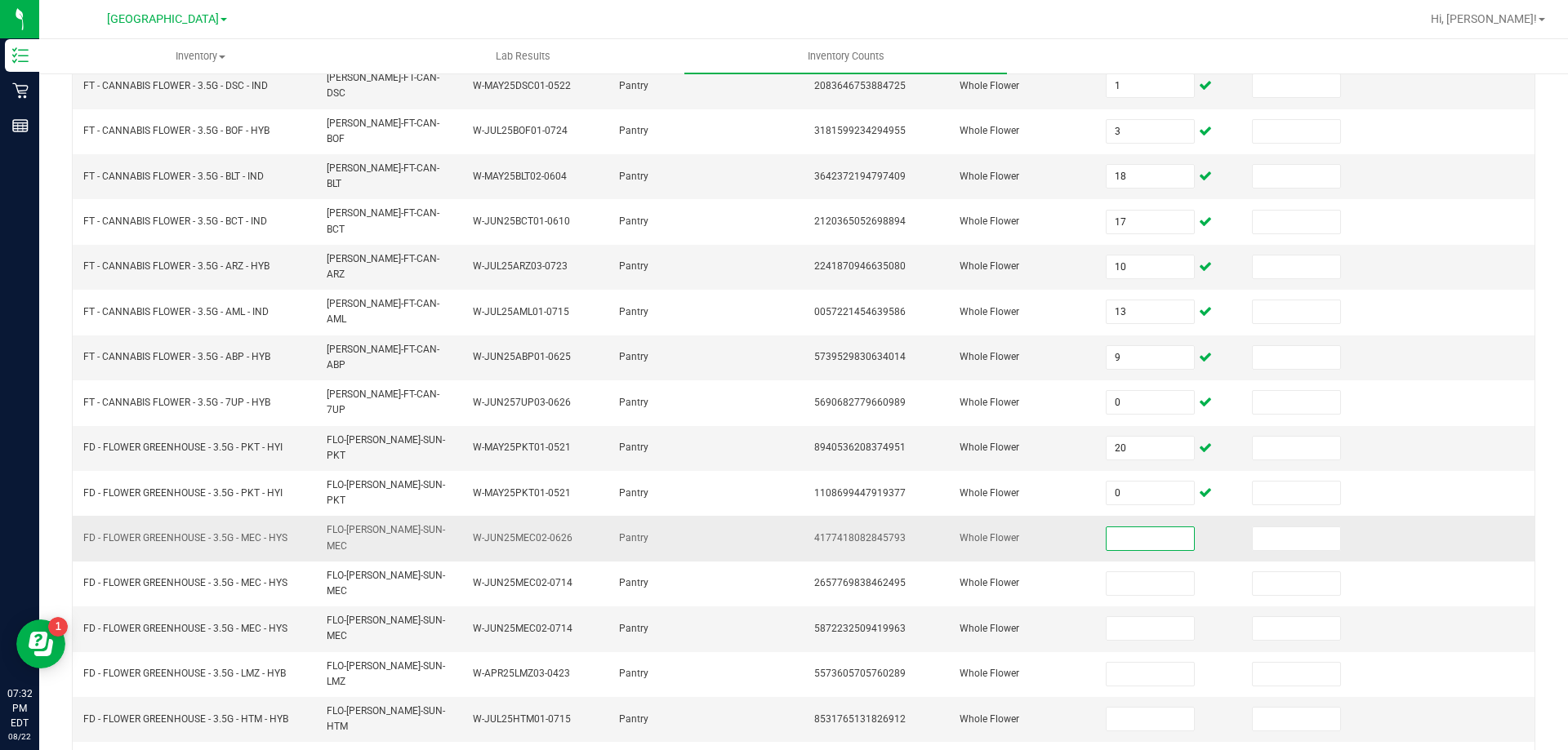
click at [1127, 527] on input at bounding box center [1150, 539] width 87 height 23
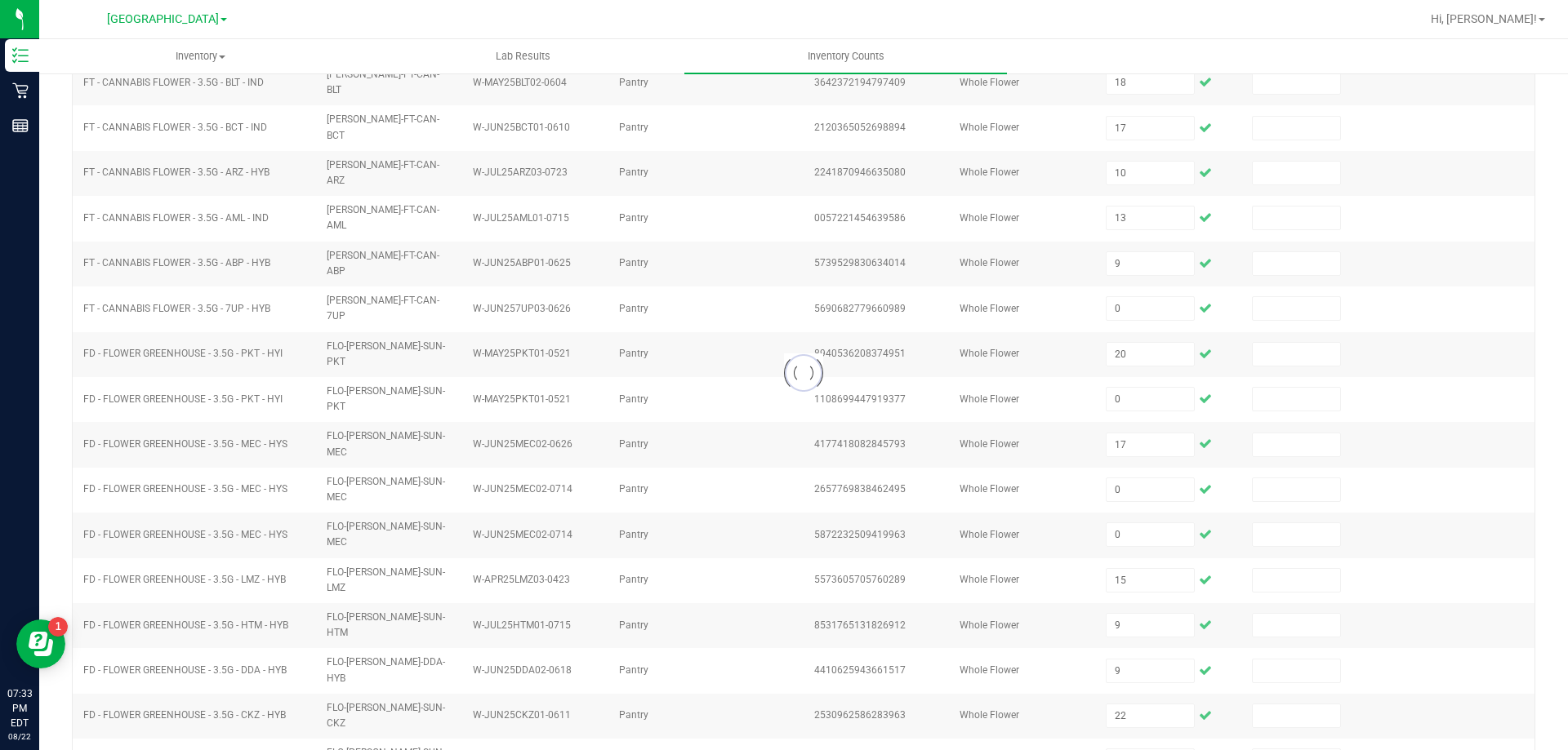
scroll to position [0, 0]
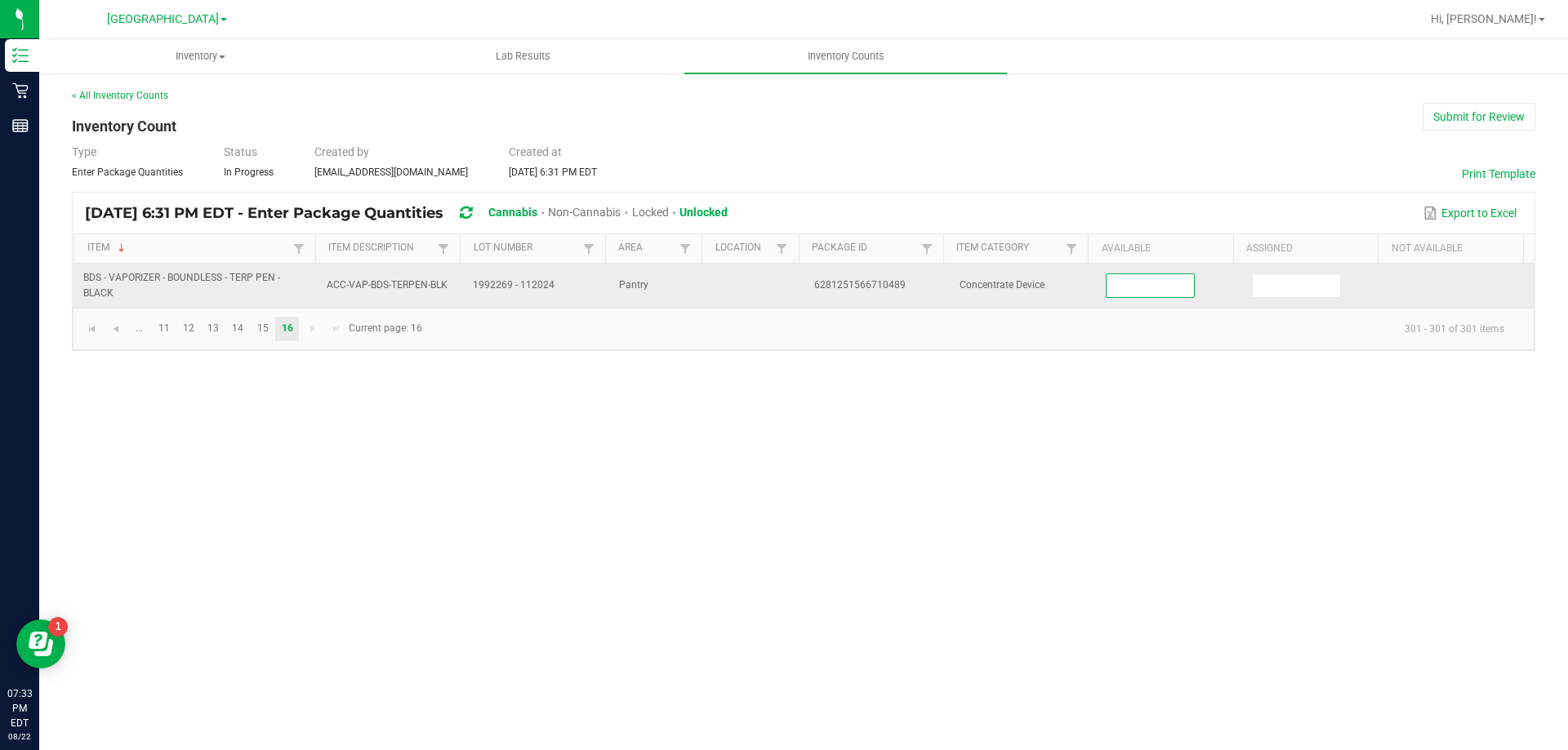
click at [1134, 282] on input at bounding box center [1150, 286] width 87 height 23
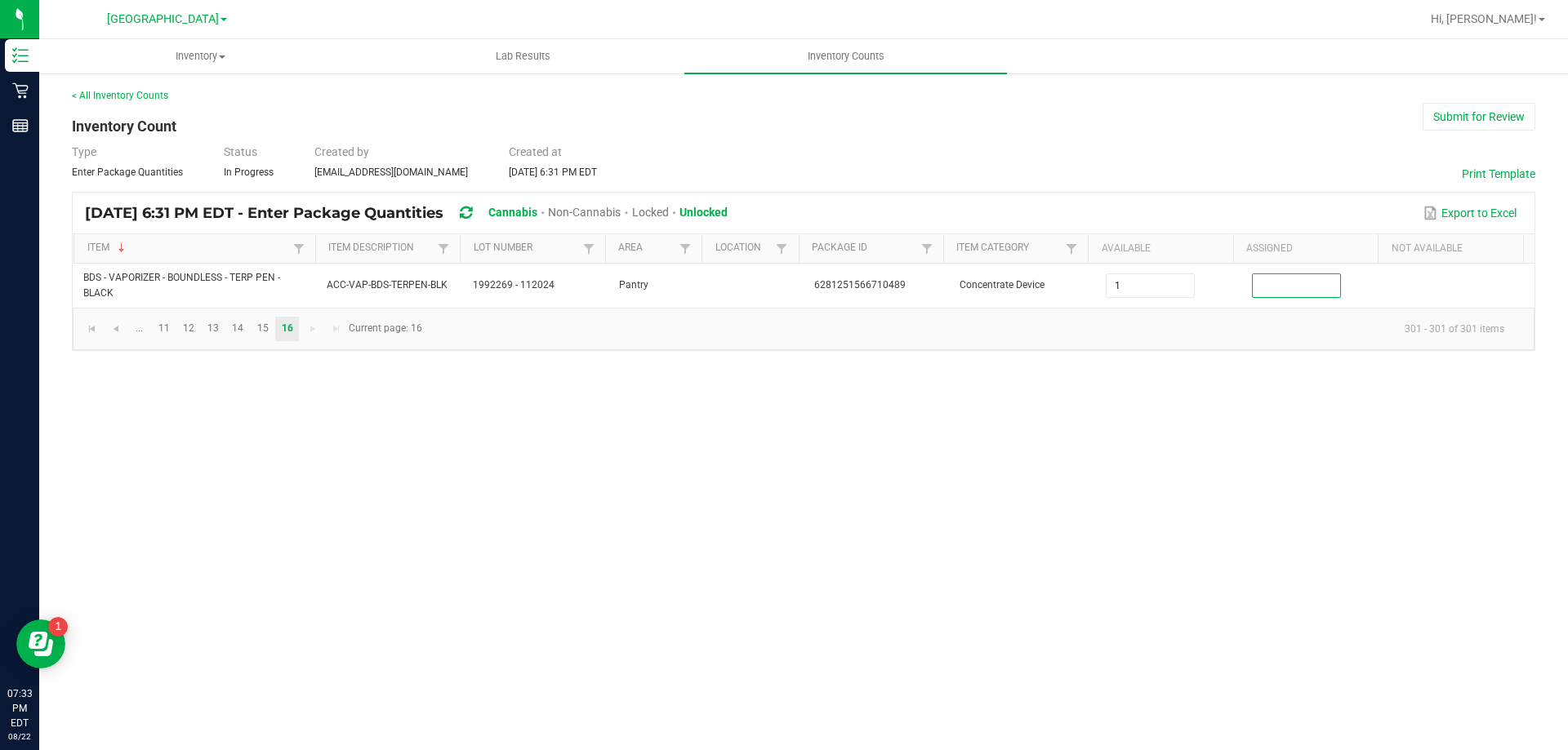
click at [995, 375] on div "Inventory All packages All inventory Waste log Lab Results Inventory Counts < A…" at bounding box center [804, 395] width 1529 height 712
click at [1009, 181] on div "< All Inventory Counts Inventory Count Submit for Review Type Enter Package Qua…" at bounding box center [803, 220] width 1463 height 263
click at [1179, 593] on div "Inventory All packages All inventory Waste log Lab Results Inventory Counts < A…" at bounding box center [804, 395] width 1529 height 712
click at [600, 478] on div "Inventory All packages All inventory Waste log Lab Results Inventory Counts < A…" at bounding box center [804, 395] width 1529 height 712
